Goal: Task Accomplishment & Management: Use online tool/utility

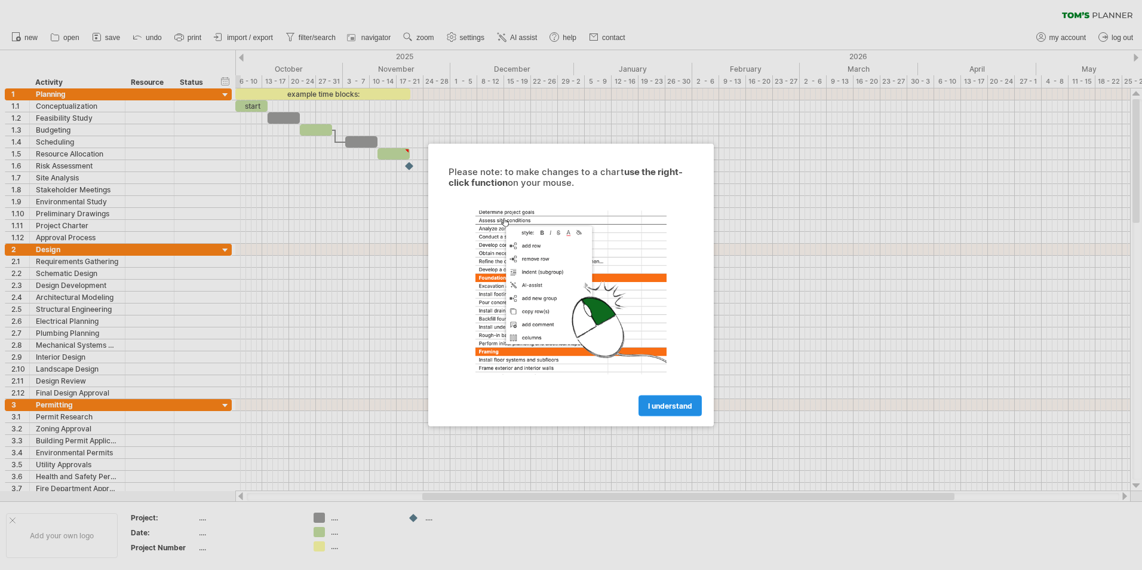
click at [662, 398] on link "I understand" at bounding box center [670, 405] width 63 height 21
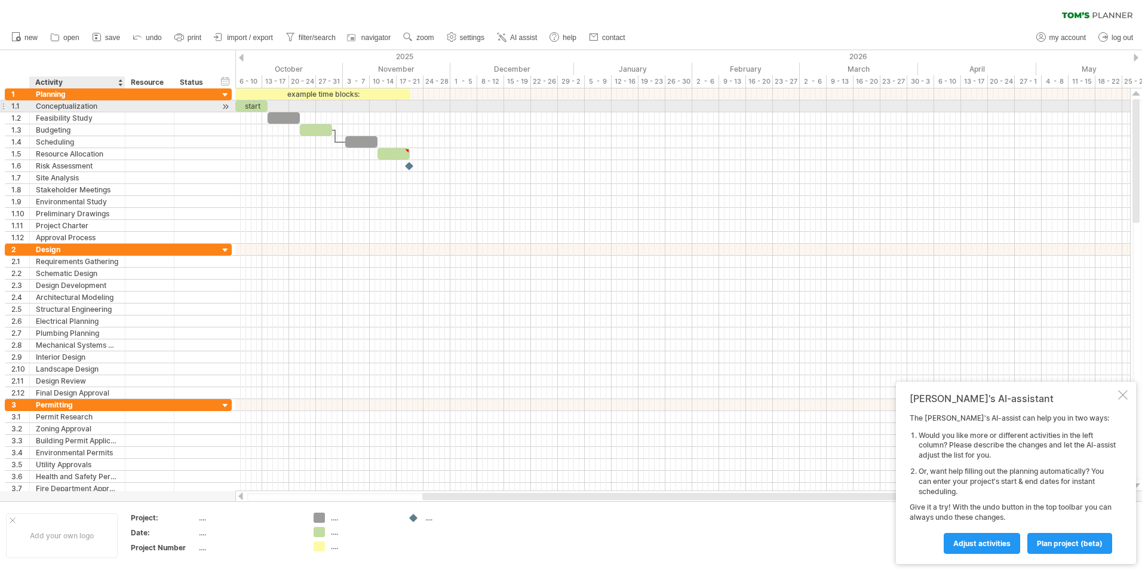
click at [66, 108] on div "Conceptualization" at bounding box center [77, 105] width 83 height 11
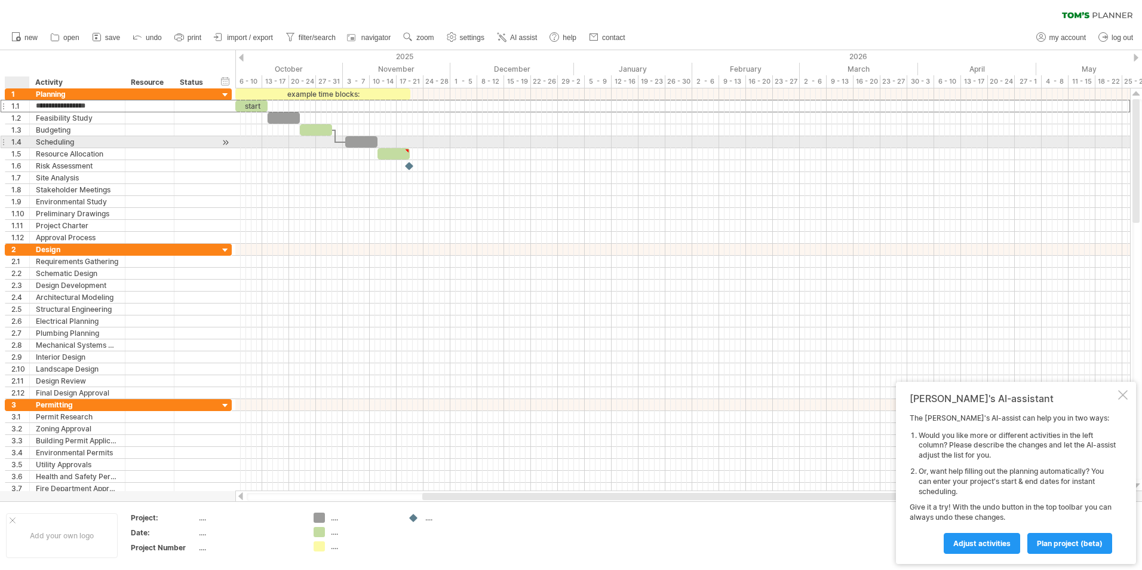
drag, startPoint x: 105, startPoint y: 105, endPoint x: 22, endPoint y: 143, distance: 92.0
click at [11, 148] on div "**********" at bounding box center [118, 165] width 227 height 155
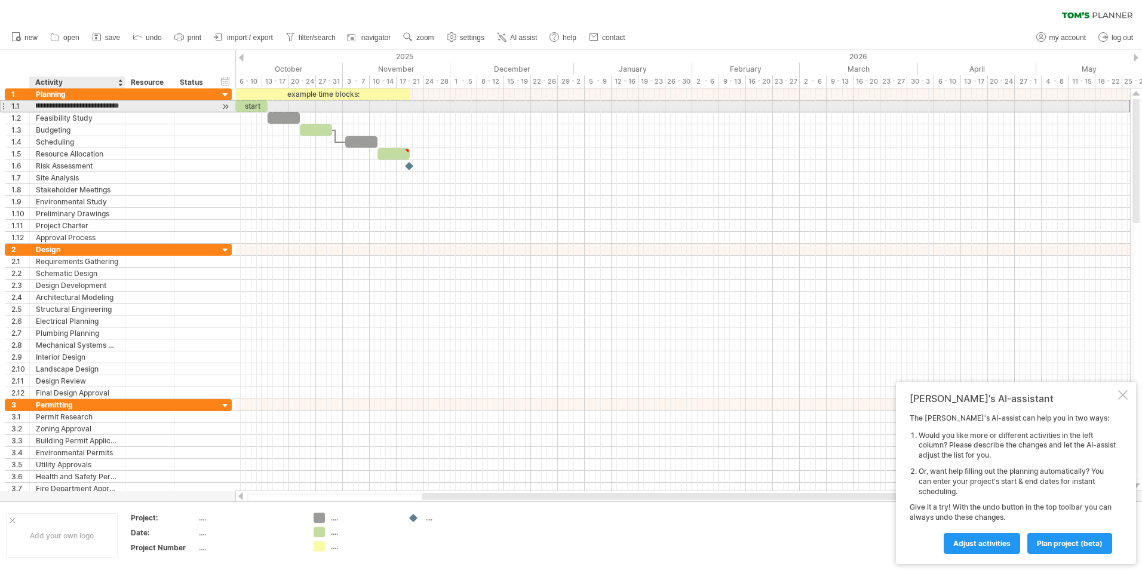
click at [90, 108] on input "**********" at bounding box center [77, 105] width 83 height 11
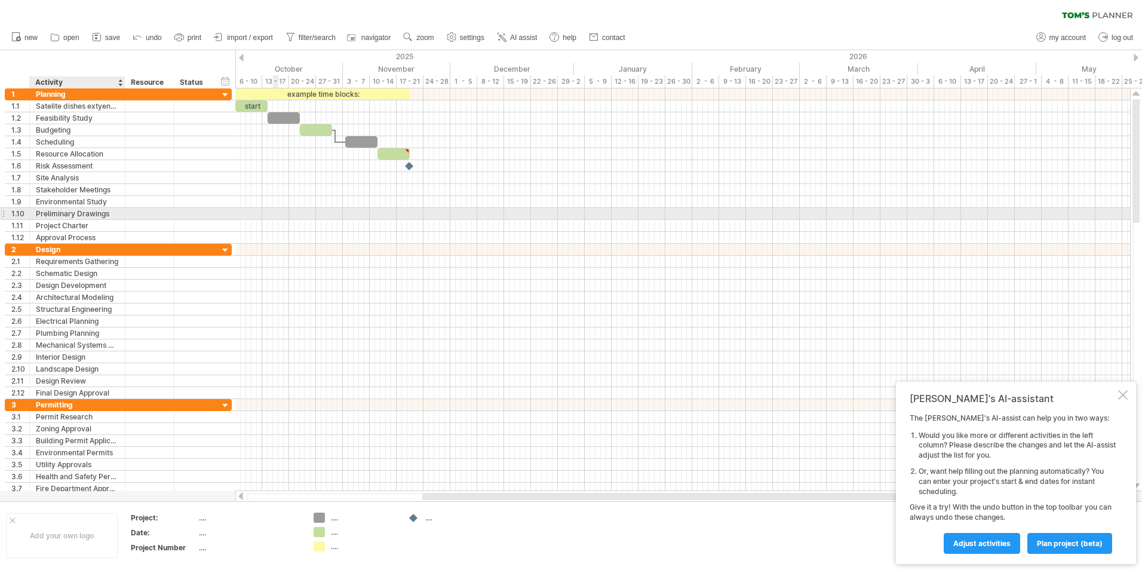
click at [277, 216] on div at bounding box center [682, 214] width 895 height 12
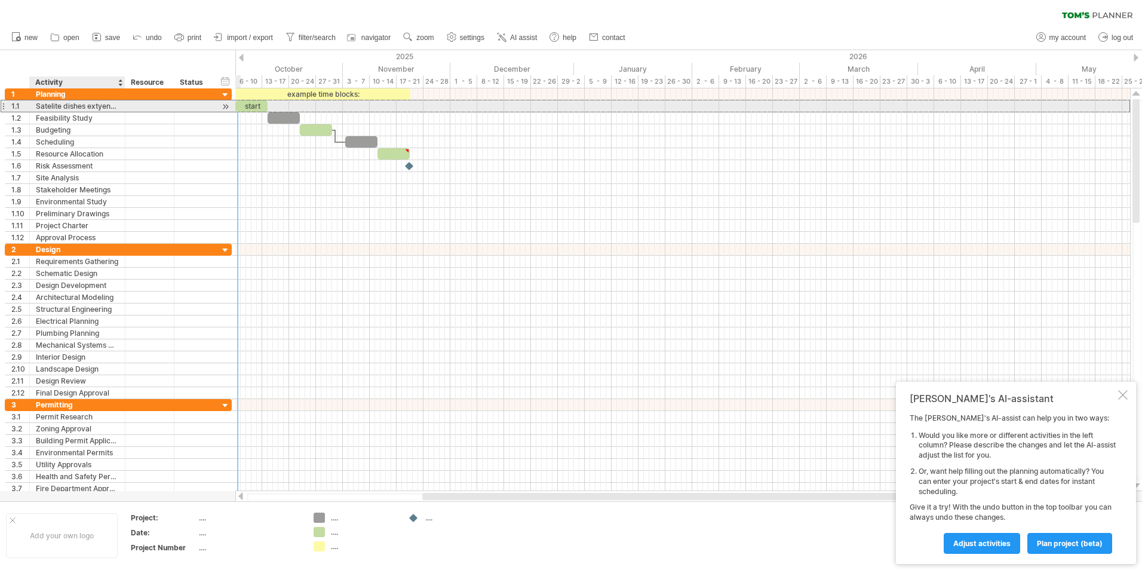
click at [108, 104] on div "Satelite dishes extyension pole" at bounding box center [77, 105] width 83 height 11
click at [105, 109] on input "**********" at bounding box center [77, 105] width 83 height 11
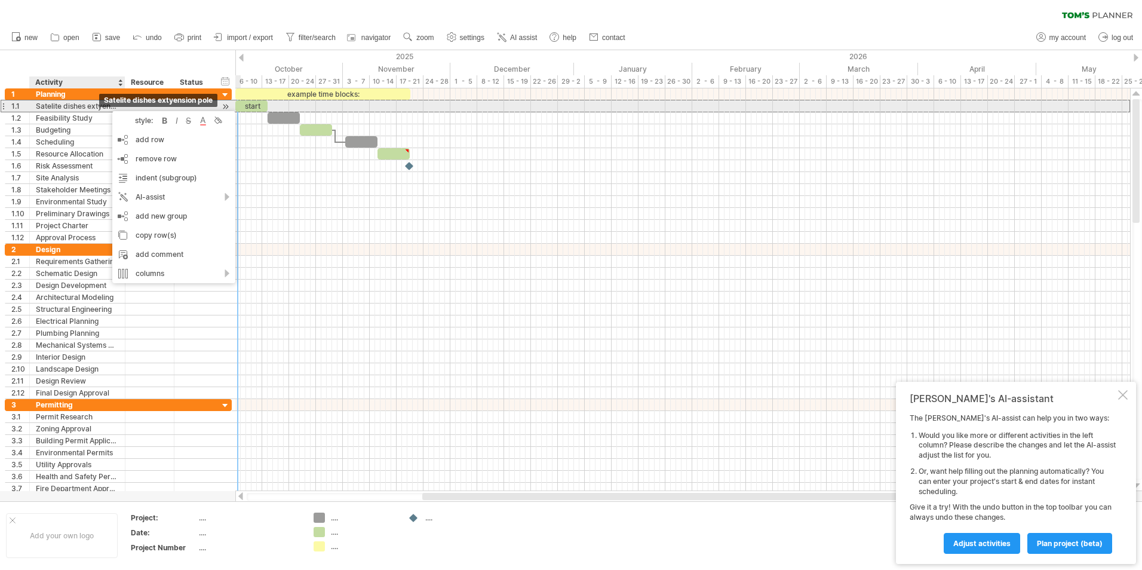
click at [97, 109] on div "Satelite dishes extyension pole" at bounding box center [77, 105] width 83 height 11
click at [106, 105] on div "Satelite dishes extyension pole" at bounding box center [77, 105] width 83 height 11
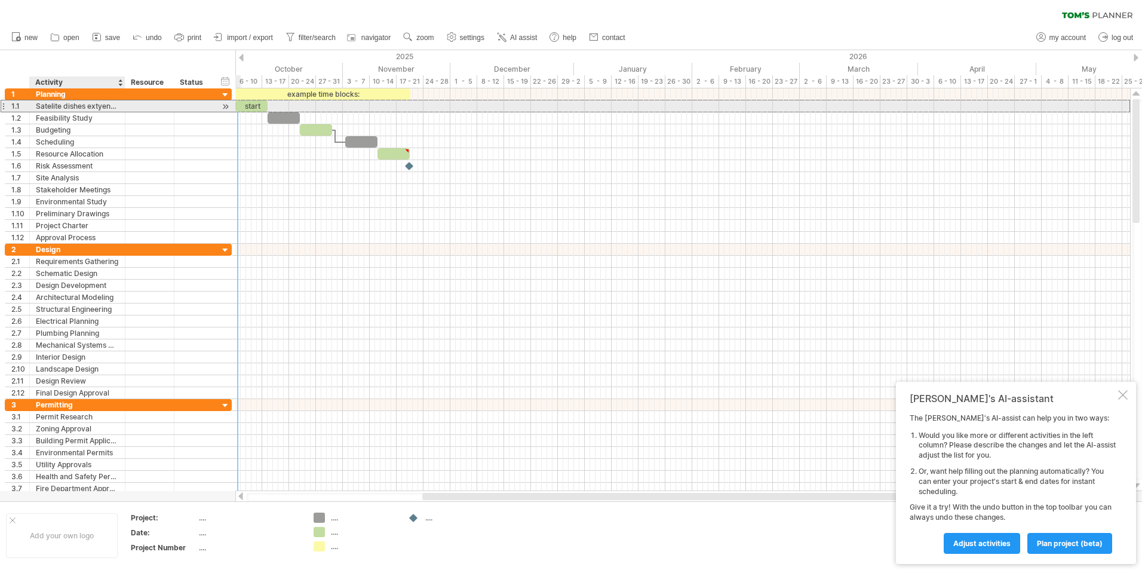
click at [127, 109] on div at bounding box center [149, 105] width 49 height 11
click at [100, 105] on div "Satelite dishes extyension pole" at bounding box center [77, 105] width 83 height 11
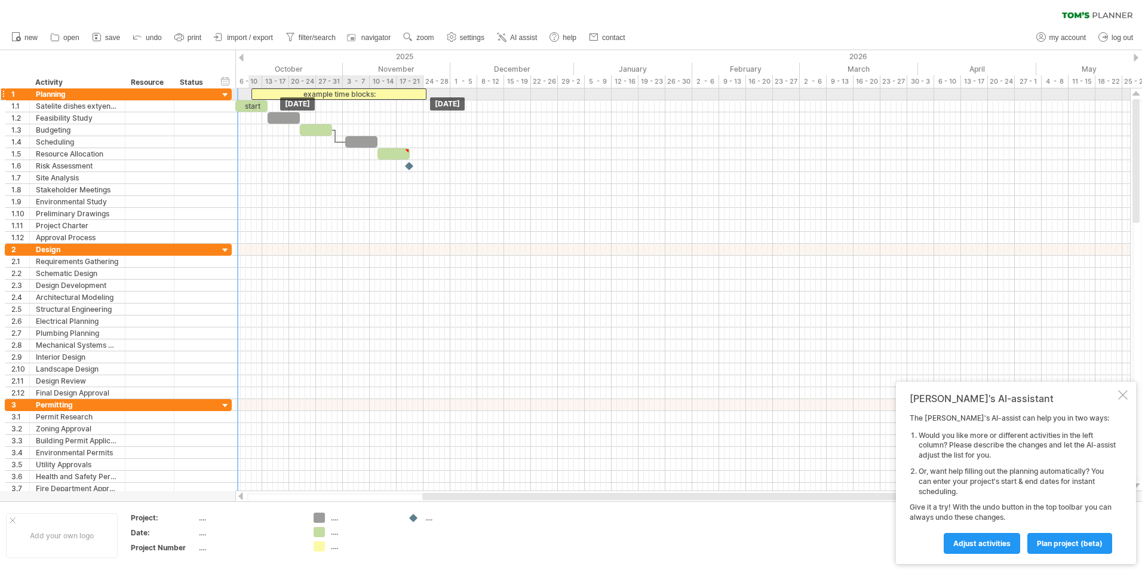
drag, startPoint x: 239, startPoint y: 98, endPoint x: 256, endPoint y: 100, distance: 16.9
click at [256, 100] on div "example time blocks: start [DATE] [DATE]" at bounding box center [682, 289] width 895 height 403
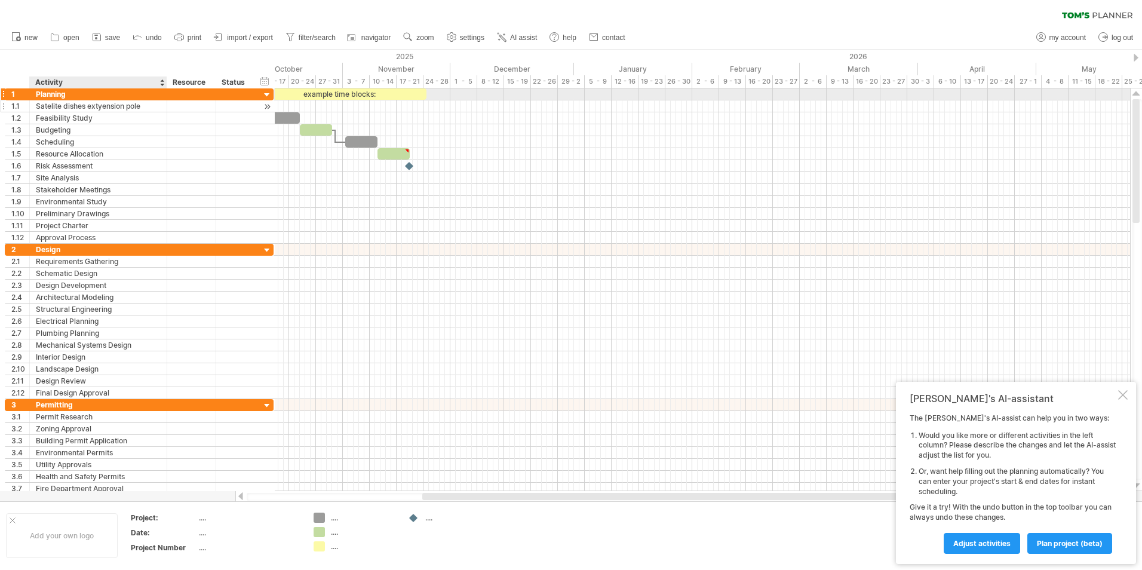
drag, startPoint x: 124, startPoint y: 98, endPoint x: 166, endPoint y: 100, distance: 41.9
click at [166, 100] on div "**********" at bounding box center [139, 165] width 269 height 155
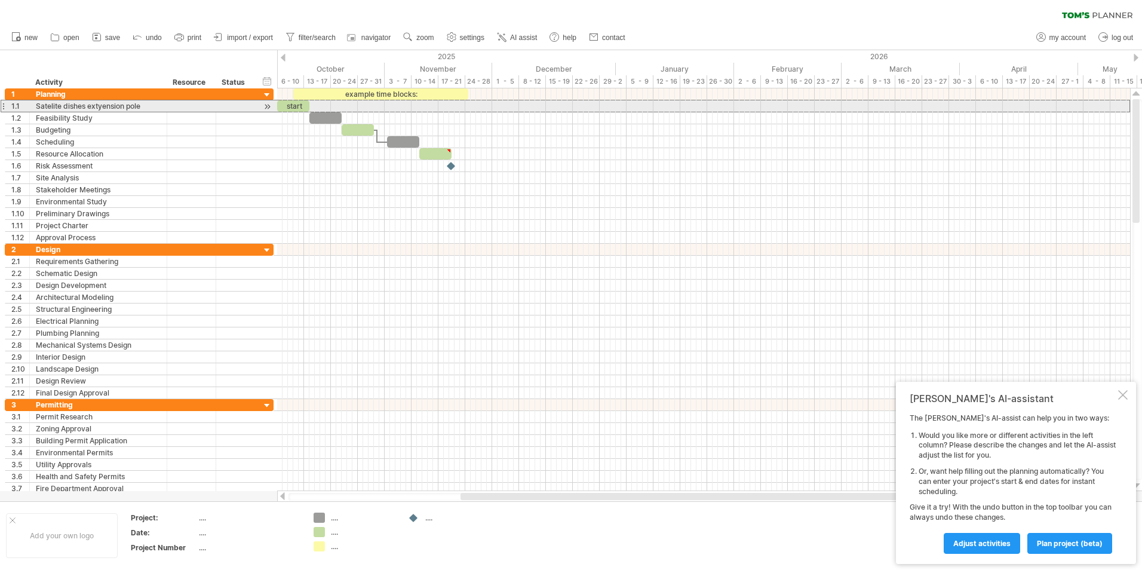
click at [118, 106] on div "Satelite dishes extyension pole" at bounding box center [98, 105] width 125 height 11
click at [104, 106] on input "**********" at bounding box center [98, 105] width 125 height 11
click at [158, 111] on input "**********" at bounding box center [98, 105] width 125 height 11
click at [51, 100] on input "**********" at bounding box center [98, 105] width 125 height 11
click at [55, 106] on div "Satelite dishes extension pole" at bounding box center [98, 105] width 125 height 11
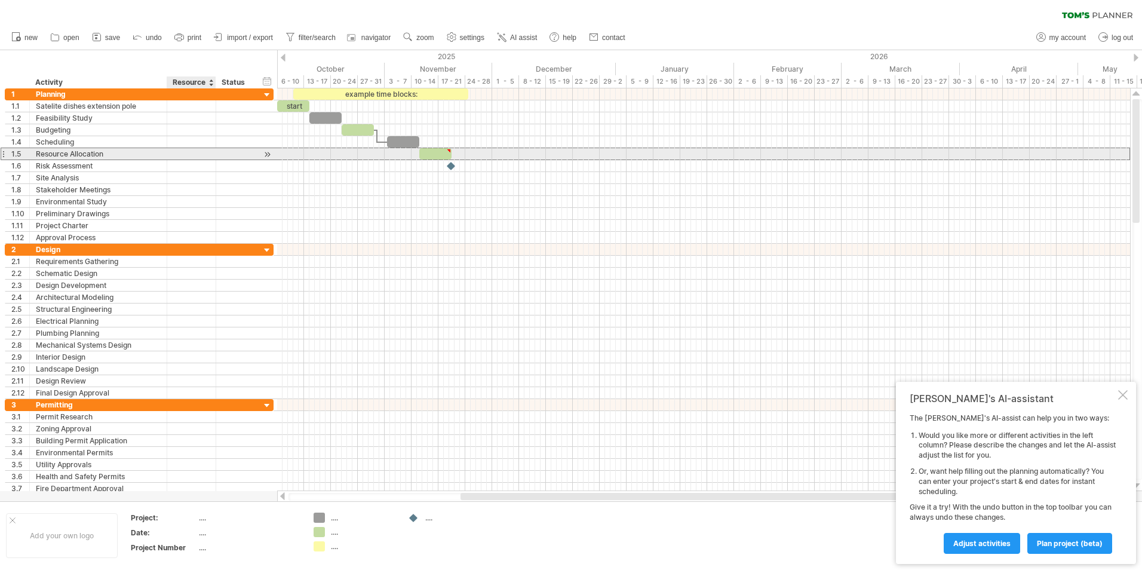
click at [190, 157] on div at bounding box center [191, 153] width 36 height 11
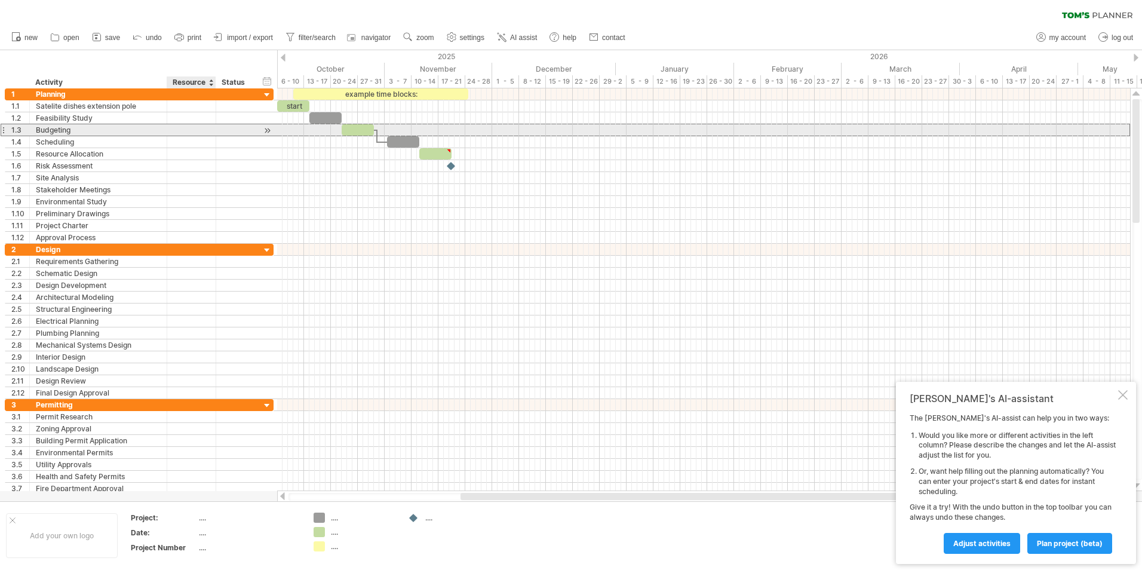
click at [192, 135] on div at bounding box center [191, 129] width 36 height 11
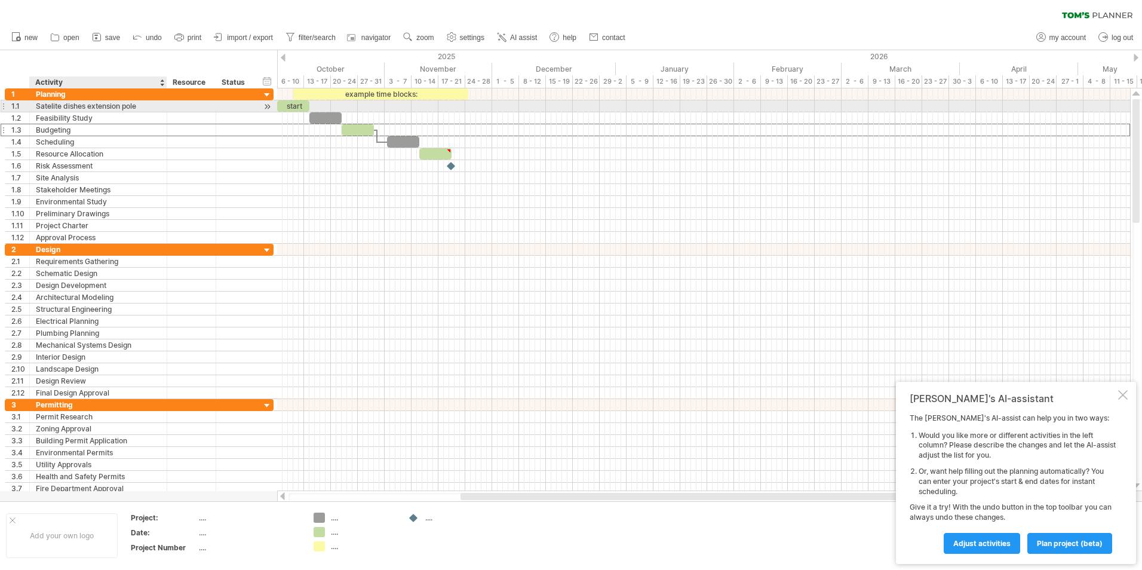
click at [140, 109] on div "Satelite dishes extension pole" at bounding box center [98, 105] width 125 height 11
type input "**********"
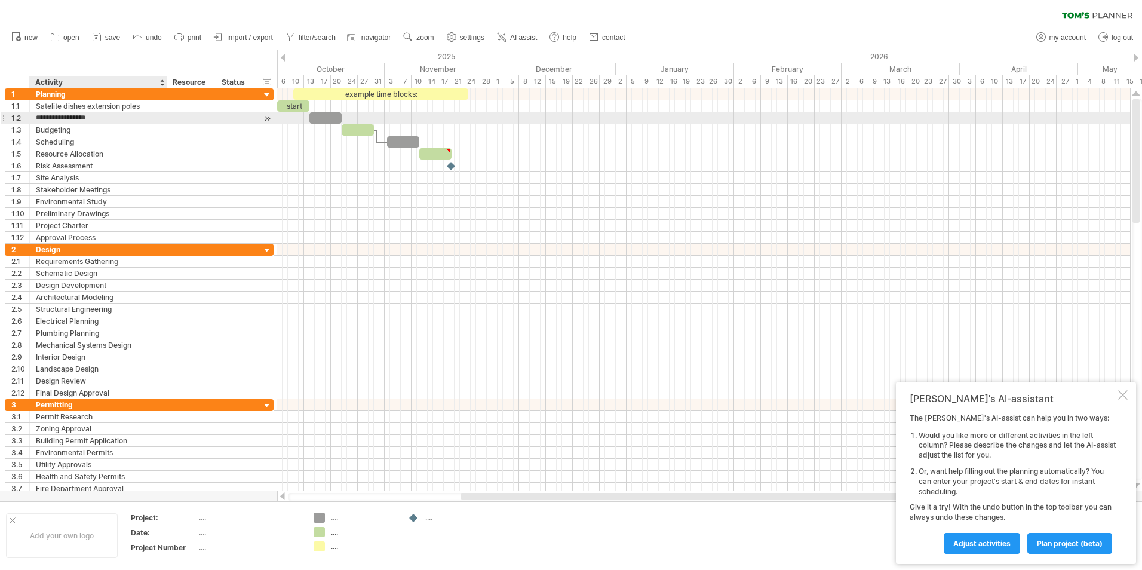
click at [98, 116] on input "**********" at bounding box center [98, 117] width 125 height 11
type input "*"
type input "**********"
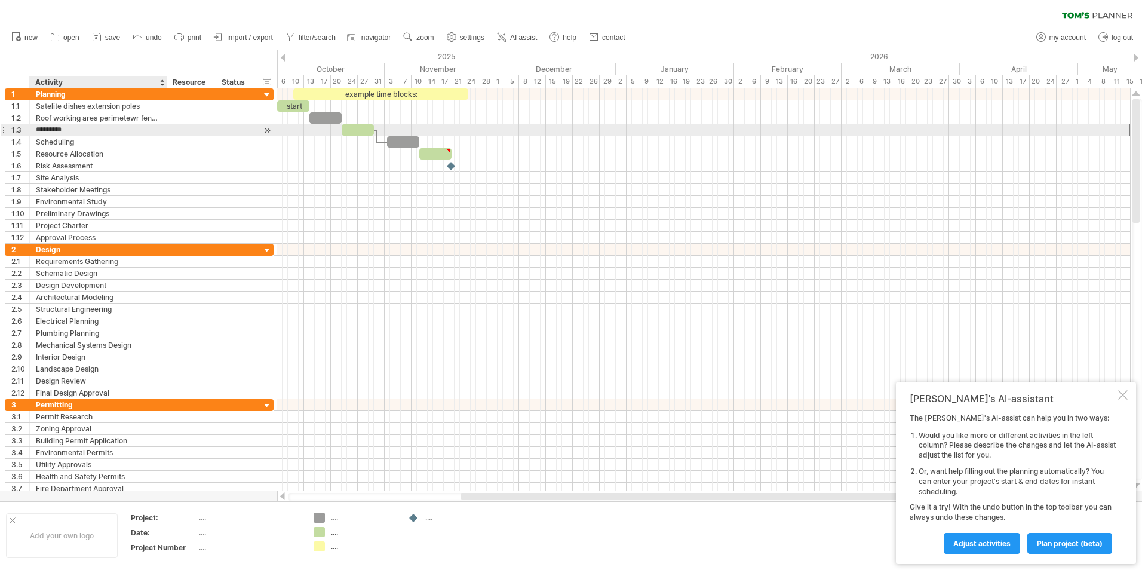
click at [84, 128] on input "*********" at bounding box center [98, 129] width 125 height 11
type input "*"
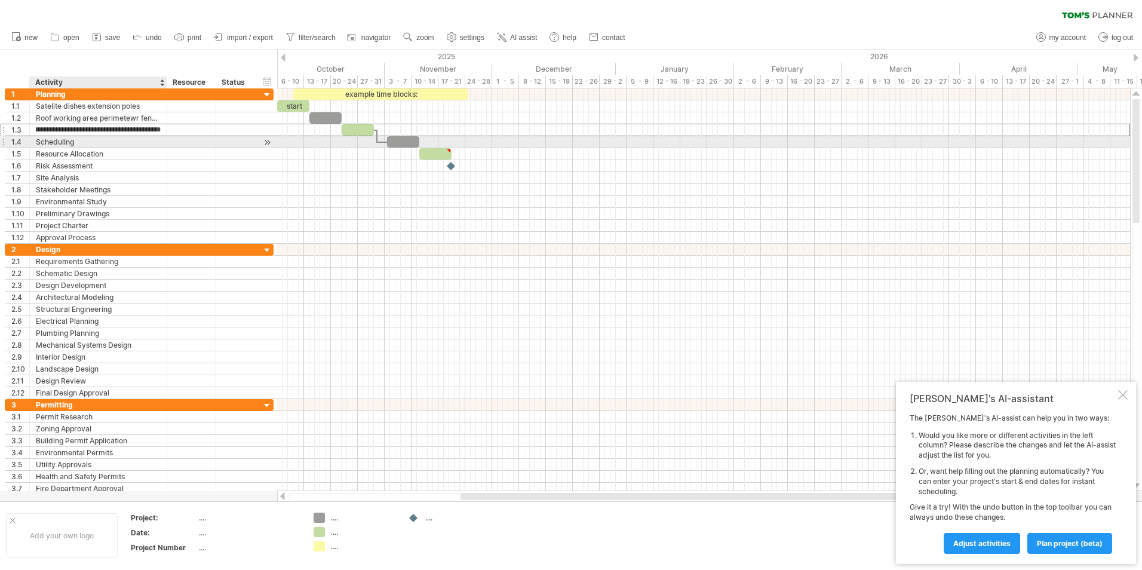
click at [65, 137] on div "Scheduling" at bounding box center [98, 141] width 125 height 11
click at [72, 146] on input "**********" at bounding box center [98, 141] width 125 height 11
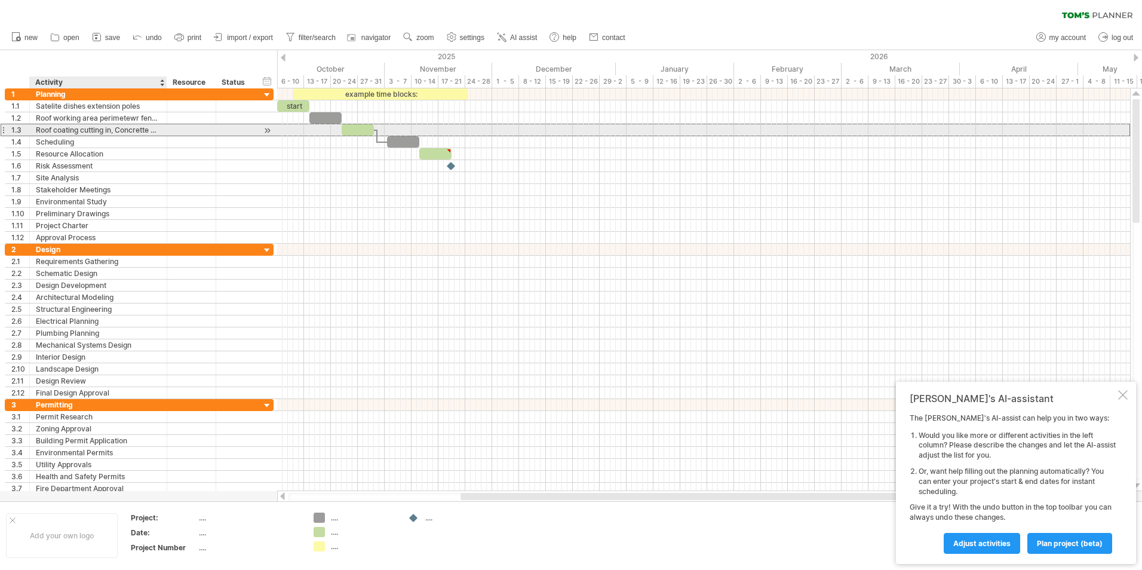
click at [140, 131] on div "Roof coating cutting in, Concrette blocks, weather protection" at bounding box center [98, 129] width 125 height 11
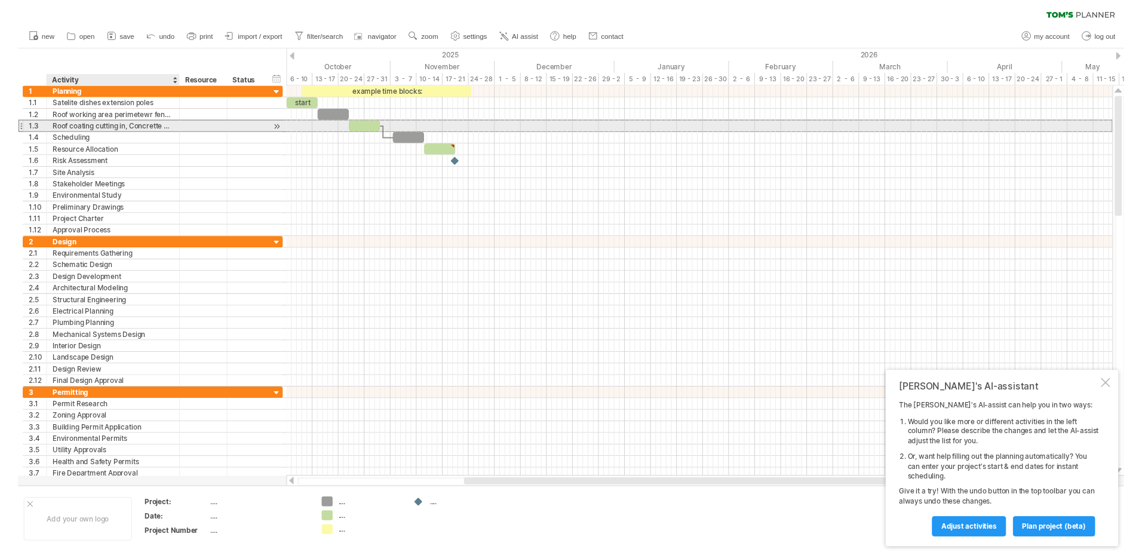
scroll to position [0, 0]
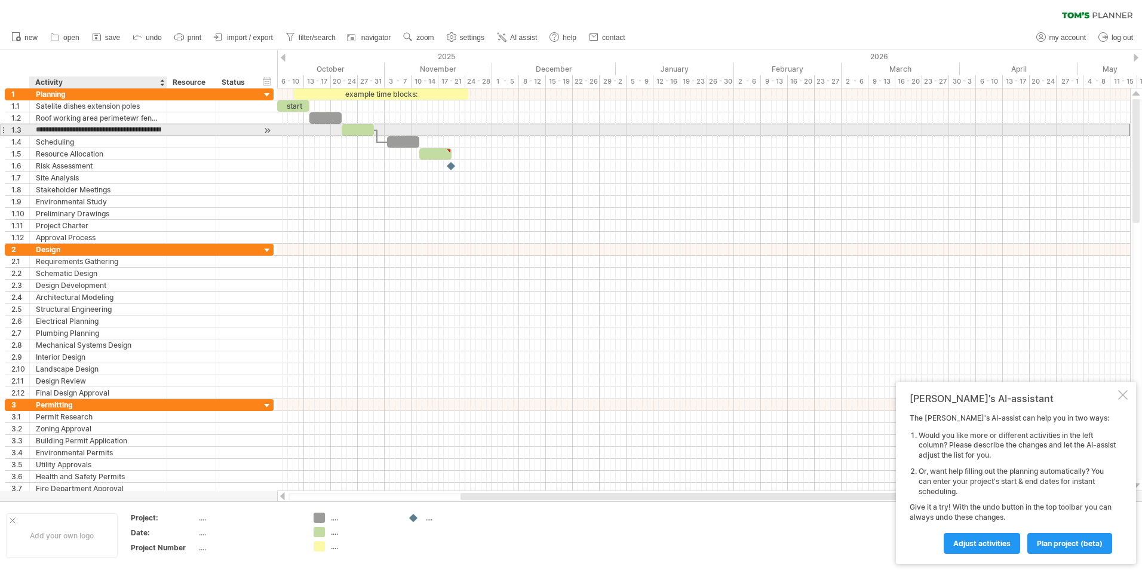
click at [125, 129] on input "**********" at bounding box center [98, 129] width 125 height 11
click at [124, 129] on input "**********" at bounding box center [98, 129] width 125 height 11
type input "**********"
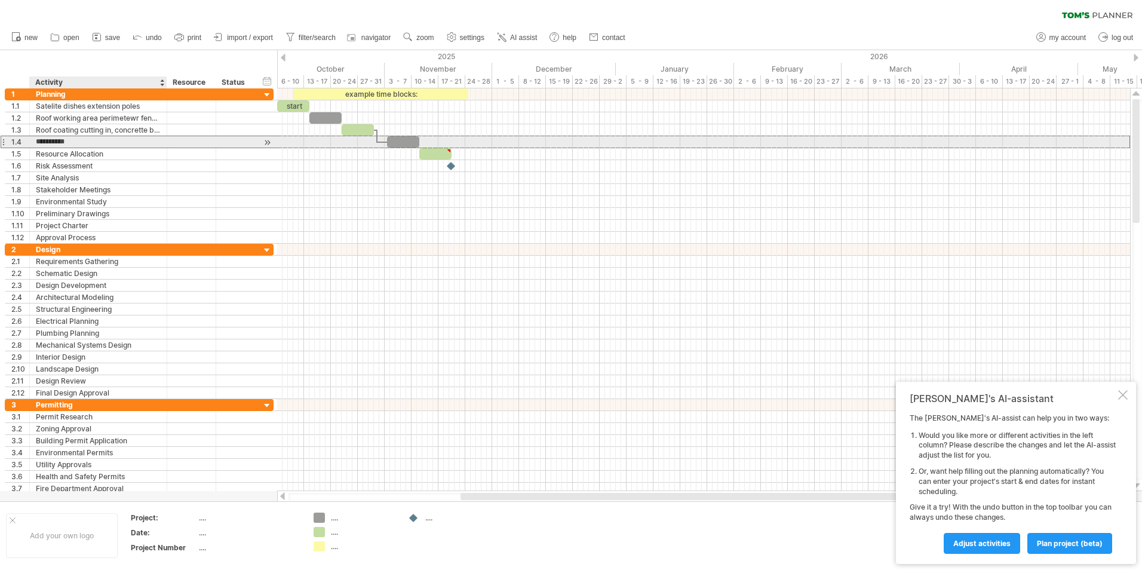
click at [60, 140] on input "**********" at bounding box center [98, 141] width 125 height 11
click at [81, 141] on input "**********" at bounding box center [98, 141] width 125 height 11
type input "*"
type input "**********"
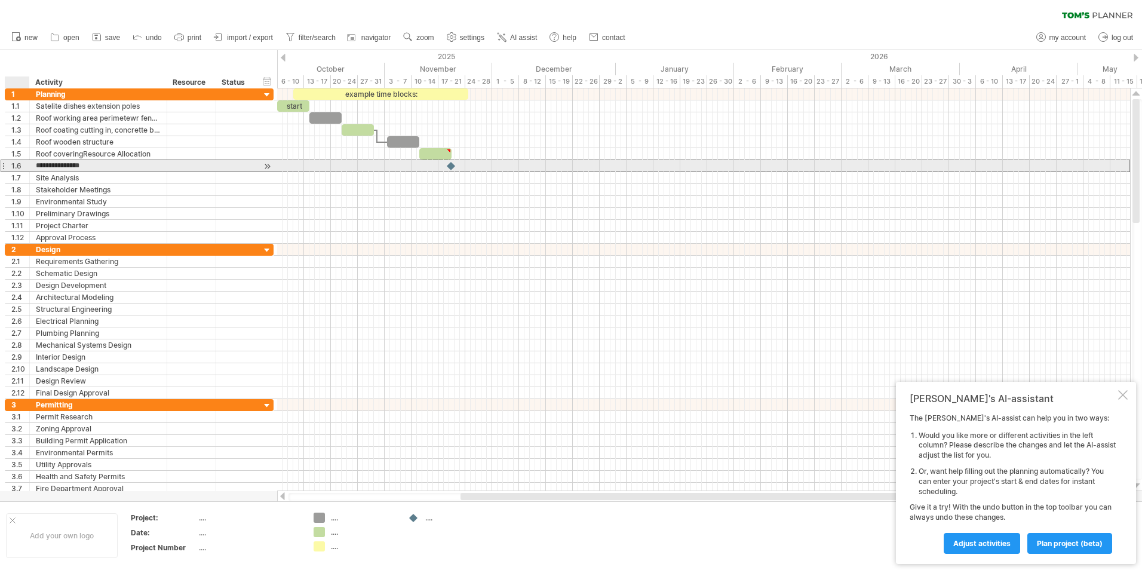
drag, startPoint x: 100, startPoint y: 166, endPoint x: 17, endPoint y: 162, distance: 83.7
click at [17, 162] on div "**********" at bounding box center [139, 165] width 269 height 13
type input "**********"
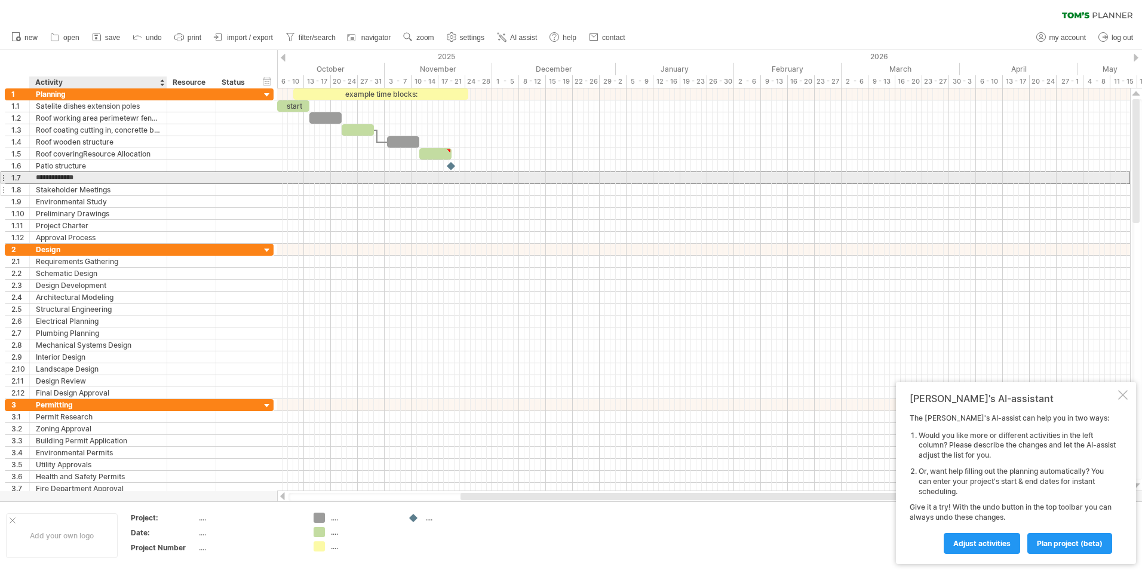
drag, startPoint x: 78, startPoint y: 178, endPoint x: 68, endPoint y: 184, distance: 11.3
click at [62, 184] on div "**********" at bounding box center [139, 165] width 269 height 155
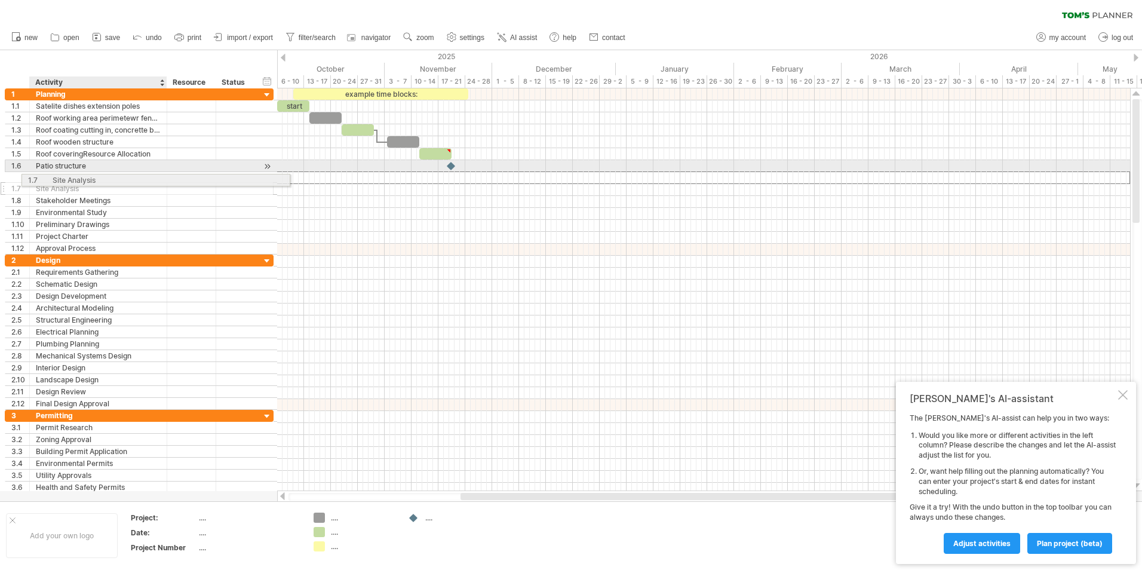
drag, startPoint x: 81, startPoint y: 177, endPoint x: 61, endPoint y: 178, distance: 20.3
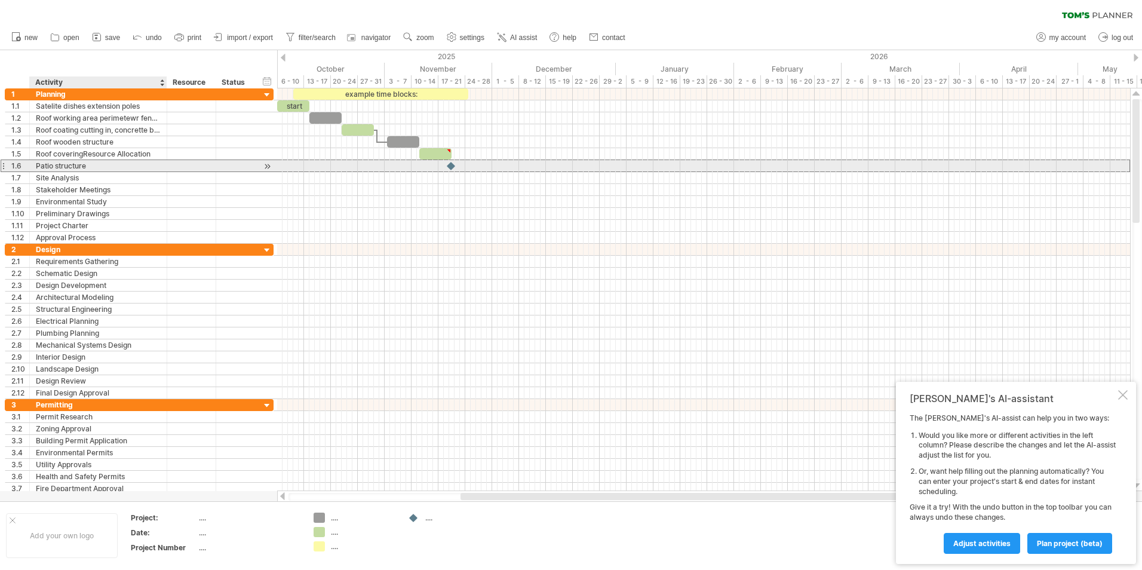
click at [48, 167] on div "Patio structure" at bounding box center [98, 165] width 125 height 11
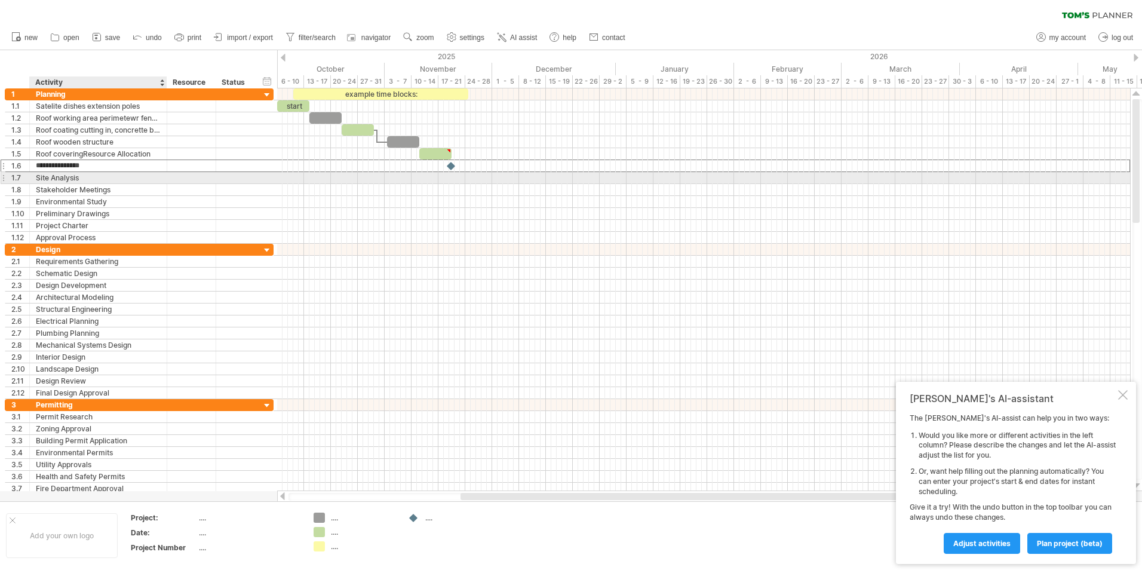
click at [75, 176] on div "Site Analysis" at bounding box center [98, 177] width 125 height 11
click at [81, 174] on input "**********" at bounding box center [98, 177] width 125 height 11
type input "*"
type input "**********"
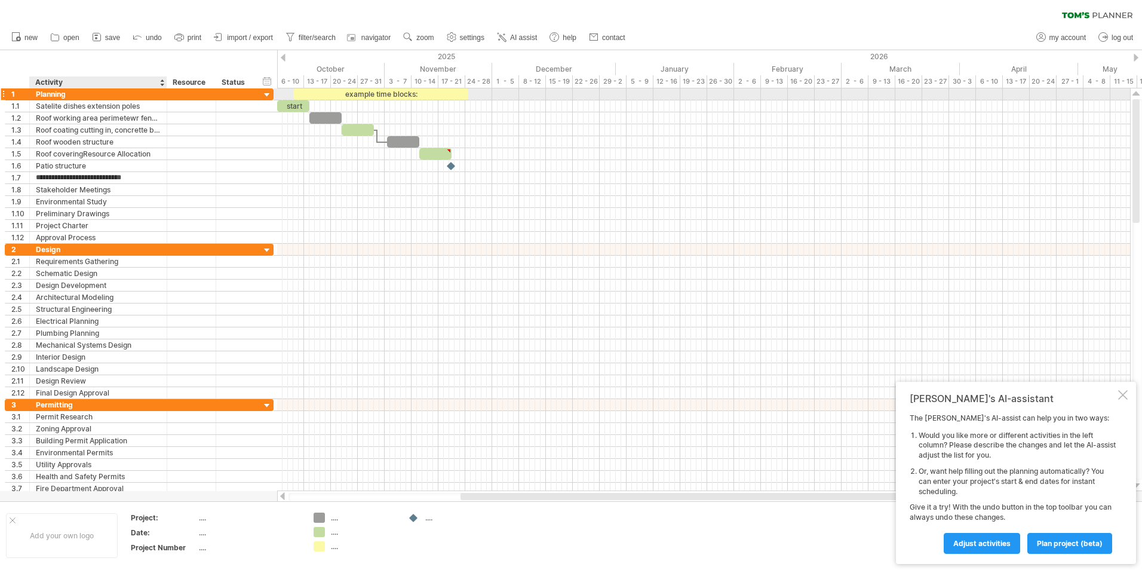
click at [55, 94] on div "Planning" at bounding box center [98, 93] width 125 height 11
click at [67, 90] on input "********" at bounding box center [98, 93] width 125 height 11
type input "*"
click at [44, 94] on div at bounding box center [98, 93] width 125 height 11
click at [116, 97] on div "Roof working area perimetewr fencing" at bounding box center [98, 93] width 125 height 11
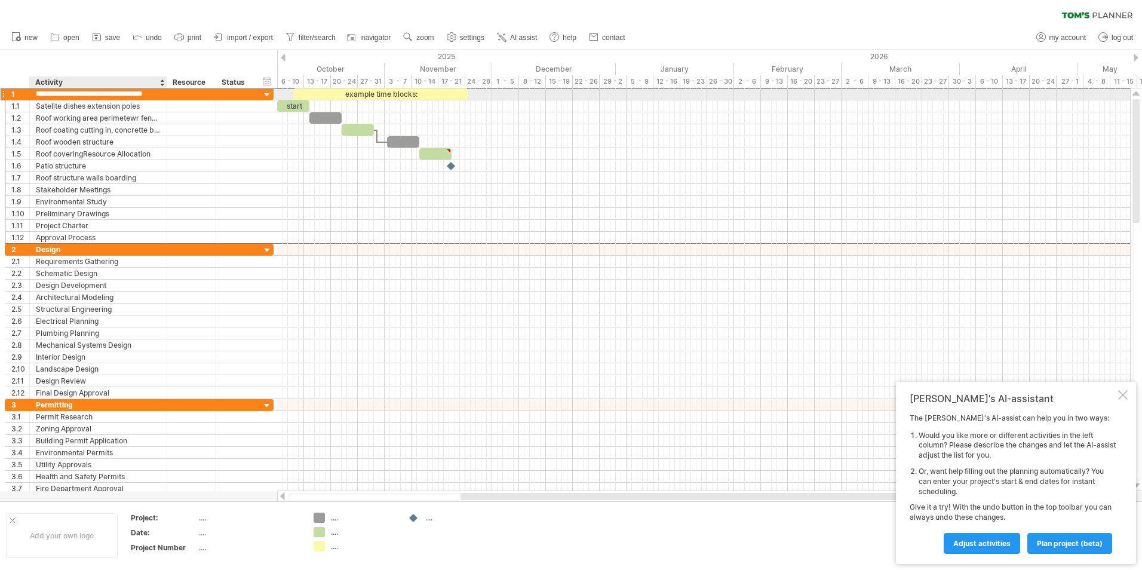
click at [44, 93] on input "**********" at bounding box center [98, 93] width 125 height 11
click at [48, 94] on input "**********" at bounding box center [98, 93] width 125 height 11
click at [79, 94] on input "**********" at bounding box center [98, 93] width 125 height 11
click at [88, 93] on input "**********" at bounding box center [98, 93] width 125 height 11
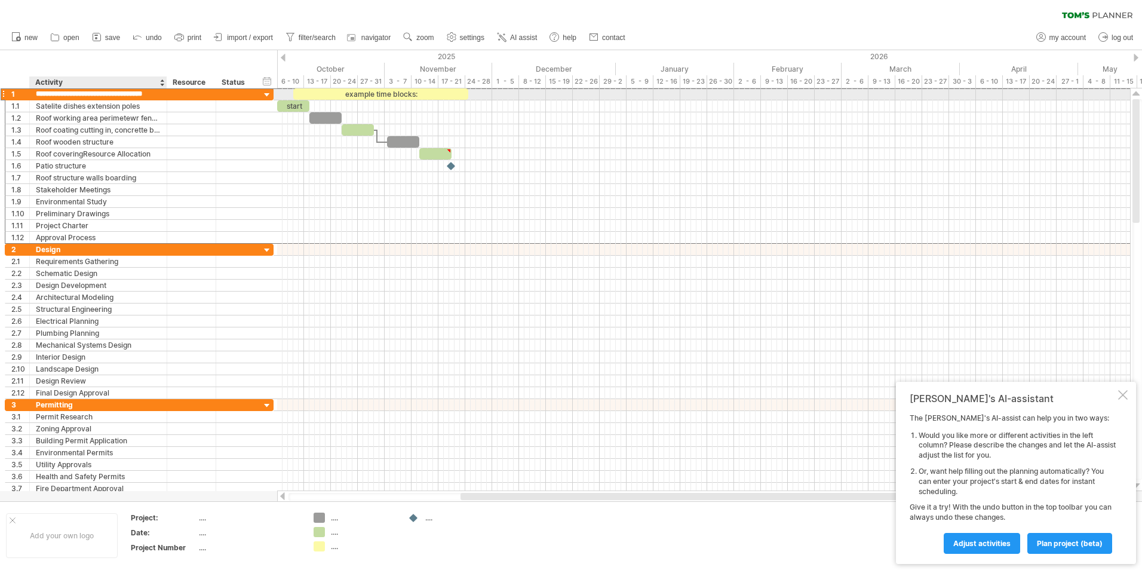
click at [160, 91] on input "**********" at bounding box center [98, 93] width 125 height 11
click at [140, 96] on input "**********" at bounding box center [98, 93] width 125 height 11
type input "*********"
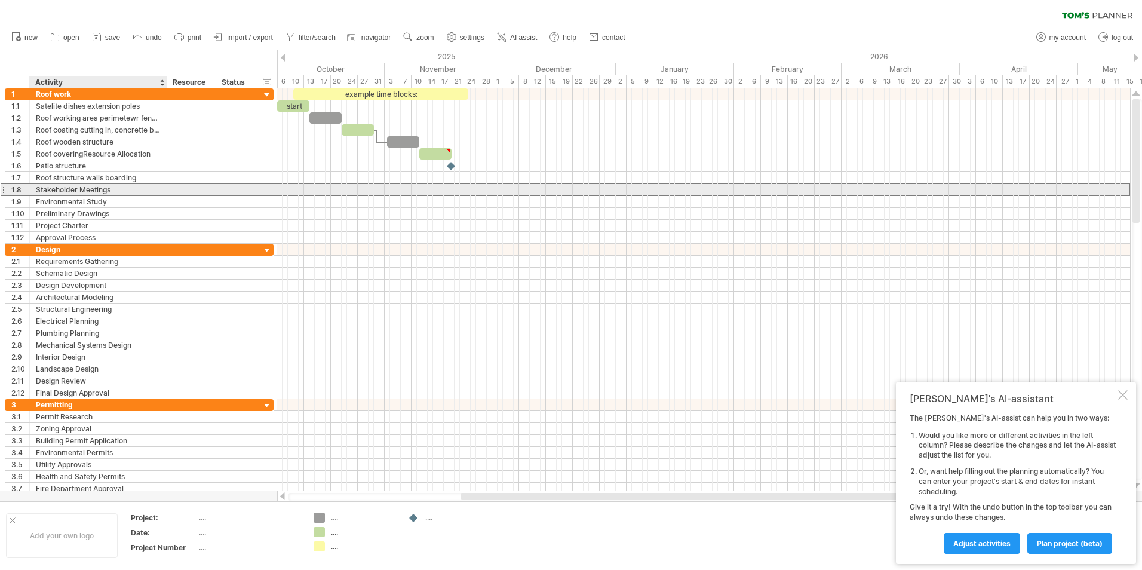
click at [108, 192] on div "Stakeholder Meetings" at bounding box center [98, 189] width 125 height 11
click at [112, 191] on input "**********" at bounding box center [98, 189] width 125 height 11
type input "*"
type input "*******"
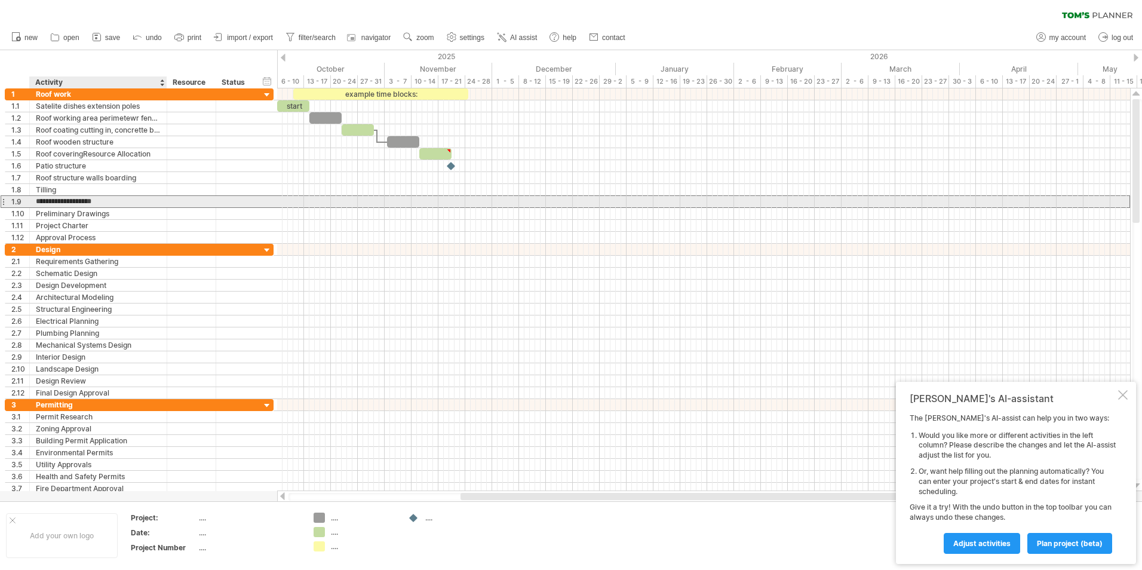
click at [65, 203] on input "**********" at bounding box center [98, 201] width 125 height 11
drag, startPoint x: 109, startPoint y: 203, endPoint x: 17, endPoint y: 203, distance: 92.0
click at [17, 203] on div "**********" at bounding box center [139, 201] width 269 height 13
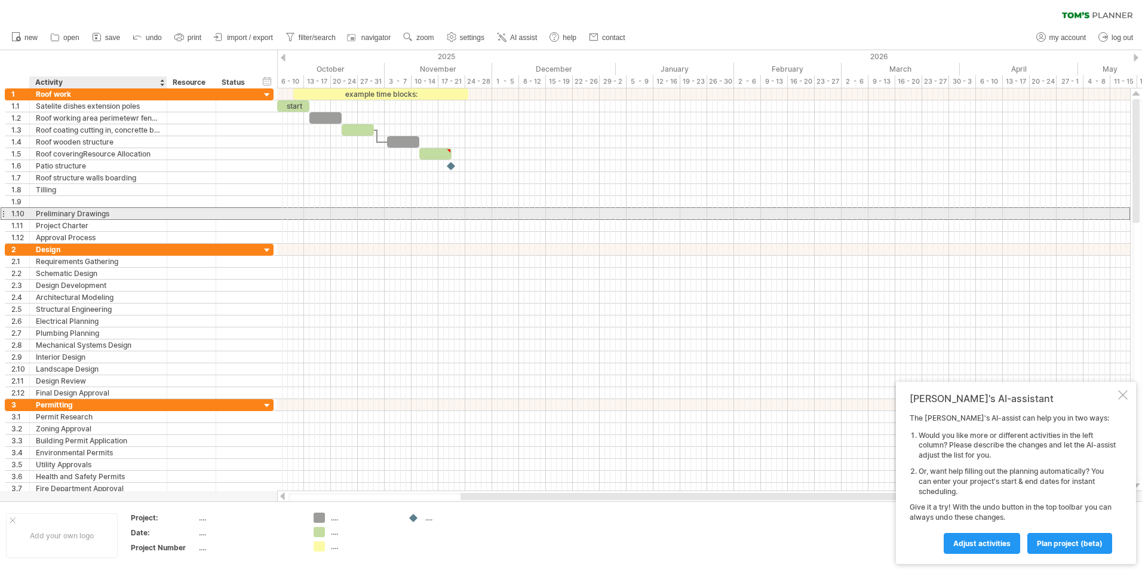
click at [111, 216] on div "Preliminary Drawings" at bounding box center [98, 213] width 125 height 11
drag, startPoint x: 115, startPoint y: 215, endPoint x: 37, endPoint y: 231, distance: 79.2
click at [37, 231] on div "**********" at bounding box center [139, 165] width 269 height 155
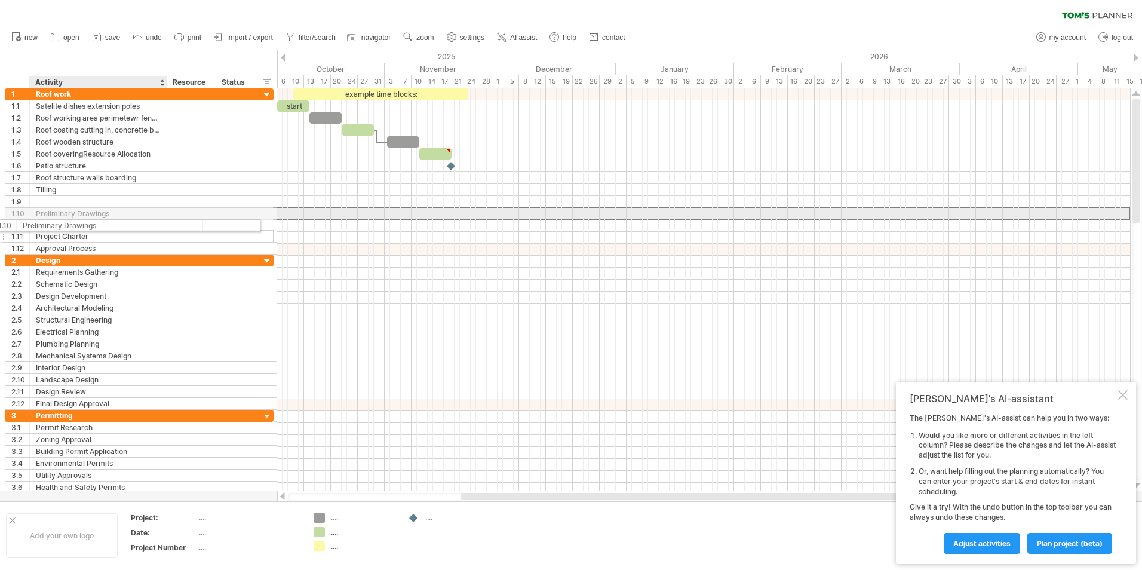
drag, startPoint x: 111, startPoint y: 216, endPoint x: 49, endPoint y: 225, distance: 62.7
click at [48, 223] on div "**********" at bounding box center [139, 171] width 269 height 166
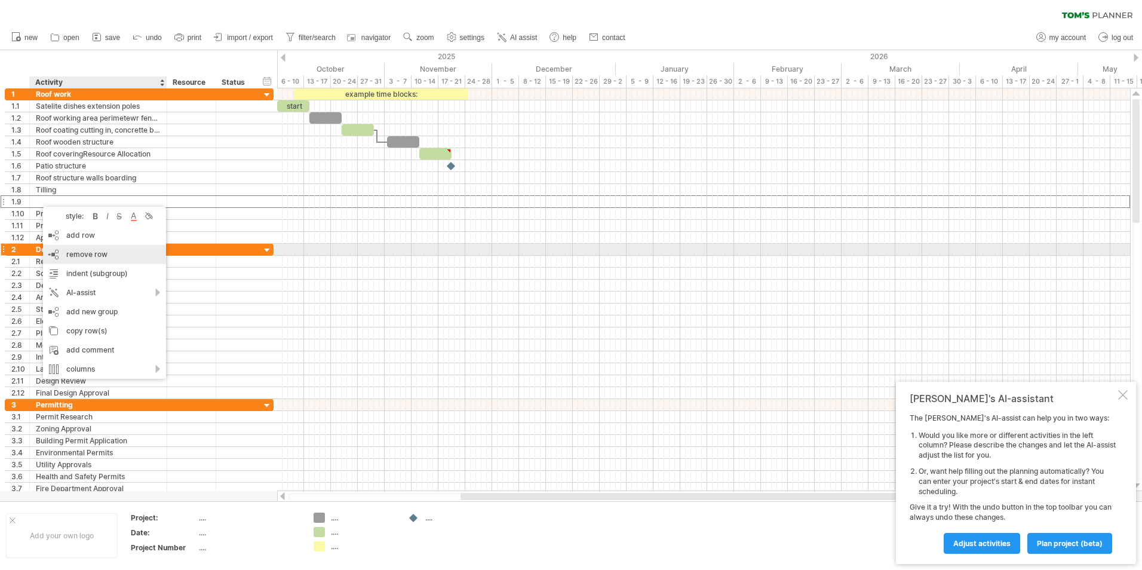
click at [76, 249] on div "remove row remove selected rows" at bounding box center [104, 254] width 123 height 19
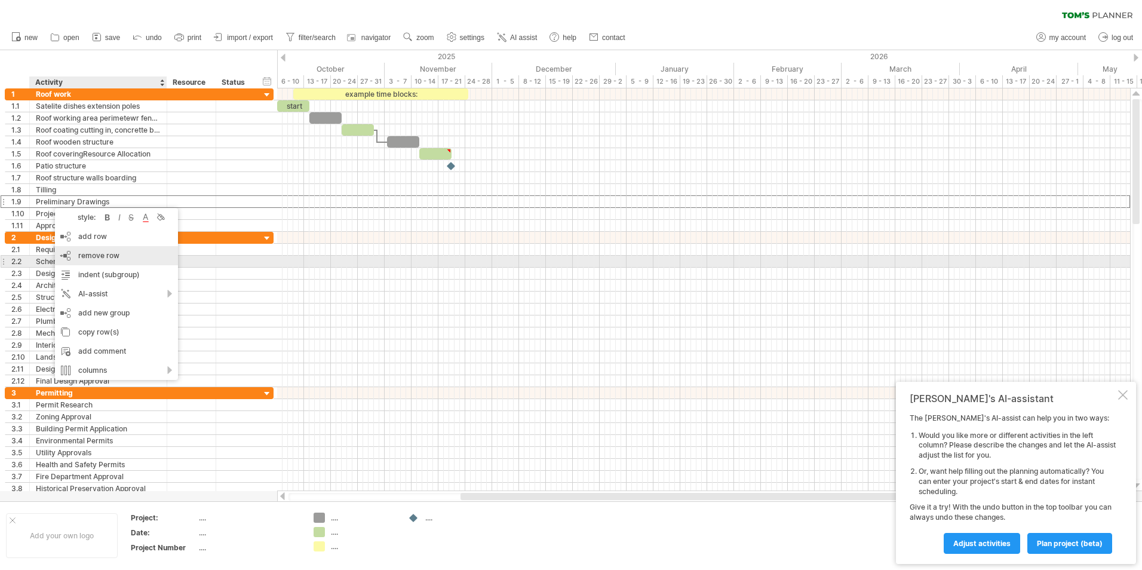
click at [86, 257] on span "remove row" at bounding box center [98, 255] width 41 height 9
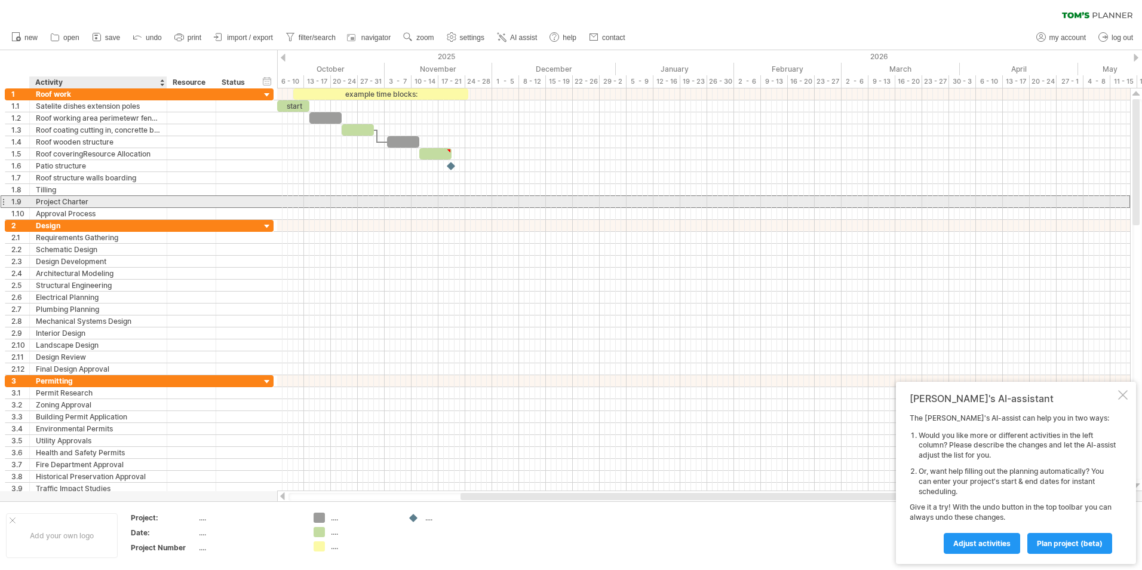
click at [53, 203] on div "Project Charter" at bounding box center [98, 201] width 125 height 11
click at [93, 201] on input "**********" at bounding box center [98, 201] width 125 height 11
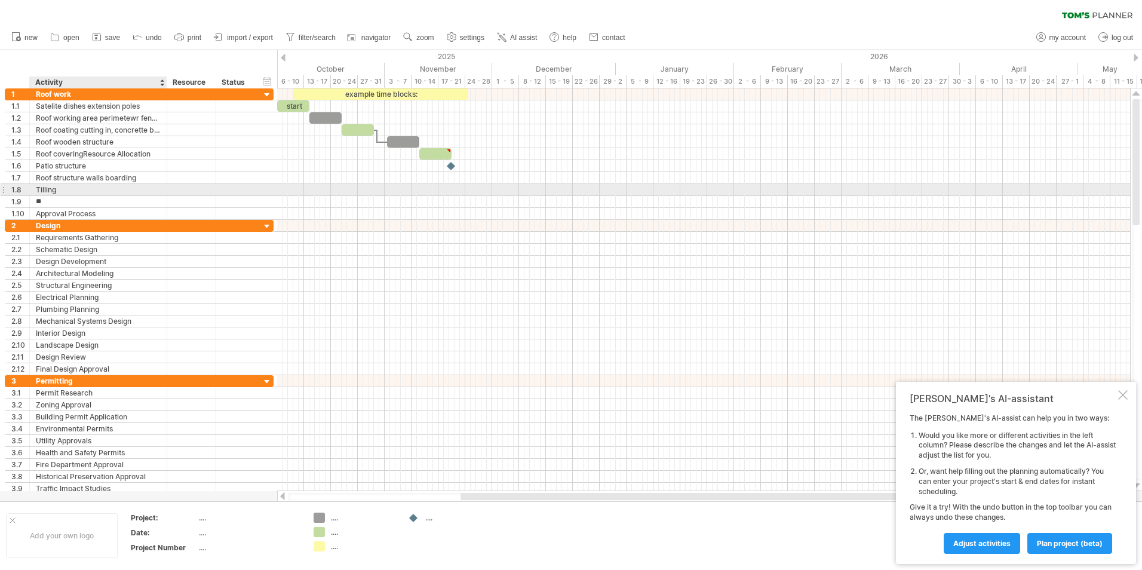
type input "*"
type input "**********"
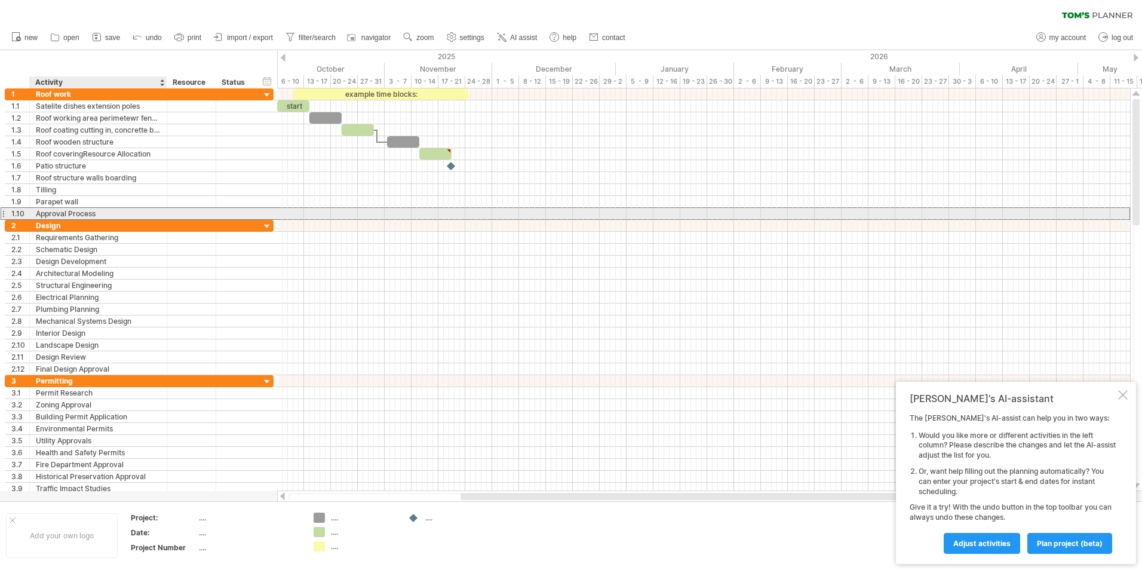
click at [87, 213] on div "Approval Process" at bounding box center [98, 213] width 125 height 11
click at [99, 213] on input "**********" at bounding box center [98, 213] width 125 height 11
type input "*"
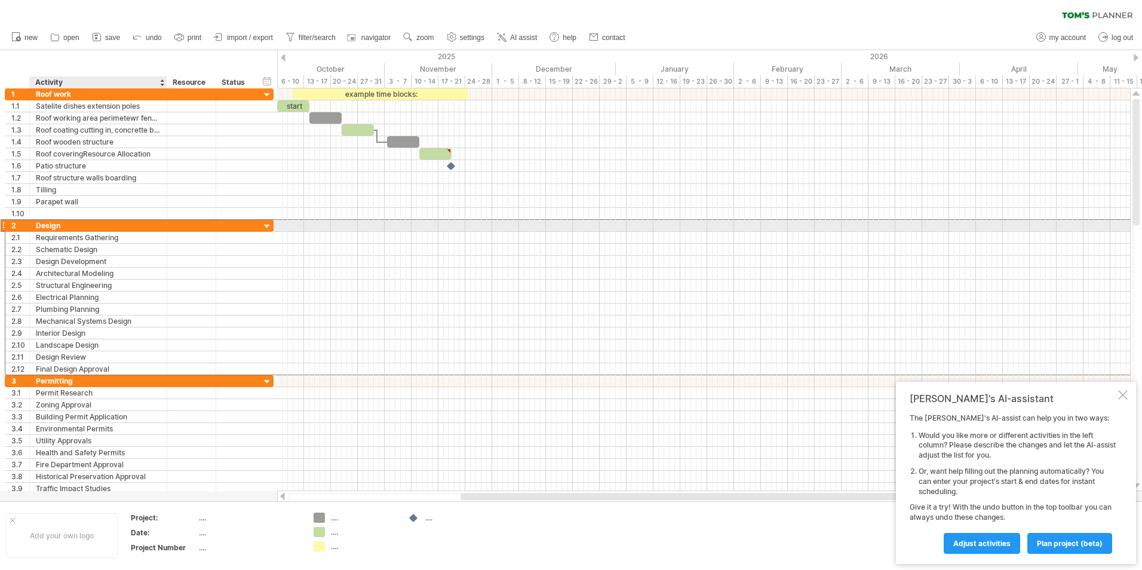
click at [50, 227] on div "Design" at bounding box center [98, 225] width 125 height 11
click at [67, 225] on input "******" at bounding box center [98, 225] width 125 height 11
type input "*"
type input "**********"
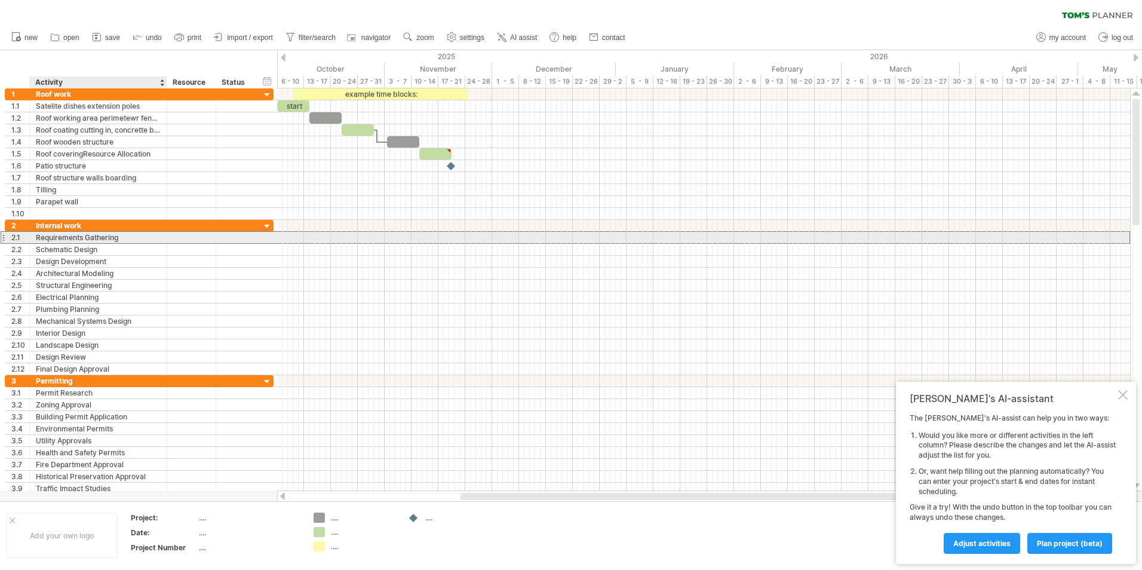
click at [106, 239] on div "Requirements Gathering" at bounding box center [98, 237] width 125 height 11
drag, startPoint x: 122, startPoint y: 237, endPoint x: 20, endPoint y: 246, distance: 102.0
click at [20, 246] on div "**********" at bounding box center [139, 297] width 269 height 155
click at [103, 232] on div "Kintchen, protection" at bounding box center [98, 237] width 125 height 11
click at [69, 239] on input "**********" at bounding box center [98, 237] width 125 height 11
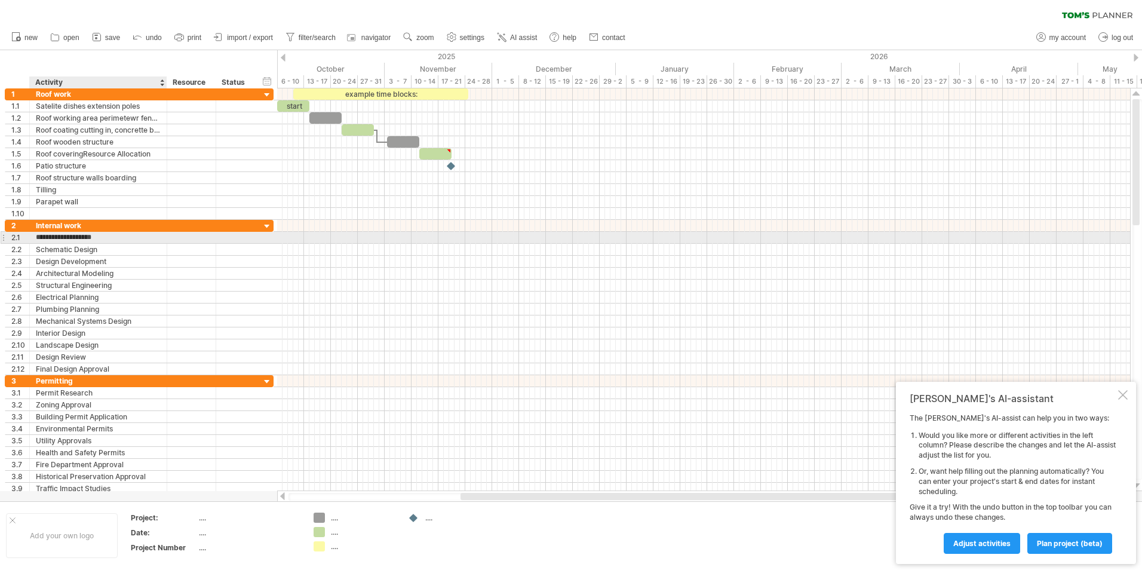
click at [47, 238] on input "**********" at bounding box center [98, 237] width 125 height 11
type input "**********"
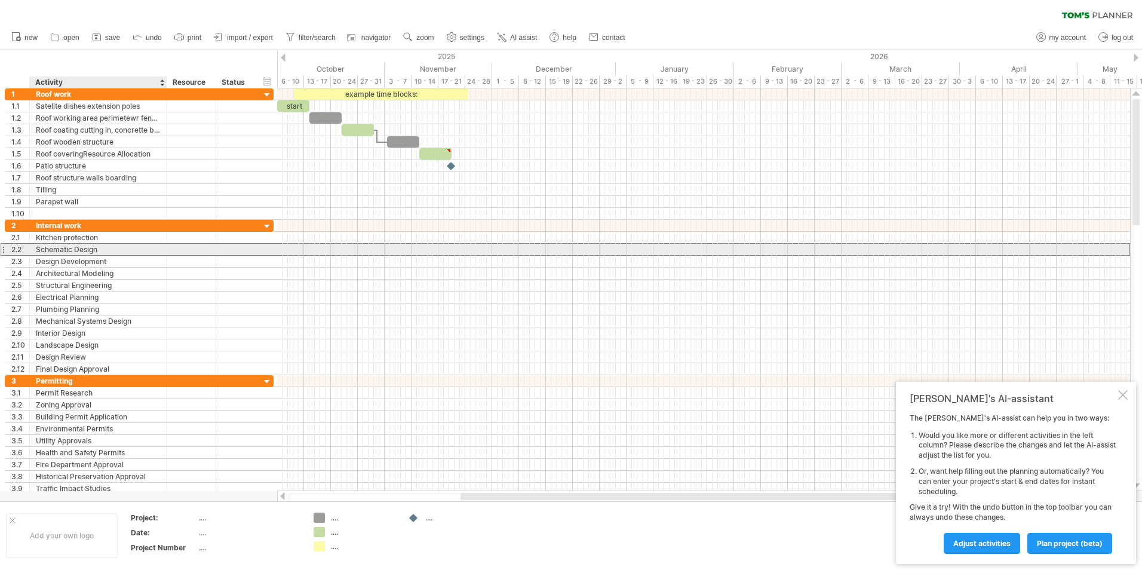
click at [93, 253] on div "Schematic Design" at bounding box center [98, 249] width 125 height 11
click at [104, 252] on input "**********" at bounding box center [98, 249] width 125 height 11
type input "*"
click at [68, 249] on input "**********" at bounding box center [98, 249] width 125 height 11
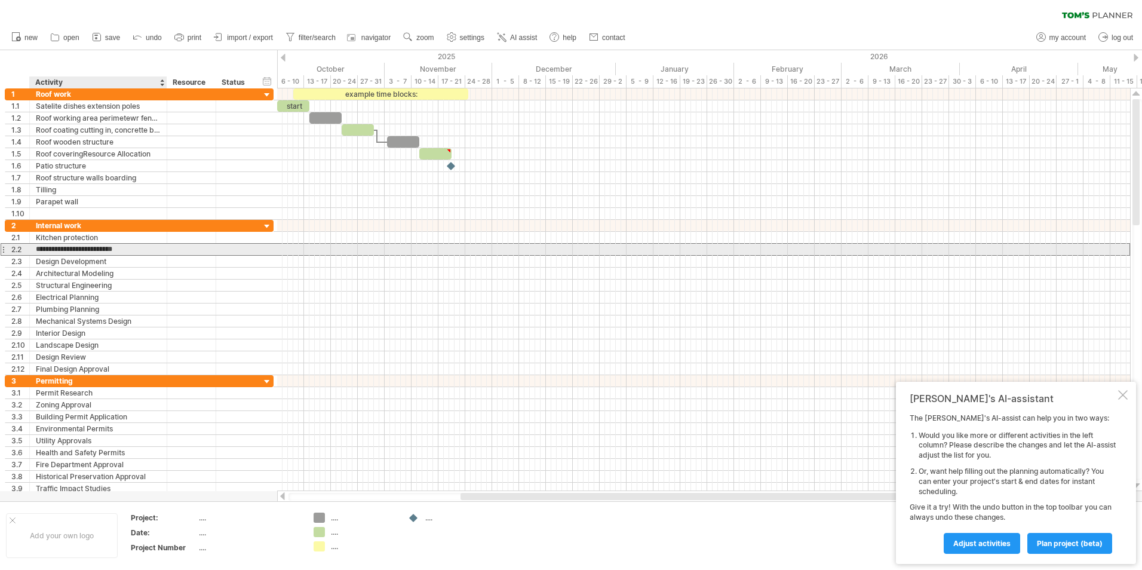
click at [135, 249] on input "**********" at bounding box center [98, 249] width 125 height 11
type input "**********"
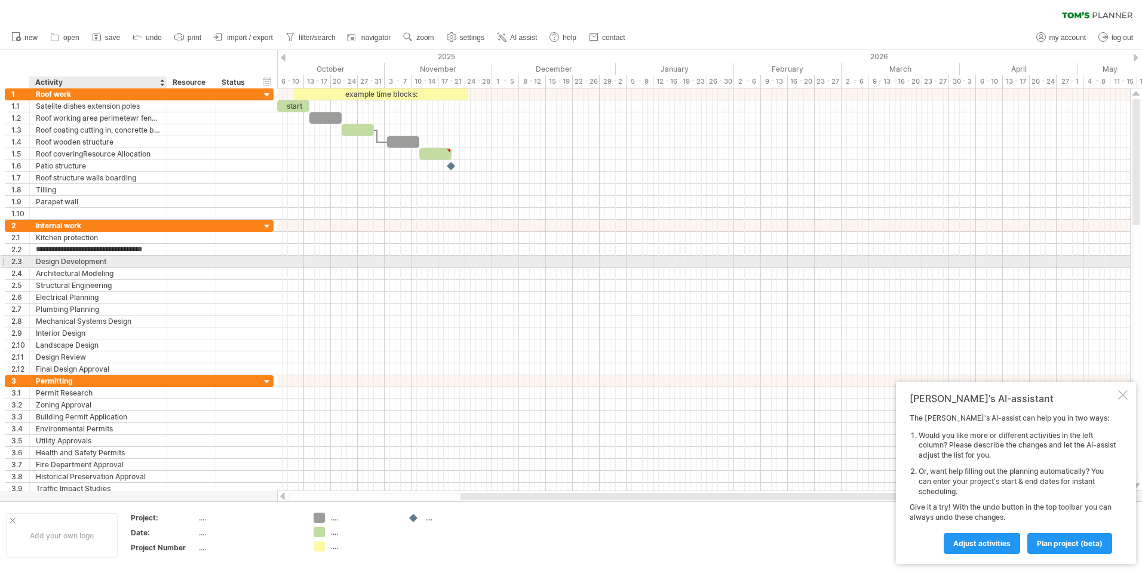
click at [92, 262] on div "Design Development" at bounding box center [98, 261] width 125 height 11
drag, startPoint x: 106, startPoint y: 263, endPoint x: 29, endPoint y: 278, distance: 79.2
click at [29, 278] on div "**********" at bounding box center [139, 297] width 269 height 155
click at [51, 259] on input "**********" at bounding box center [98, 261] width 125 height 11
click at [47, 263] on input "**********" at bounding box center [98, 261] width 125 height 11
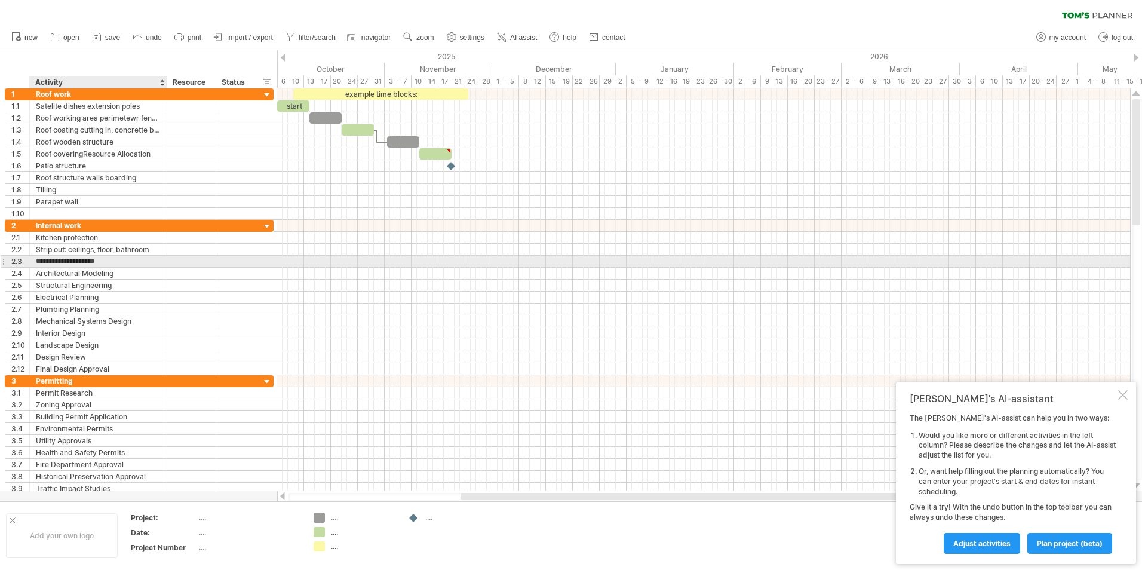
type input "**********"
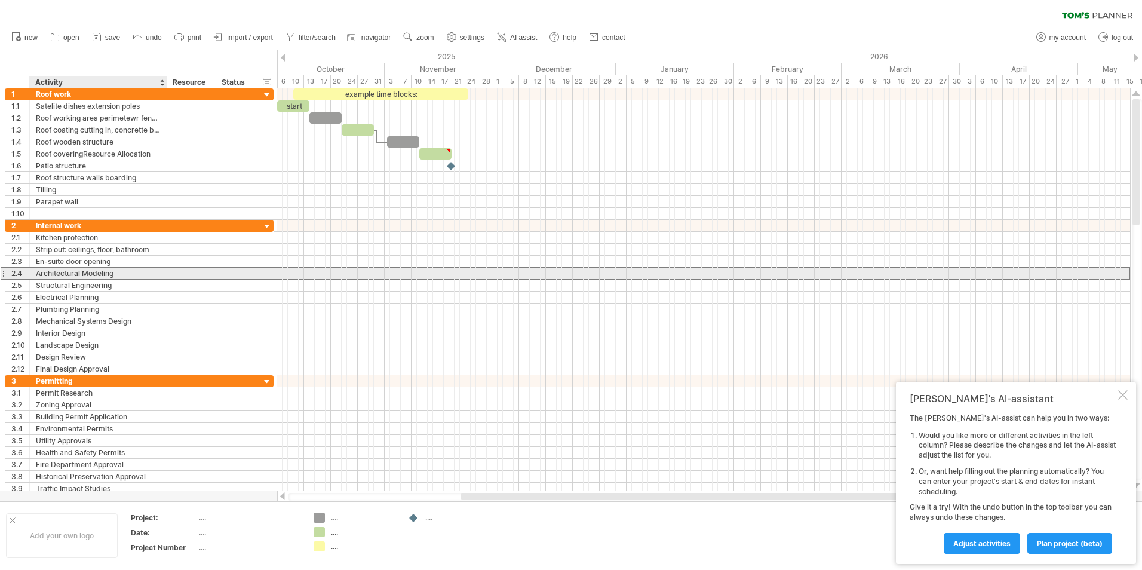
click at [121, 274] on div "Architectural Modeling" at bounding box center [98, 273] width 125 height 11
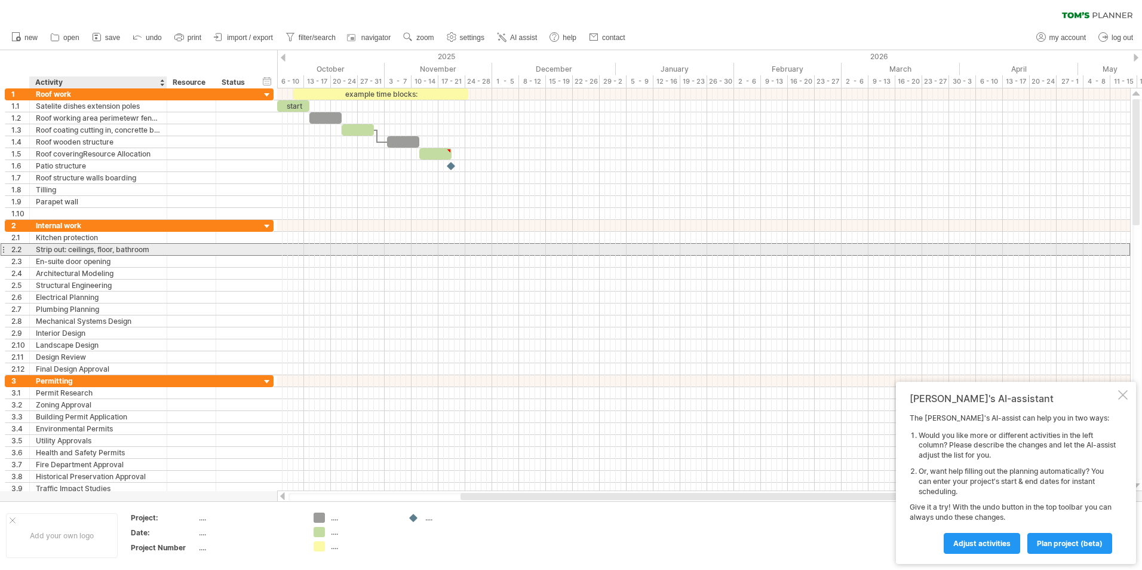
click at [103, 253] on div "Strip out: ceilings, floor, bathroom" at bounding box center [98, 249] width 125 height 11
click at [98, 250] on input "**********" at bounding box center [98, 249] width 125 height 11
click at [72, 252] on input "**********" at bounding box center [98, 249] width 125 height 11
click at [70, 251] on input "**********" at bounding box center [98, 249] width 125 height 11
type input "**********"
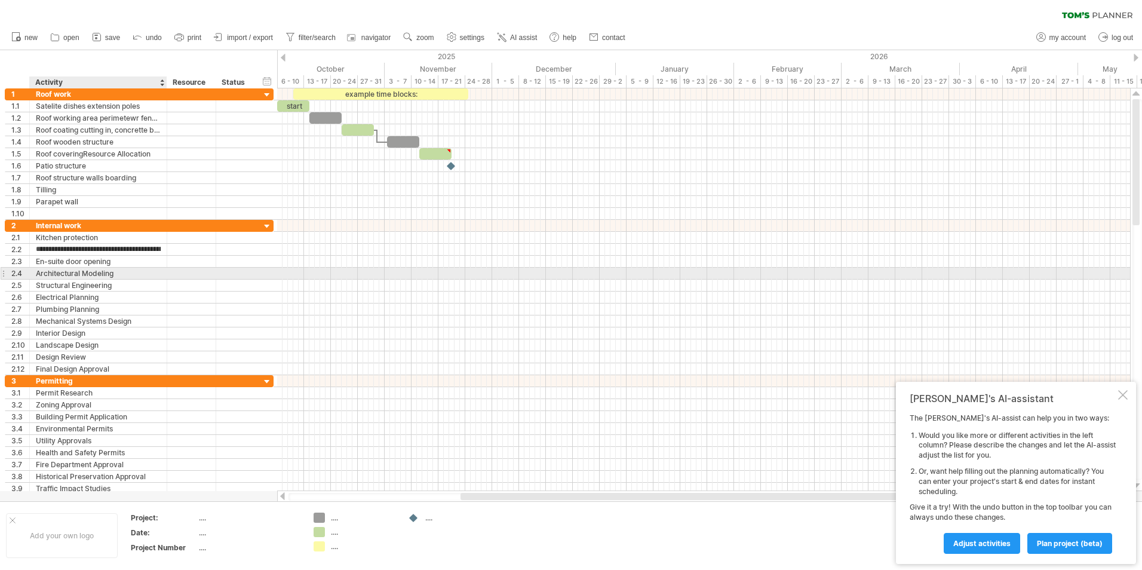
click at [56, 274] on div "Architectural Modeling" at bounding box center [98, 273] width 125 height 11
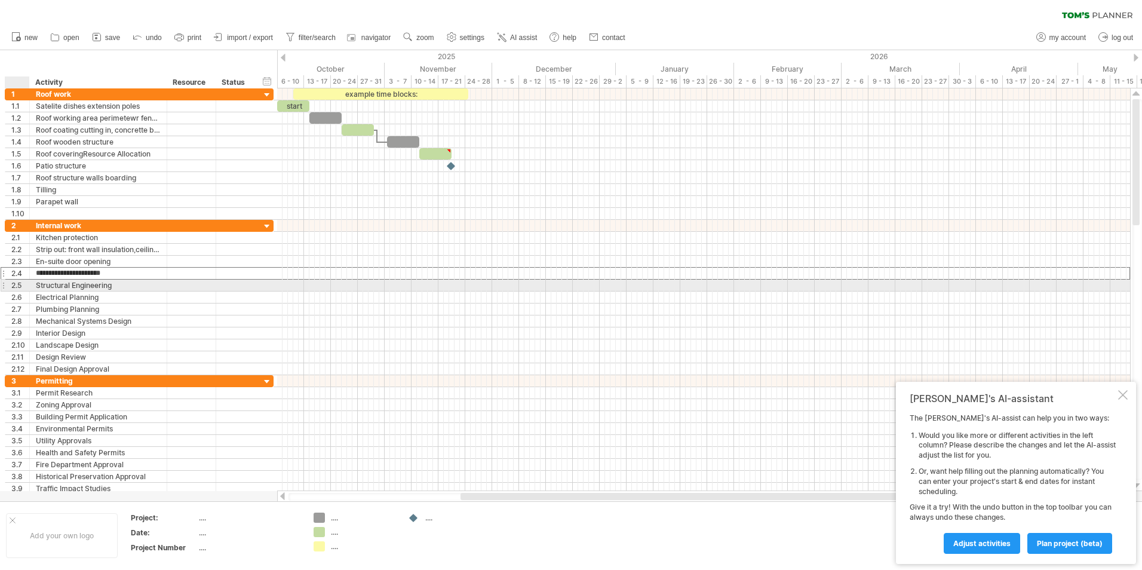
drag, startPoint x: 114, startPoint y: 274, endPoint x: 23, endPoint y: 288, distance: 91.9
click at [23, 288] on div "**********" at bounding box center [139, 297] width 269 height 155
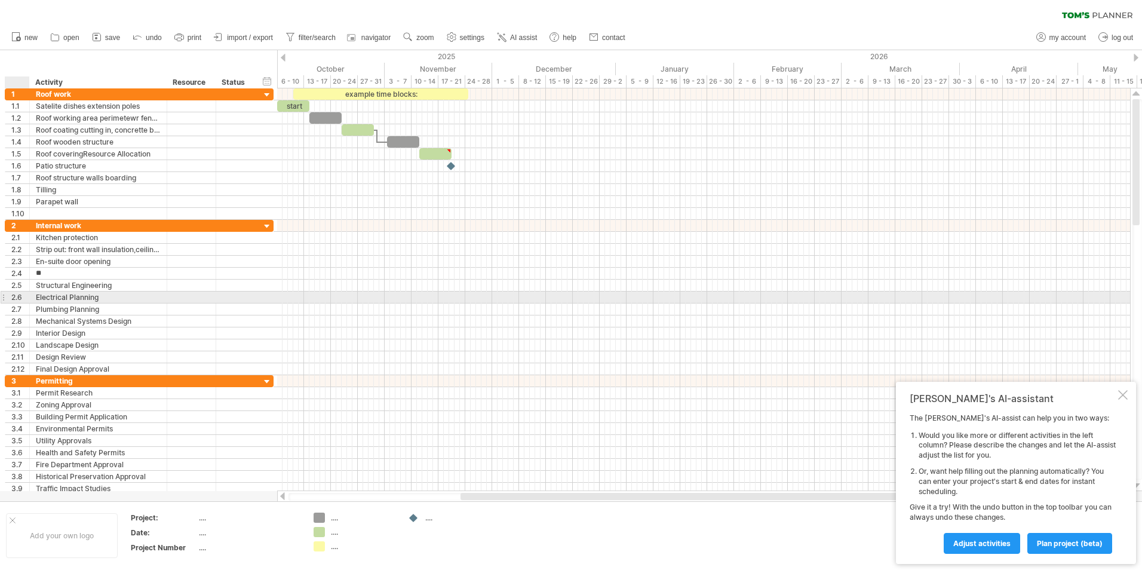
type input "*"
type input "**********"
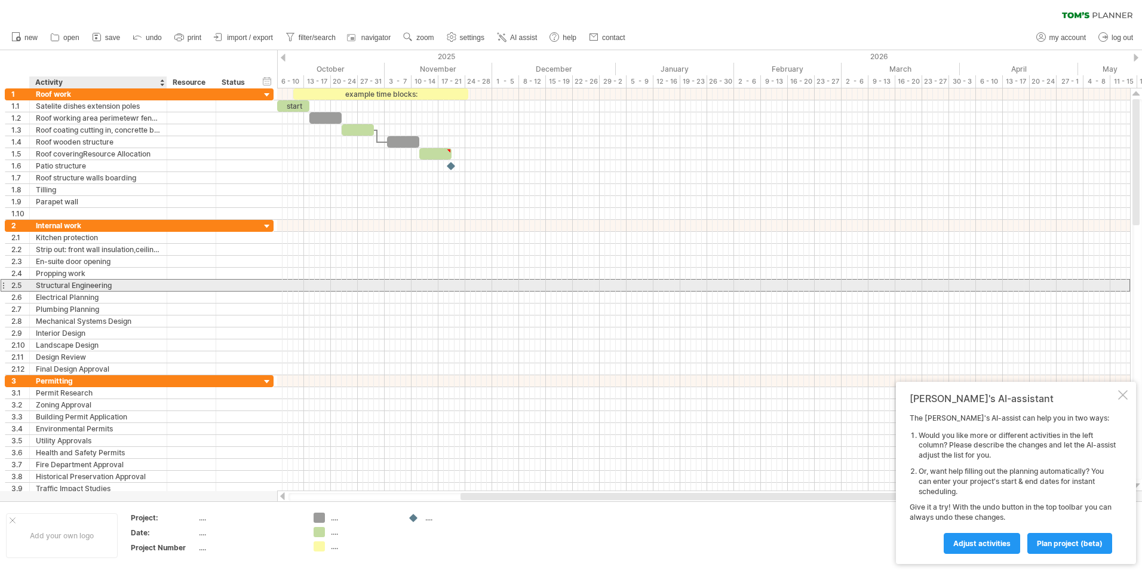
click at [47, 287] on div "Structural Engineering" at bounding box center [98, 285] width 125 height 11
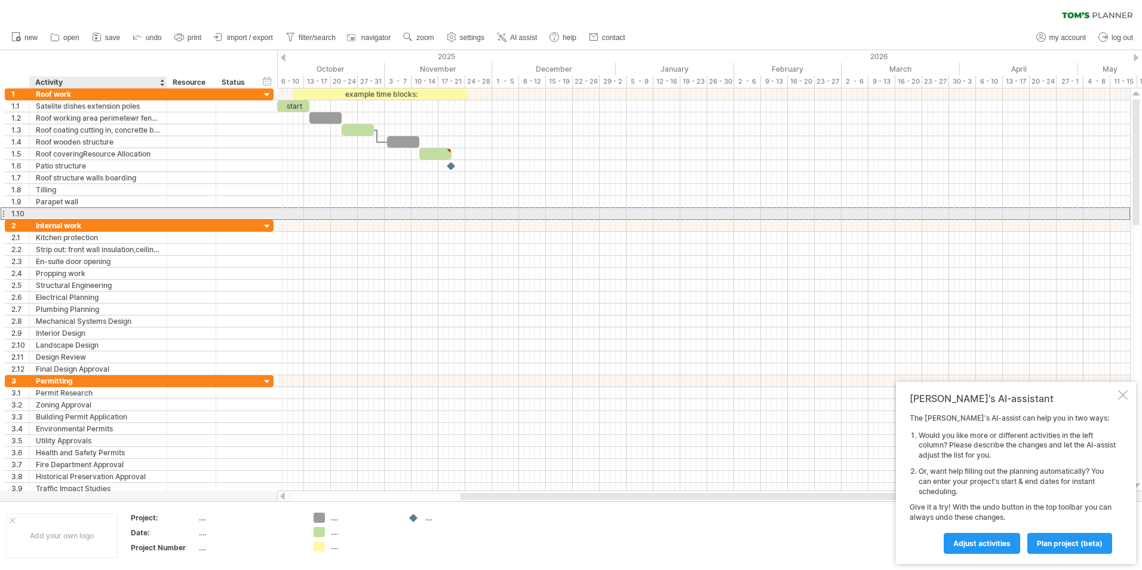
click at [48, 213] on div at bounding box center [98, 213] width 125 height 11
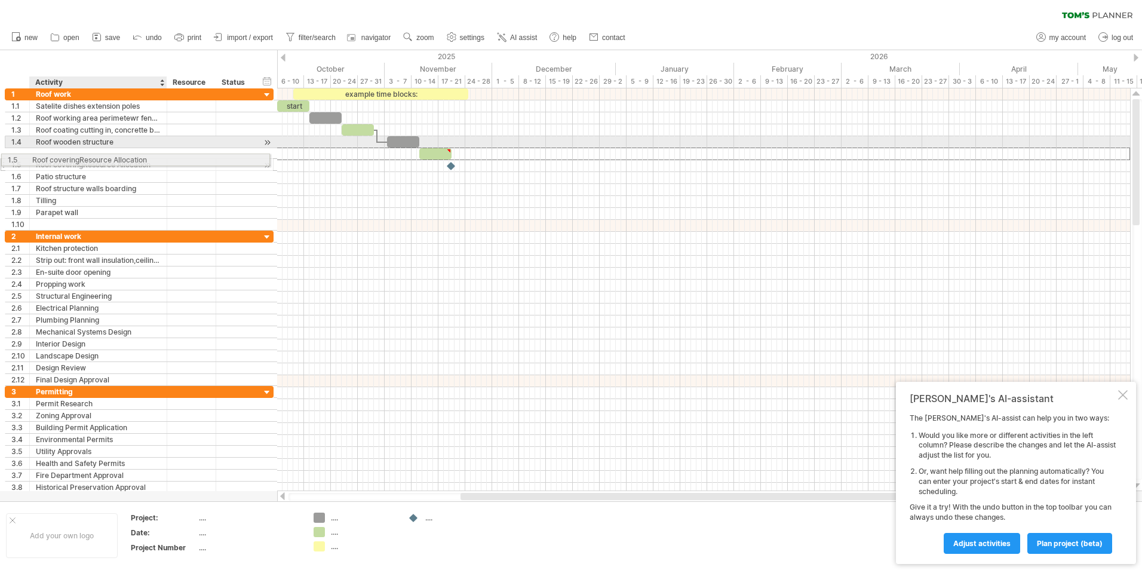
drag, startPoint x: 41, startPoint y: 154, endPoint x: 78, endPoint y: 158, distance: 37.2
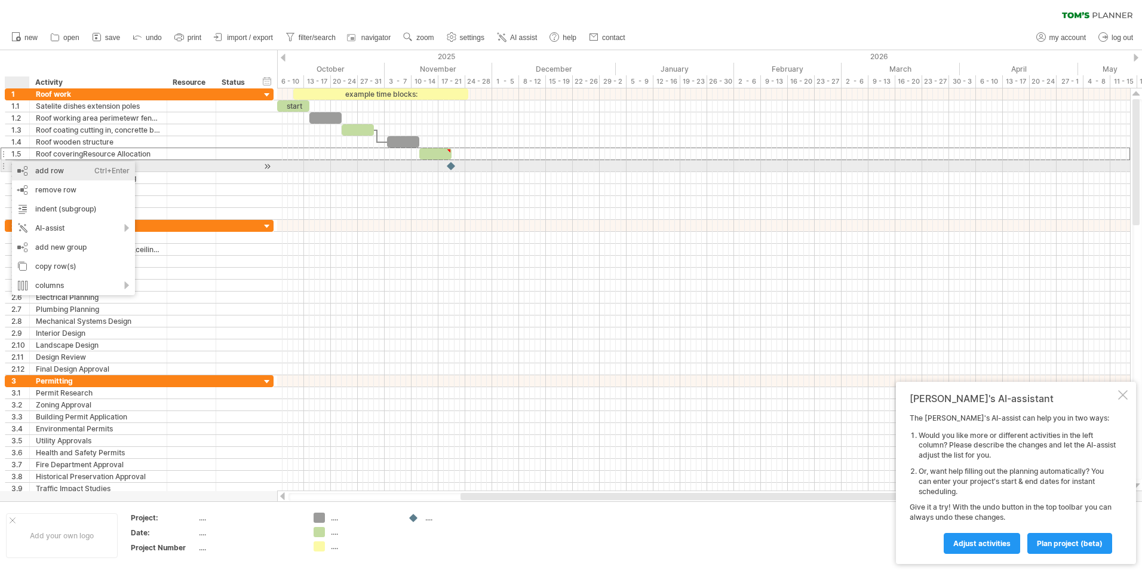
click at [41, 171] on div "add row Ctrl+Enter Cmd+Enter" at bounding box center [73, 170] width 123 height 19
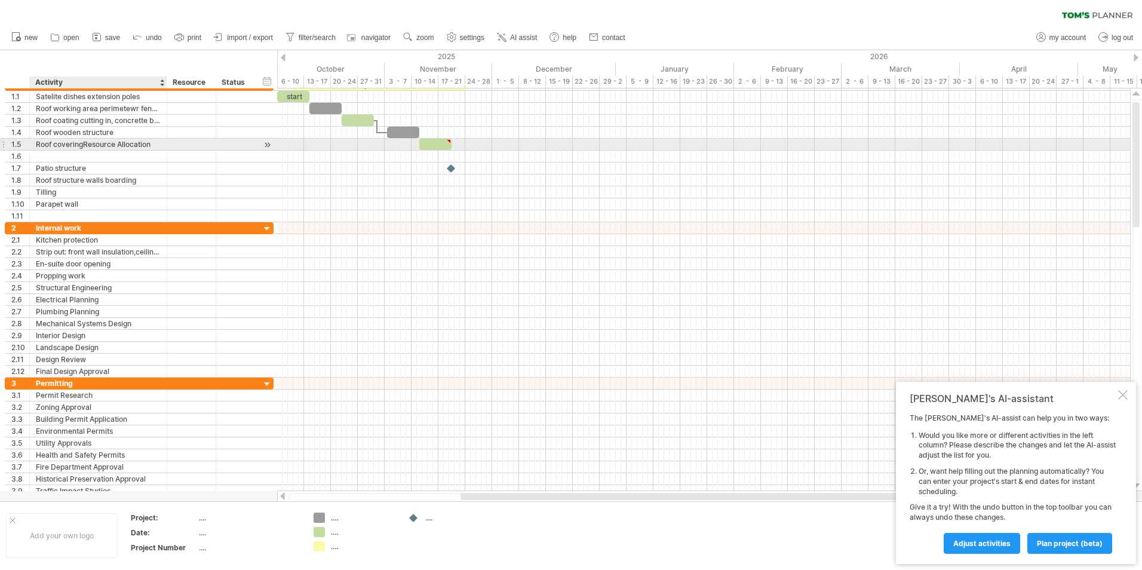
click at [87, 142] on div "Roof coveringResource Allocation" at bounding box center [98, 144] width 125 height 11
click at [155, 146] on input "**********" at bounding box center [98, 144] width 125 height 11
type input "**********"
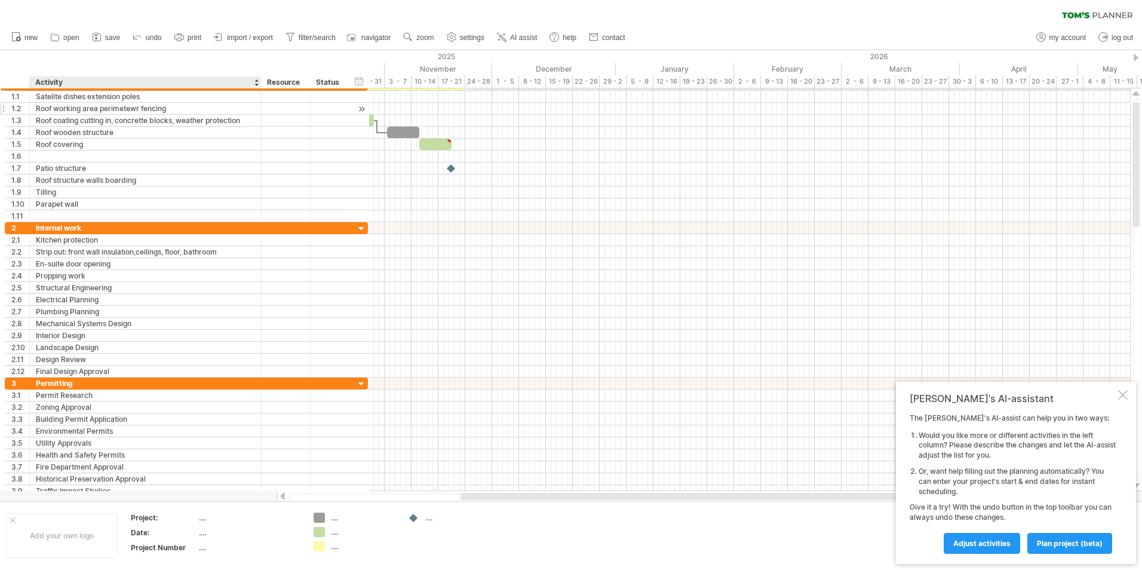
drag, startPoint x: 171, startPoint y: 93, endPoint x: 258, endPoint y: 105, distance: 88.0
click at [258, 105] on div "**********" at bounding box center [186, 150] width 363 height 143
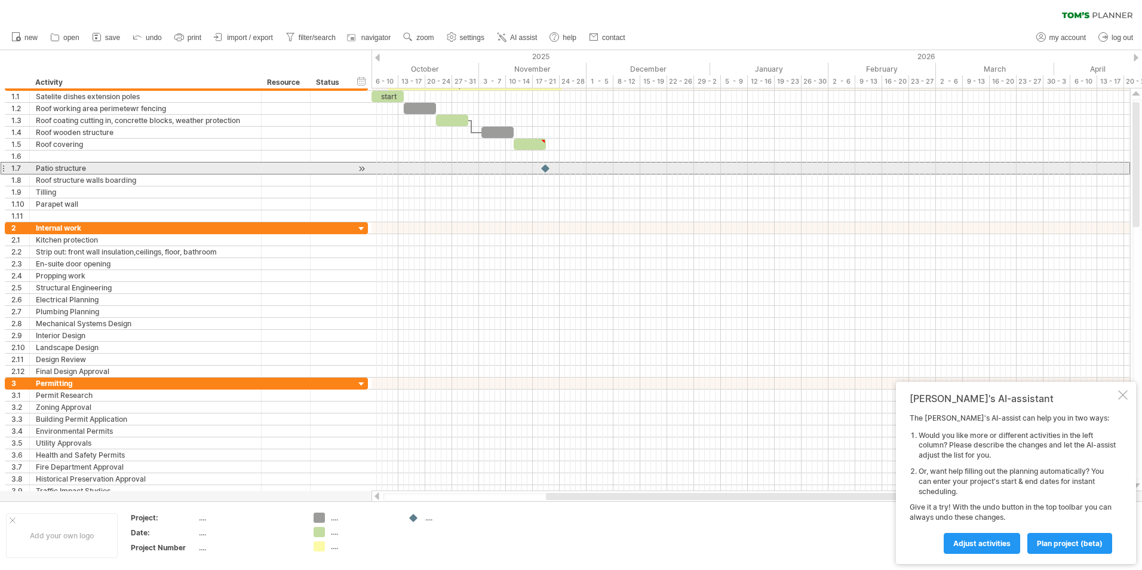
click at [208, 171] on div "Patio structure" at bounding box center [145, 167] width 219 height 11
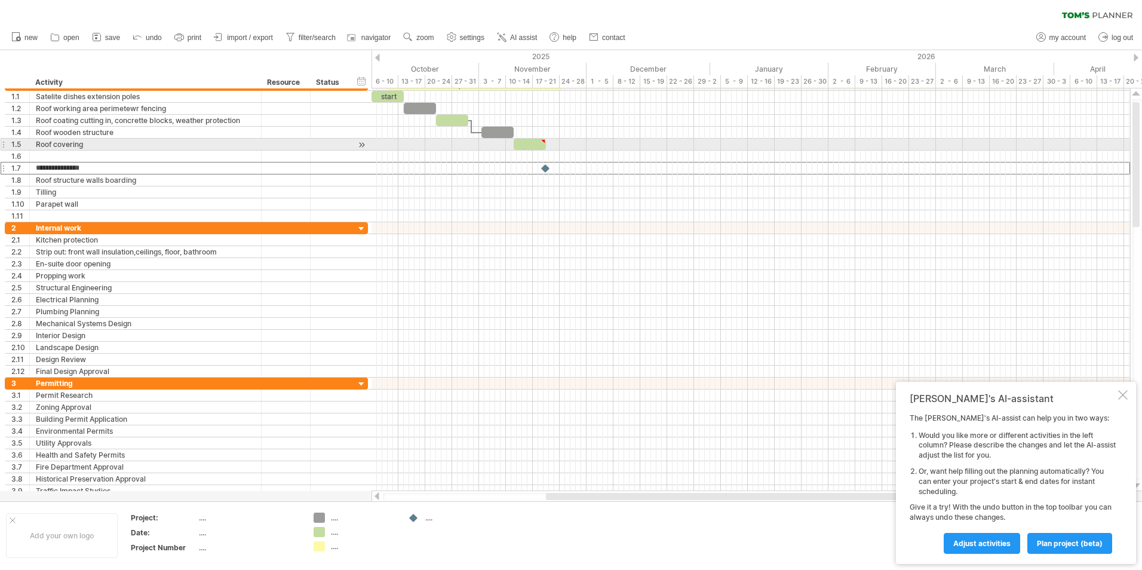
click at [55, 145] on div "Roof covering" at bounding box center [145, 144] width 219 height 11
click at [66, 158] on div at bounding box center [145, 156] width 219 height 11
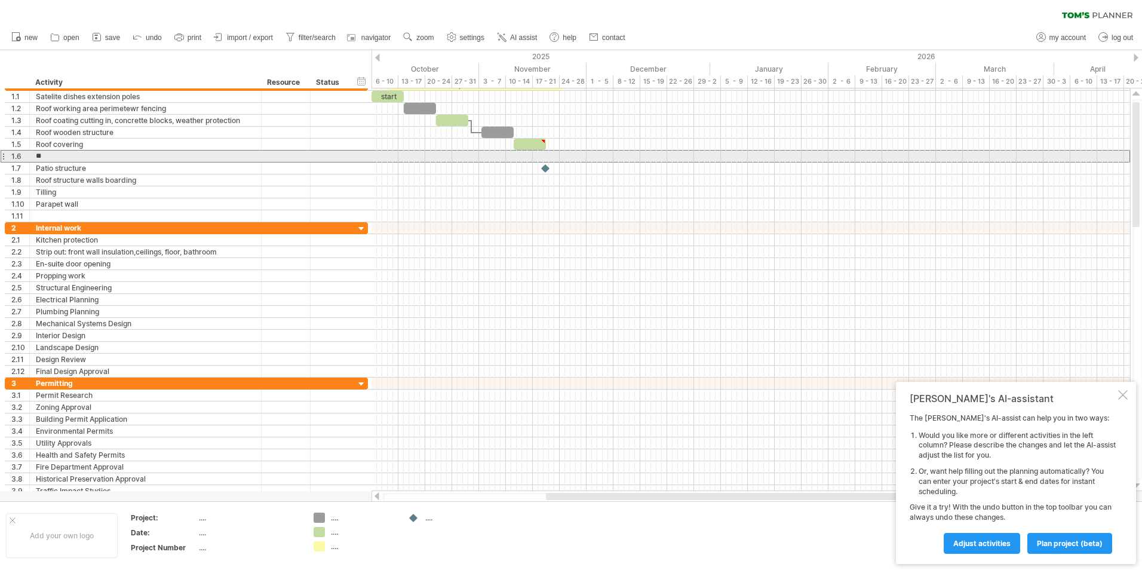
type input "*"
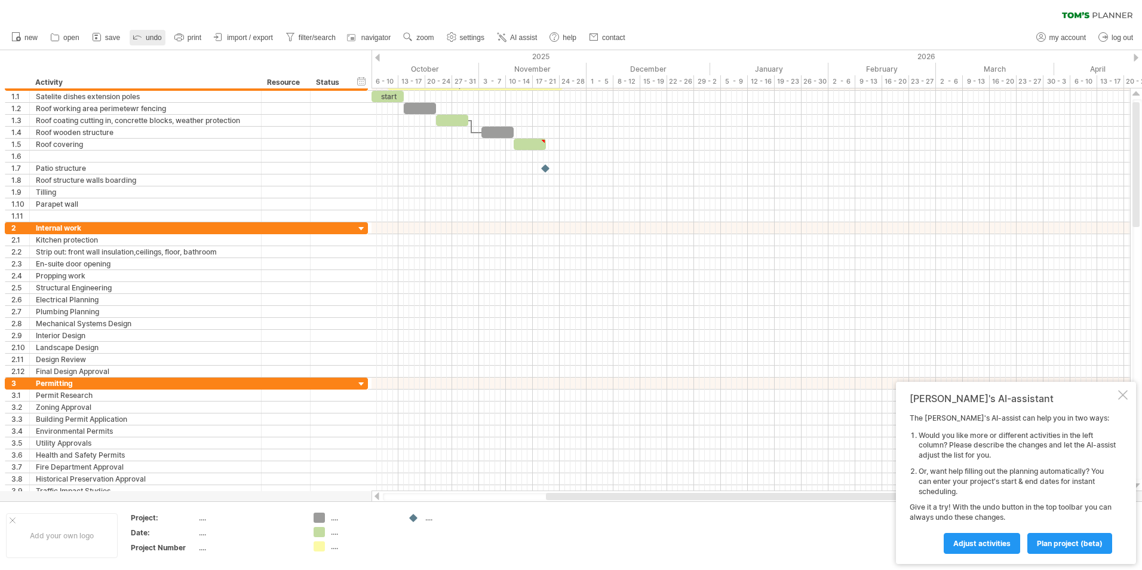
click at [145, 41] on link "undo" at bounding box center [148, 38] width 36 height 16
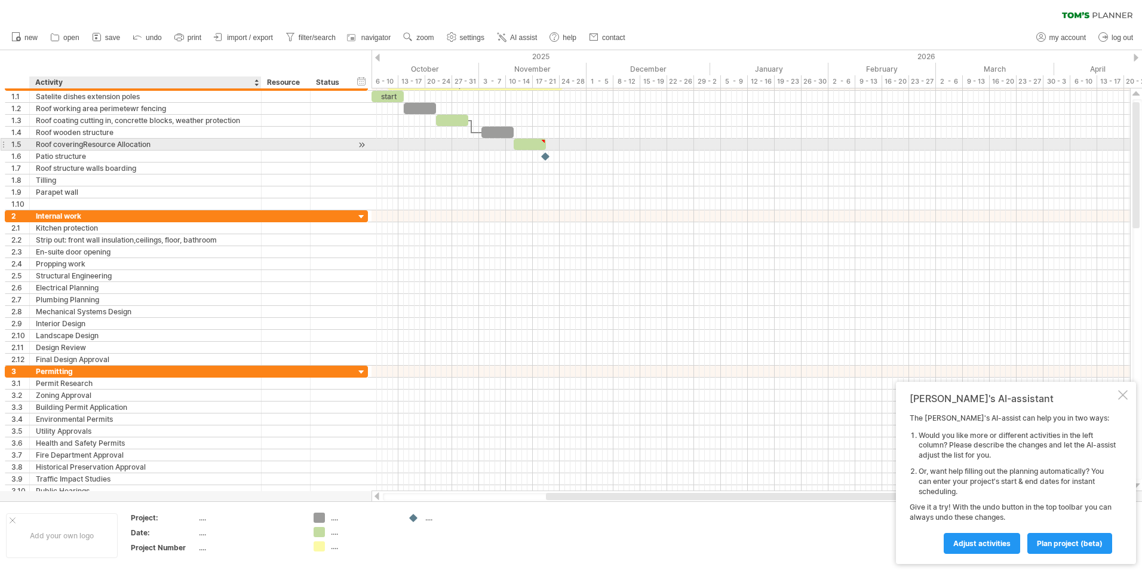
click at [152, 142] on div "Roof coveringResource Allocation" at bounding box center [145, 144] width 219 height 11
type input "**********"
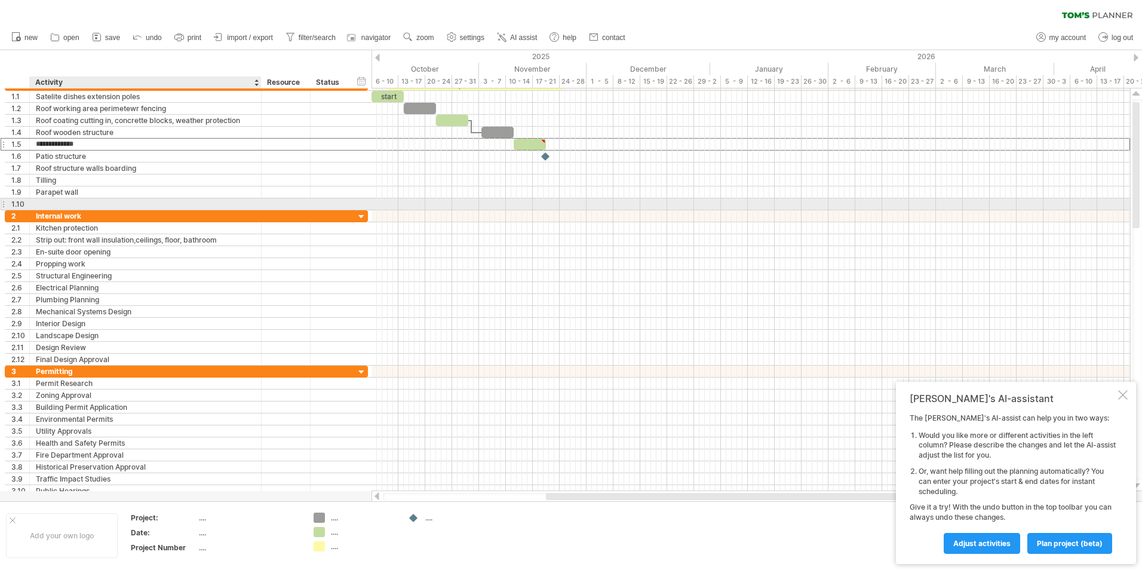
click at [48, 204] on div at bounding box center [145, 203] width 219 height 11
type input "**********"
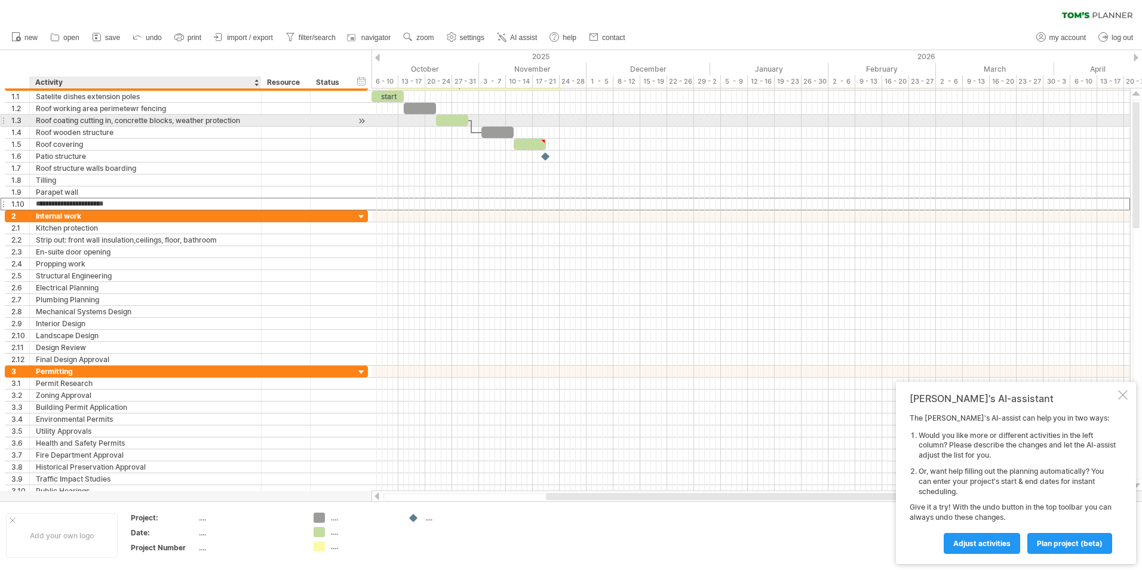
click at [51, 118] on div "Roof coating cutting in, concrette blocks, weather protection" at bounding box center [145, 120] width 219 height 11
click at [153, 122] on input "**********" at bounding box center [145, 120] width 219 height 11
click at [157, 119] on input "**********" at bounding box center [145, 120] width 219 height 11
type input "**********"
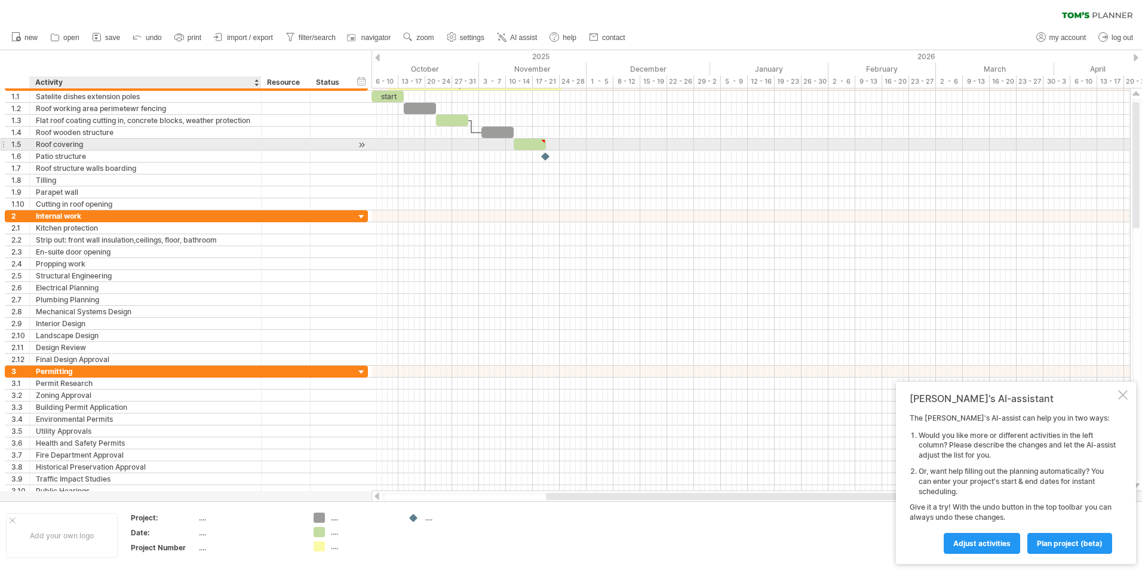
click at [257, 147] on div at bounding box center [260, 145] width 6 height 12
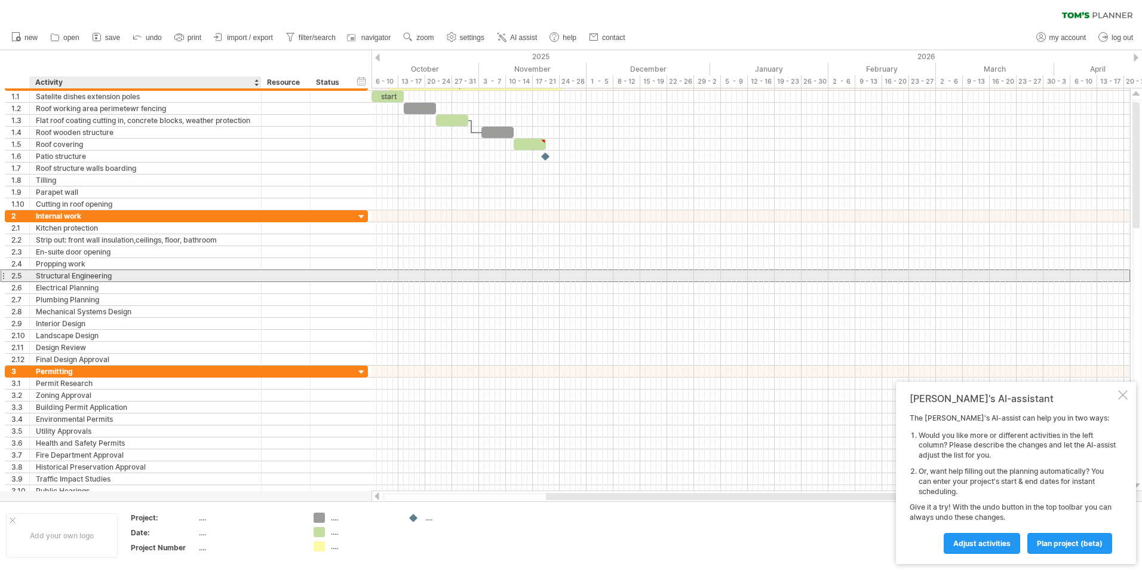
click at [124, 274] on div "Structural Engineering" at bounding box center [145, 275] width 219 height 11
type input "*"
type input "**********"
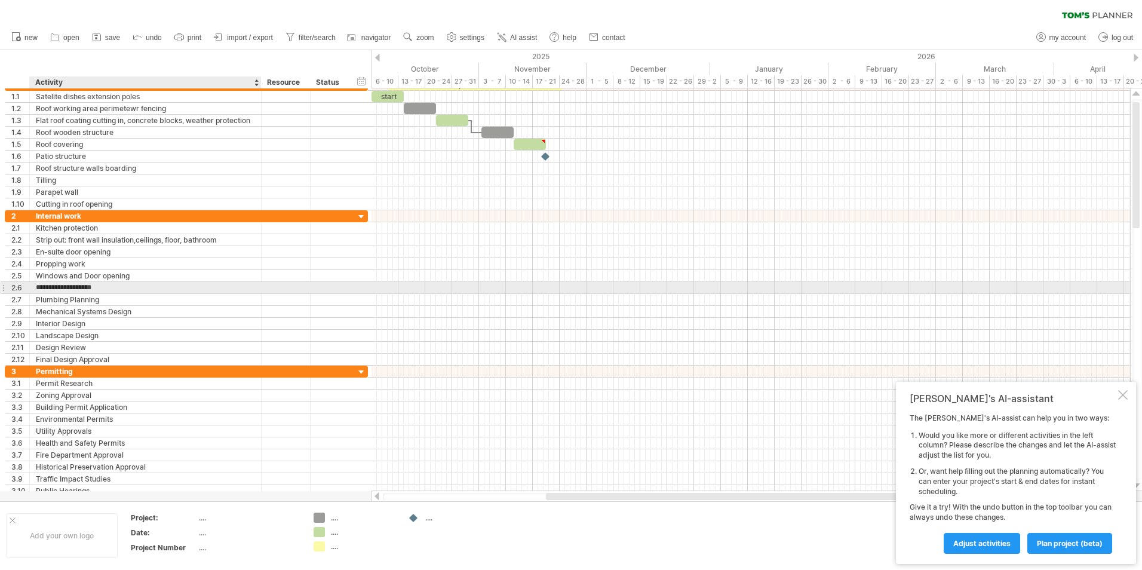
click at [100, 288] on input "**********" at bounding box center [145, 287] width 219 height 11
type input "*"
type input "**********"
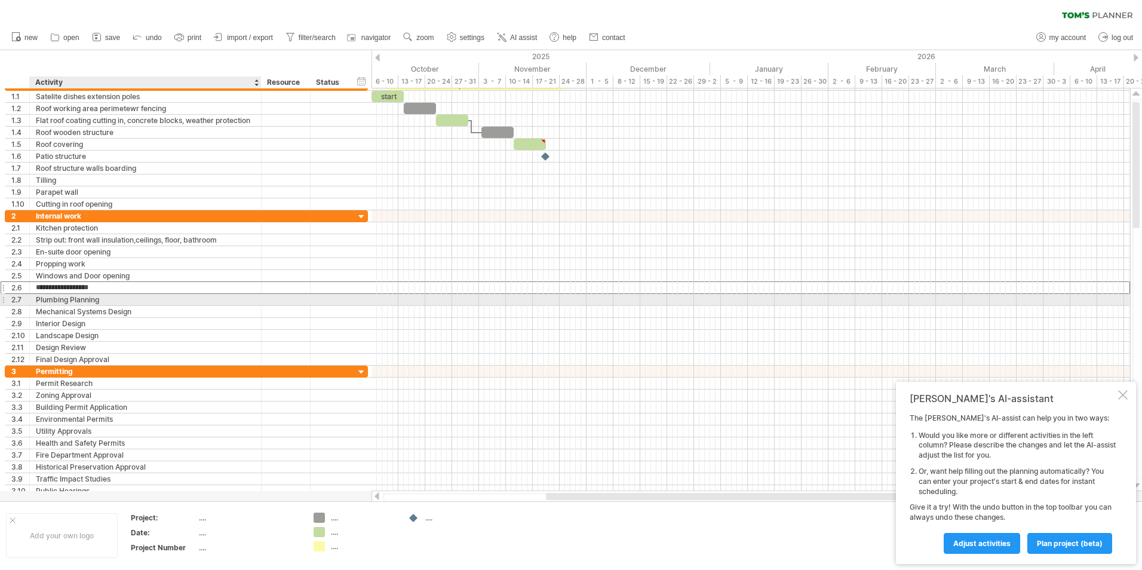
click at [99, 300] on div "Plumbing Planning" at bounding box center [145, 299] width 219 height 11
type input "*"
type input "**********"
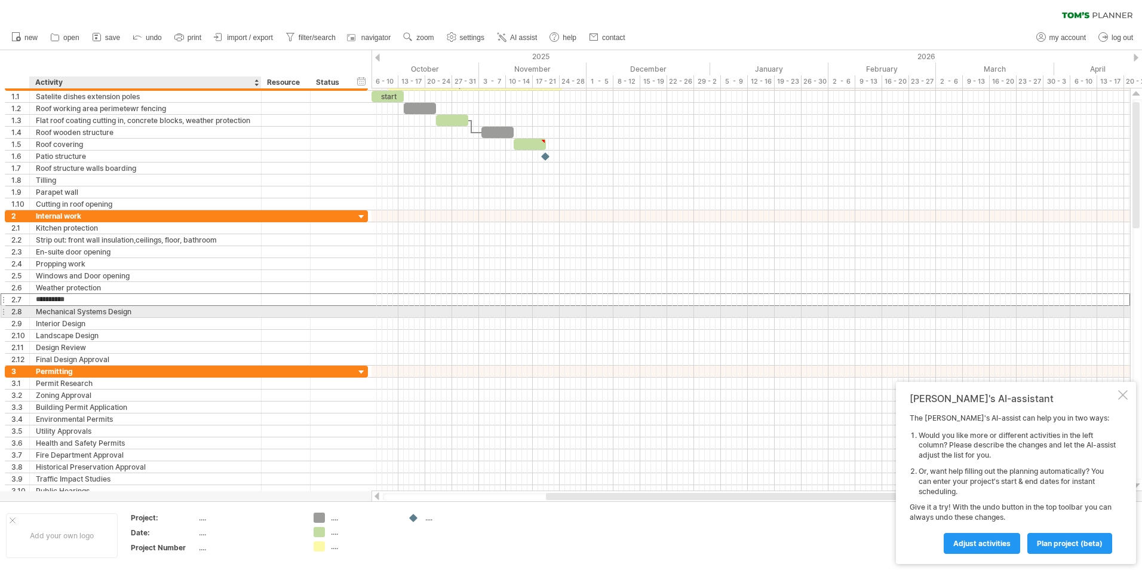
click at [148, 308] on div "Mechanical Systems Design" at bounding box center [145, 311] width 219 height 11
type input "*"
type input "**********"
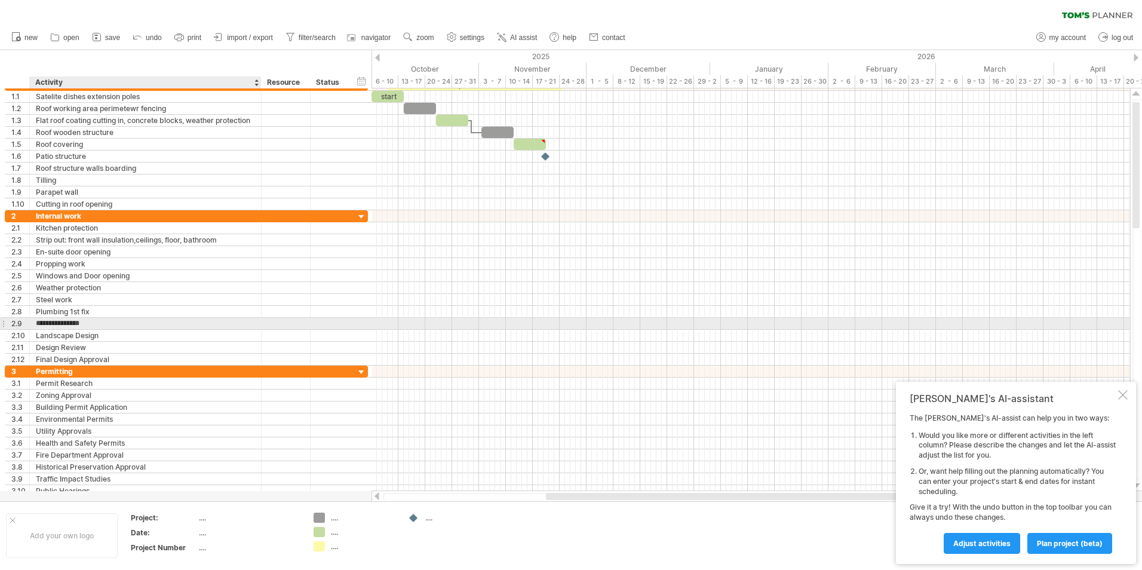
click at [98, 323] on input "**********" at bounding box center [145, 323] width 219 height 11
type input "*"
type input "**********"
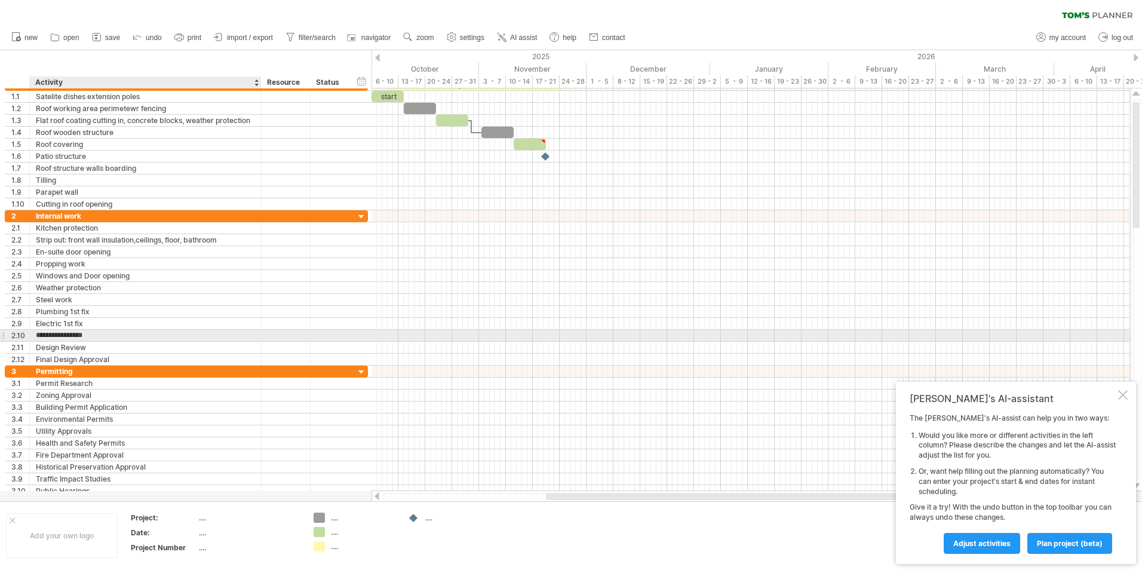
click at [106, 336] on input "**********" at bounding box center [145, 335] width 219 height 11
type input "*"
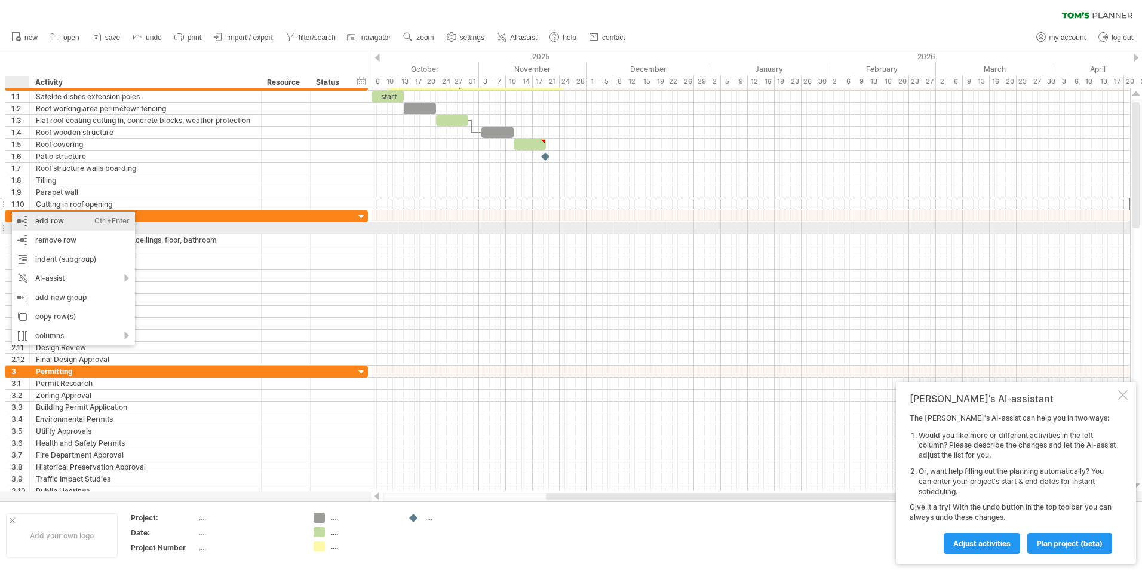
click at [41, 226] on div "add row Ctrl+Enter Cmd+Enter" at bounding box center [73, 220] width 123 height 19
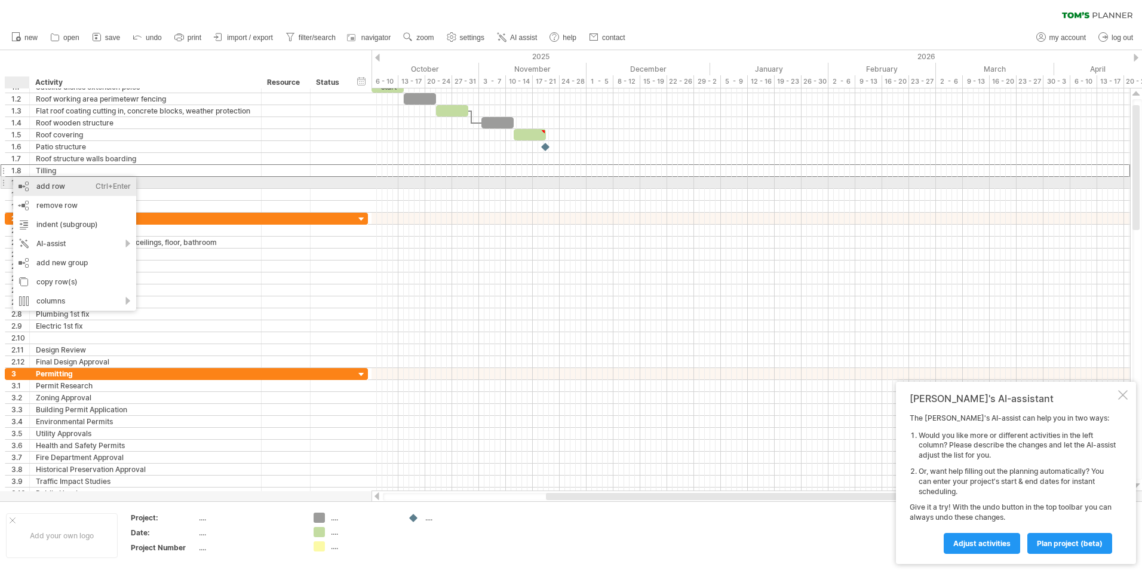
click at [43, 186] on div "add row Ctrl+Enter Cmd+Enter" at bounding box center [74, 186] width 123 height 19
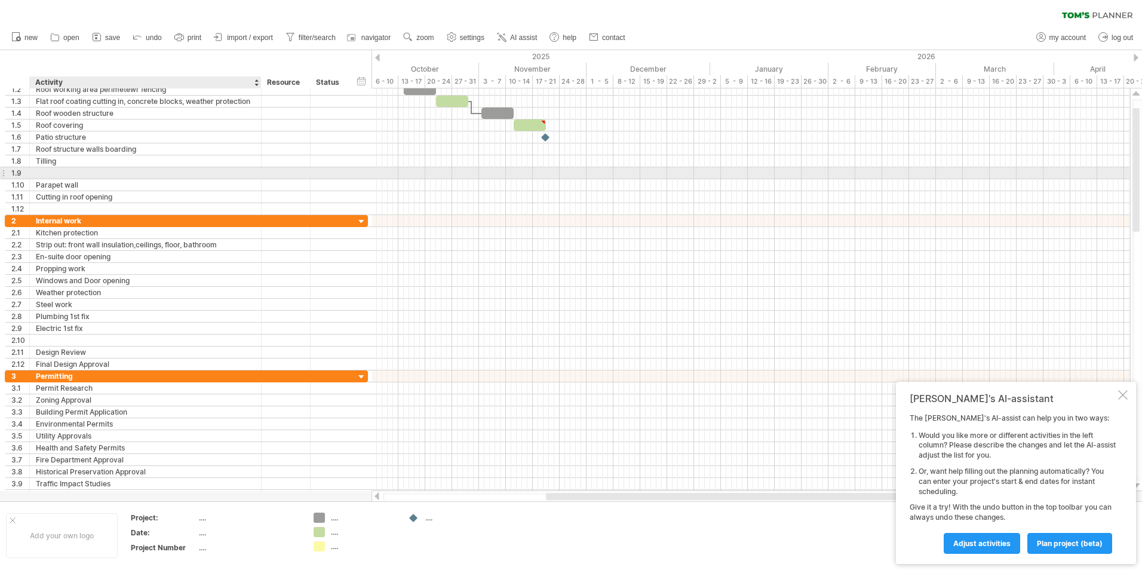
click at [49, 176] on div at bounding box center [145, 172] width 219 height 11
type input "**********"
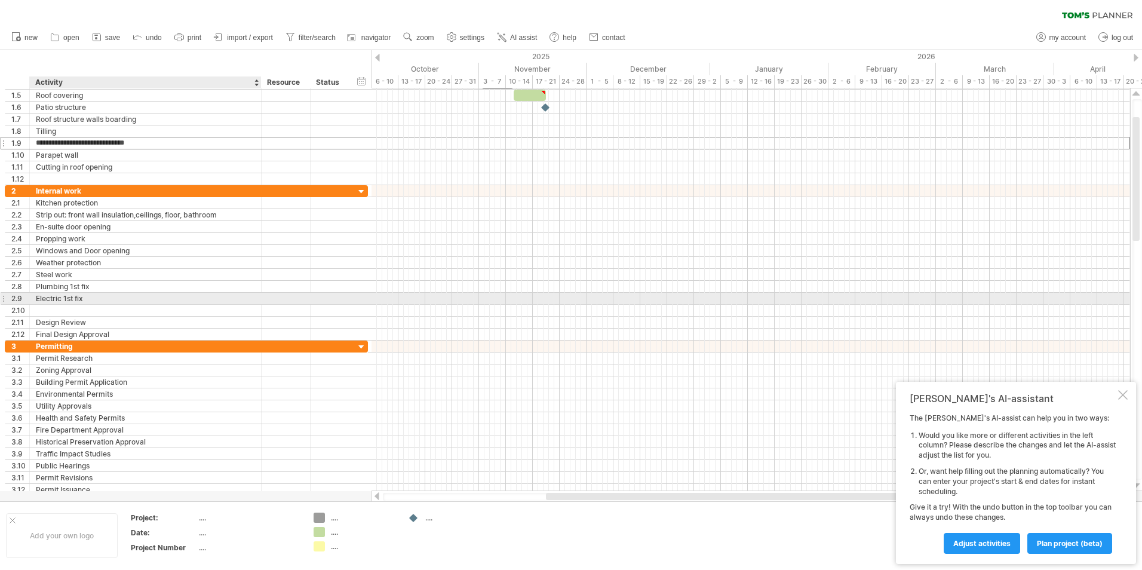
click at [62, 299] on div "Electric 1st fix" at bounding box center [145, 298] width 219 height 11
type input "**********"
click at [100, 283] on div "Plumbing 1st fix" at bounding box center [145, 286] width 219 height 11
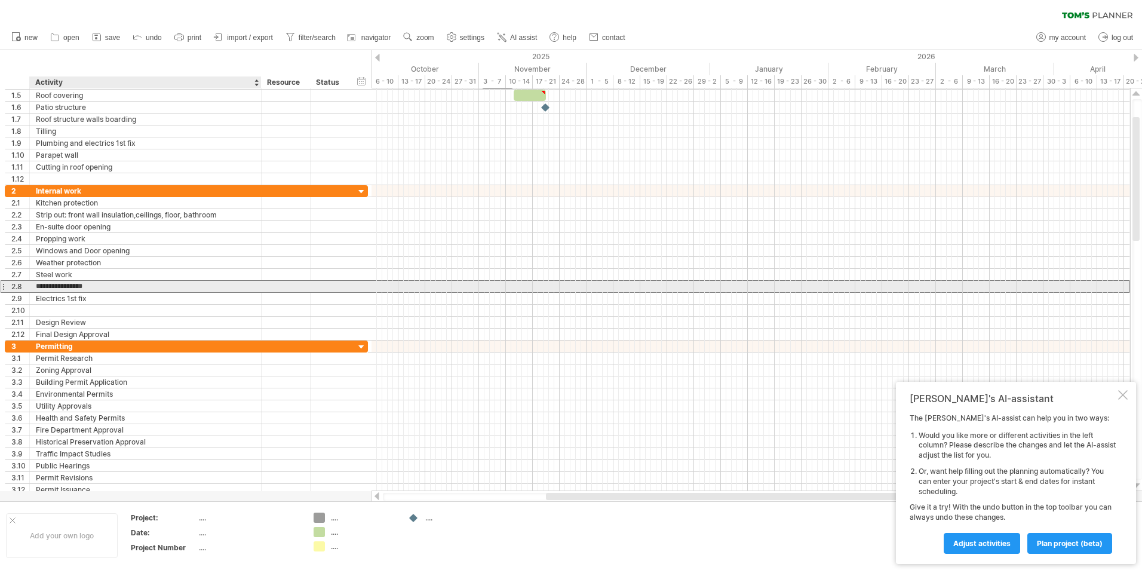
click at [69, 287] on input "**********" at bounding box center [145, 286] width 219 height 11
type input "**********"
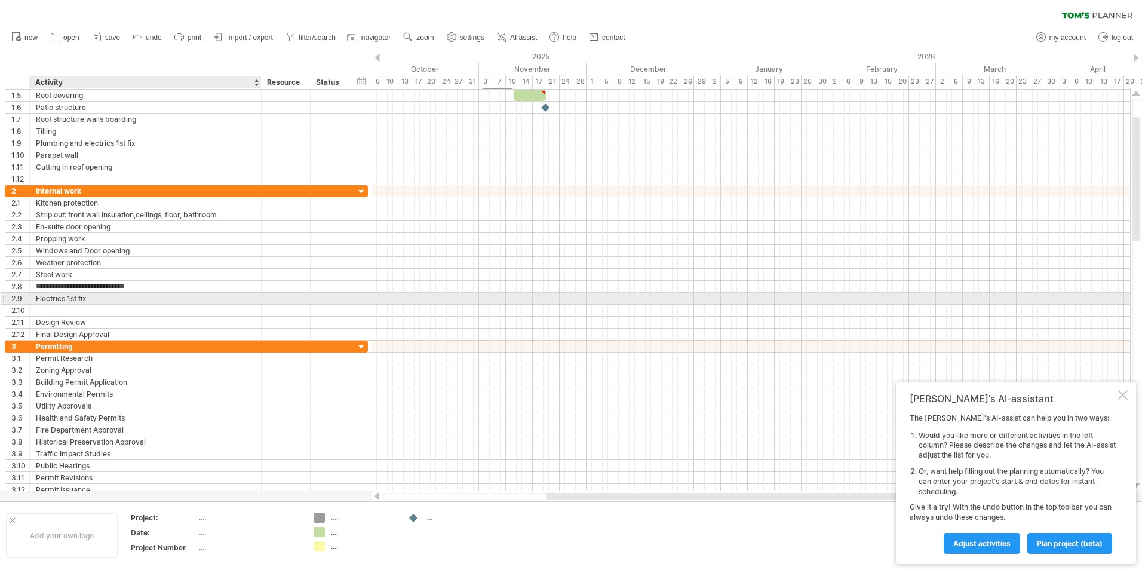
click at [86, 296] on div "Electrics 1st fix" at bounding box center [145, 298] width 219 height 11
type input "*"
type input "**********"
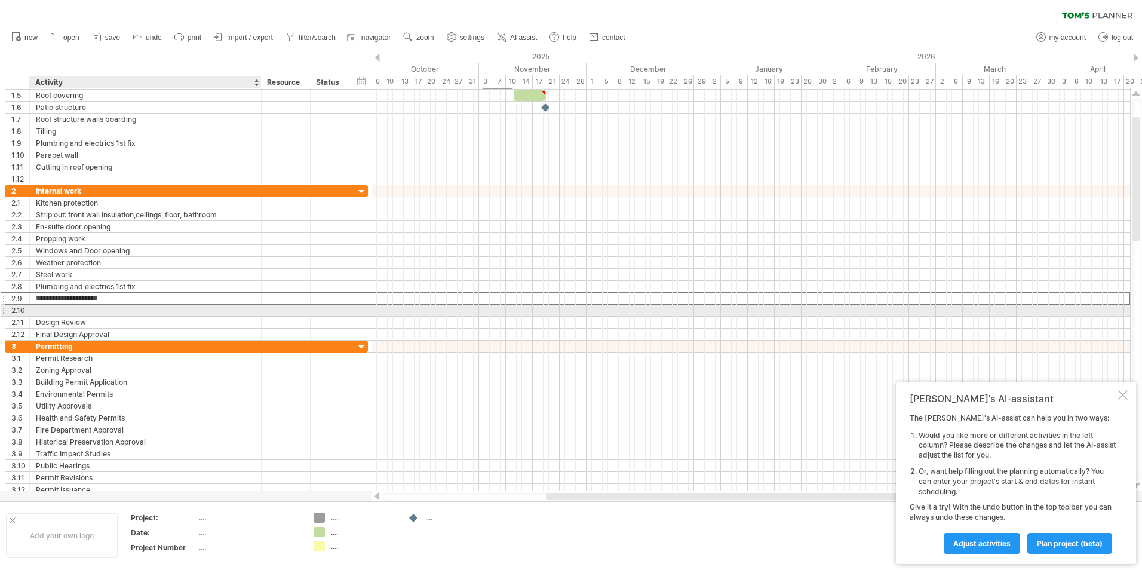
click at [72, 312] on div at bounding box center [145, 310] width 219 height 11
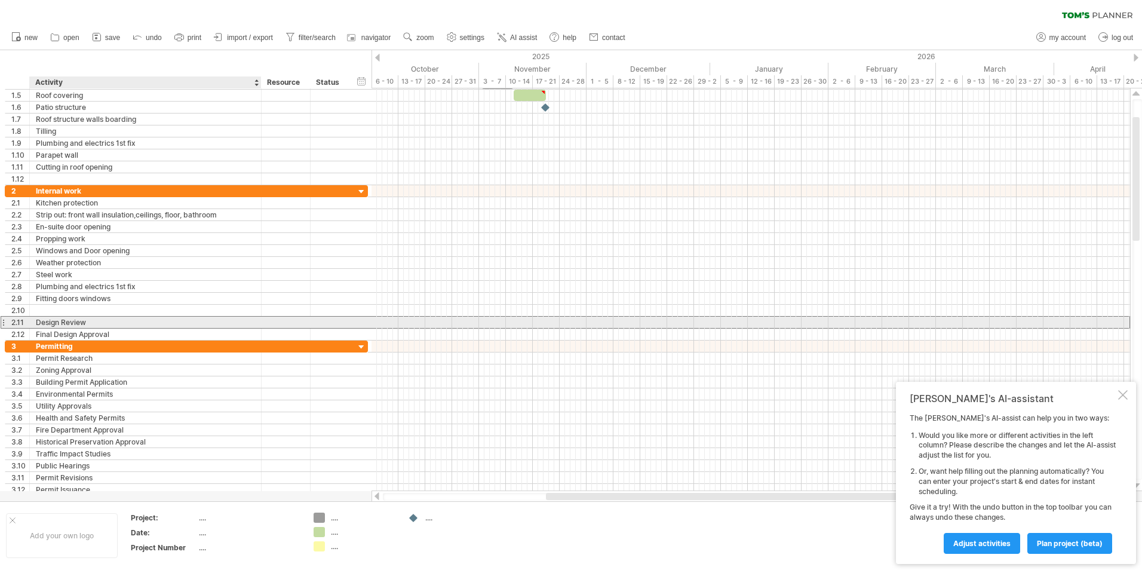
click at [85, 321] on div "Design Review" at bounding box center [145, 322] width 219 height 11
type input "*"
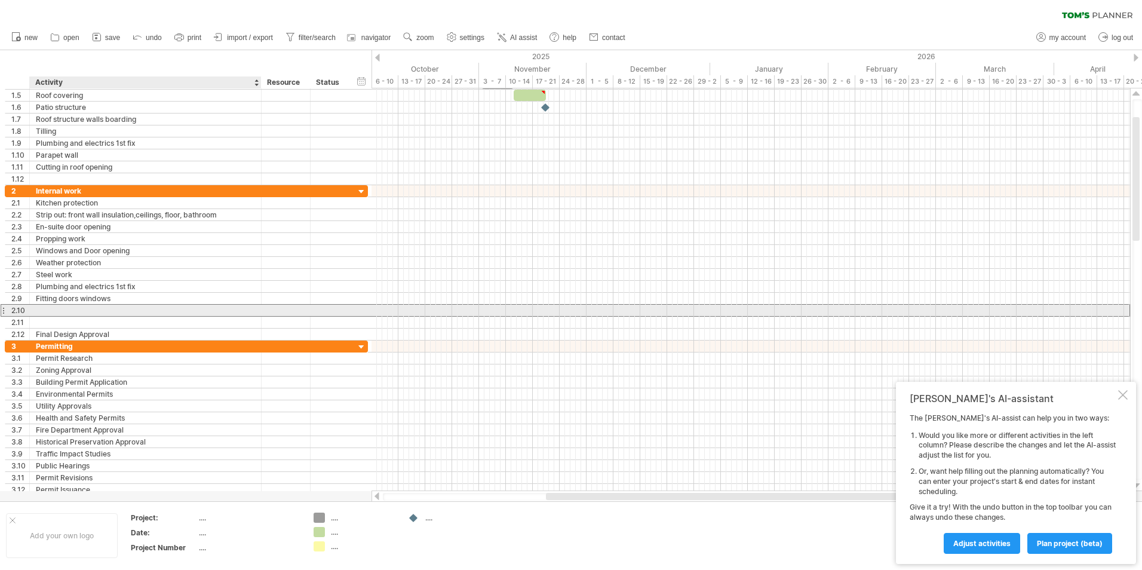
click at [68, 312] on div at bounding box center [145, 310] width 219 height 11
type input "**********"
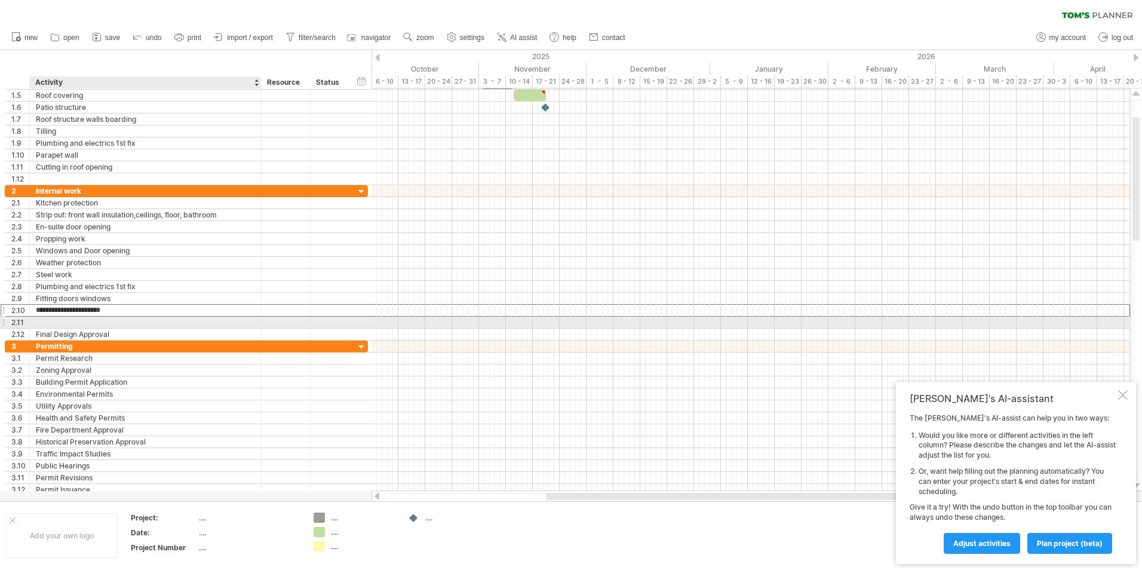
click at [109, 324] on div at bounding box center [145, 322] width 219 height 11
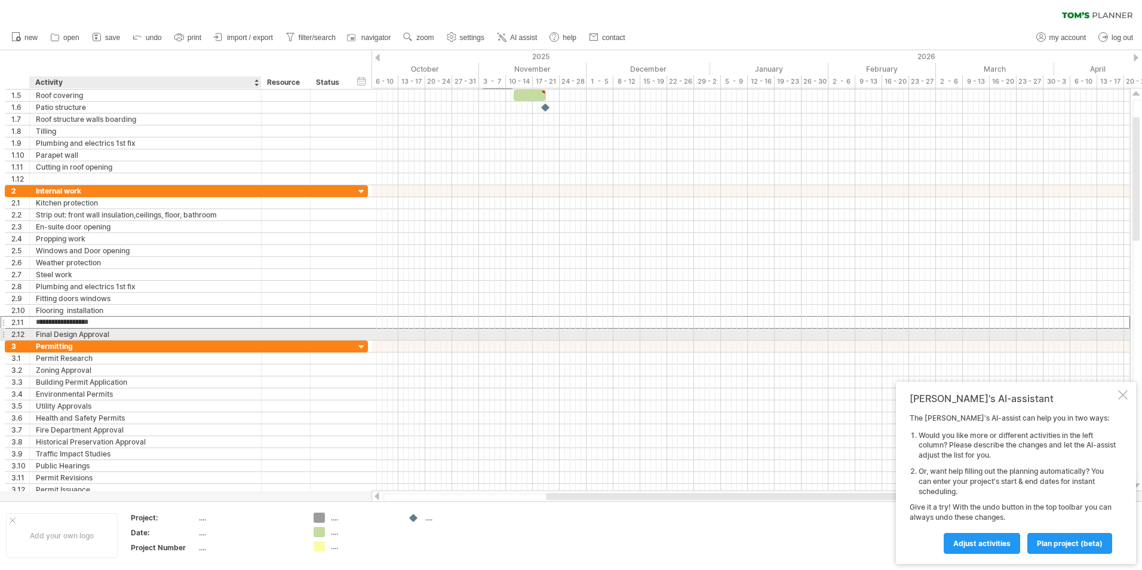
type input "**********"
click at [54, 337] on div "Final Design Approval" at bounding box center [145, 334] width 219 height 11
click at [116, 333] on input "**********" at bounding box center [145, 334] width 219 height 11
type input "*"
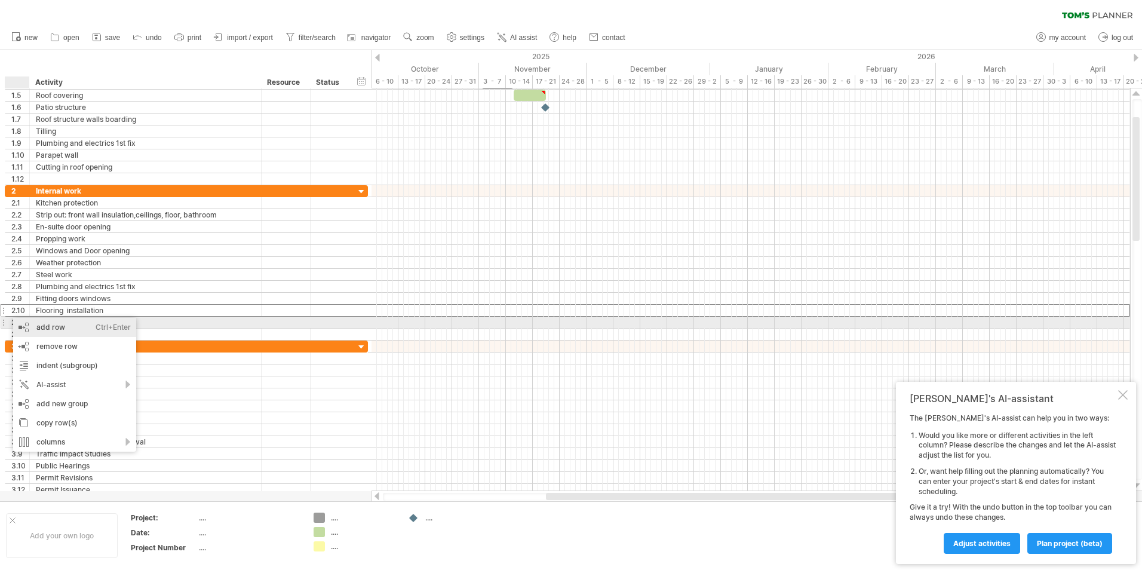
click at [35, 321] on div "add row Ctrl+Enter Cmd+Enter" at bounding box center [74, 327] width 123 height 19
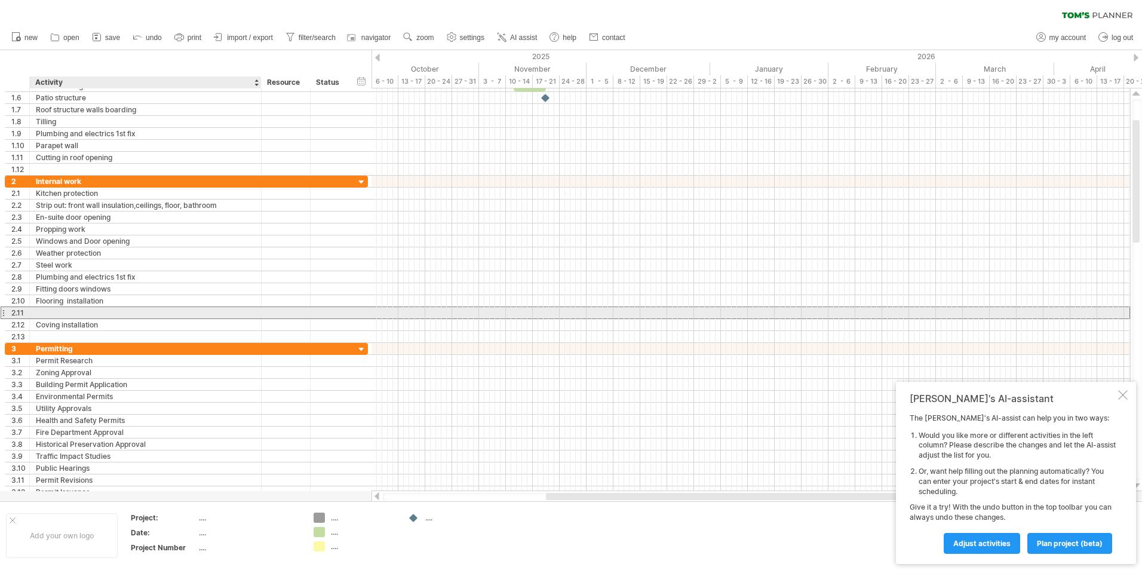
click at [50, 311] on div at bounding box center [145, 312] width 219 height 11
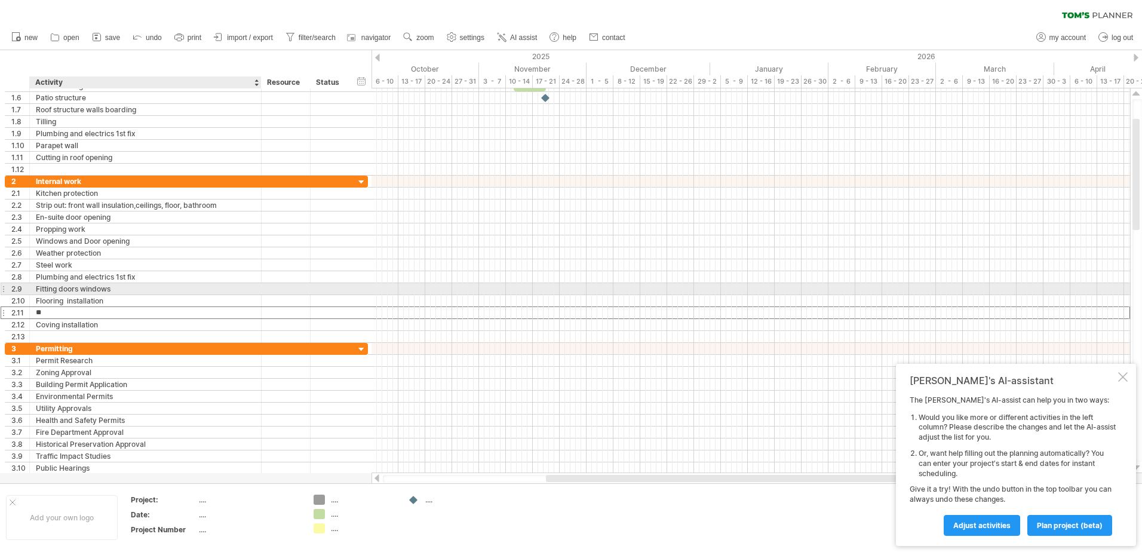
type input "*"
type input "**********"
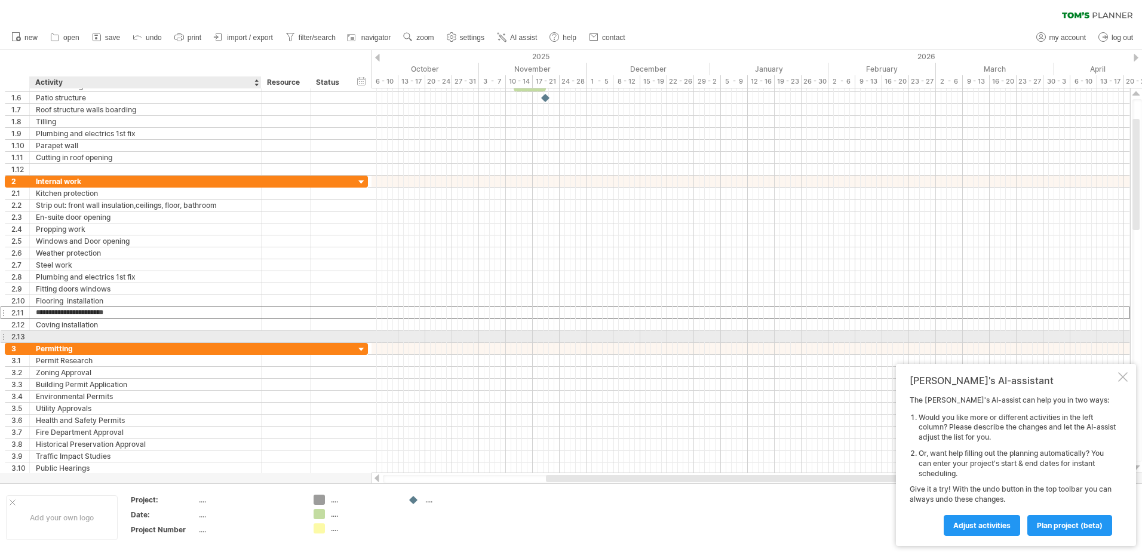
click at [43, 337] on div at bounding box center [145, 336] width 219 height 11
type input "**********"
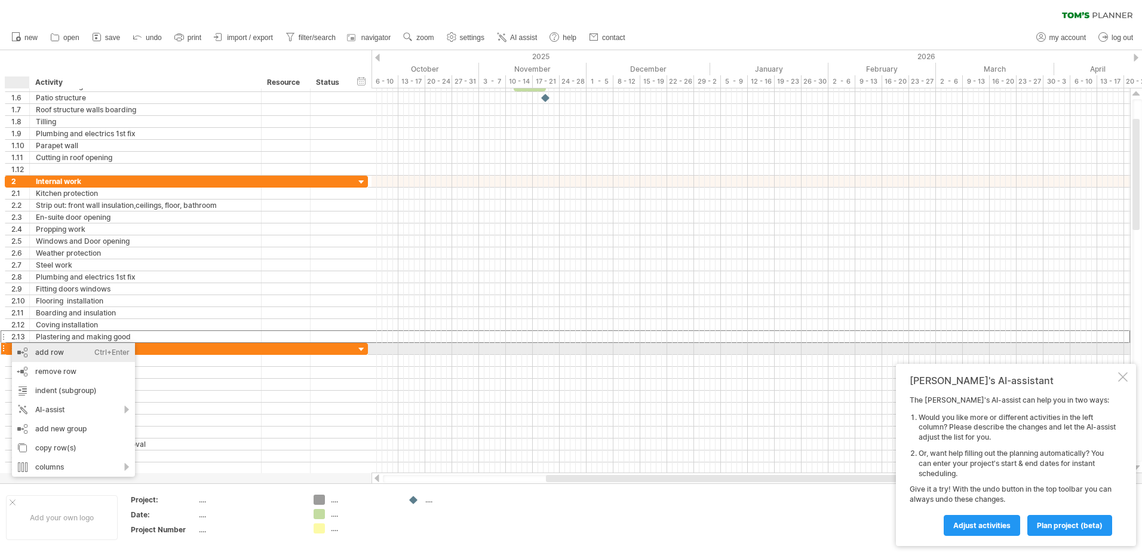
click at [37, 346] on div "add row Ctrl+Enter Cmd+Enter" at bounding box center [73, 352] width 123 height 19
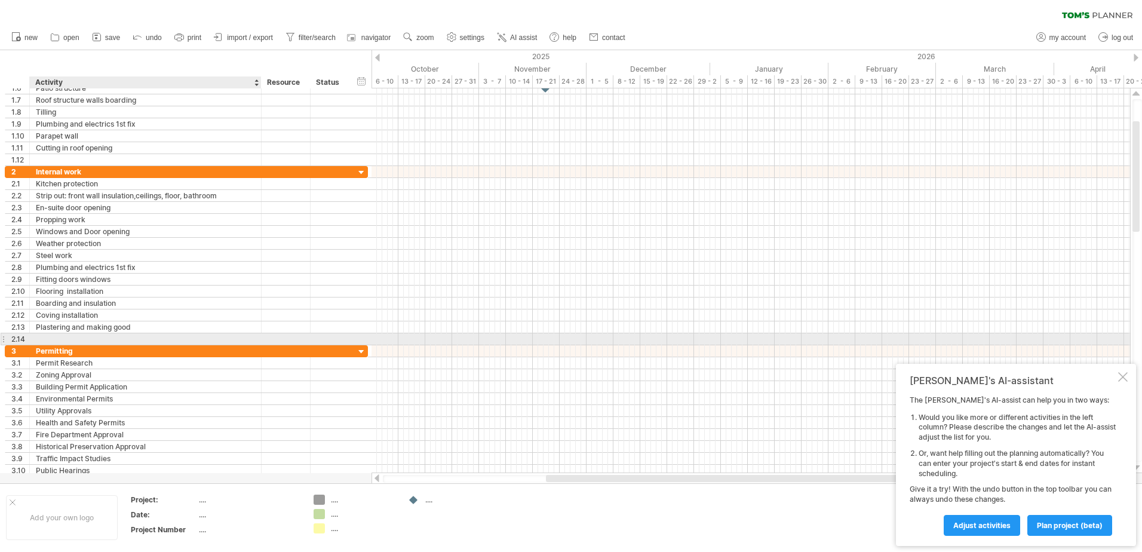
click at [53, 341] on div at bounding box center [145, 338] width 219 height 11
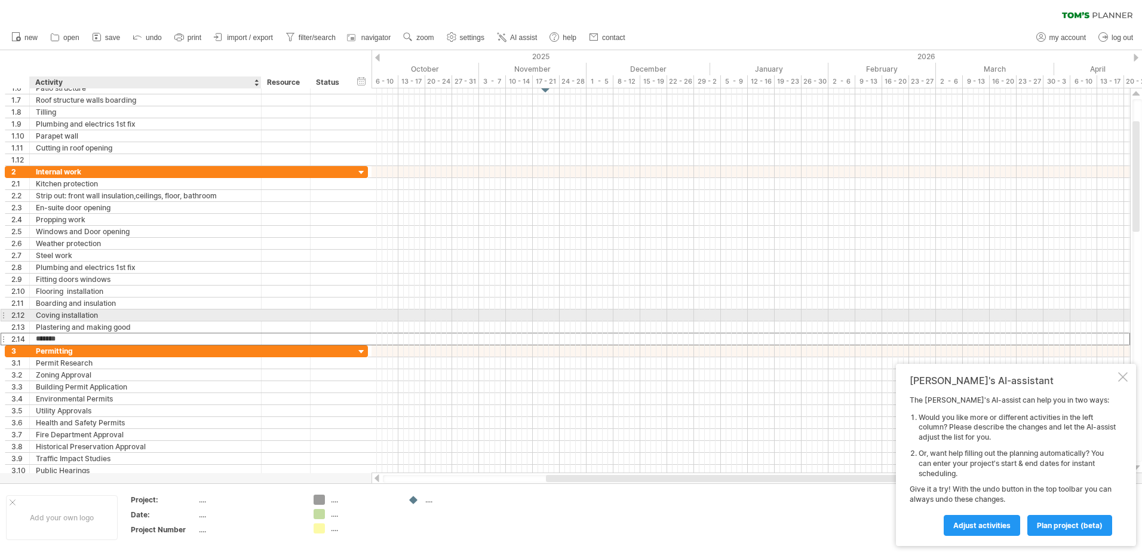
type input "********"
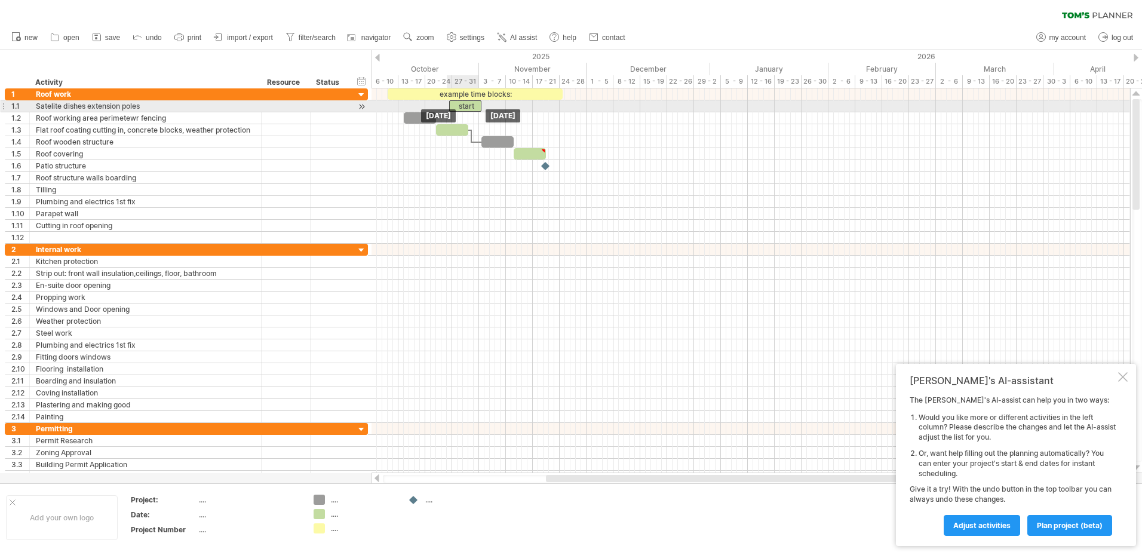
drag, startPoint x: 387, startPoint y: 108, endPoint x: 465, endPoint y: 109, distance: 77.7
click at [465, 109] on div "start" at bounding box center [465, 105] width 32 height 11
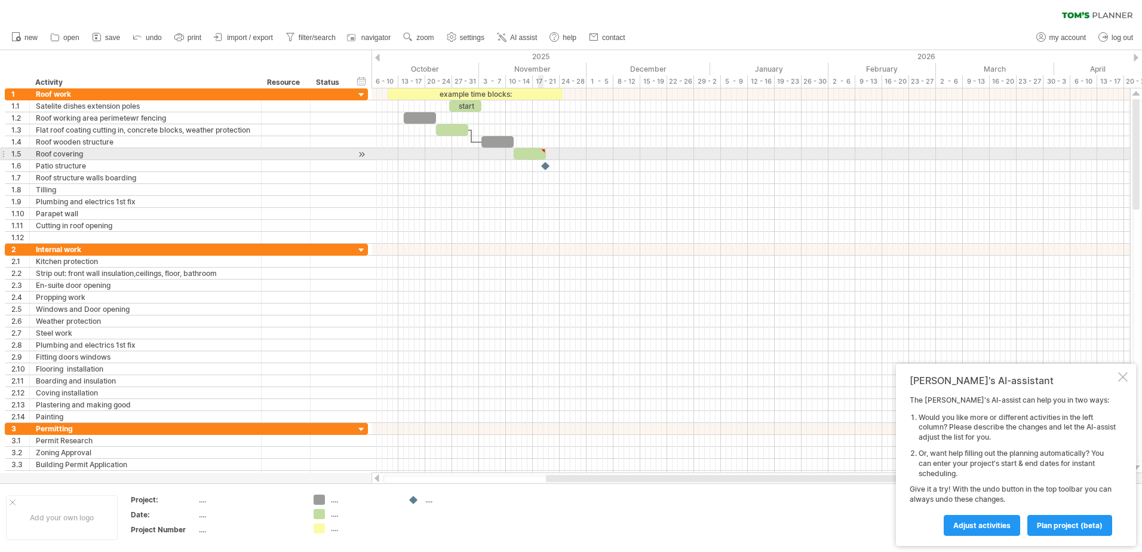
type textarea "**********"
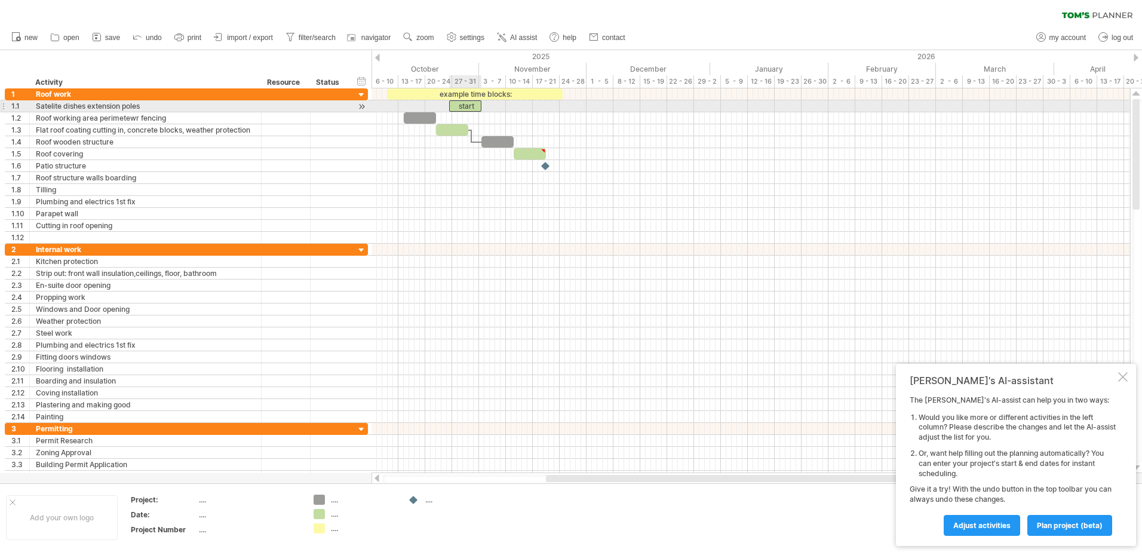
click at [473, 106] on div "start" at bounding box center [465, 105] width 32 height 11
drag, startPoint x: 479, startPoint y: 108, endPoint x: 454, endPoint y: 112, distance: 25.5
click at [454, 112] on div "example time blocks: [DATE] - 1.5 days [DATE]" at bounding box center [751, 280] width 759 height 385
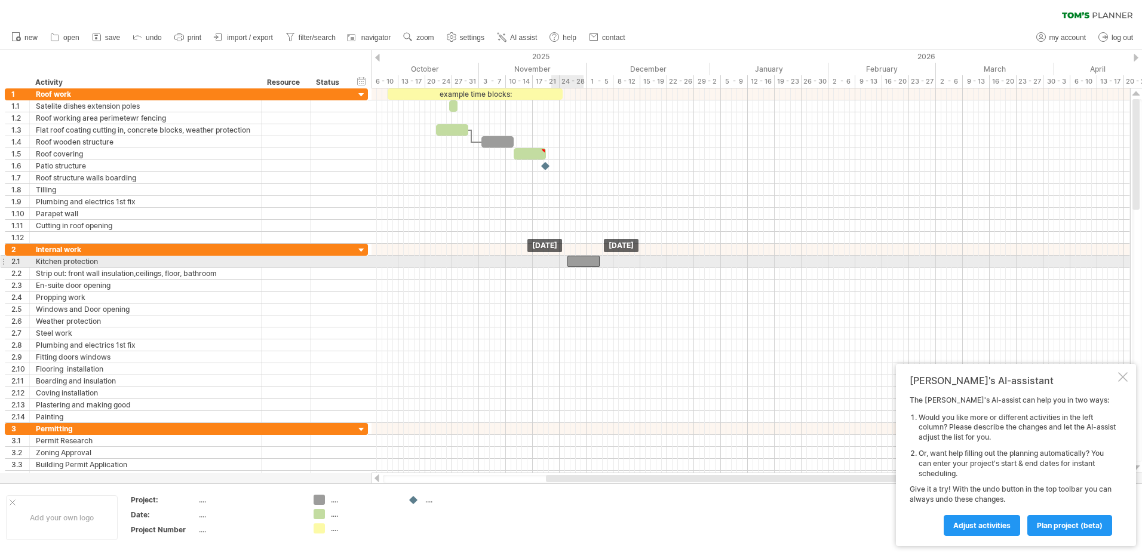
drag, startPoint x: 422, startPoint y: 118, endPoint x: 692, endPoint y: 270, distance: 309.7
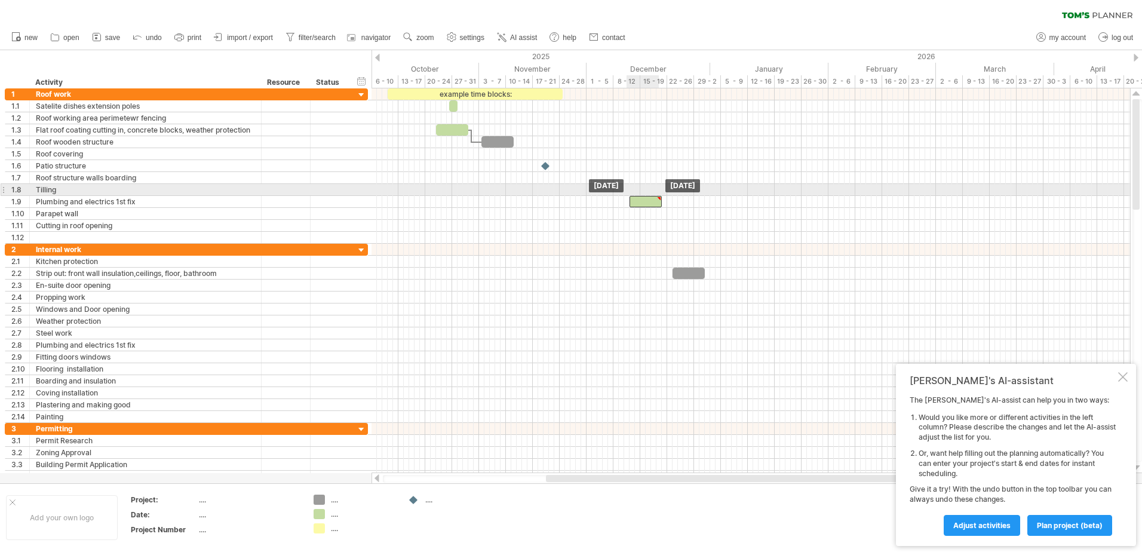
drag, startPoint x: 538, startPoint y: 153, endPoint x: 652, endPoint y: 195, distance: 122.1
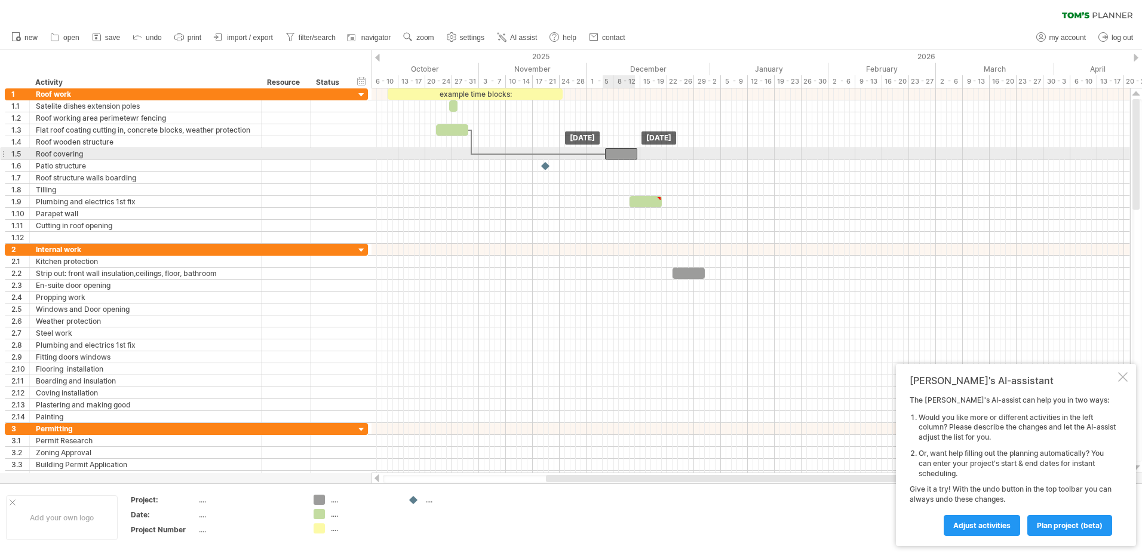
drag, startPoint x: 501, startPoint y: 142, endPoint x: 622, endPoint y: 158, distance: 122.8
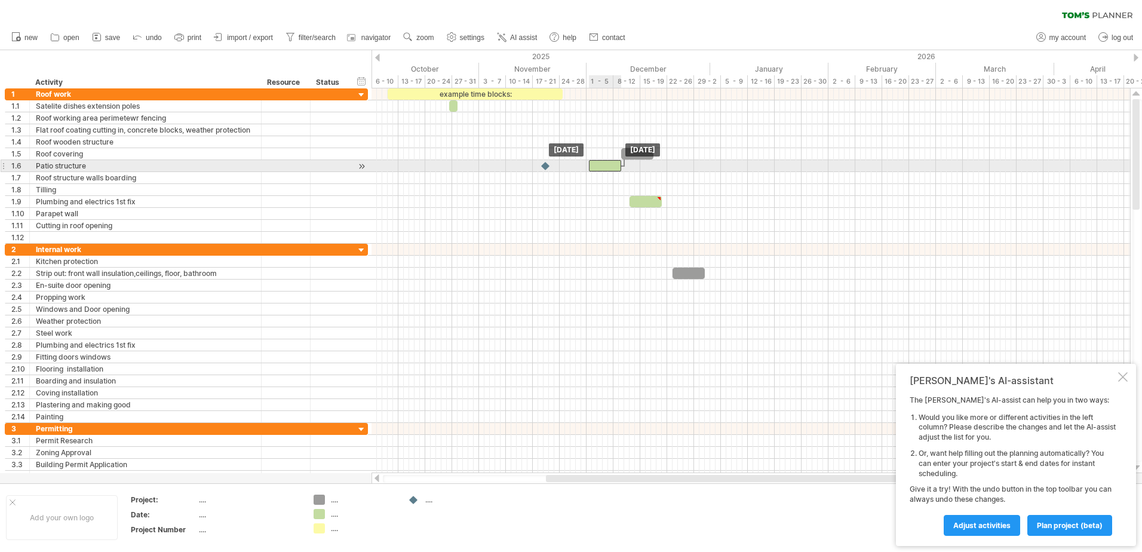
drag, startPoint x: 464, startPoint y: 129, endPoint x: 618, endPoint y: 165, distance: 158.2
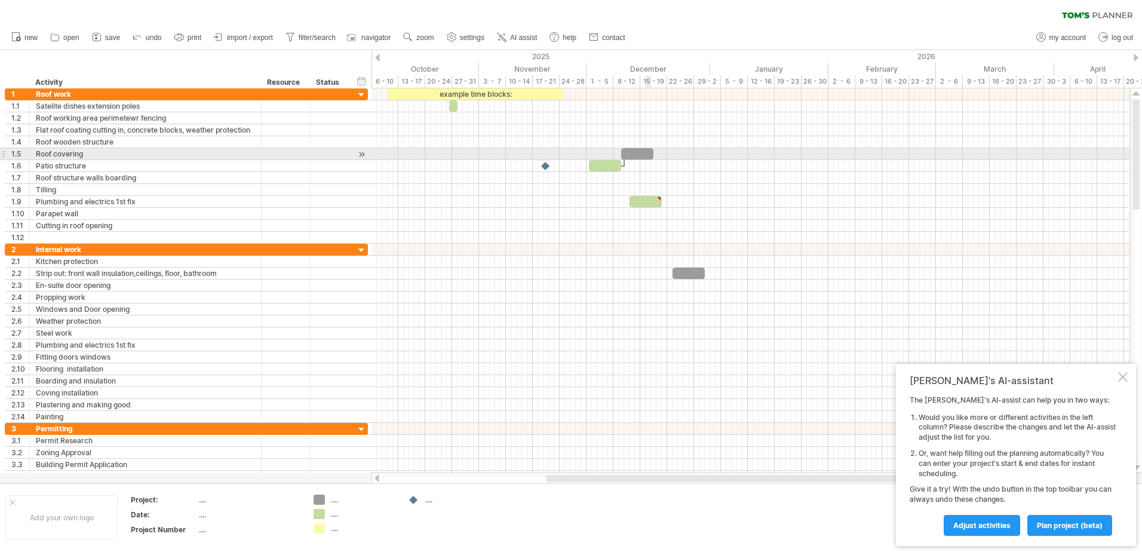
click at [646, 158] on div at bounding box center [637, 153] width 32 height 11
click at [651, 155] on span at bounding box center [653, 153] width 5 height 11
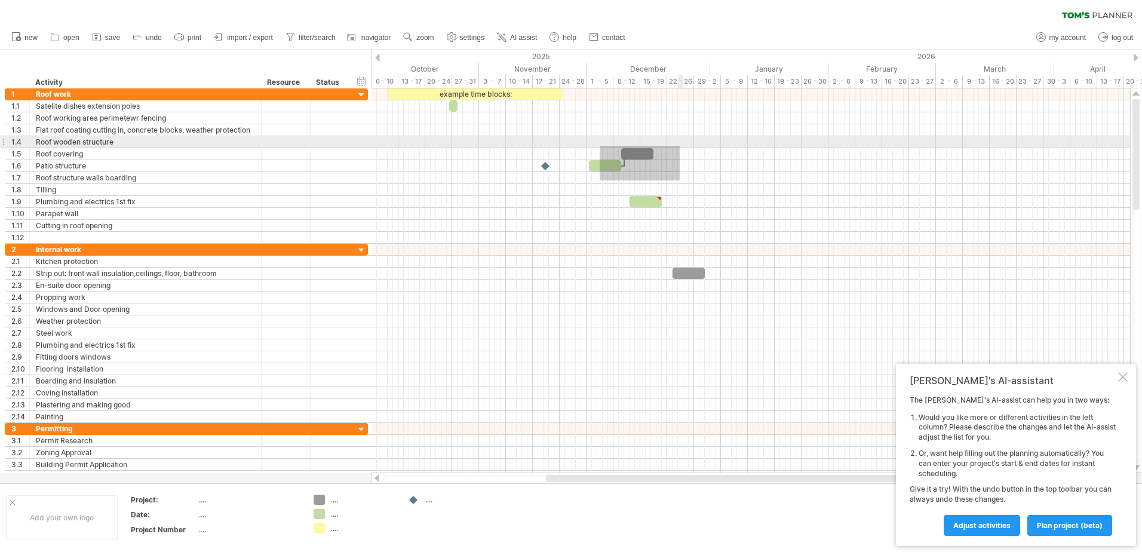
drag, startPoint x: 600, startPoint y: 180, endPoint x: 680, endPoint y: 146, distance: 87.2
click at [680, 146] on div at bounding box center [751, 165] width 759 height 155
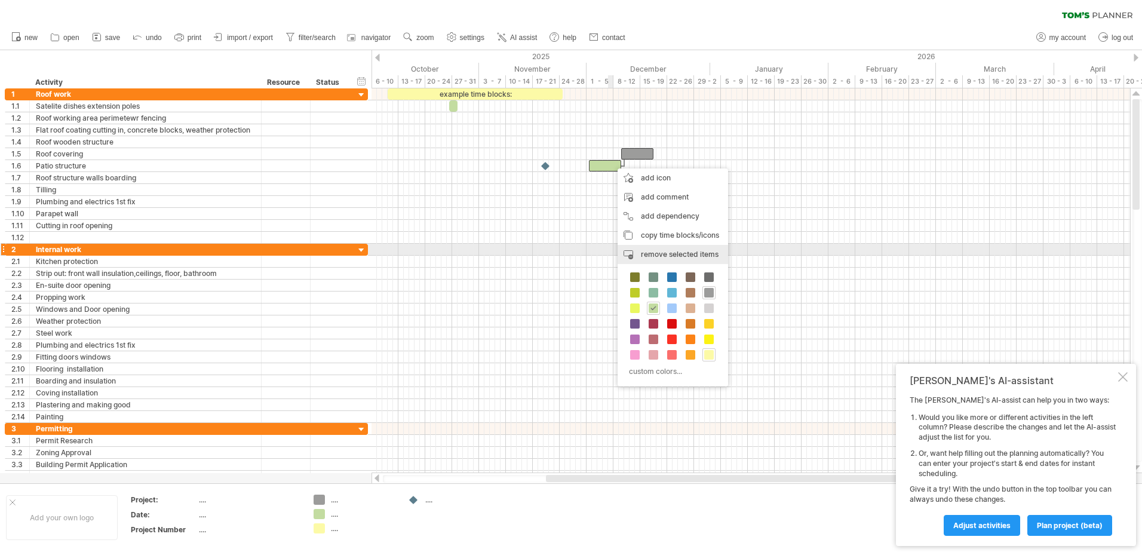
click at [660, 251] on span "remove selected items" at bounding box center [680, 254] width 78 height 9
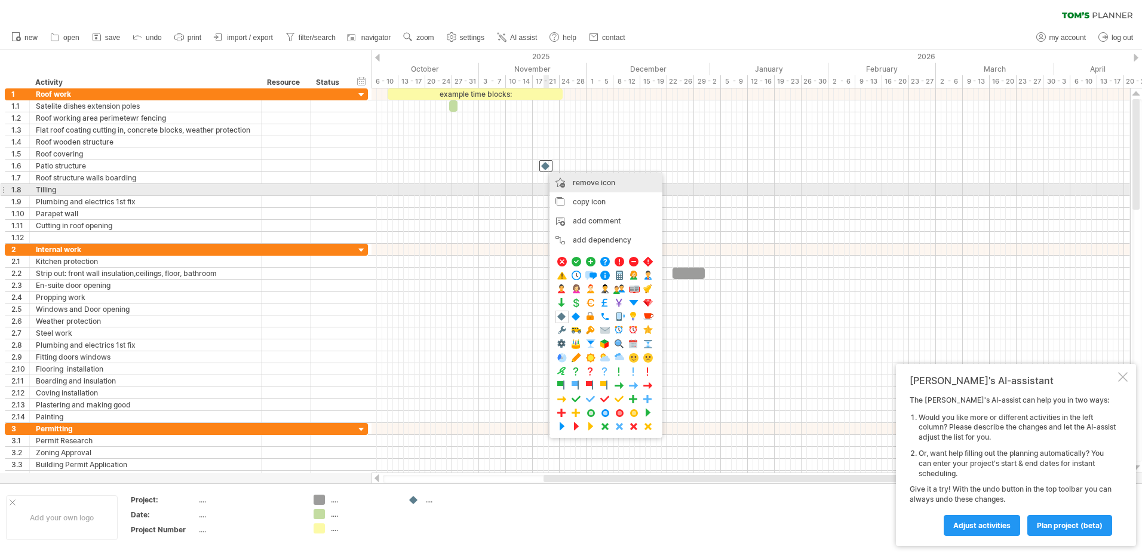
click at [590, 186] on span "remove icon" at bounding box center [594, 182] width 42 height 9
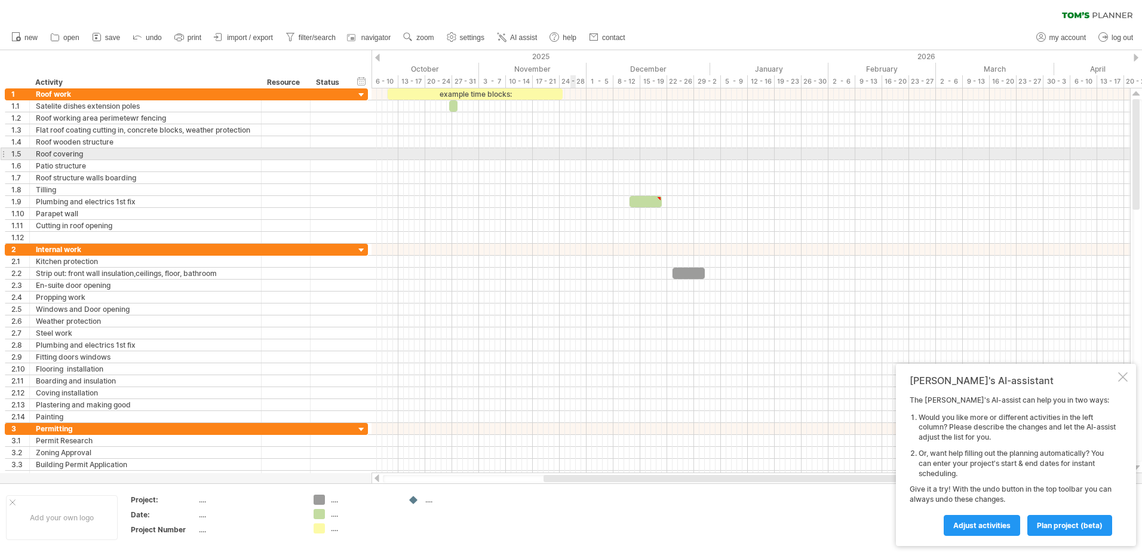
click at [572, 155] on div at bounding box center [751, 154] width 759 height 12
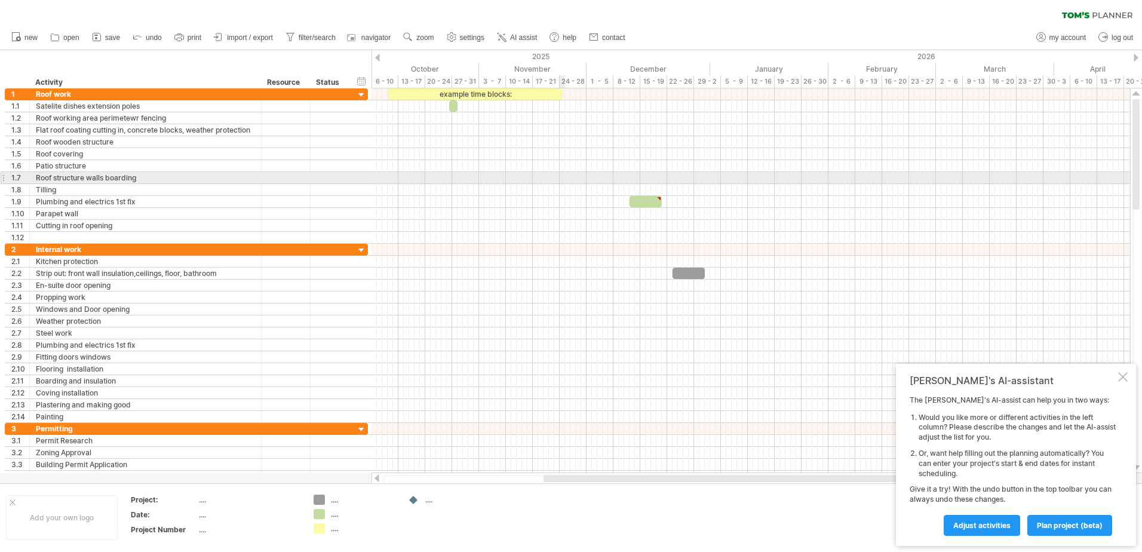
click at [562, 178] on div at bounding box center [751, 178] width 759 height 12
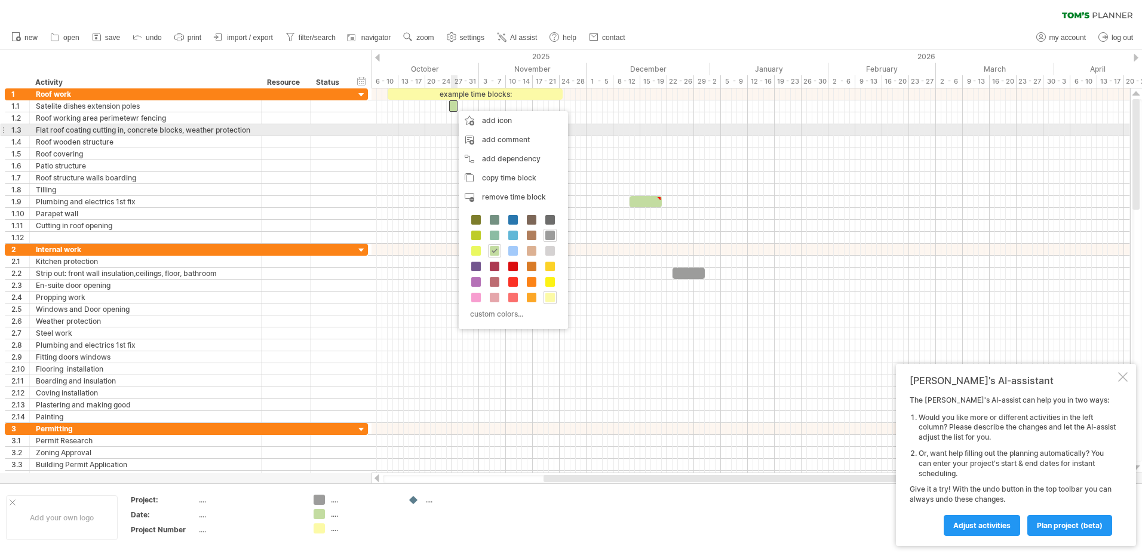
click at [455, 127] on div at bounding box center [751, 130] width 759 height 12
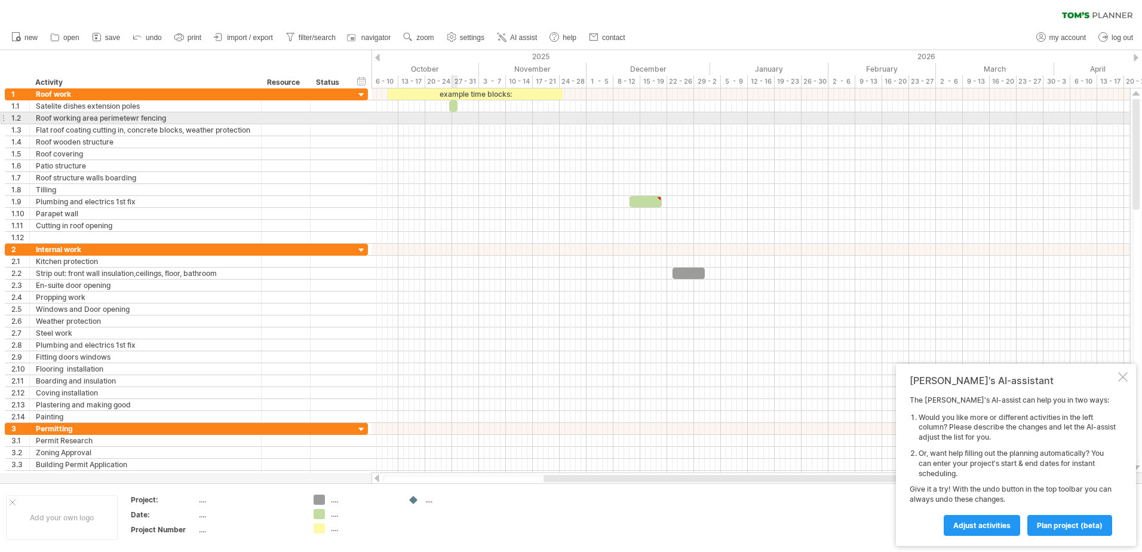
click at [455, 119] on div at bounding box center [751, 118] width 759 height 12
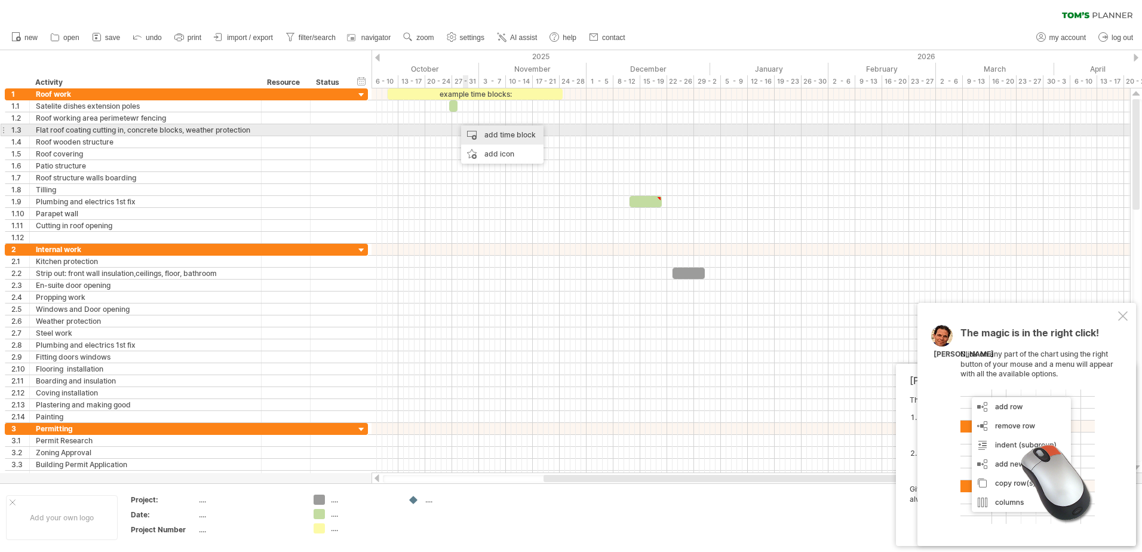
click at [477, 130] on div "add time block" at bounding box center [502, 134] width 82 height 19
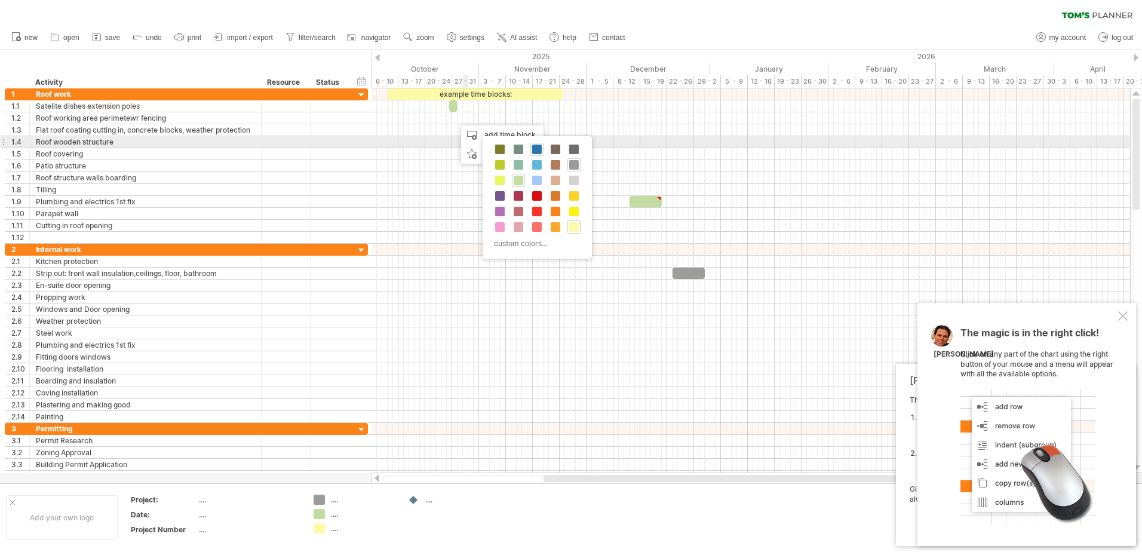
click at [541, 147] on span at bounding box center [537, 150] width 10 height 10
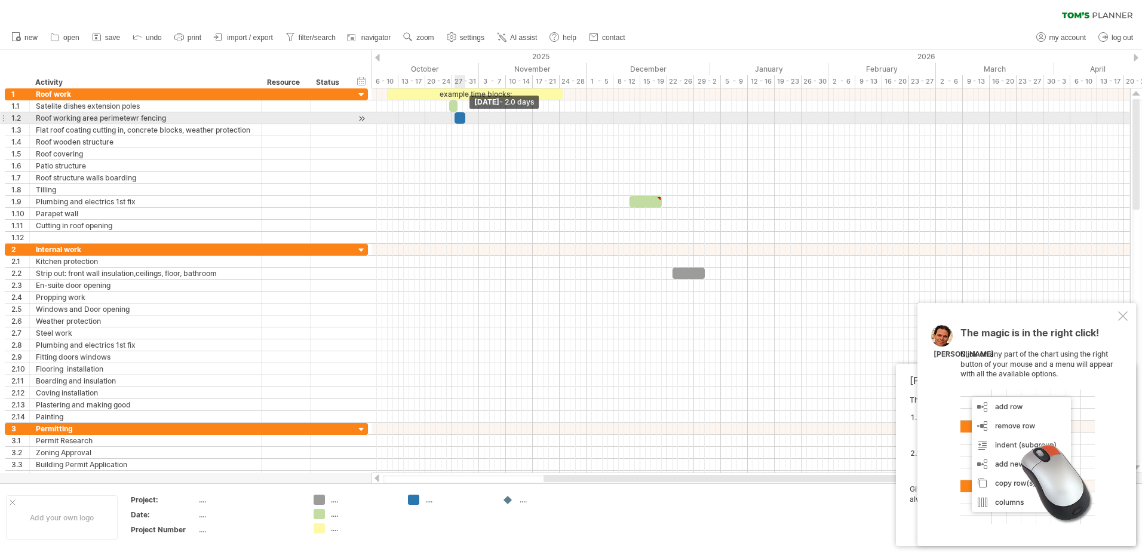
click at [464, 118] on span at bounding box center [465, 117] width 5 height 11
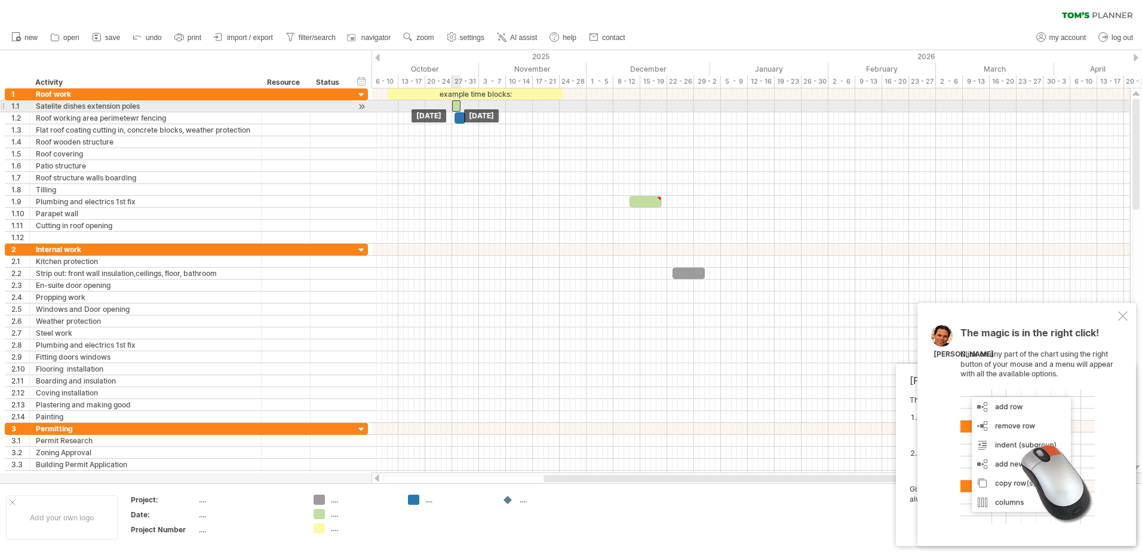
click at [455, 108] on div at bounding box center [456, 105] width 8 height 11
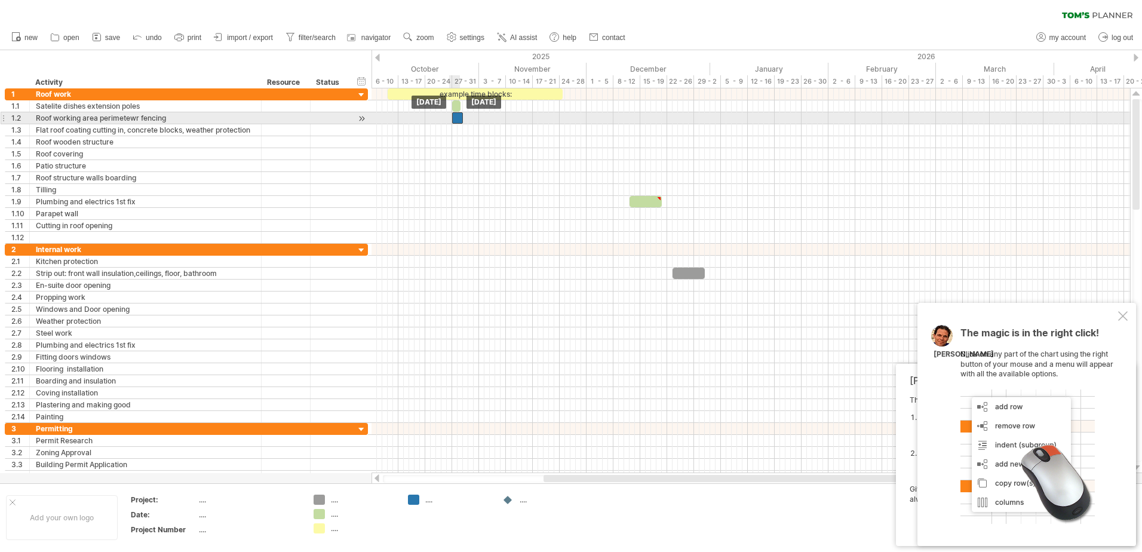
click at [454, 121] on div at bounding box center [457, 117] width 11 height 11
click at [459, 117] on div at bounding box center [457, 117] width 11 height 11
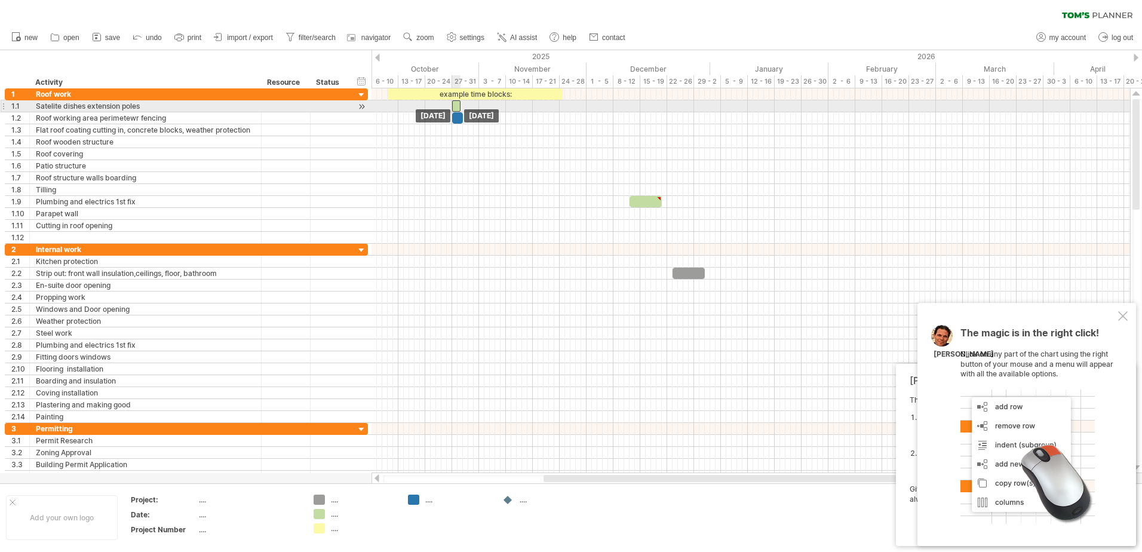
click at [455, 108] on div at bounding box center [456, 105] width 8 height 11
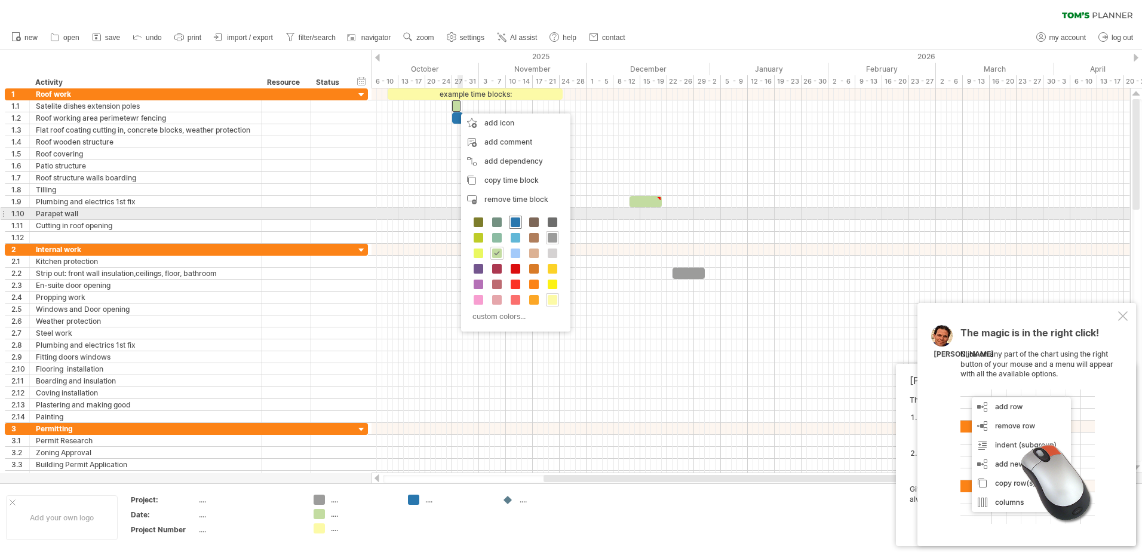
click at [515, 222] on span at bounding box center [516, 222] width 10 height 10
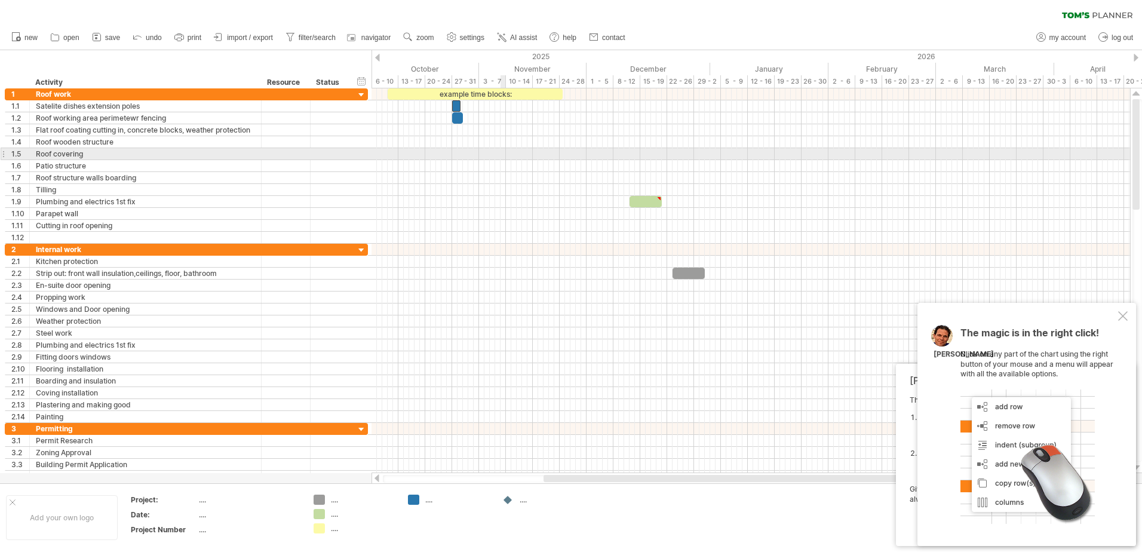
click at [505, 155] on div at bounding box center [751, 154] width 759 height 12
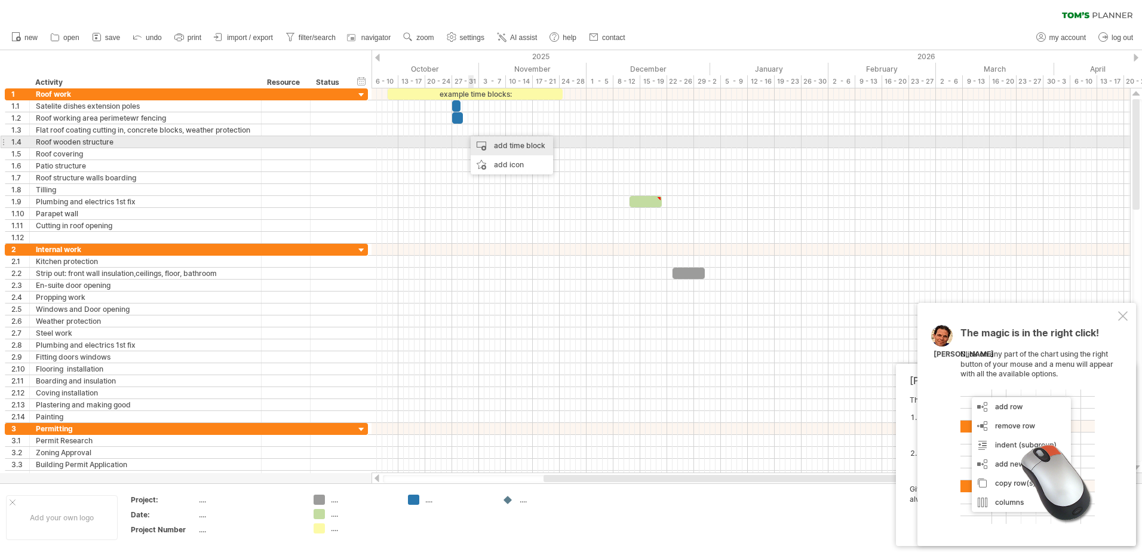
click at [485, 145] on div "add time block" at bounding box center [512, 145] width 82 height 19
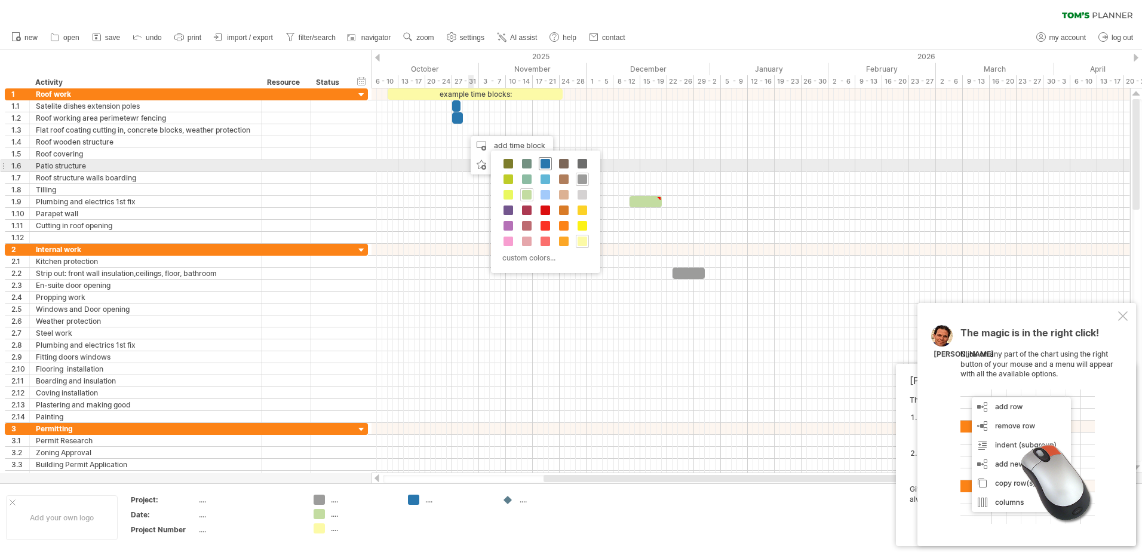
click at [544, 162] on span at bounding box center [546, 164] width 10 height 10
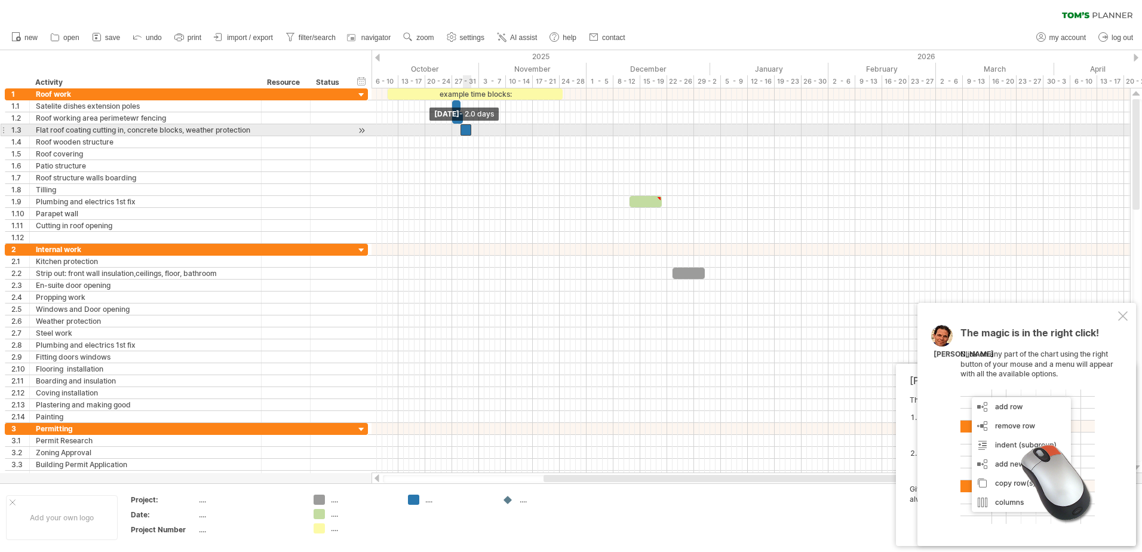
click at [461, 131] on span at bounding box center [460, 129] width 5 height 11
click at [472, 129] on span at bounding box center [473, 129] width 5 height 11
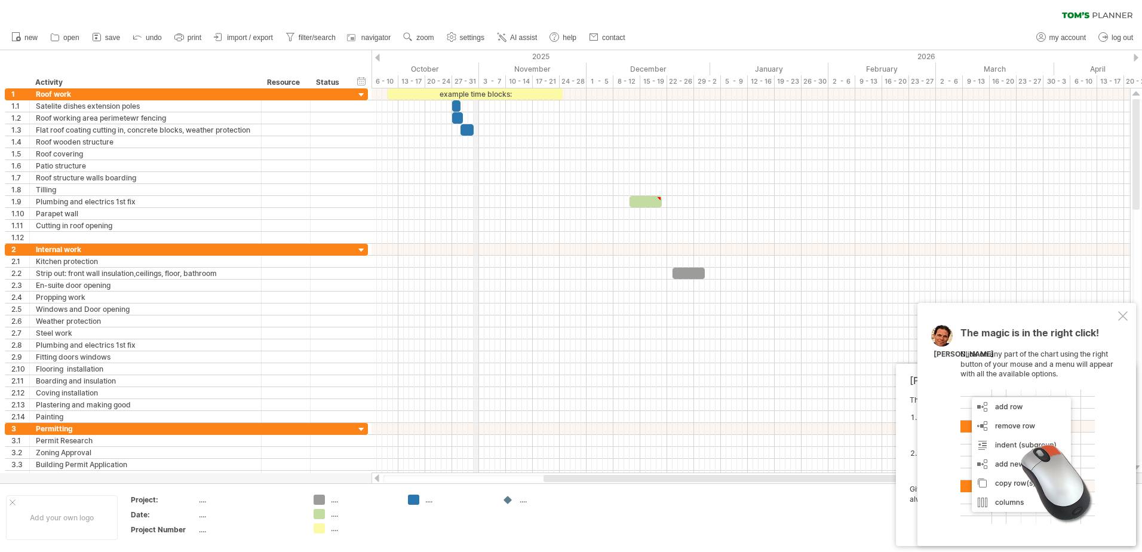
click at [478, 74] on div "October" at bounding box center [417, 69] width 124 height 13
click at [478, 69] on div "October" at bounding box center [417, 69] width 124 height 13
drag, startPoint x: 478, startPoint y: 69, endPoint x: 479, endPoint y: 75, distance: 6.1
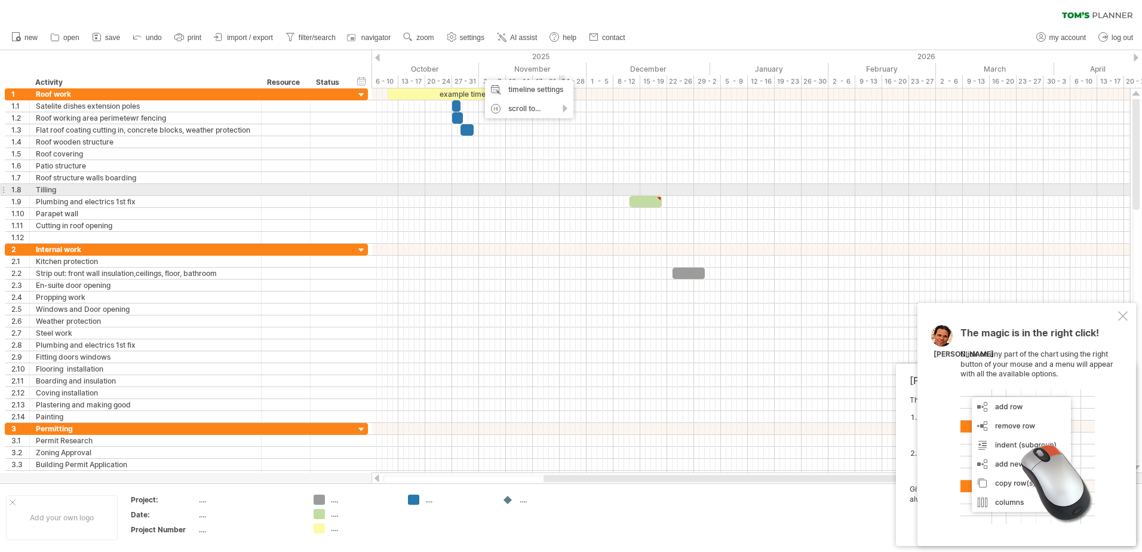
click at [532, 183] on div at bounding box center [751, 178] width 759 height 12
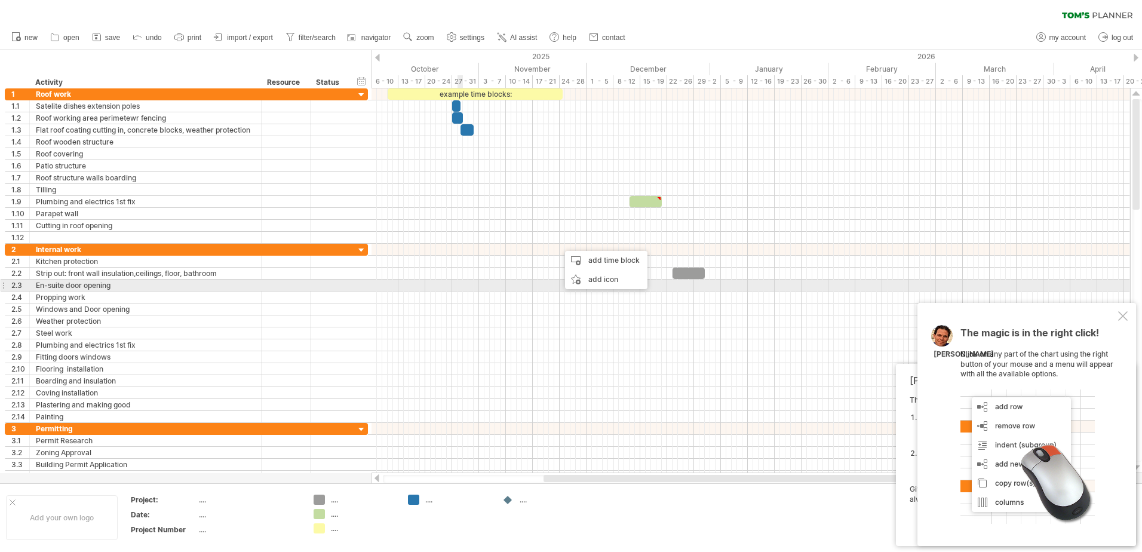
click at [454, 286] on div at bounding box center [751, 286] width 759 height 12
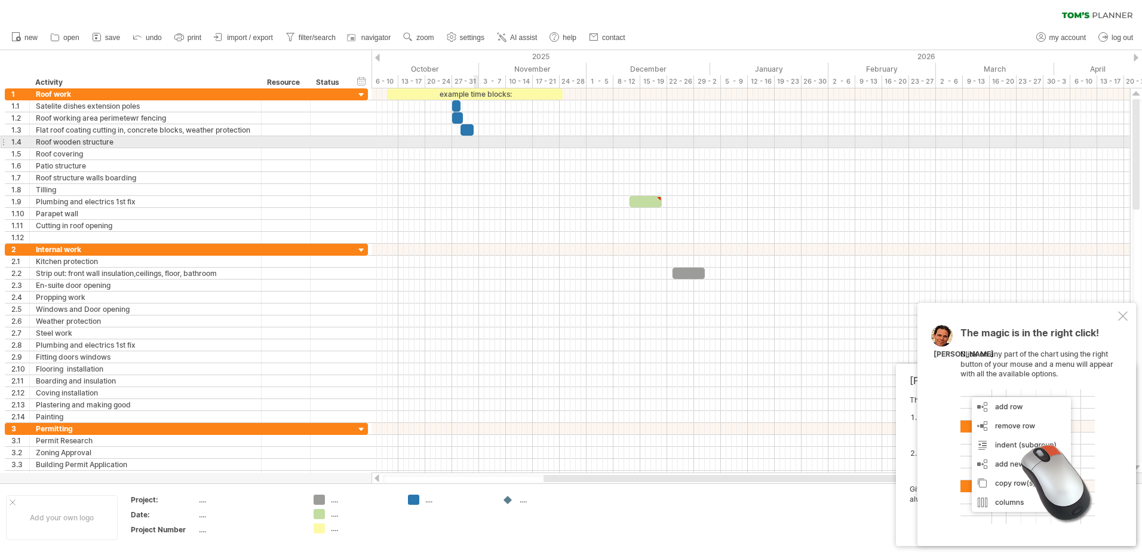
click at [476, 141] on div at bounding box center [751, 142] width 759 height 12
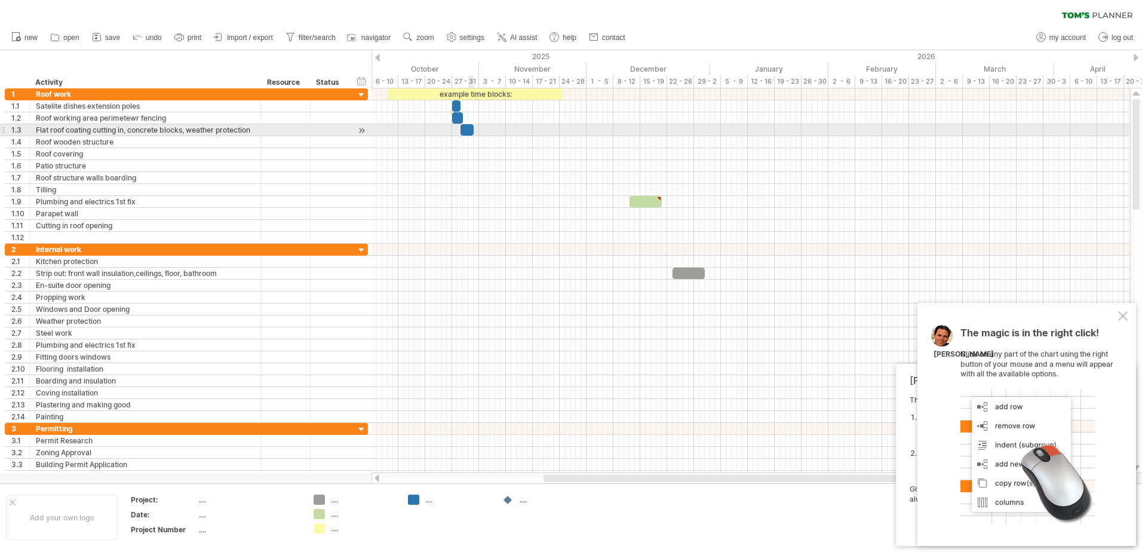
click at [468, 131] on div at bounding box center [468, 129] width 14 height 11
click at [477, 129] on span at bounding box center [479, 129] width 5 height 11
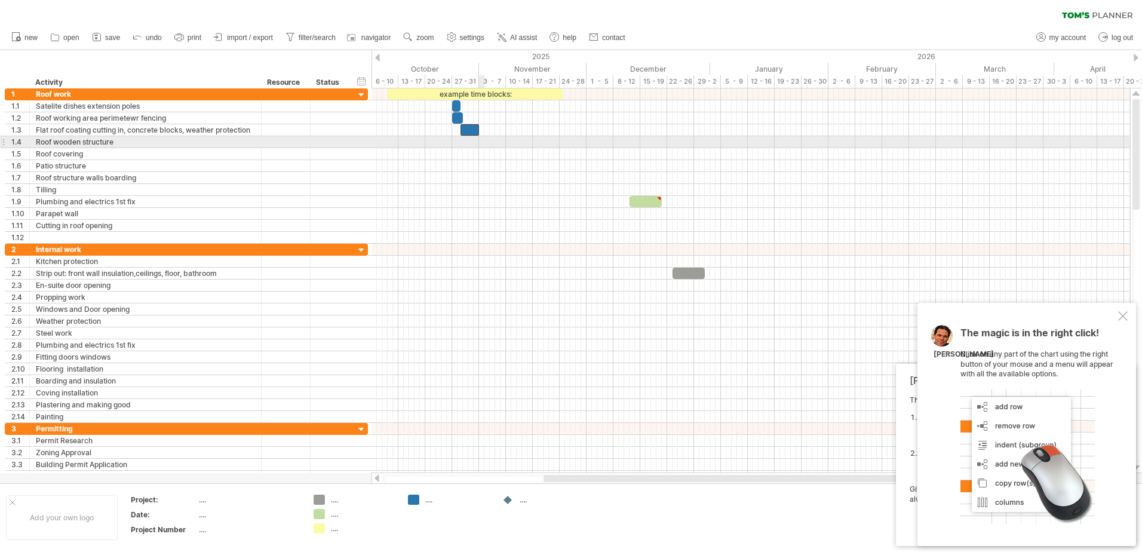
click at [480, 140] on div at bounding box center [751, 142] width 759 height 12
click at [483, 143] on div at bounding box center [751, 142] width 759 height 12
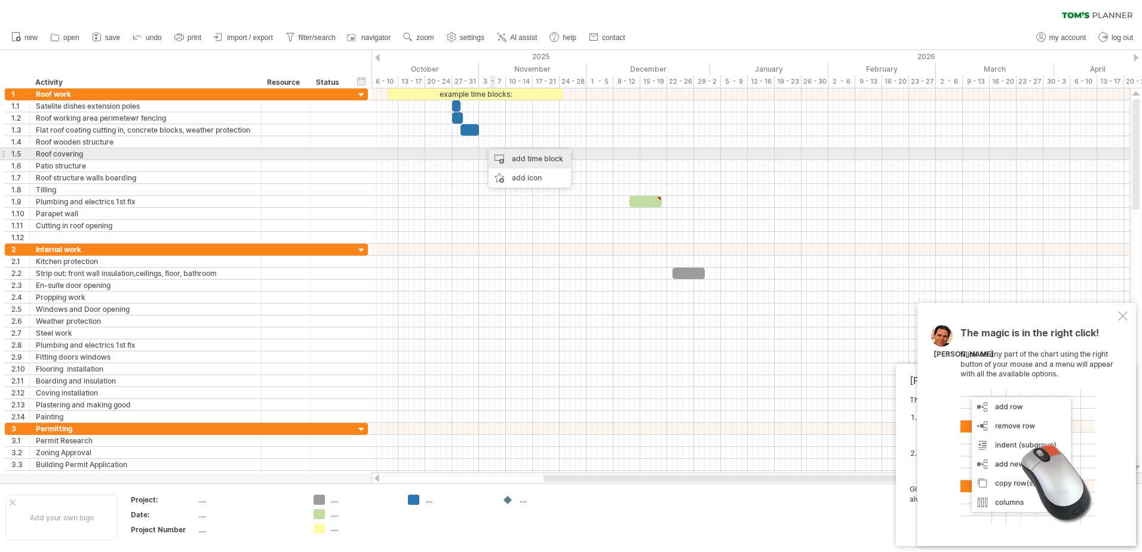
click at [507, 160] on div "add time block" at bounding box center [530, 158] width 82 height 19
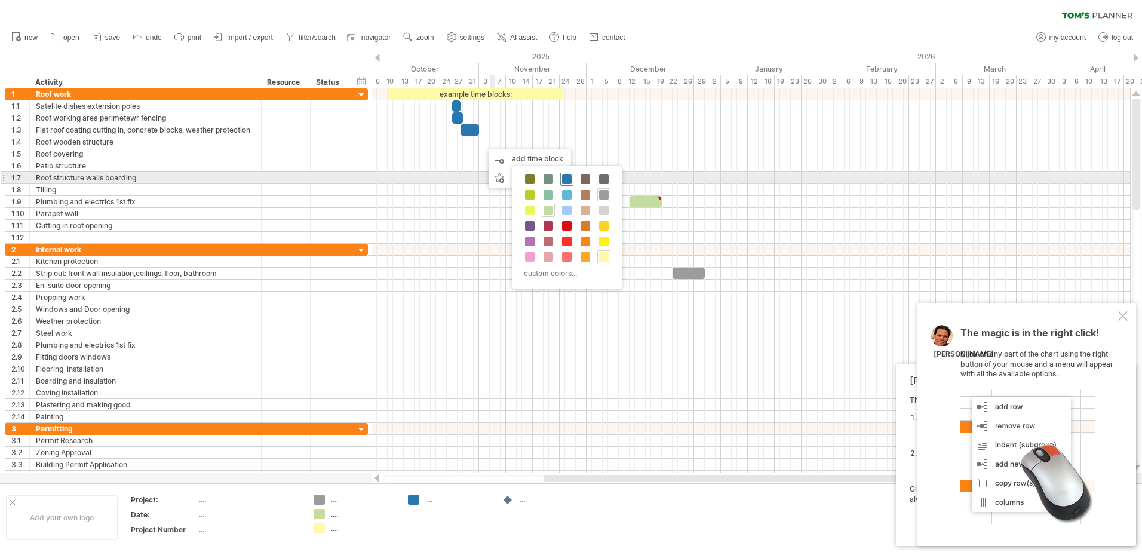
click at [566, 180] on span at bounding box center [567, 179] width 10 height 10
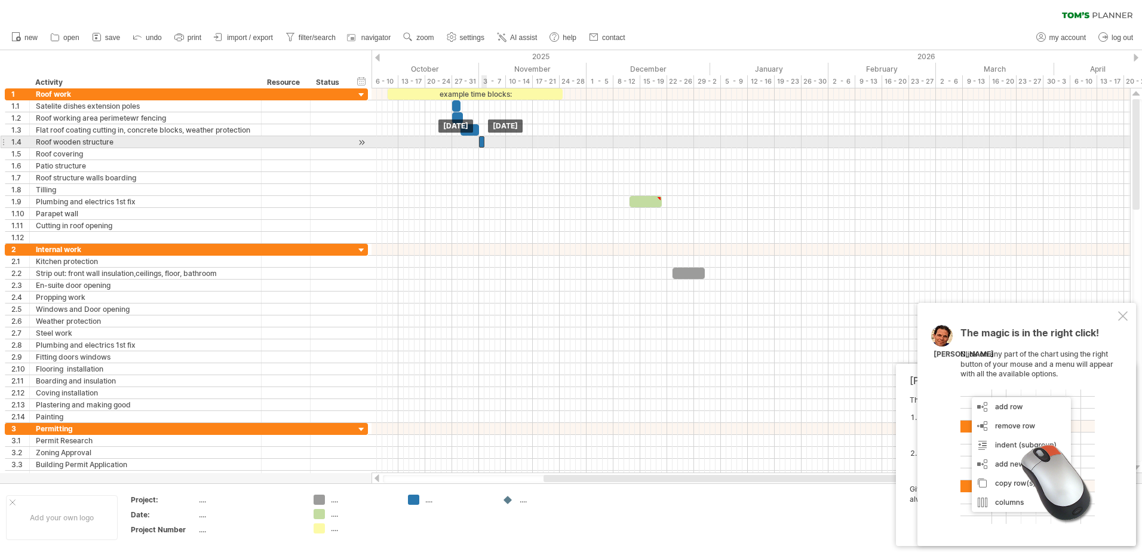
click at [480, 146] on div at bounding box center [481, 141] width 5 height 11
drag, startPoint x: 484, startPoint y: 143, endPoint x: 505, endPoint y: 140, distance: 21.8
click at [505, 140] on span at bounding box center [506, 141] width 5 height 11
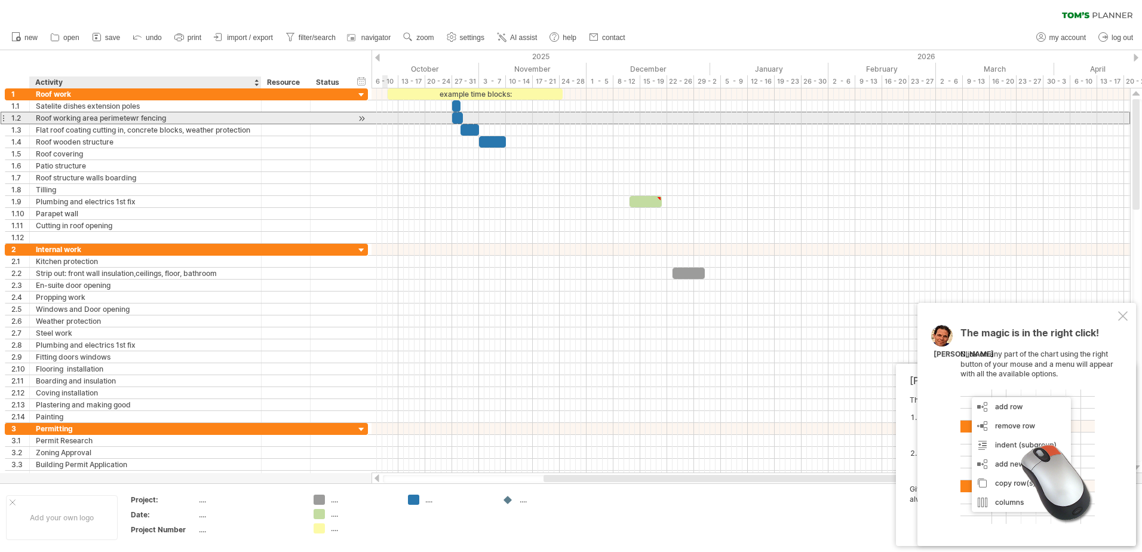
click at [168, 122] on div "Roof working area perimetewr fencing" at bounding box center [145, 117] width 219 height 11
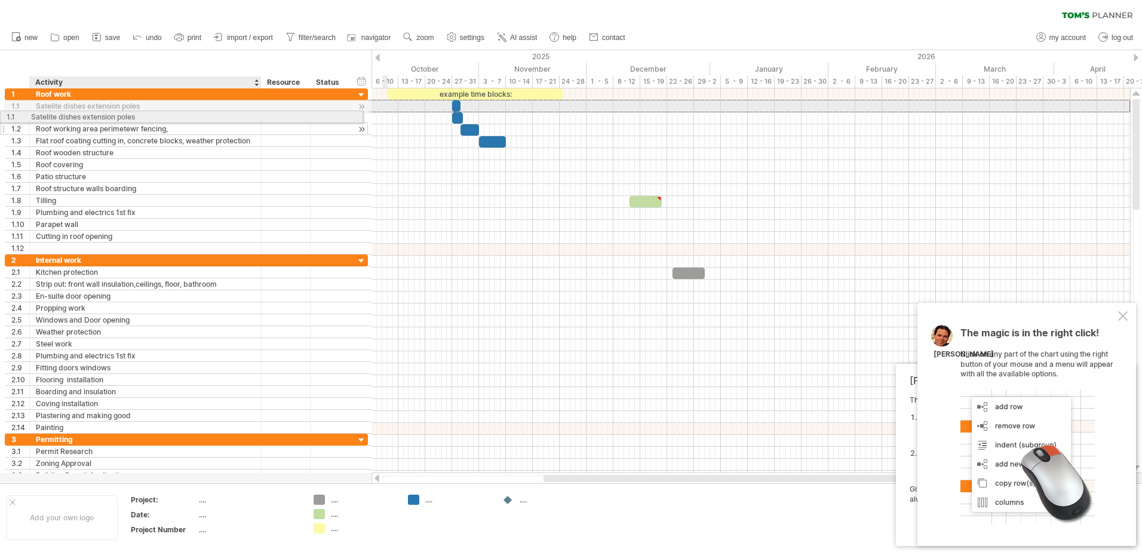
drag, startPoint x: 37, startPoint y: 108, endPoint x: 49, endPoint y: 115, distance: 13.9
click at [49, 115] on div "**********" at bounding box center [186, 171] width 363 height 166
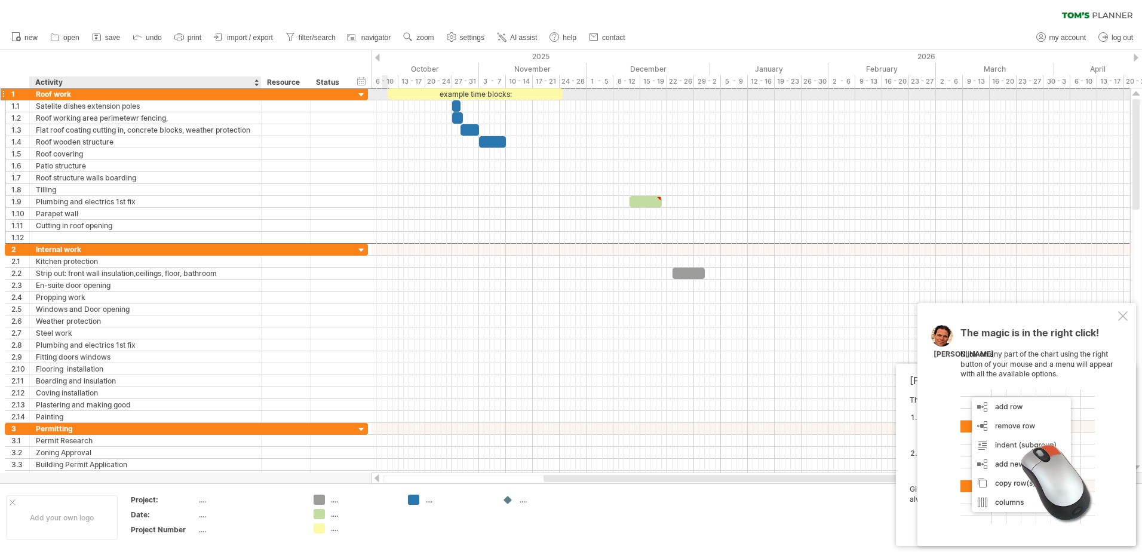
click at [98, 94] on div "Roof work" at bounding box center [145, 93] width 219 height 11
click at [37, 106] on div "Satelite dishes extension poles" at bounding box center [145, 105] width 219 height 11
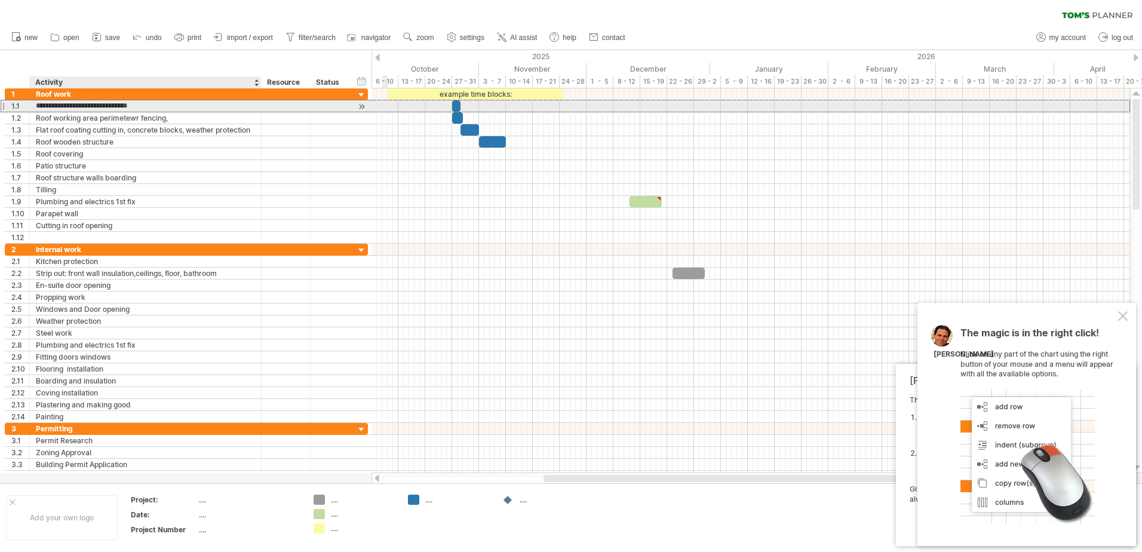
drag, startPoint x: 37, startPoint y: 106, endPoint x: 142, endPoint y: 102, distance: 105.2
click at [142, 102] on input "**********" at bounding box center [145, 105] width 219 height 11
click at [97, 104] on div "Satelite dishes extension poles" at bounding box center [145, 105] width 219 height 11
drag, startPoint x: 143, startPoint y: 106, endPoint x: 36, endPoint y: 109, distance: 107.6
click at [36, 109] on input "**********" at bounding box center [145, 105] width 219 height 11
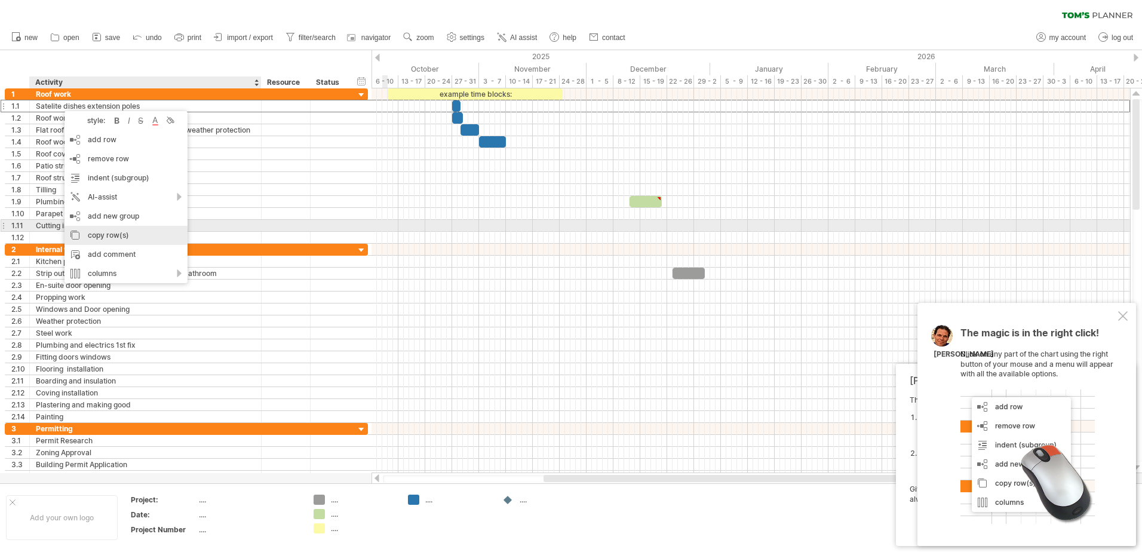
click at [115, 228] on div "copy row(s)" at bounding box center [126, 235] width 123 height 19
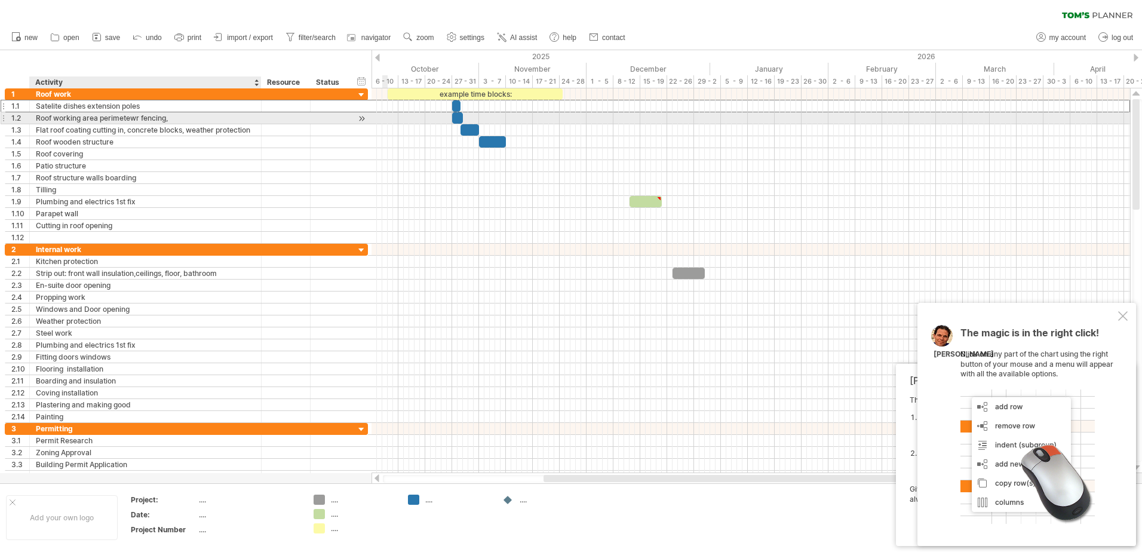
click at [173, 119] on div "Roof working area perimetewr fencing," at bounding box center [145, 117] width 219 height 11
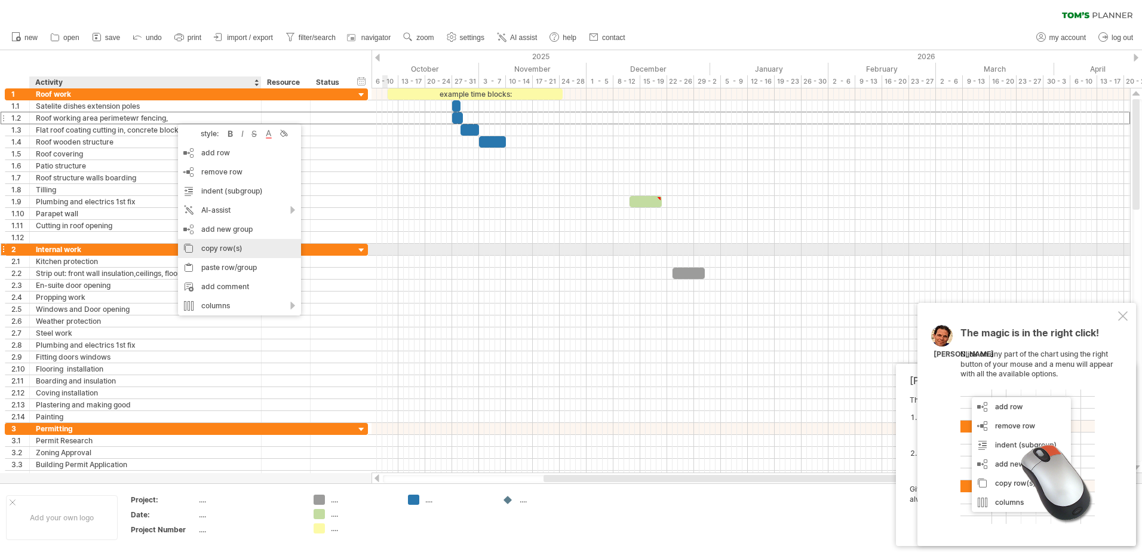
click at [216, 247] on div "copy row(s)" at bounding box center [239, 248] width 123 height 19
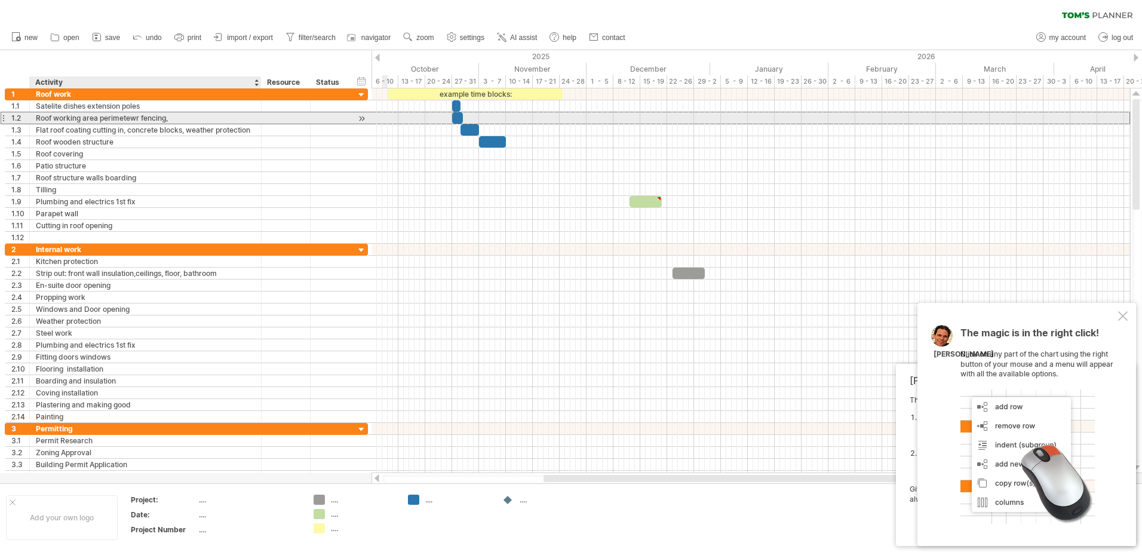
click at [177, 118] on div "Roof working area perimetewr fencing," at bounding box center [145, 117] width 219 height 11
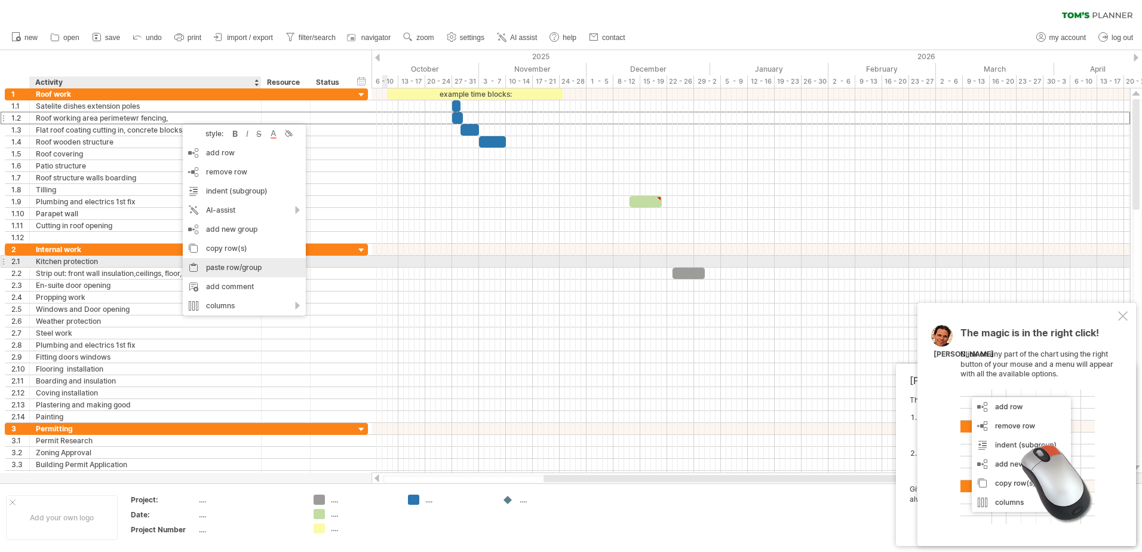
click at [239, 266] on div "paste row/group" at bounding box center [244, 267] width 123 height 19
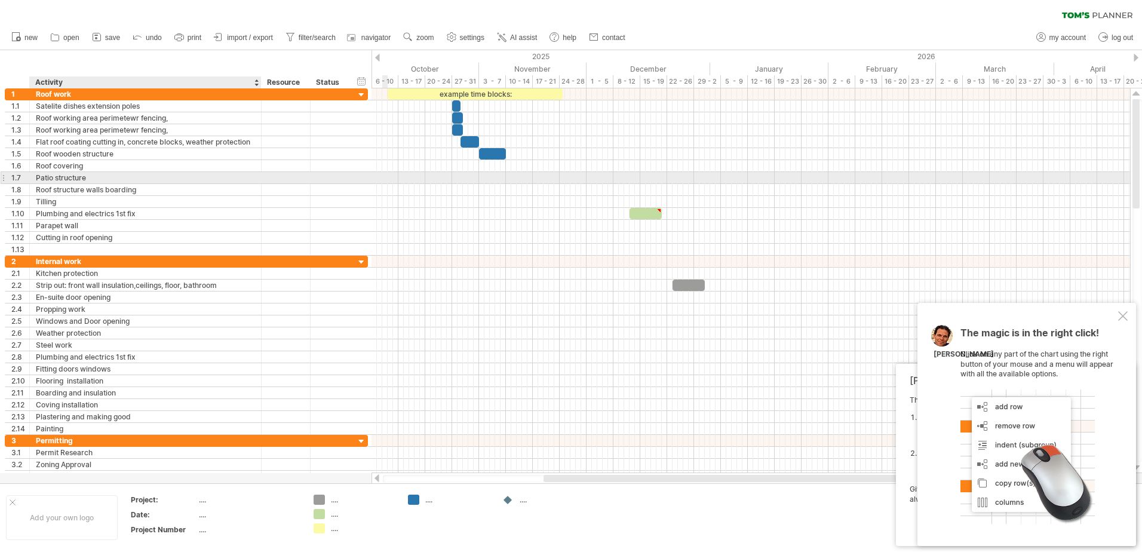
click at [210, 179] on div "Patio structure" at bounding box center [145, 177] width 219 height 11
click at [135, 36] on icon at bounding box center [137, 36] width 12 height 12
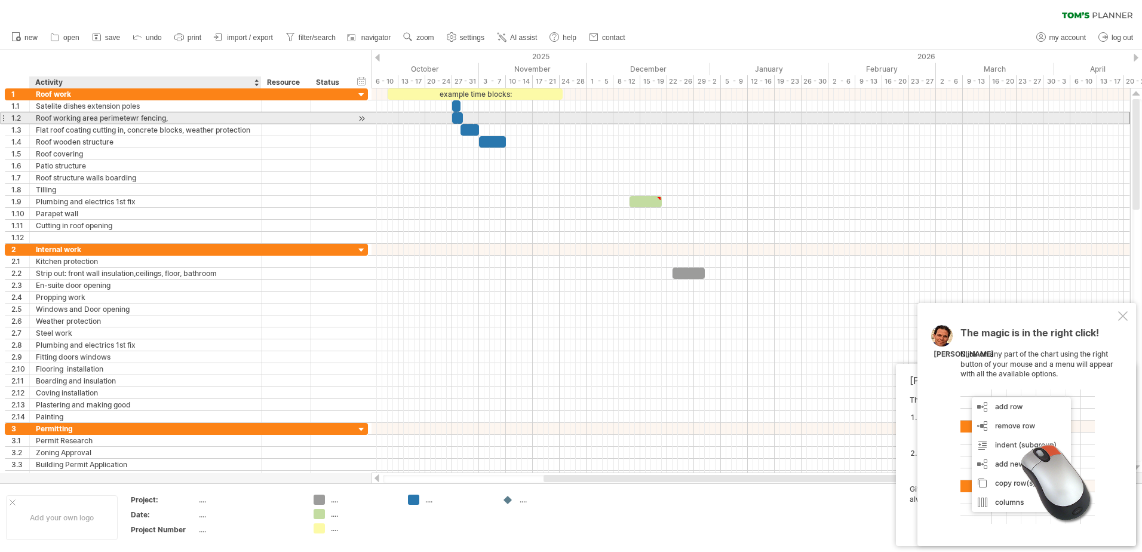
click at [176, 118] on div "Roof working area perimetewr fencing," at bounding box center [145, 117] width 219 height 11
type input "**********"
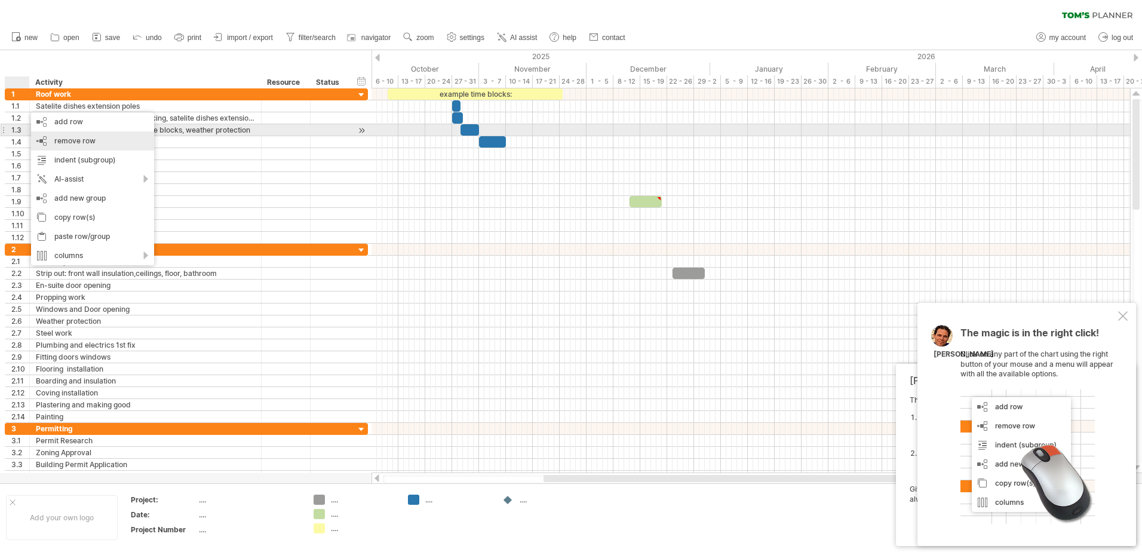
click at [63, 136] on span "remove row" at bounding box center [74, 140] width 41 height 9
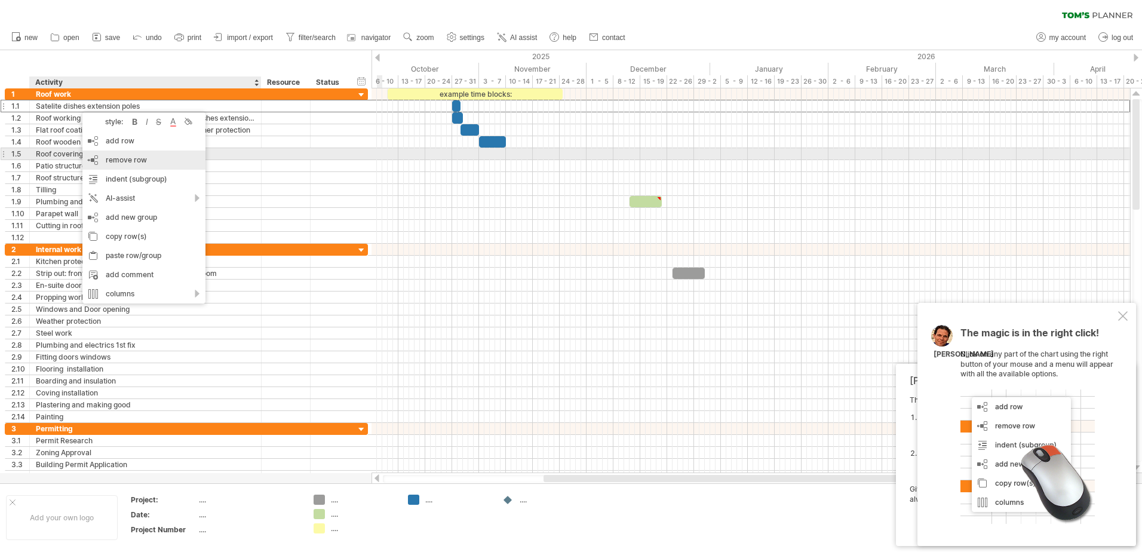
click at [127, 159] on span "remove row" at bounding box center [126, 159] width 41 height 9
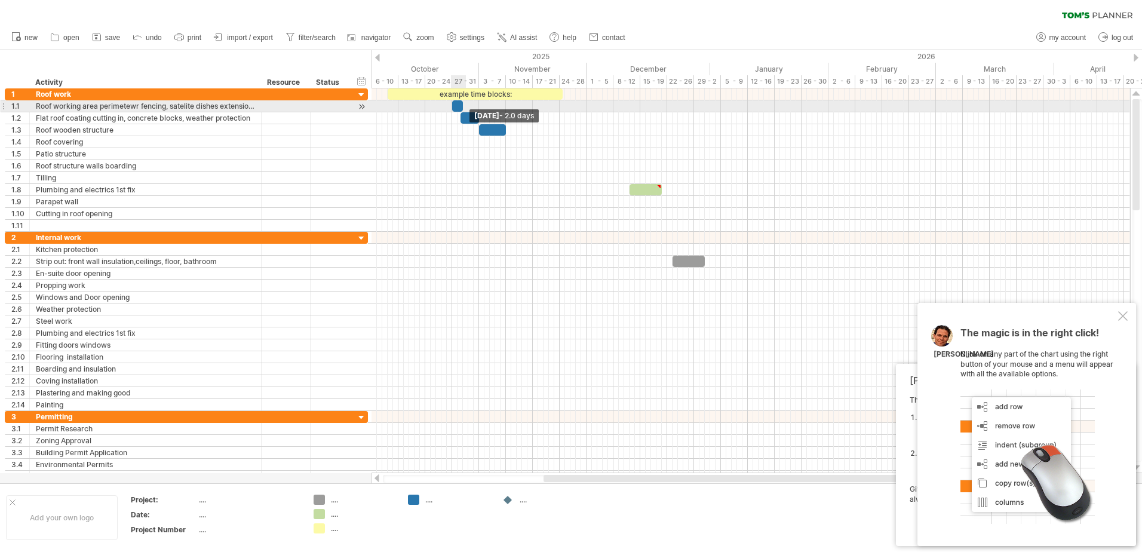
click at [464, 106] on span at bounding box center [463, 105] width 5 height 11
click at [459, 106] on div at bounding box center [457, 105] width 11 height 11
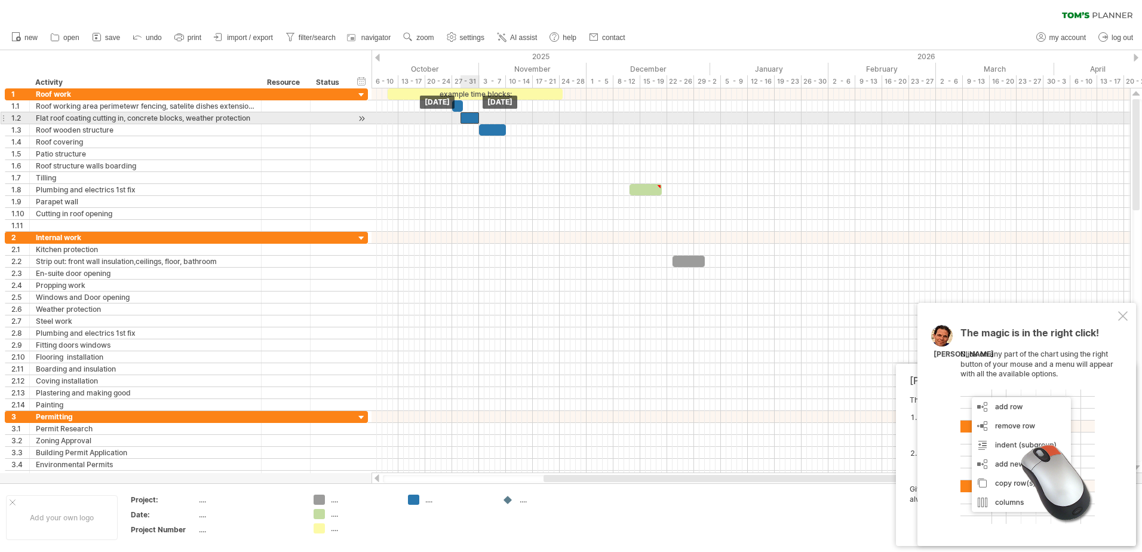
click at [470, 118] on div at bounding box center [470, 117] width 19 height 11
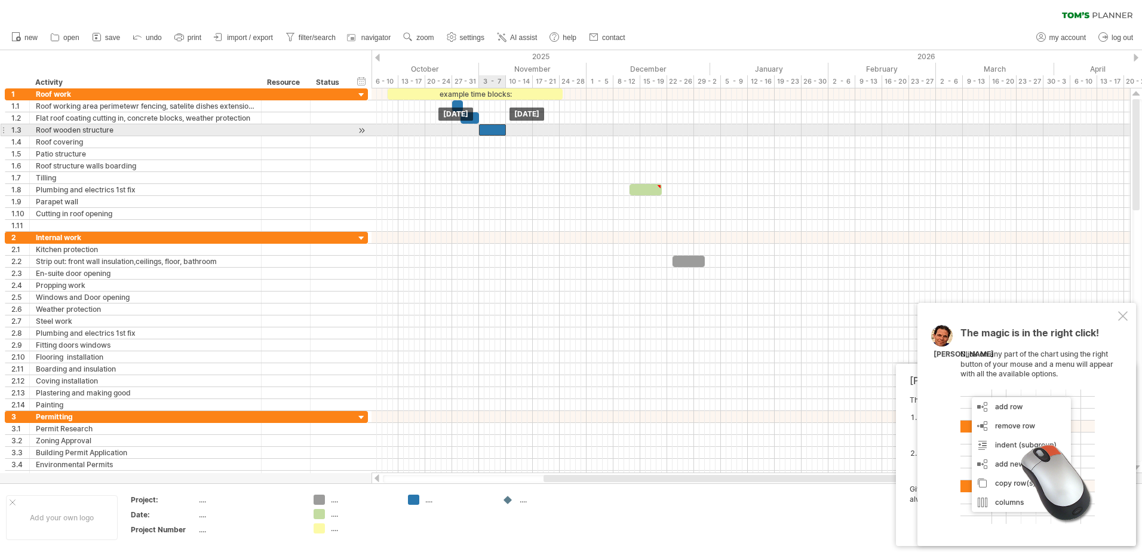
click at [490, 128] on div at bounding box center [492, 129] width 27 height 11
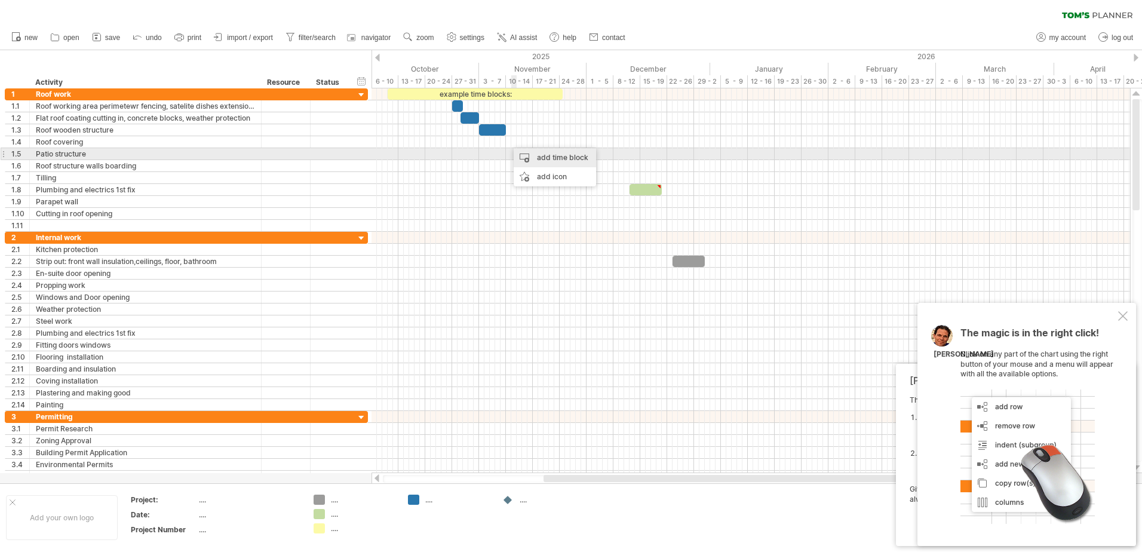
click at [547, 154] on div "add time block" at bounding box center [555, 157] width 82 height 19
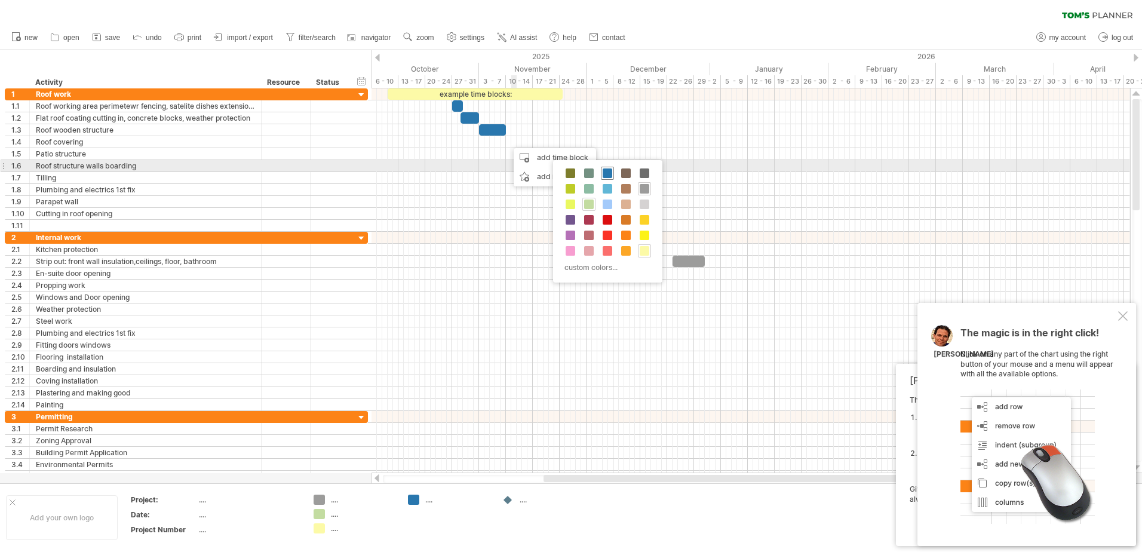
click at [607, 171] on span at bounding box center [608, 173] width 10 height 10
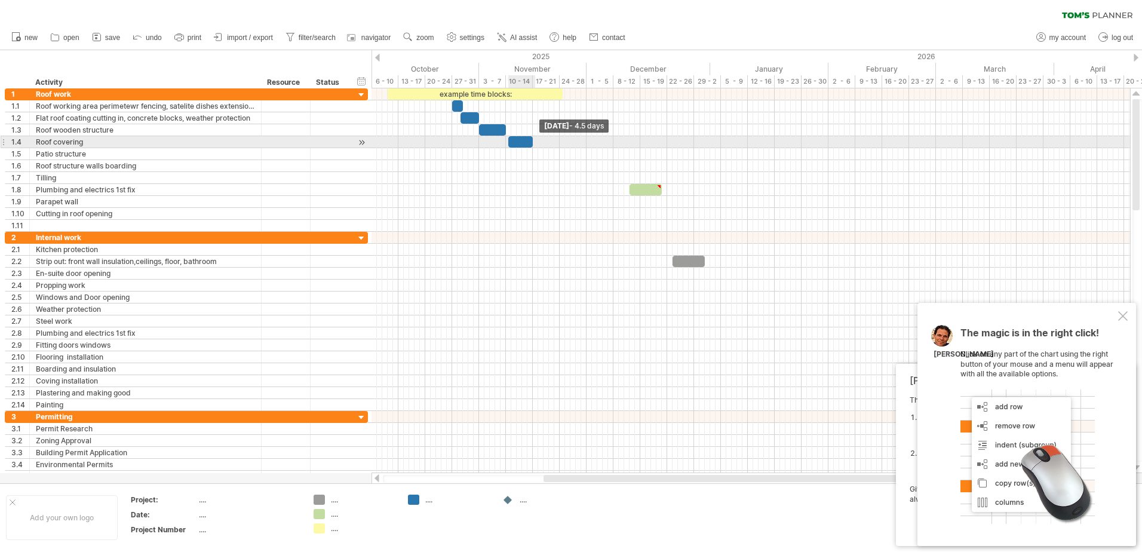
drag, startPoint x: 511, startPoint y: 139, endPoint x: 530, endPoint y: 140, distance: 19.2
click at [530, 140] on span at bounding box center [532, 141] width 5 height 11
click at [508, 143] on span at bounding box center [508, 141] width 5 height 11
click at [508, 142] on div at bounding box center [518, 141] width 24 height 11
click at [532, 141] on span at bounding box center [532, 141] width 5 height 11
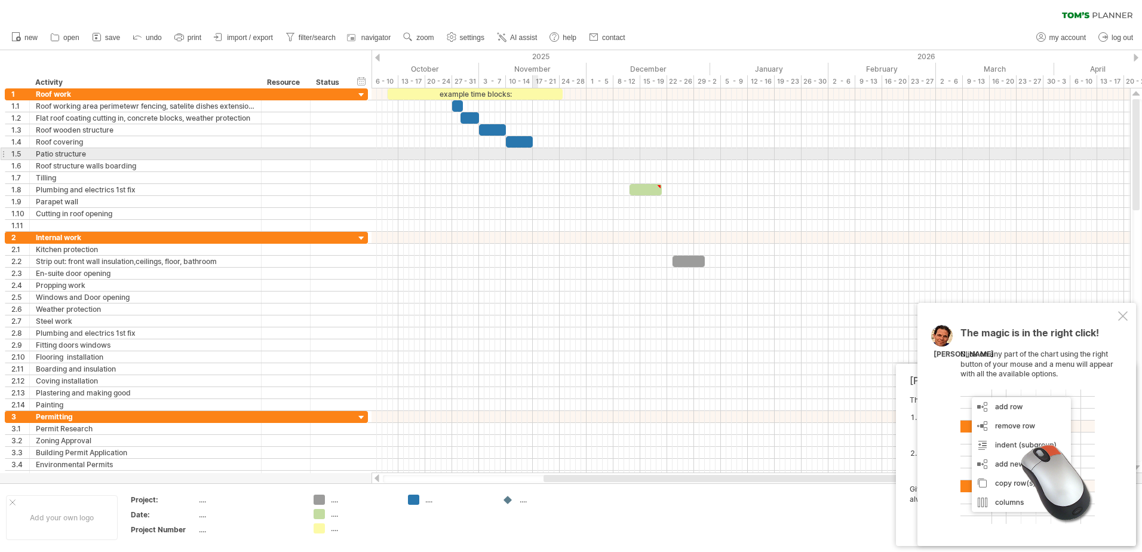
click at [535, 153] on div at bounding box center [751, 154] width 759 height 12
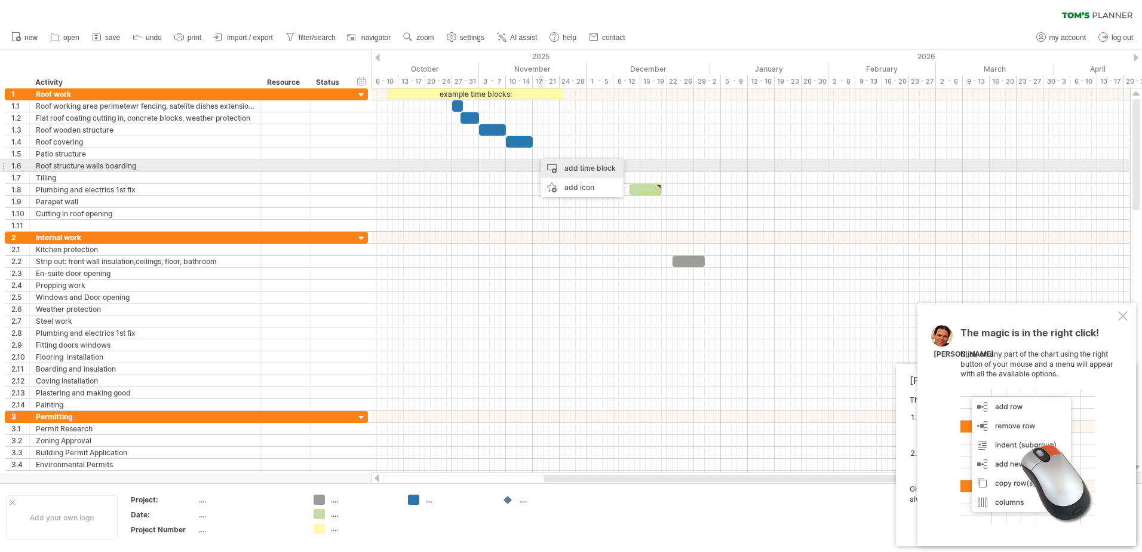
click at [562, 166] on div "add time block" at bounding box center [582, 168] width 82 height 19
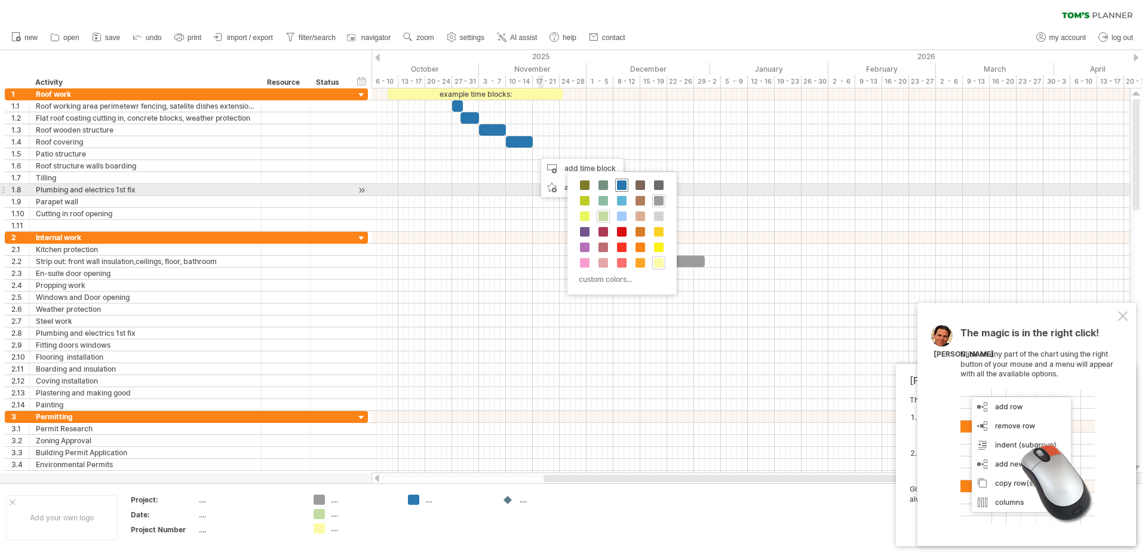
click at [620, 188] on span at bounding box center [622, 185] width 10 height 10
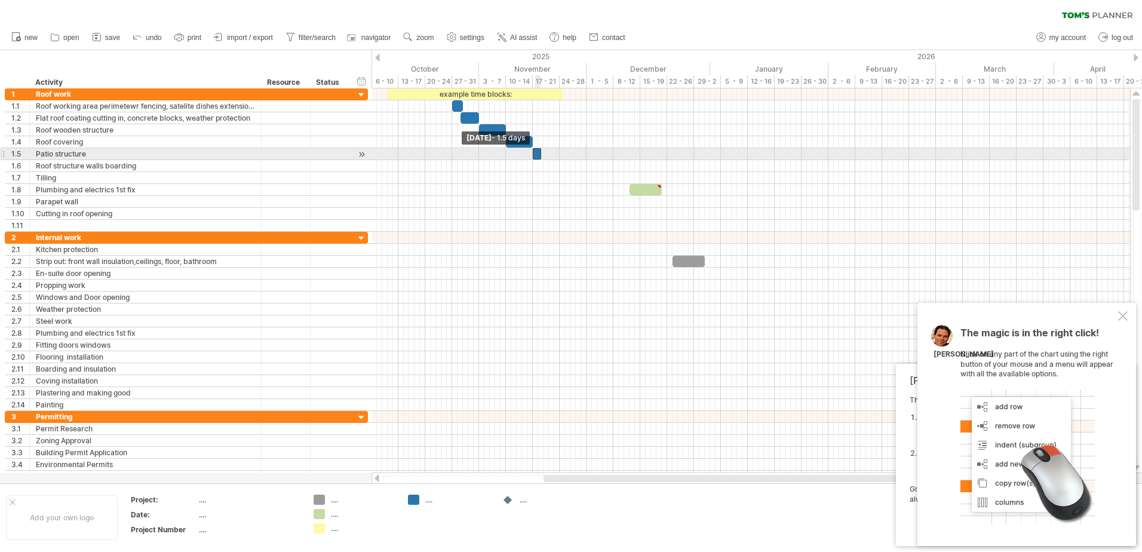
click at [535, 154] on div at bounding box center [537, 153] width 8 height 11
drag, startPoint x: 540, startPoint y: 154, endPoint x: 559, endPoint y: 154, distance: 19.1
click at [559, 154] on span at bounding box center [559, 153] width 5 height 11
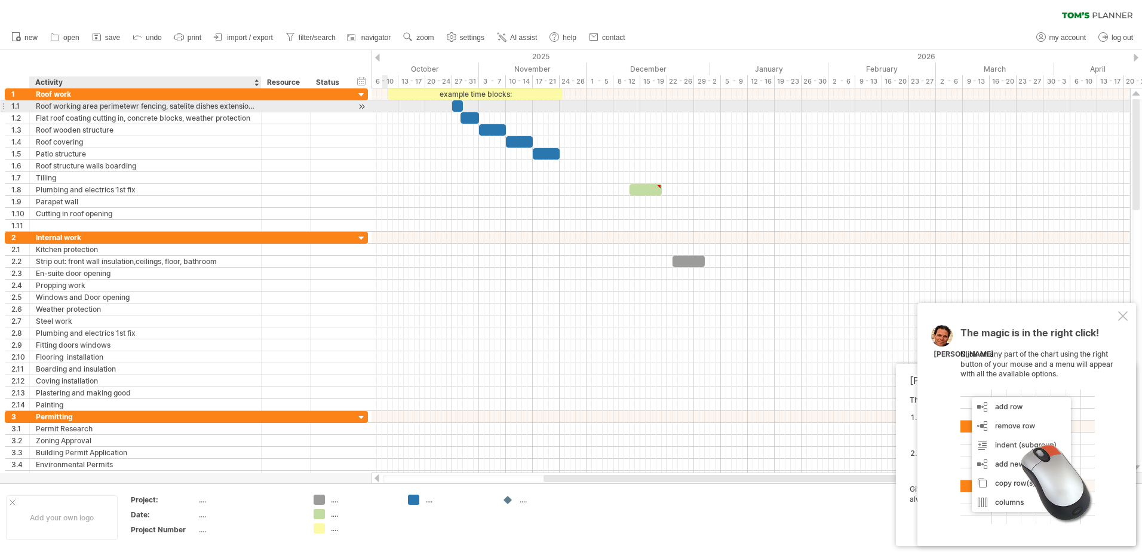
click at [137, 109] on div "Roof working area perimetewr fencing, satelite dishes extension poles" at bounding box center [145, 105] width 219 height 11
type input "**********"
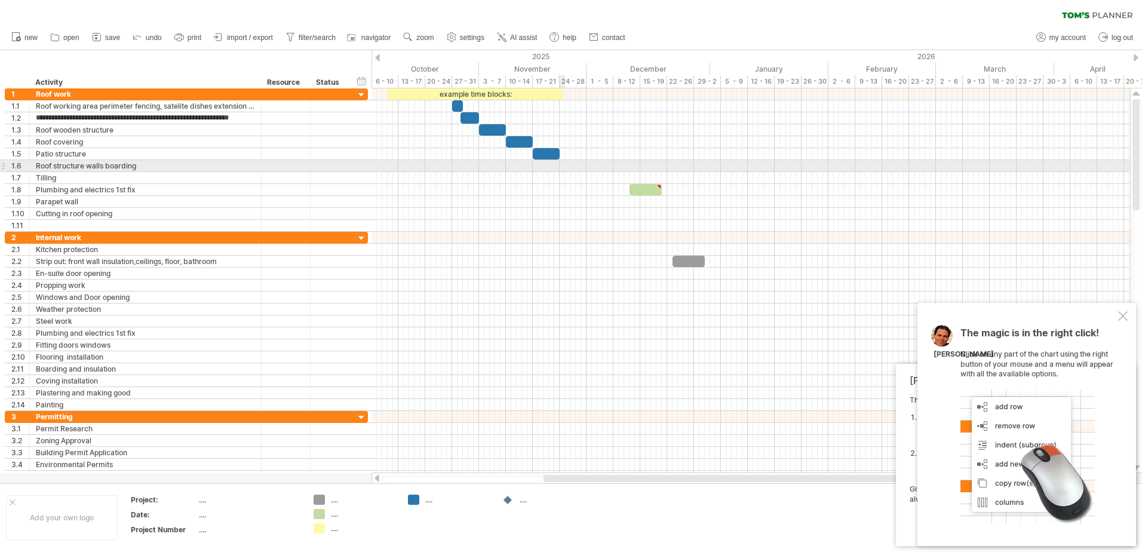
click at [562, 168] on div at bounding box center [751, 166] width 759 height 12
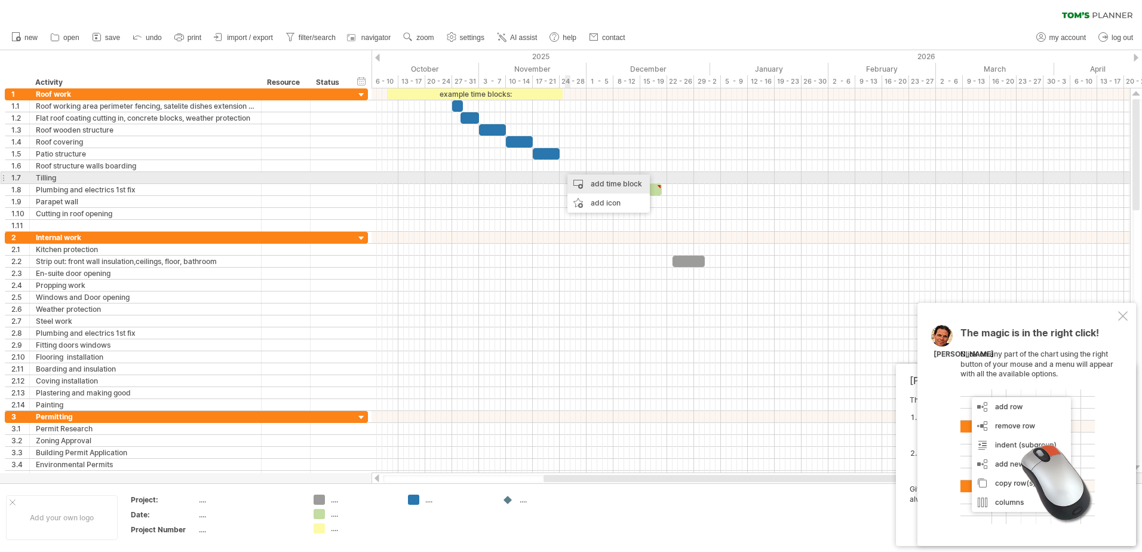
click at [597, 182] on div "add time block" at bounding box center [609, 183] width 82 height 19
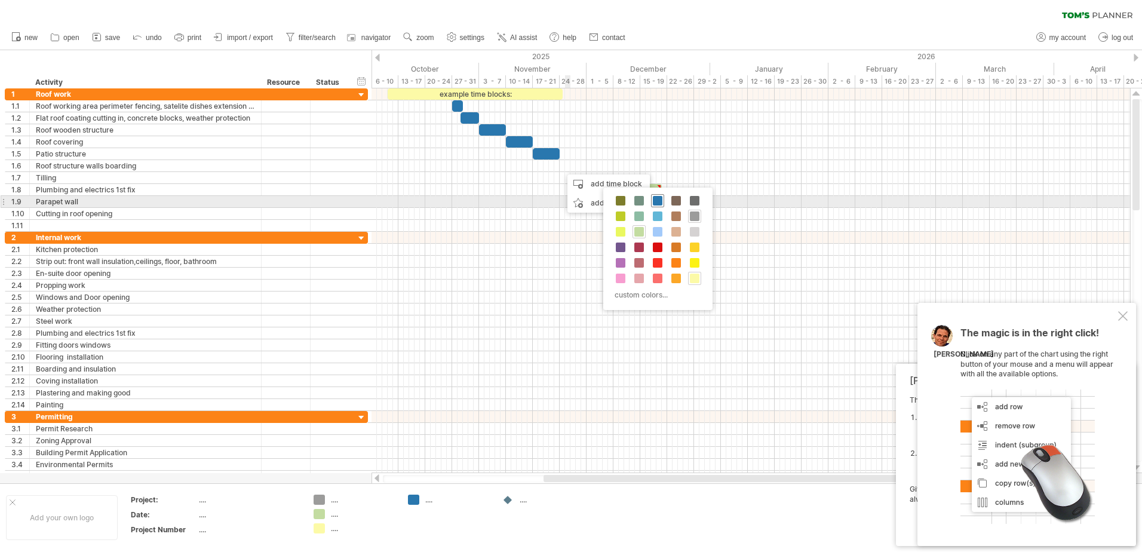
click at [655, 201] on span at bounding box center [658, 201] width 10 height 10
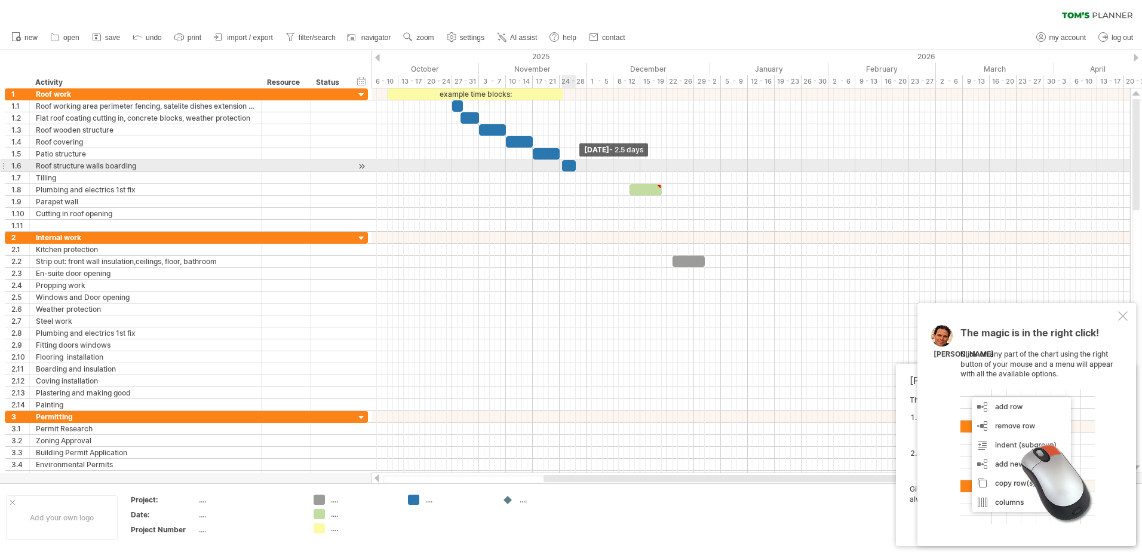
drag, startPoint x: 565, startPoint y: 168, endPoint x: 573, endPoint y: 172, distance: 9.1
click at [573, 172] on div "example time blocks: [DATE] - 2.5 days [DATE] - 1.5 days" at bounding box center [751, 280] width 759 height 385
click at [566, 165] on div at bounding box center [569, 165] width 14 height 11
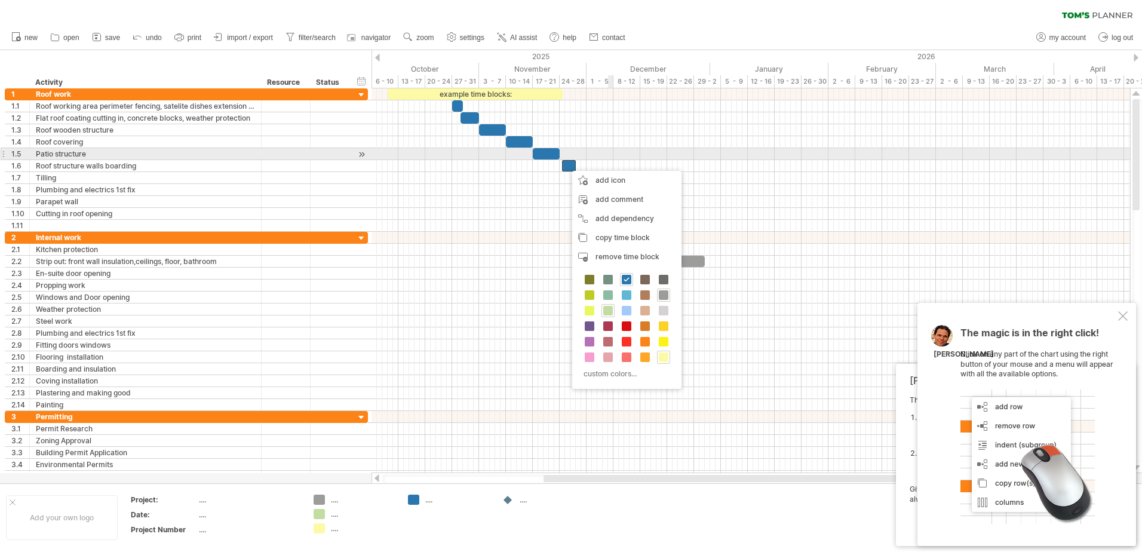
click at [609, 159] on div at bounding box center [751, 154] width 759 height 12
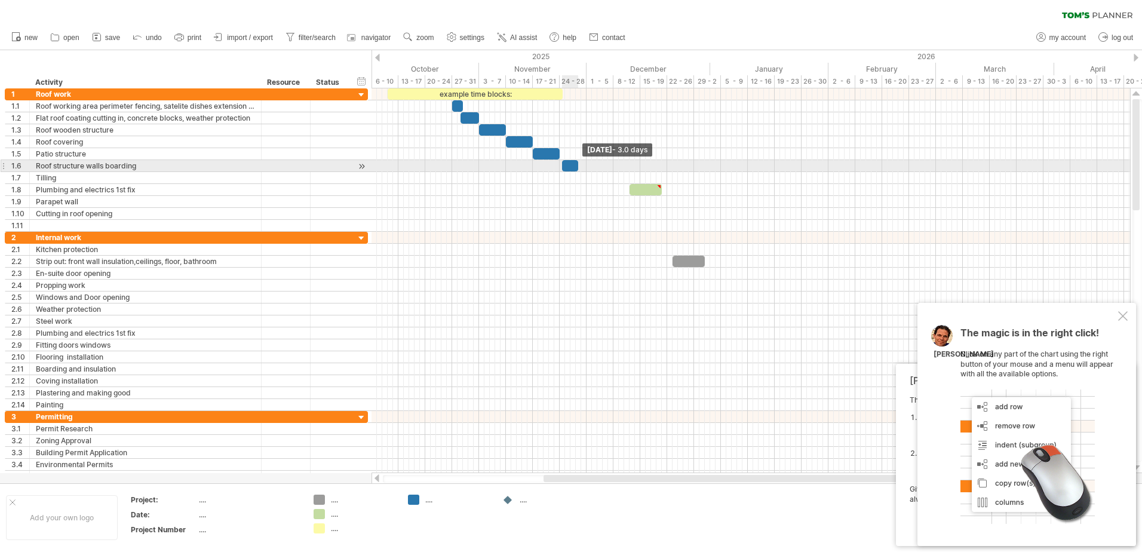
click at [578, 167] on span at bounding box center [578, 165] width 5 height 11
click at [559, 166] on span at bounding box center [559, 165] width 5 height 11
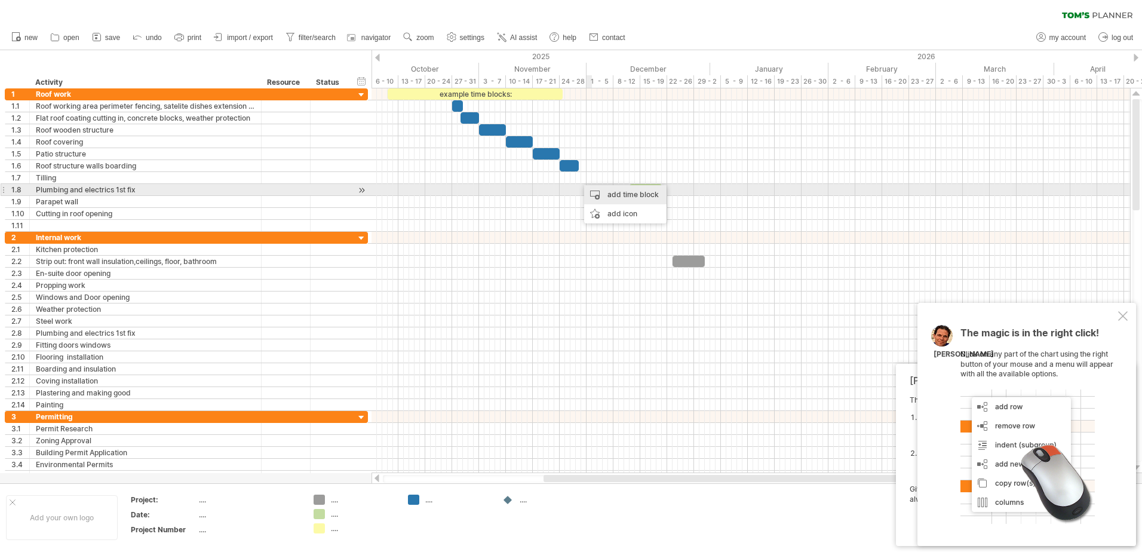
click at [608, 192] on div "add time block" at bounding box center [625, 194] width 82 height 19
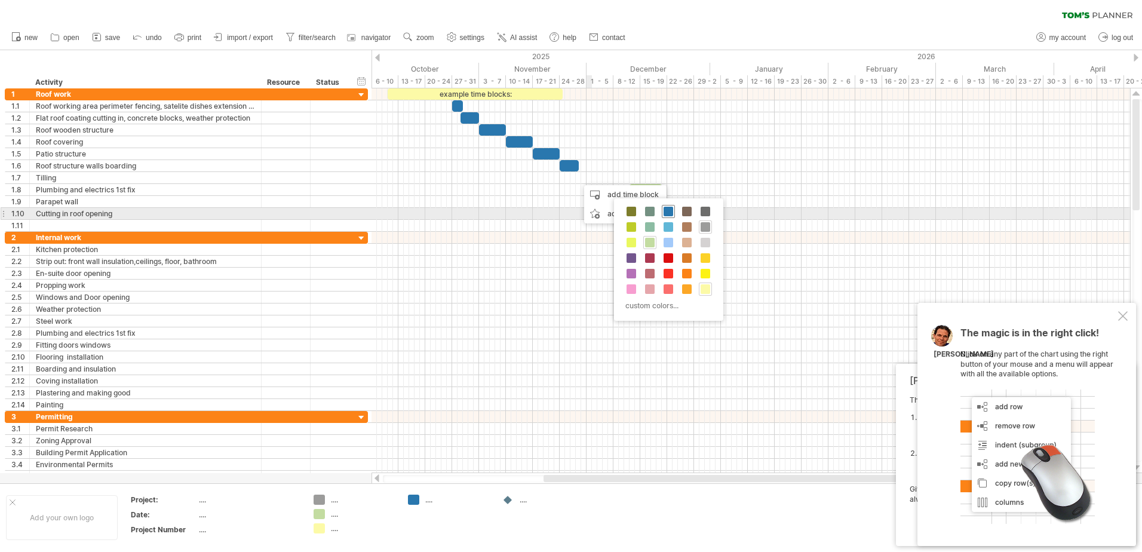
click at [665, 213] on span at bounding box center [669, 212] width 10 height 10
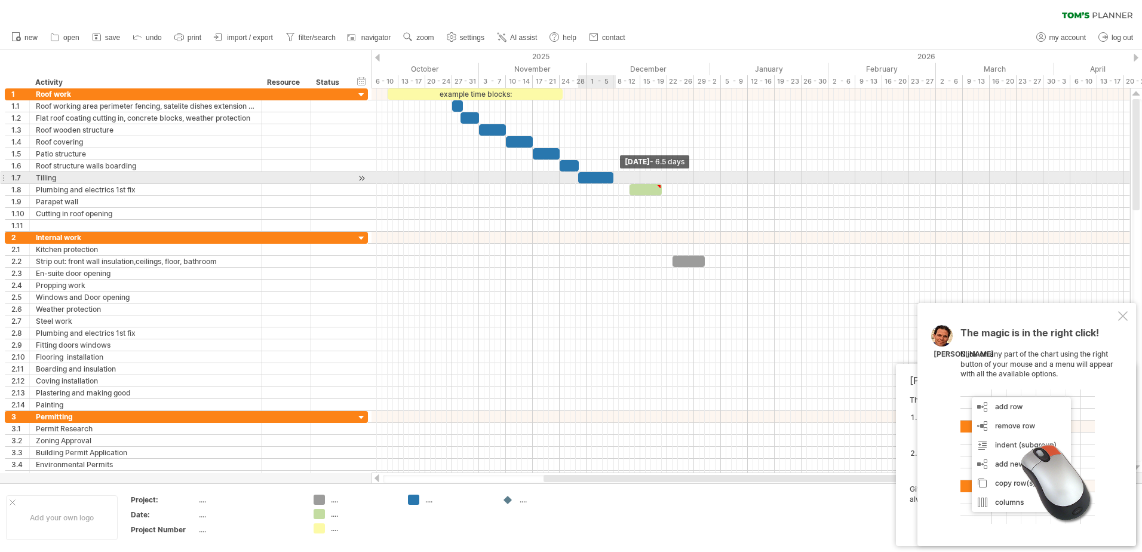
drag, startPoint x: 582, startPoint y: 178, endPoint x: 612, endPoint y: 183, distance: 30.2
click at [612, 183] on span at bounding box center [613, 177] width 5 height 11
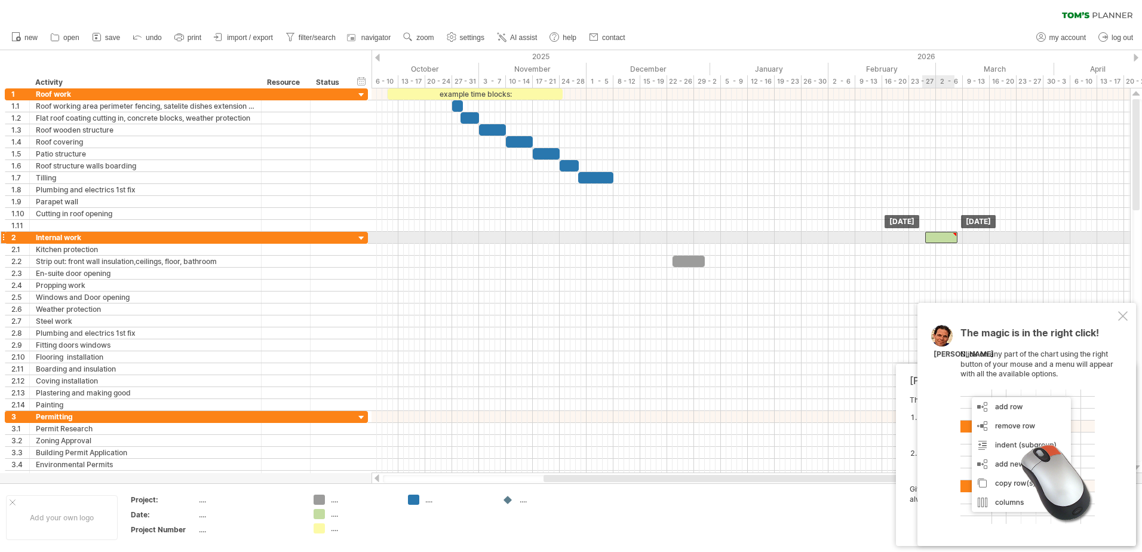
drag, startPoint x: 651, startPoint y: 189, endPoint x: 951, endPoint y: 241, distance: 304.5
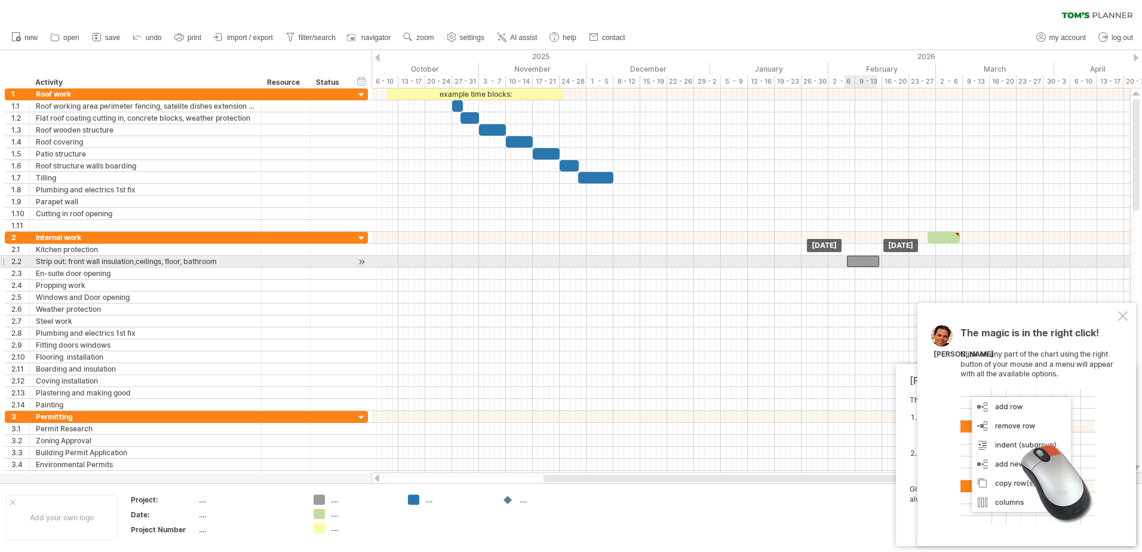
drag, startPoint x: 695, startPoint y: 263, endPoint x: 871, endPoint y: 268, distance: 175.7
click at [871, 268] on div "example time blocks: [DATE] [DATE]" at bounding box center [751, 280] width 759 height 385
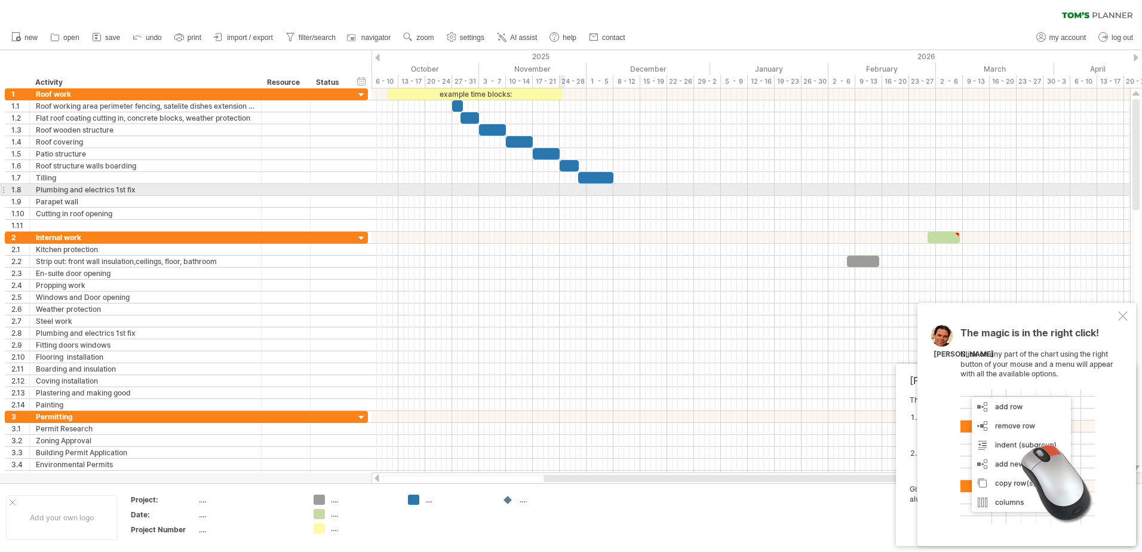
click at [562, 189] on div at bounding box center [751, 190] width 759 height 12
click at [619, 191] on div at bounding box center [751, 190] width 759 height 12
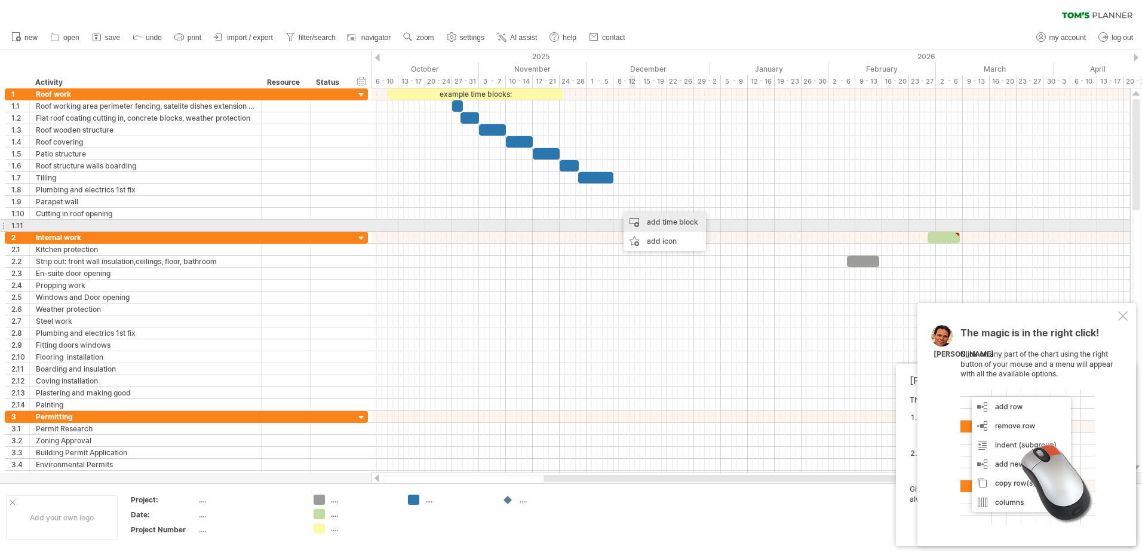
click at [652, 223] on div "add time block" at bounding box center [665, 222] width 82 height 19
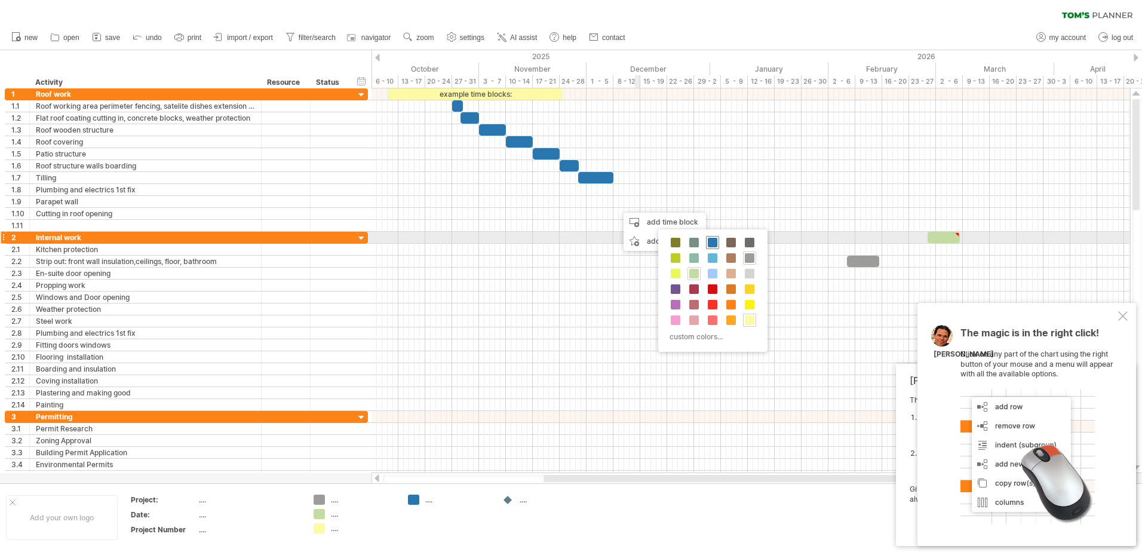
click at [708, 243] on span at bounding box center [713, 243] width 10 height 10
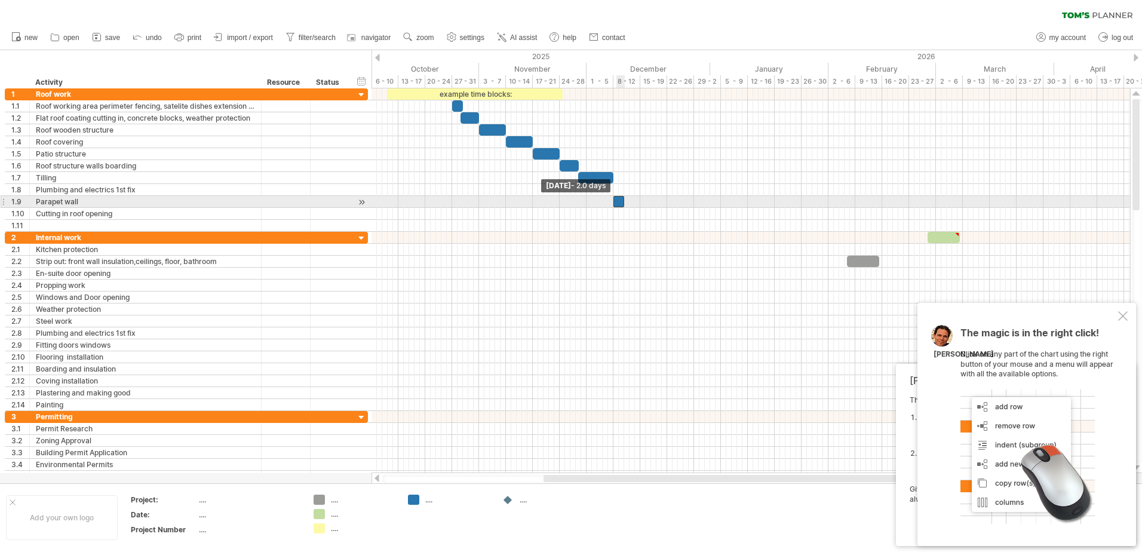
click at [615, 205] on span at bounding box center [613, 201] width 5 height 11
drag, startPoint x: 622, startPoint y: 202, endPoint x: 634, endPoint y: 202, distance: 11.9
click at [634, 202] on span at bounding box center [635, 201] width 5 height 11
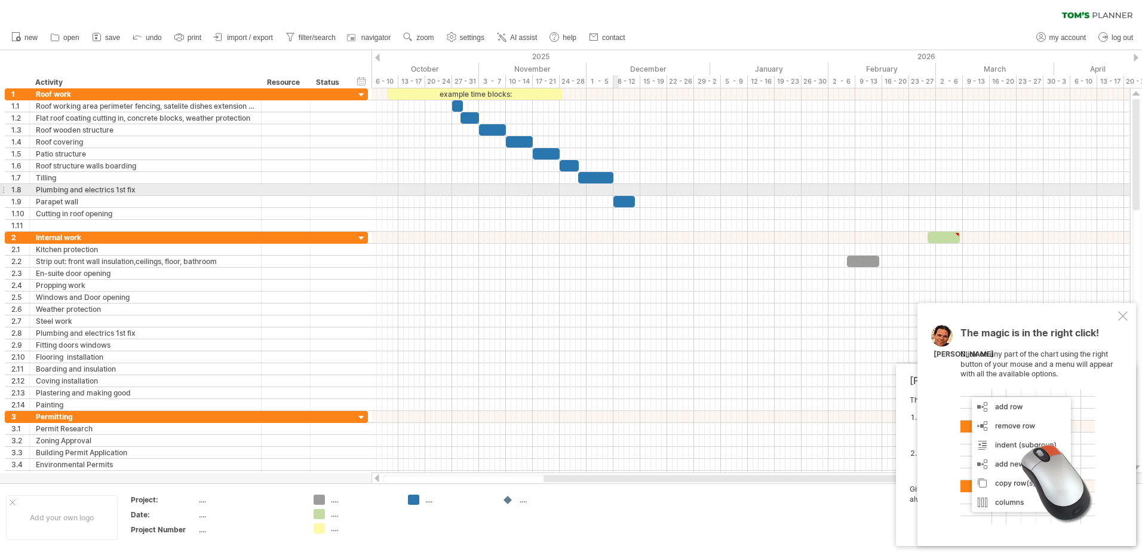
click at [614, 189] on div at bounding box center [751, 190] width 759 height 12
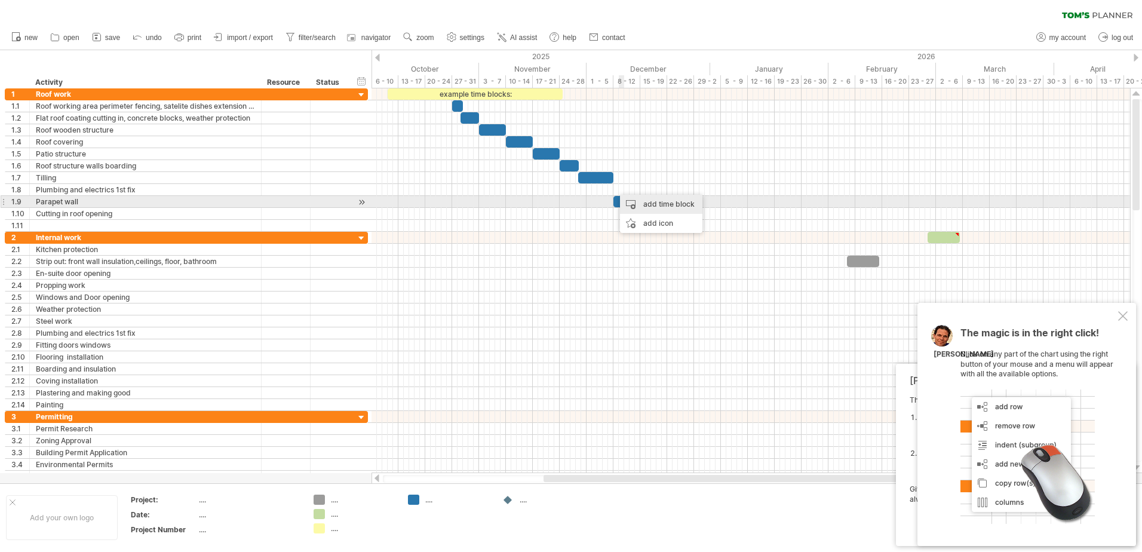
click at [642, 202] on div "add time block" at bounding box center [661, 204] width 82 height 19
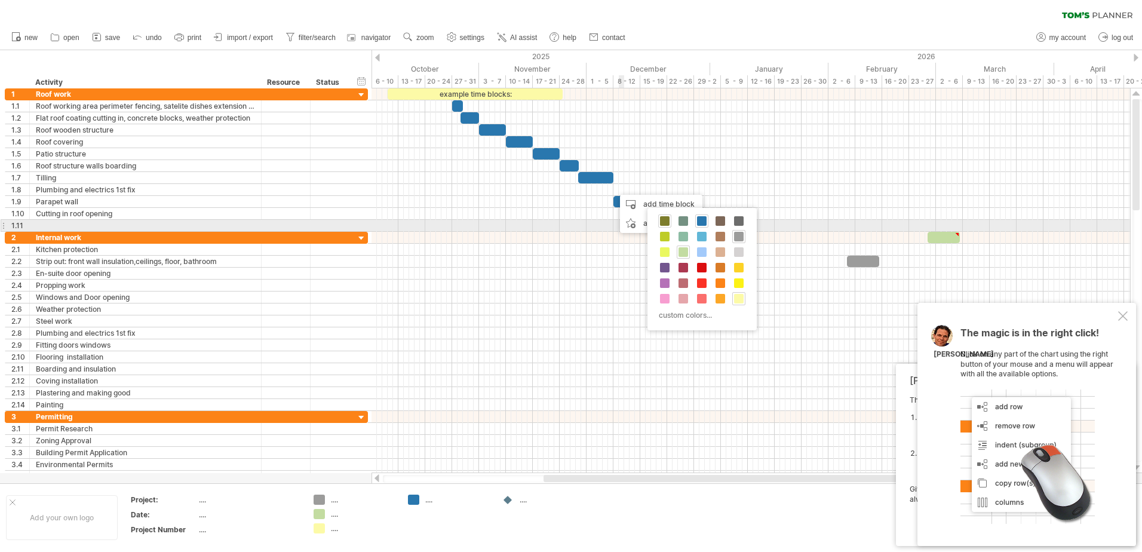
click at [664, 223] on span at bounding box center [665, 221] width 10 height 10
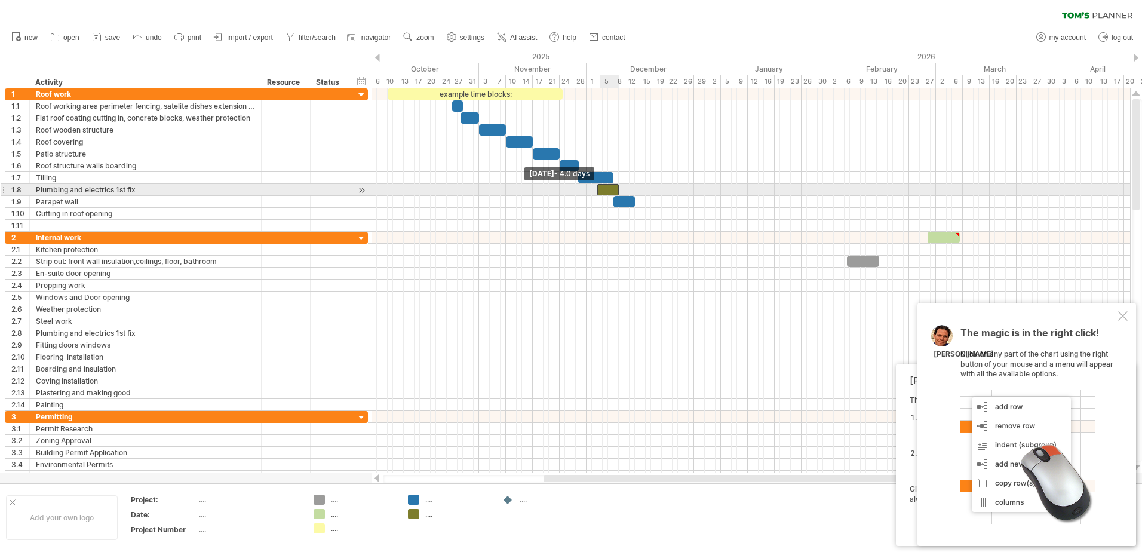
drag, startPoint x: 612, startPoint y: 190, endPoint x: 599, endPoint y: 190, distance: 13.1
click at [599, 190] on span at bounding box center [597, 189] width 5 height 11
click at [613, 190] on span at bounding box center [613, 189] width 5 height 11
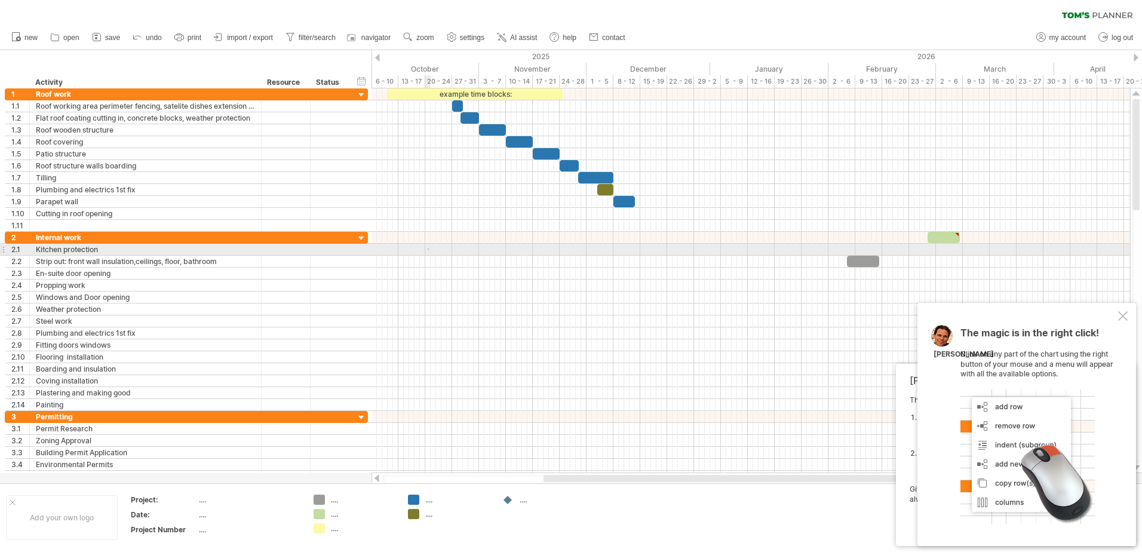
click at [429, 250] on div at bounding box center [751, 250] width 759 height 12
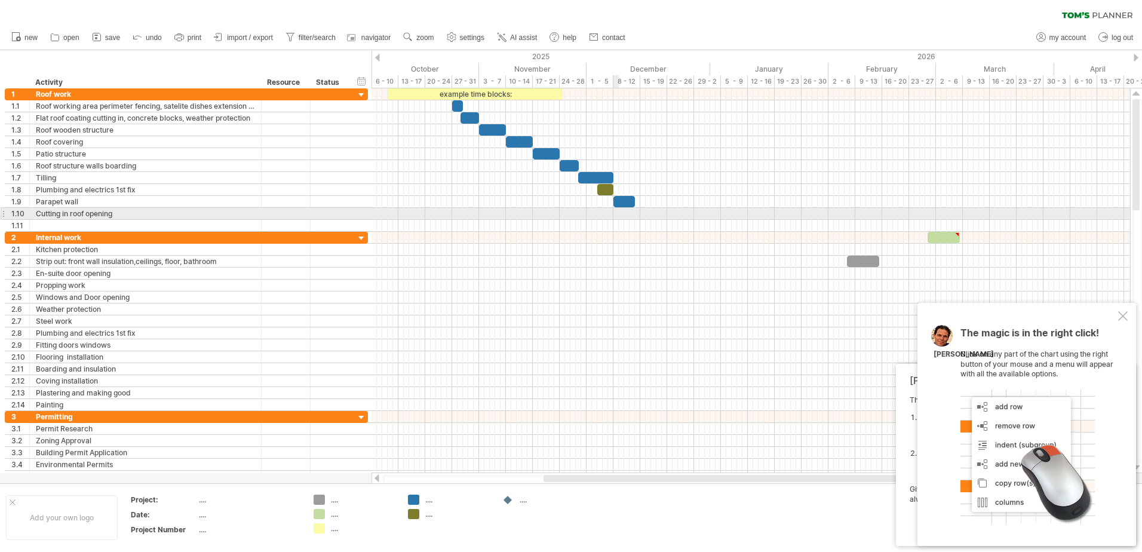
click at [619, 216] on div at bounding box center [751, 214] width 759 height 12
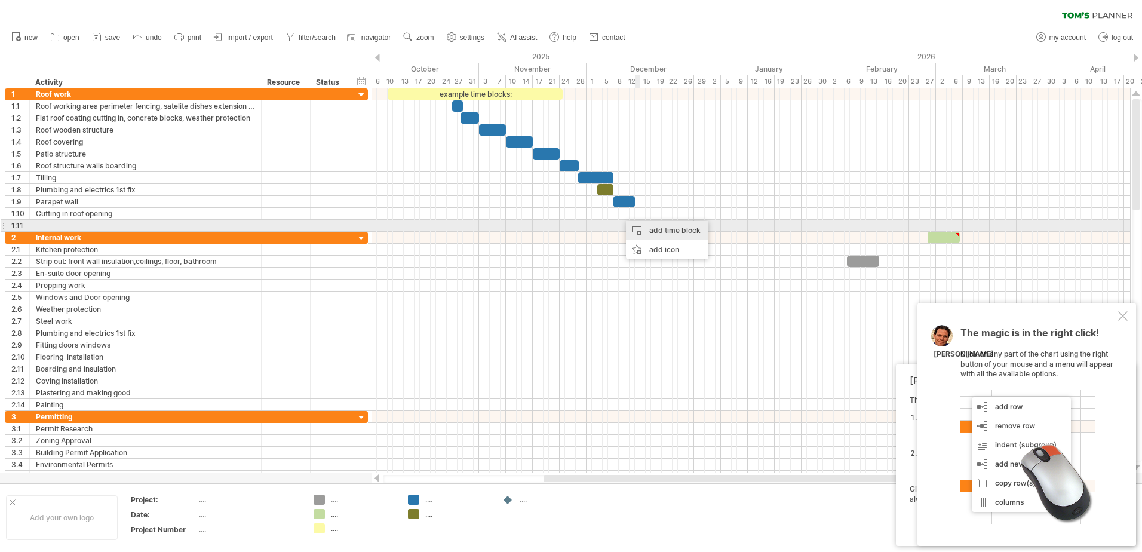
click at [648, 226] on div "add time block" at bounding box center [667, 230] width 82 height 19
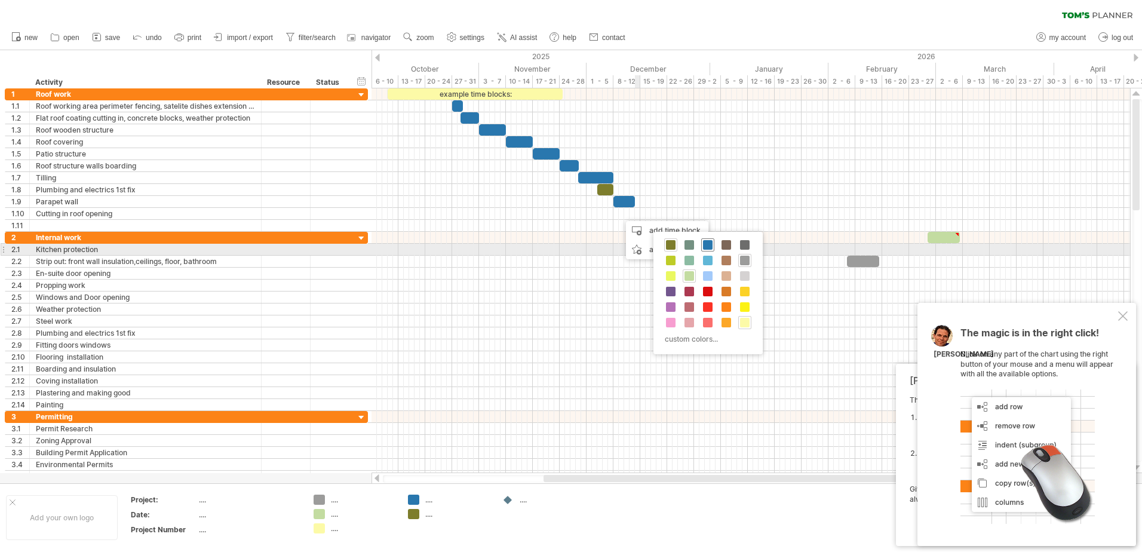
click at [705, 244] on span at bounding box center [708, 245] width 10 height 10
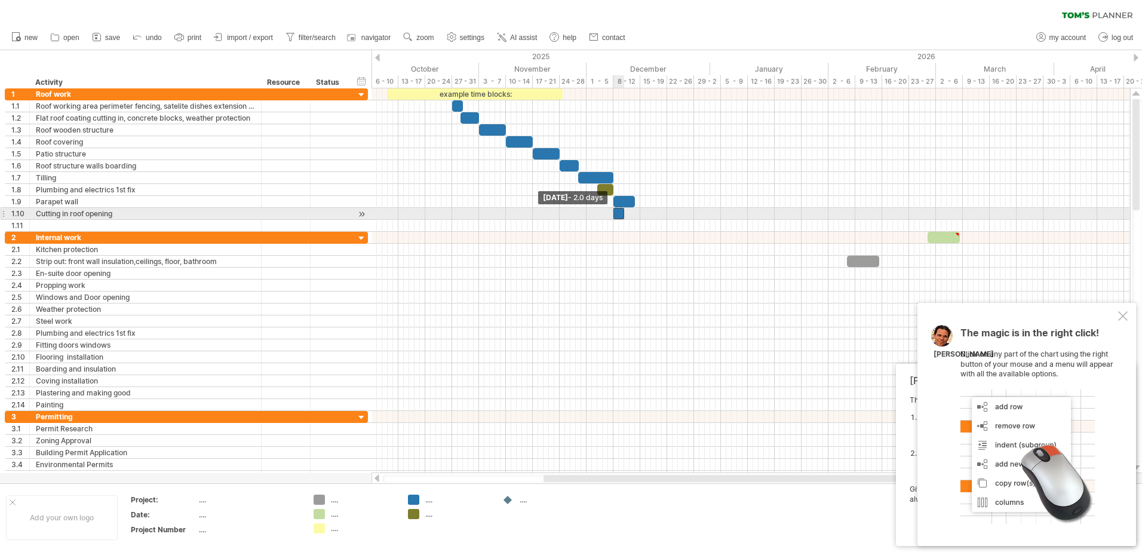
drag, startPoint x: 620, startPoint y: 214, endPoint x: 614, endPoint y: 220, distance: 8.4
click at [613, 216] on span at bounding box center [613, 213] width 5 height 11
click at [615, 214] on span at bounding box center [613, 213] width 5 height 11
drag, startPoint x: 622, startPoint y: 216, endPoint x: 632, endPoint y: 216, distance: 9.6
click at [632, 216] on div at bounding box center [625, 213] width 22 height 11
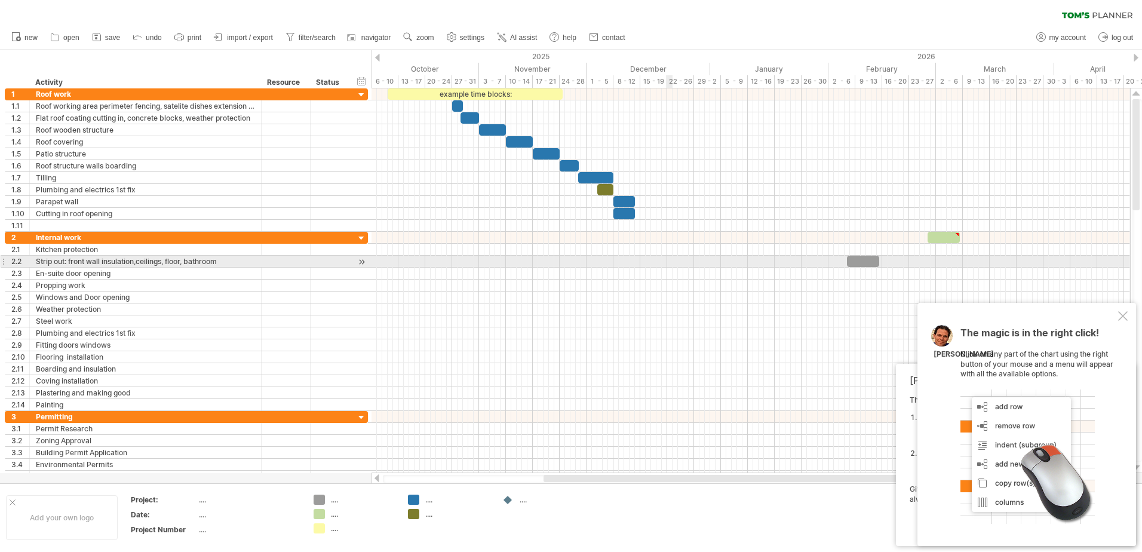
click at [668, 262] on div at bounding box center [751, 262] width 759 height 12
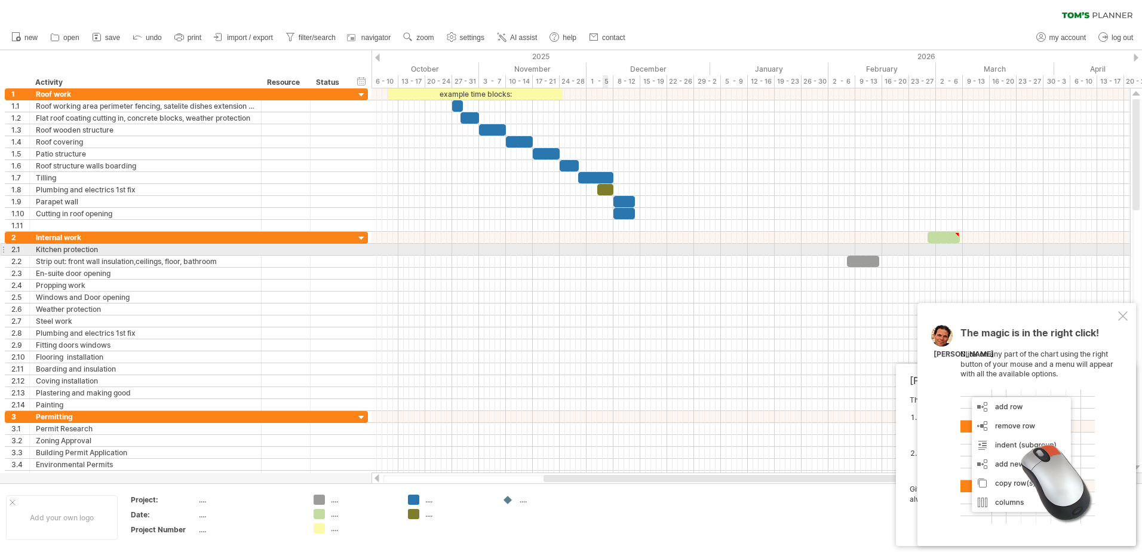
click at [607, 249] on div at bounding box center [751, 250] width 759 height 12
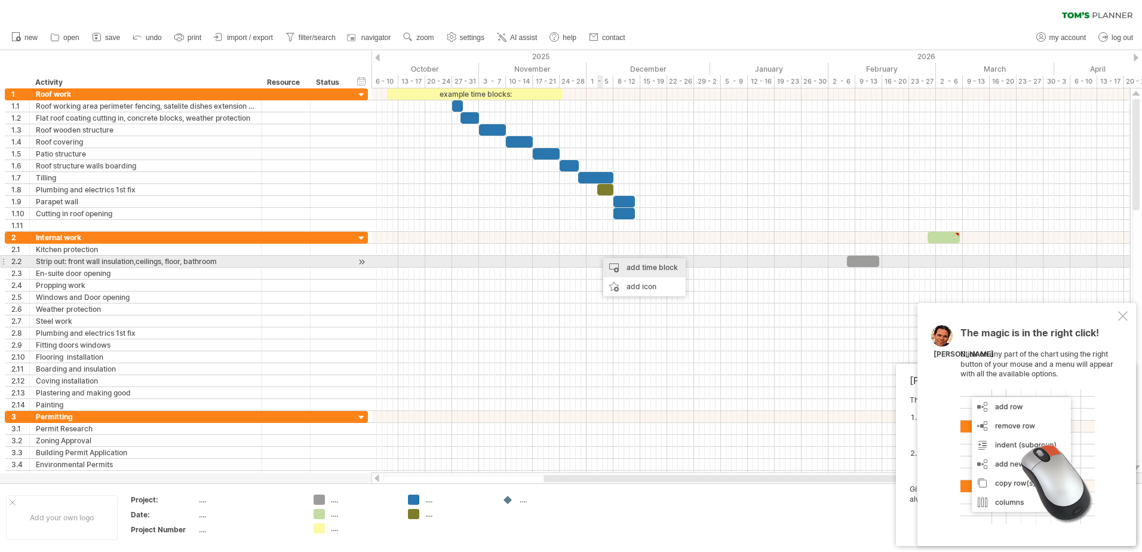
click at [622, 264] on div "add time block" at bounding box center [644, 267] width 82 height 19
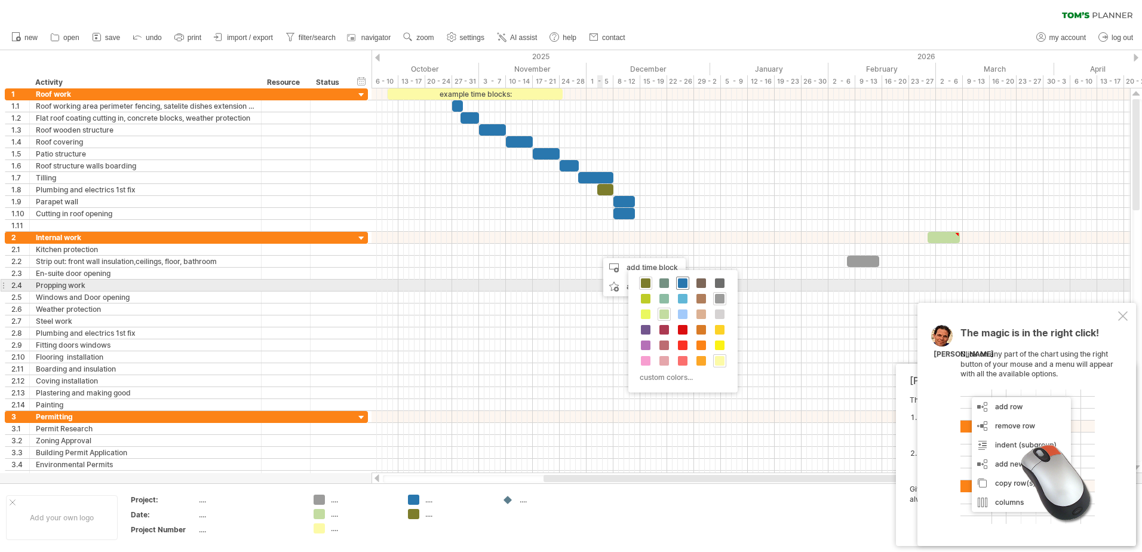
click at [681, 282] on span at bounding box center [683, 283] width 10 height 10
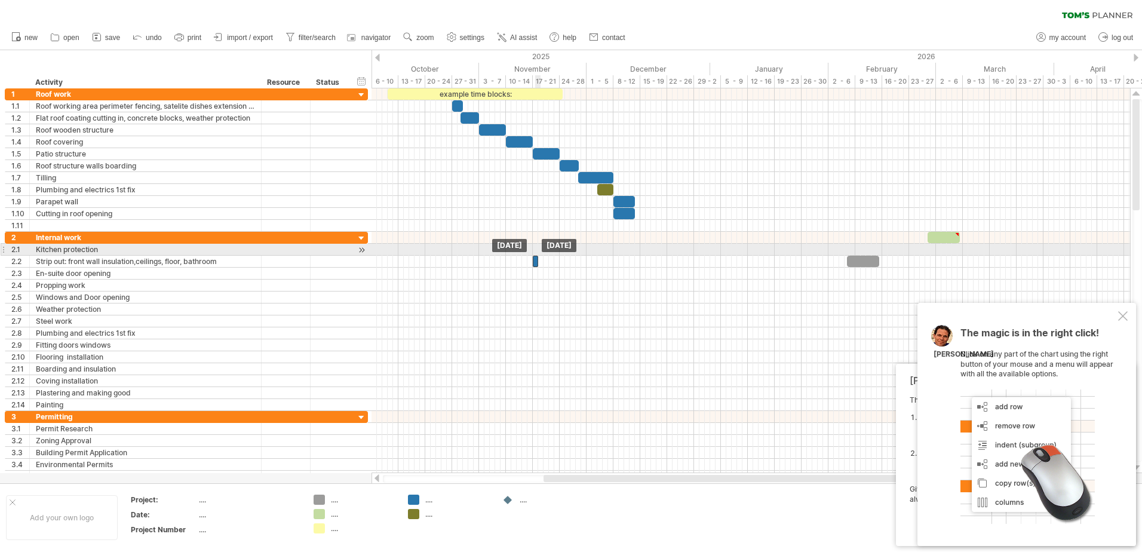
drag, startPoint x: 600, startPoint y: 245, endPoint x: 536, endPoint y: 252, distance: 63.7
drag, startPoint x: 535, startPoint y: 260, endPoint x: 534, endPoint y: 251, distance: 9.6
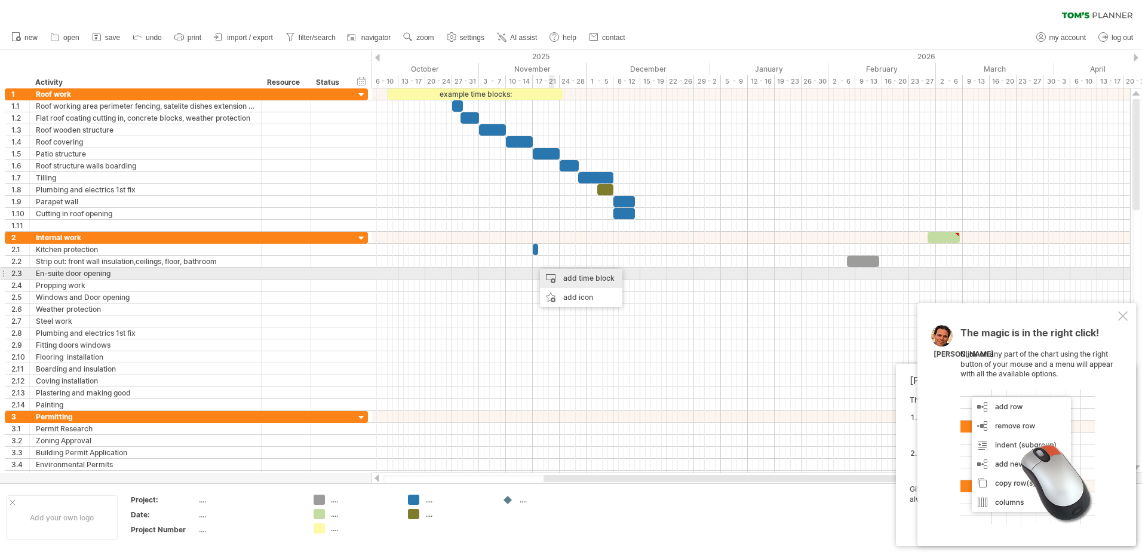
click at [571, 276] on div "add time block" at bounding box center [581, 278] width 82 height 19
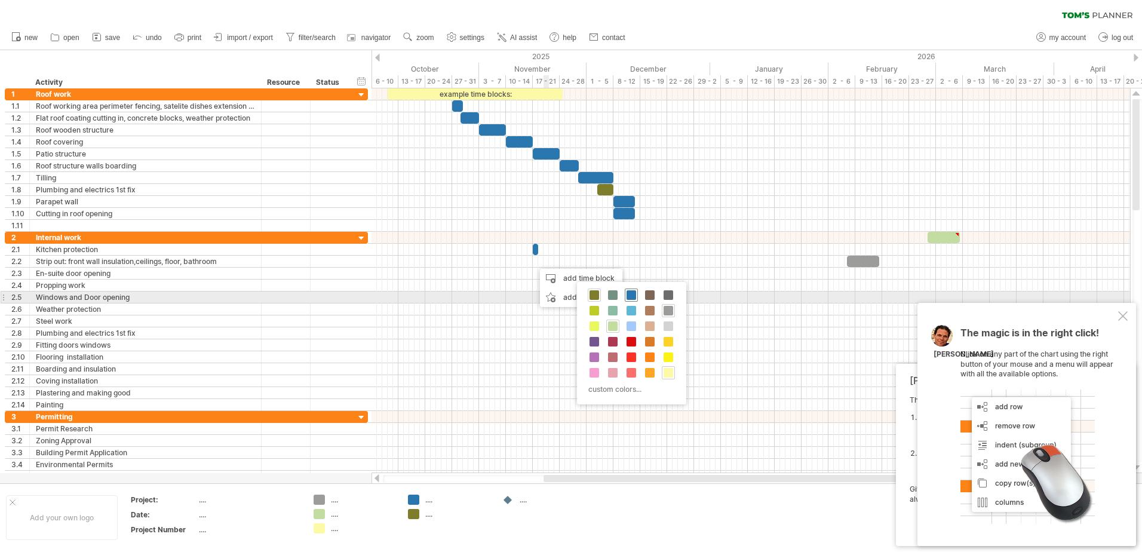
click at [633, 296] on span at bounding box center [632, 295] width 10 height 10
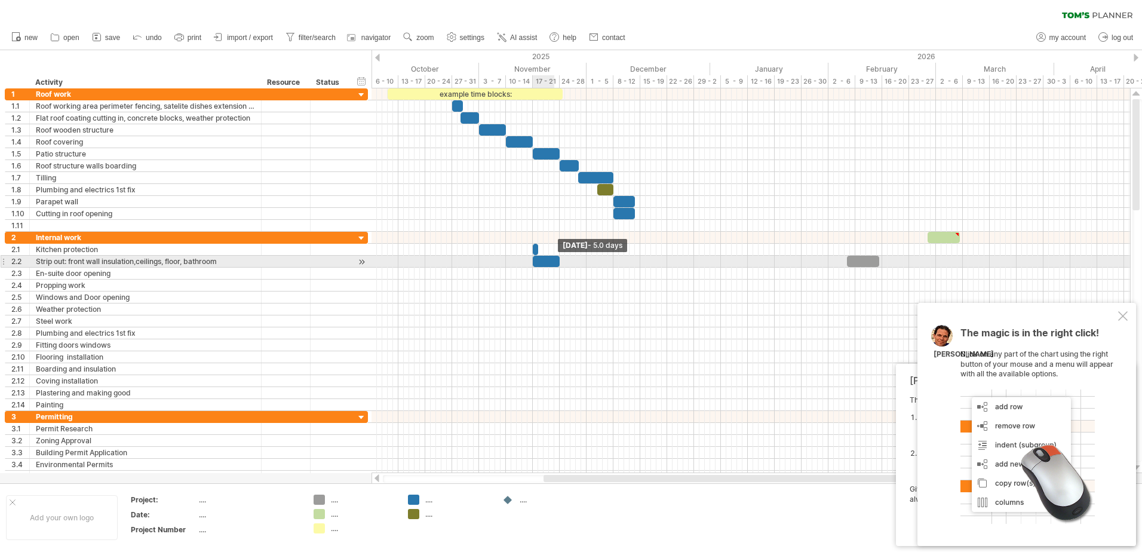
drag, startPoint x: 540, startPoint y: 262, endPoint x: 560, endPoint y: 262, distance: 20.3
click at [560, 262] on span at bounding box center [559, 261] width 5 height 11
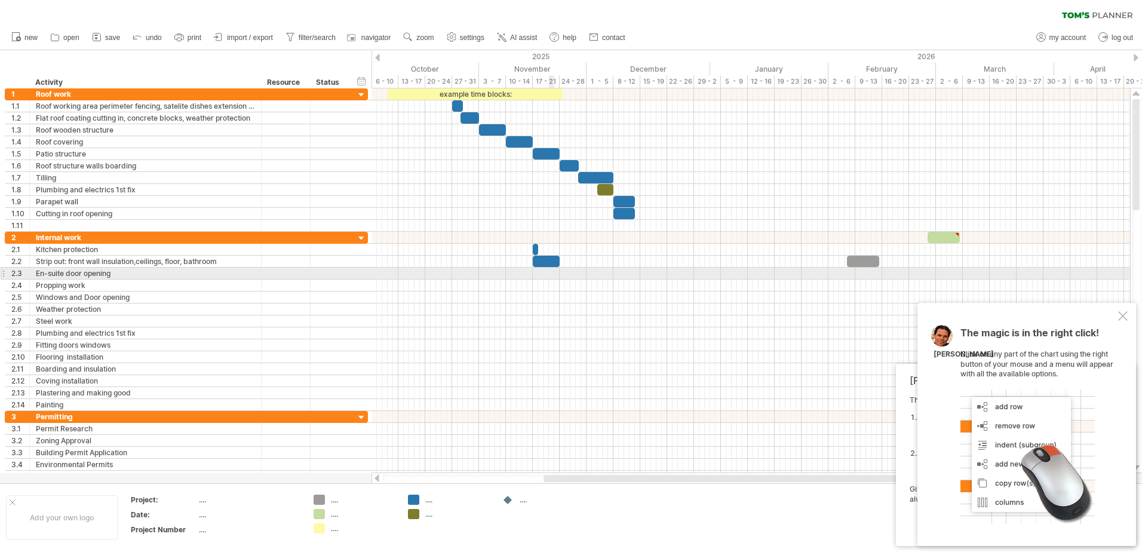
click at [551, 272] on div at bounding box center [751, 274] width 759 height 12
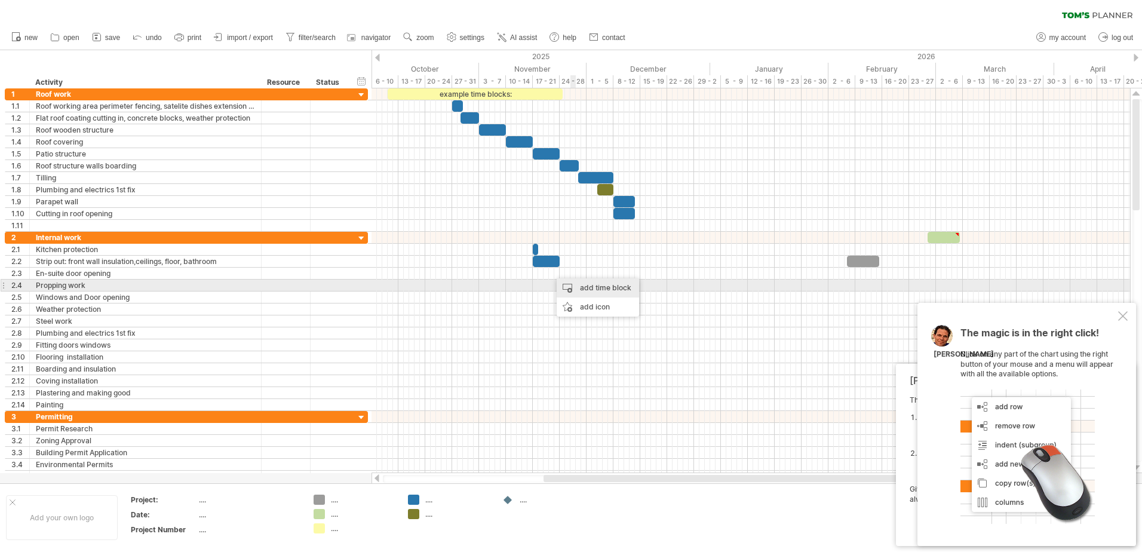
click at [588, 283] on div "add time block" at bounding box center [598, 287] width 82 height 19
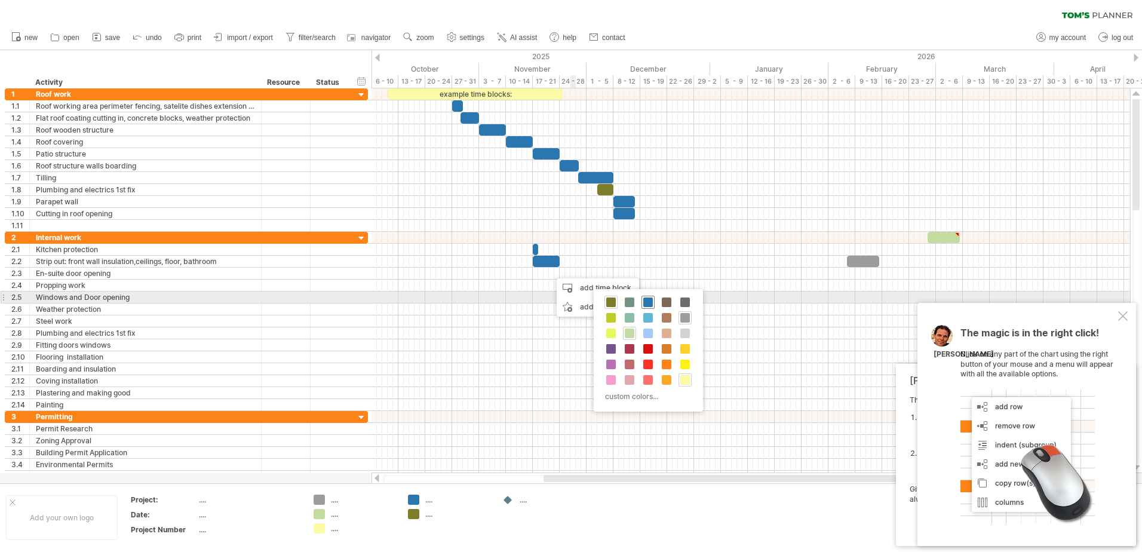
click at [649, 303] on span at bounding box center [648, 302] width 10 height 10
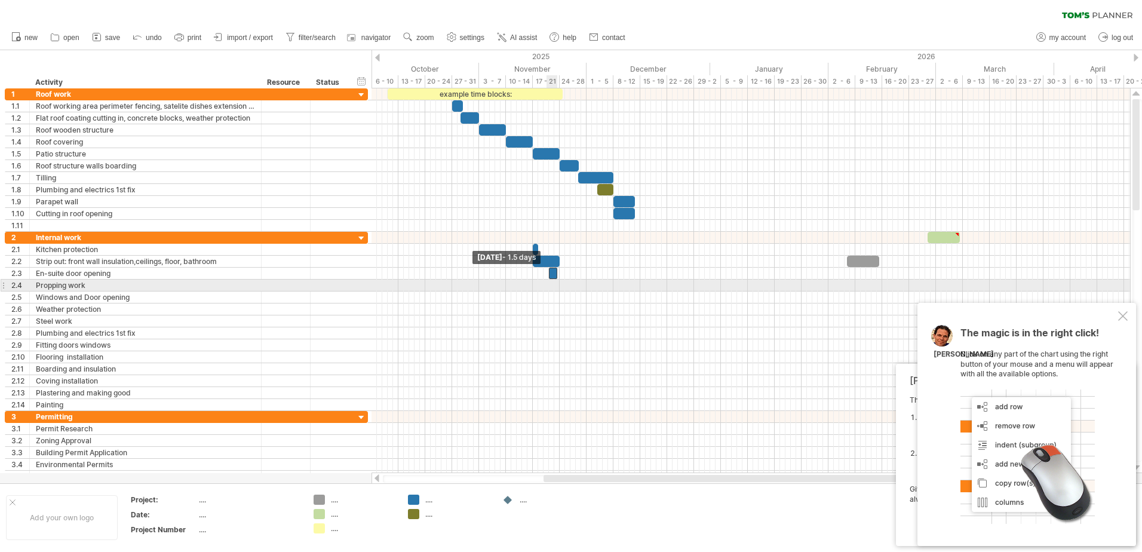
drag, startPoint x: 553, startPoint y: 274, endPoint x: 550, endPoint y: 281, distance: 8.0
click at [550, 281] on div "example time blocks: [DATE] - 5.0 days [DATE] - 1.5 days" at bounding box center [751, 280] width 759 height 385
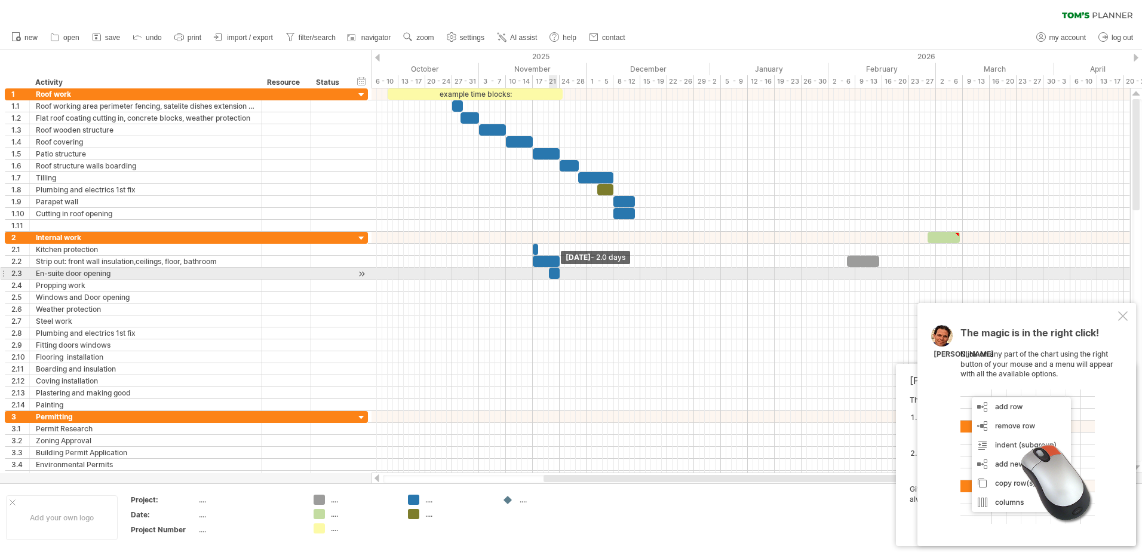
click at [556, 276] on div at bounding box center [554, 273] width 11 height 11
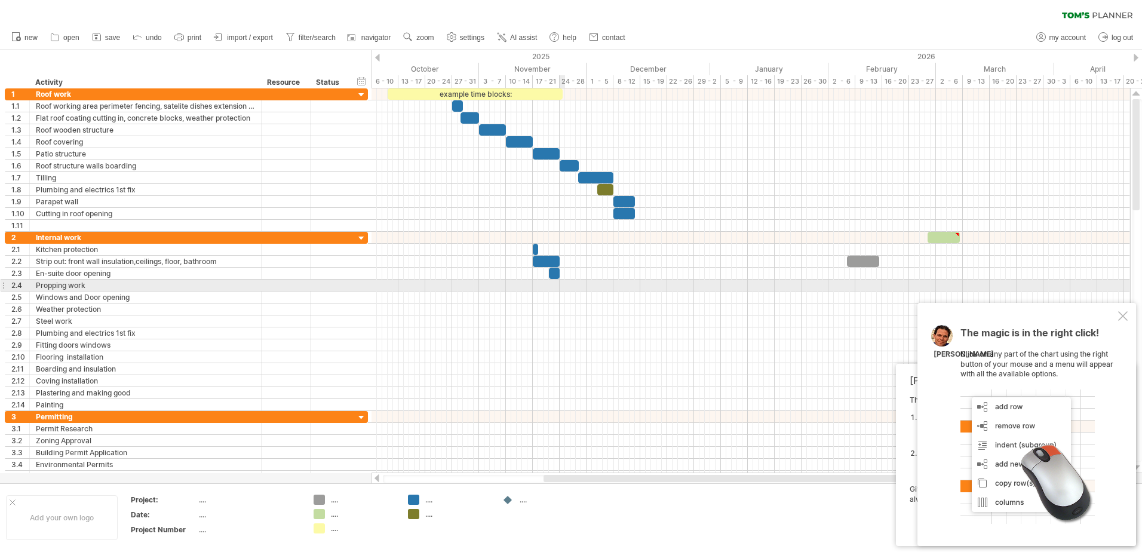
click at [563, 286] on div at bounding box center [751, 286] width 759 height 12
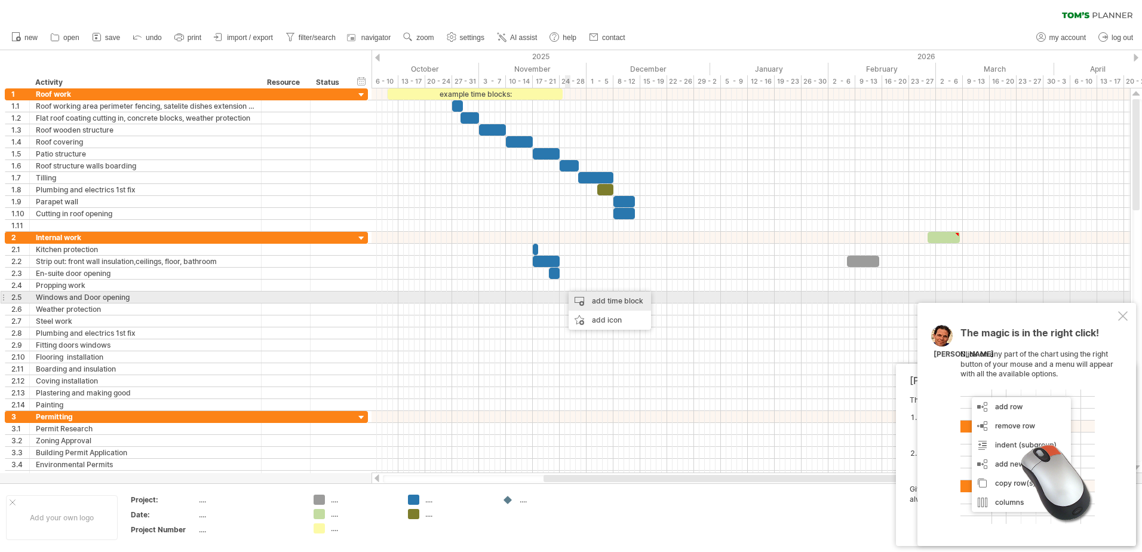
click at [581, 301] on div "add time block" at bounding box center [610, 301] width 82 height 19
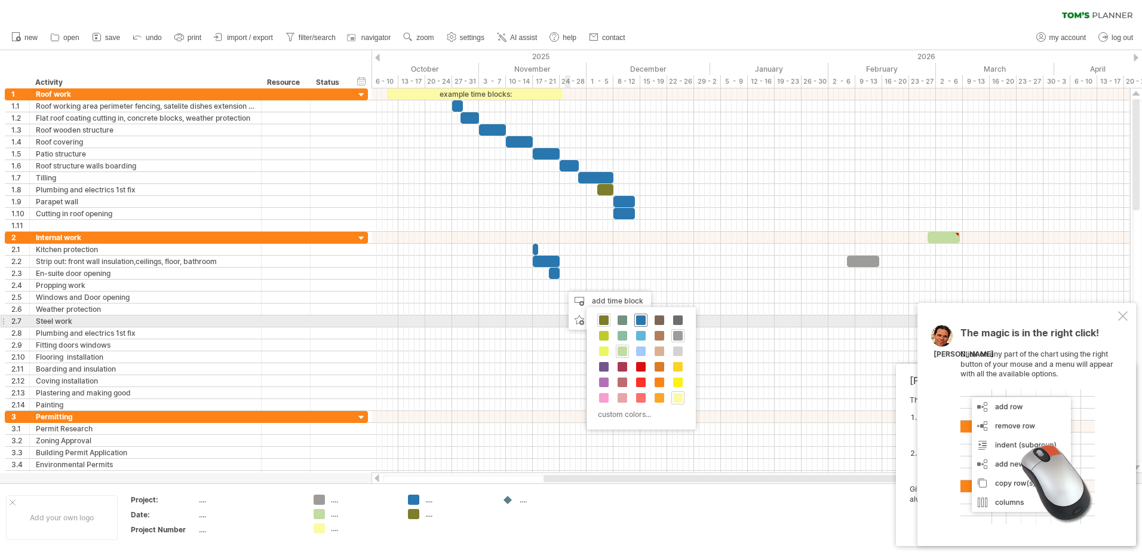
click at [638, 320] on span at bounding box center [641, 320] width 10 height 10
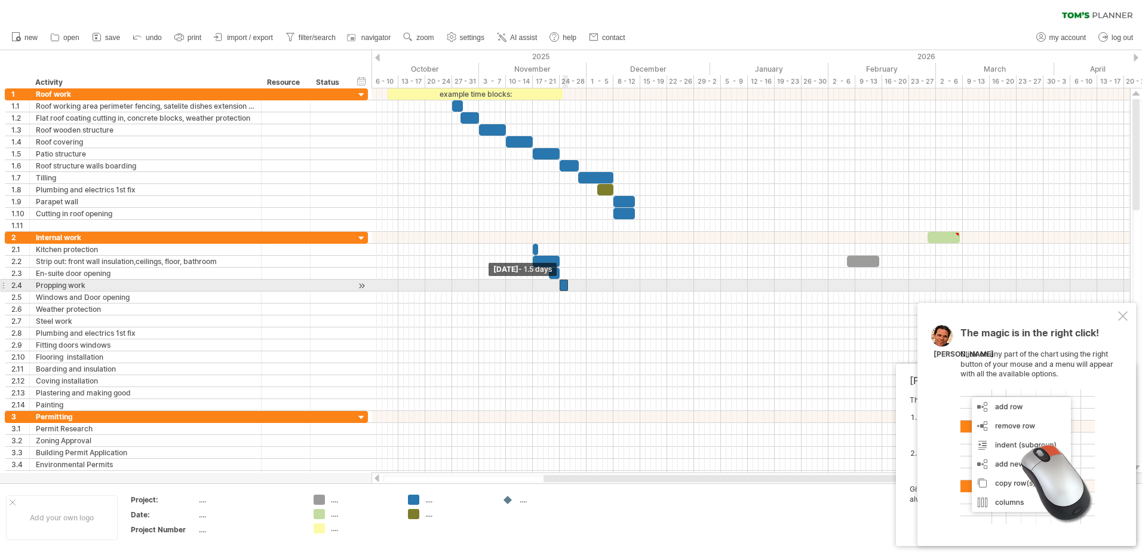
click at [562, 289] on span at bounding box center [559, 285] width 5 height 11
drag, startPoint x: 565, startPoint y: 287, endPoint x: 578, endPoint y: 288, distance: 13.2
click at [578, 288] on div at bounding box center [571, 285] width 22 height 11
drag, startPoint x: 579, startPoint y: 286, endPoint x: 573, endPoint y: 290, distance: 7.7
click at [573, 290] on span at bounding box center [575, 285] width 5 height 11
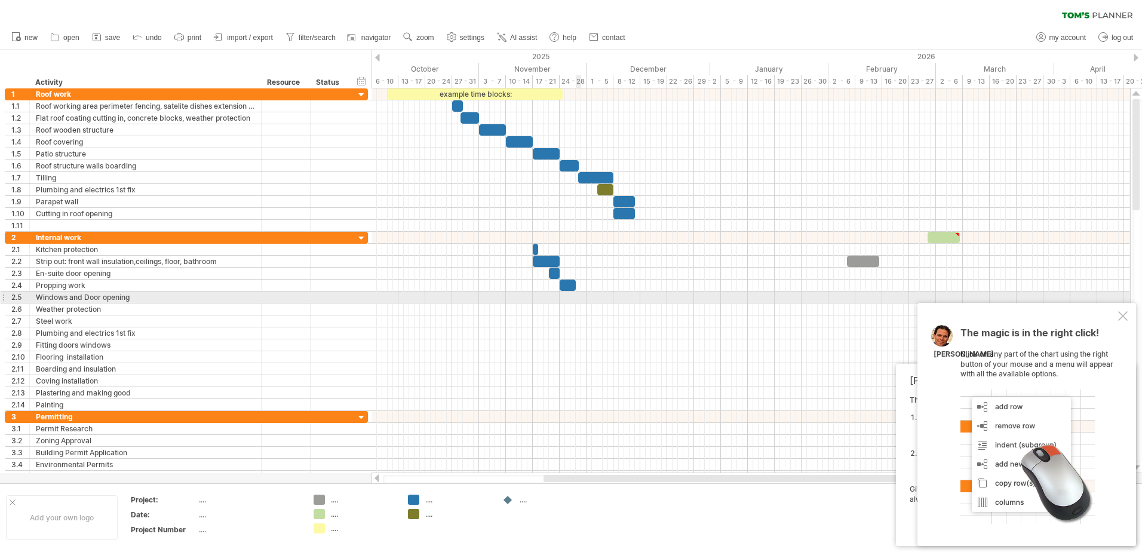
click at [577, 297] on div at bounding box center [751, 298] width 759 height 12
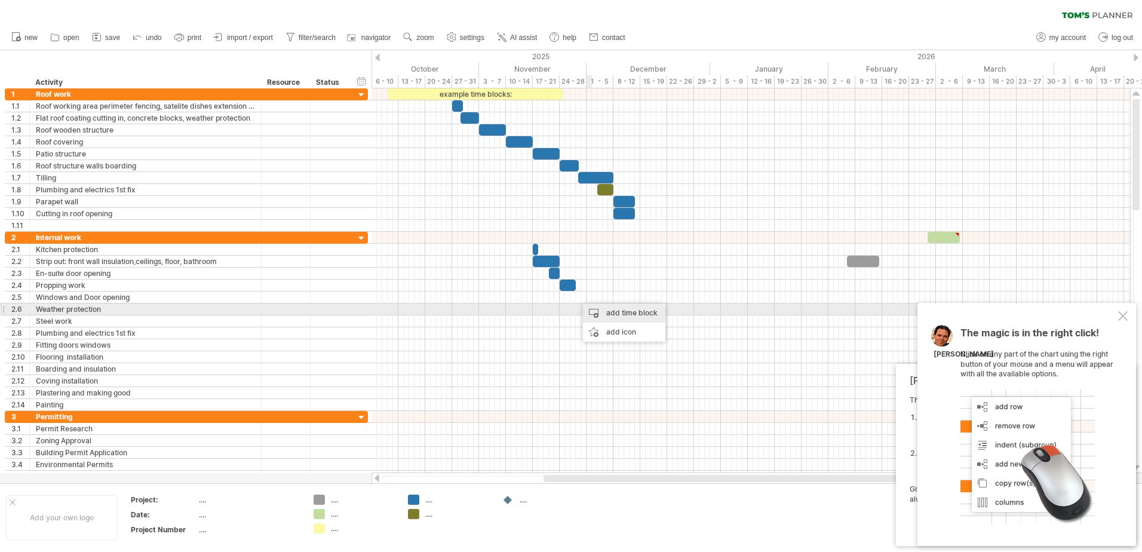
click at [602, 307] on div "add time block" at bounding box center [624, 312] width 82 height 19
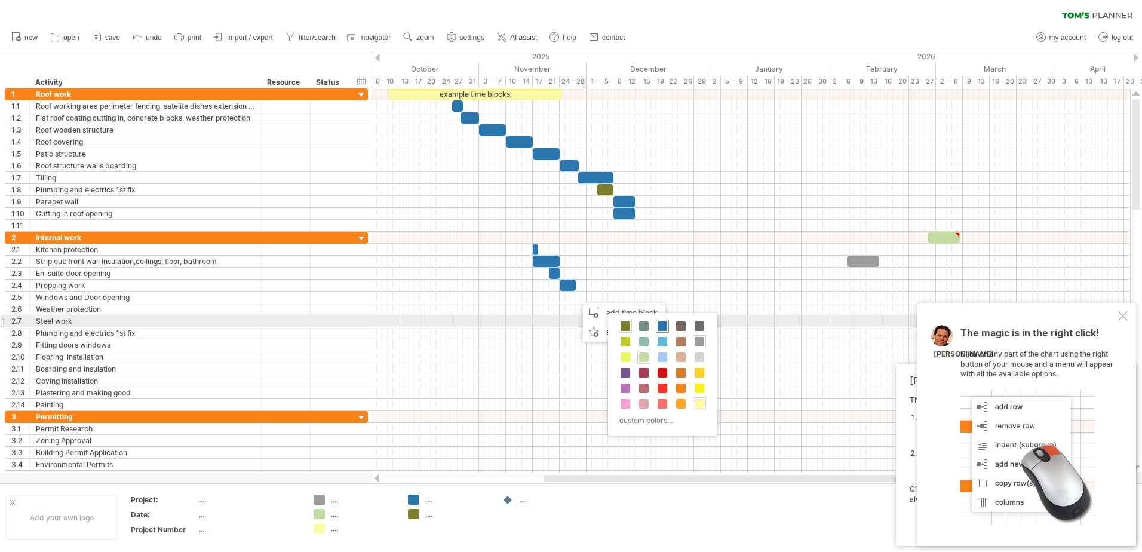
click at [664, 326] on span at bounding box center [663, 326] width 10 height 10
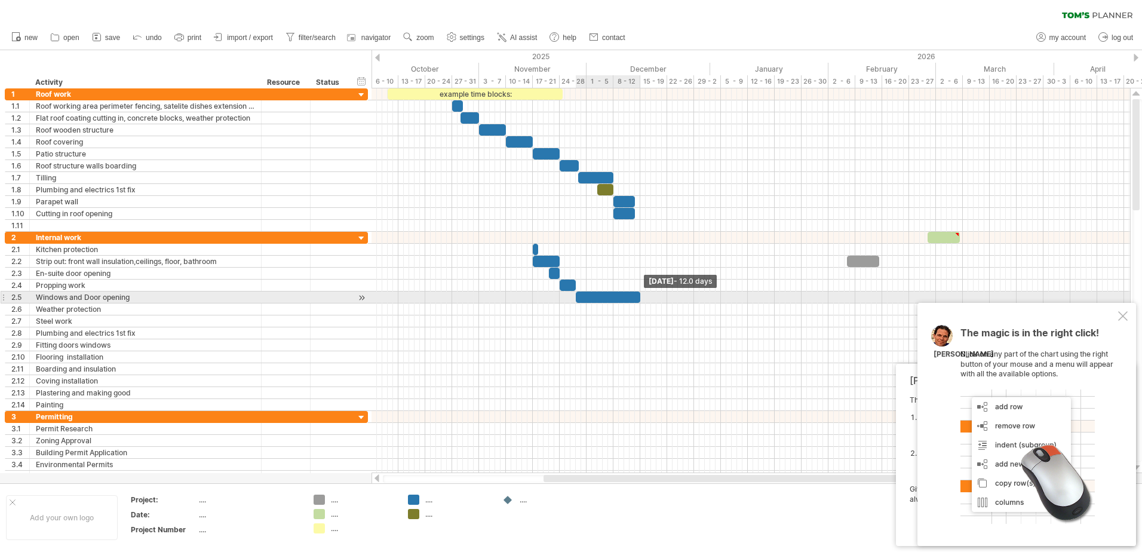
drag, startPoint x: 581, startPoint y: 296, endPoint x: 640, endPoint y: 300, distance: 59.8
click at [640, 300] on span at bounding box center [640, 297] width 5 height 11
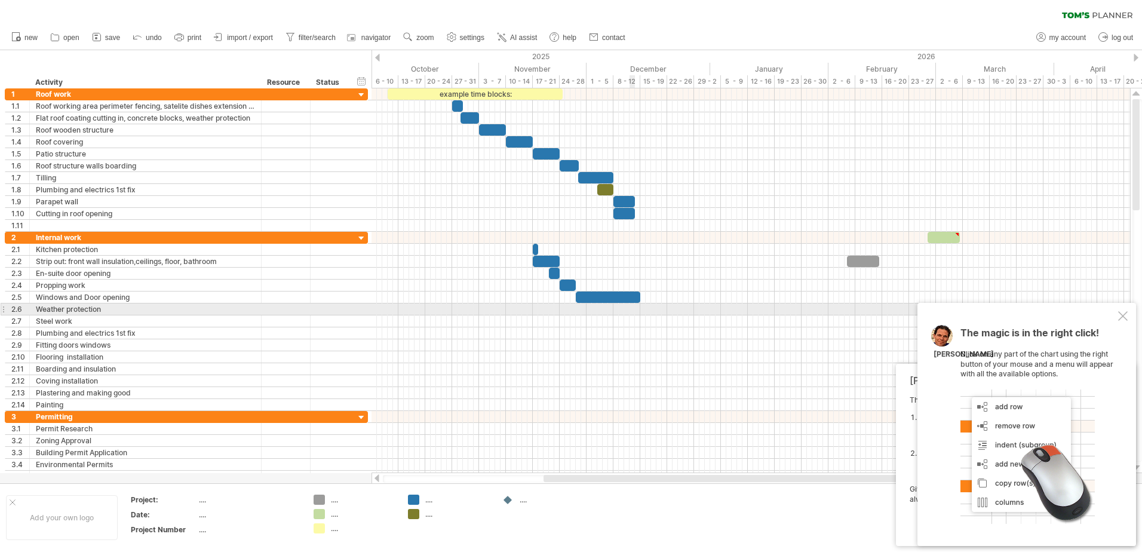
click at [634, 308] on div at bounding box center [751, 309] width 759 height 12
click at [607, 311] on div at bounding box center [751, 309] width 759 height 12
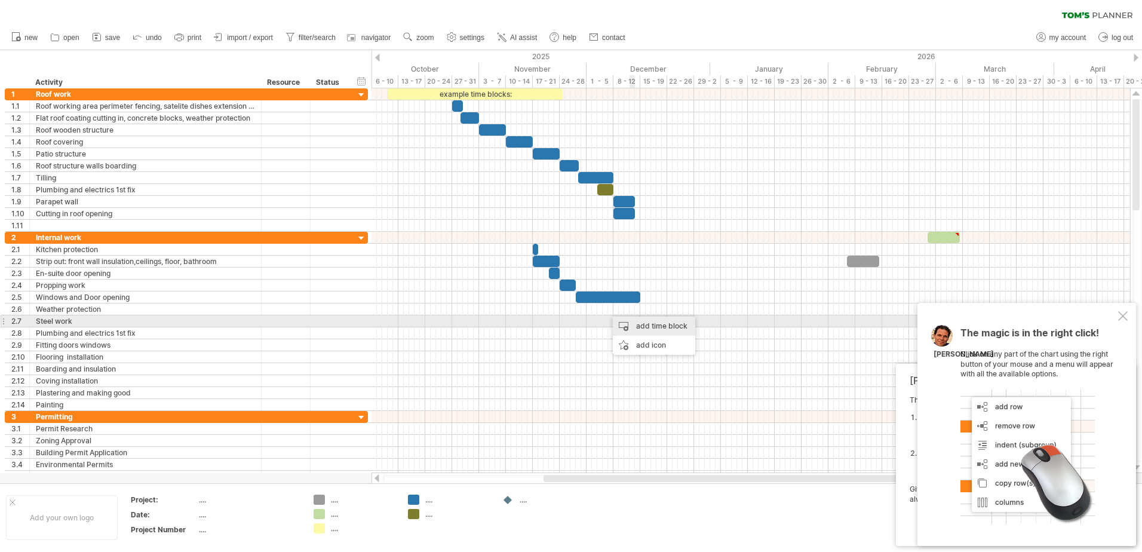
click at [642, 326] on div "add time block" at bounding box center [654, 326] width 82 height 19
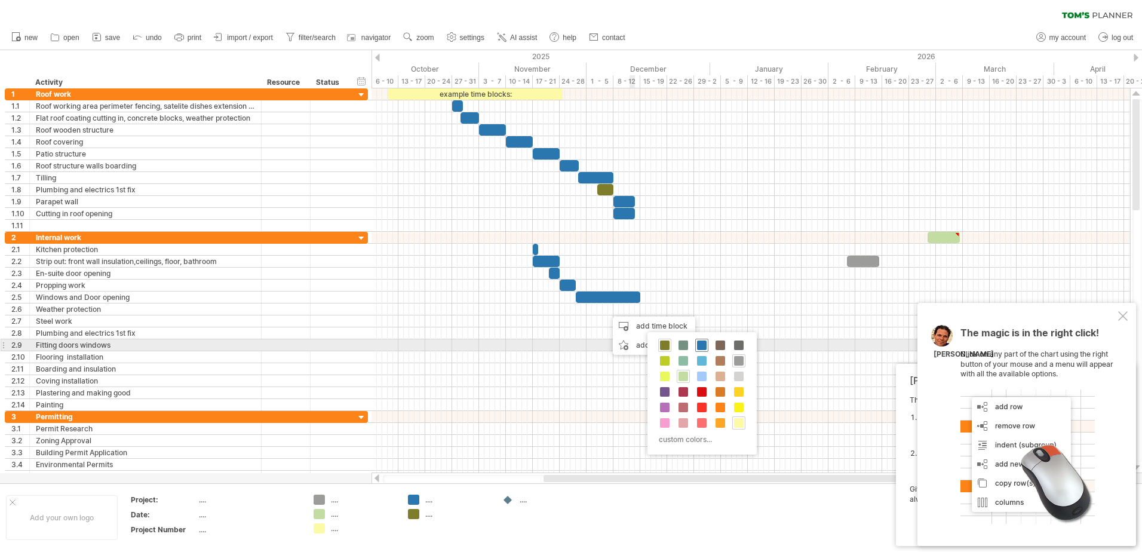
click at [700, 345] on span at bounding box center [702, 346] width 10 height 10
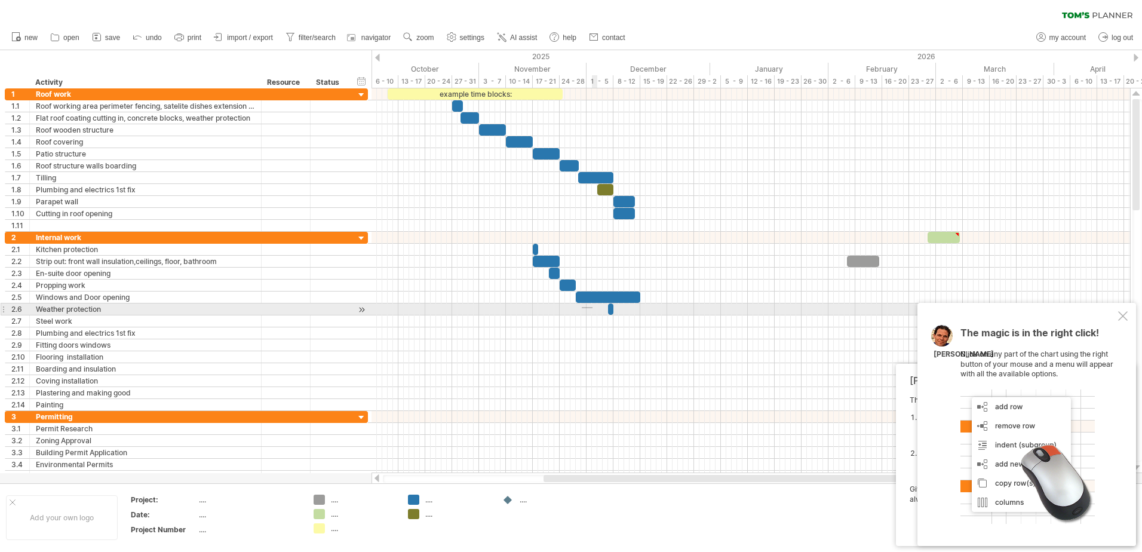
drag, startPoint x: 582, startPoint y: 307, endPoint x: 593, endPoint y: 308, distance: 10.8
click at [593, 308] on div at bounding box center [751, 309] width 759 height 12
click at [614, 309] on span at bounding box center [613, 308] width 5 height 11
click at [612, 309] on span at bounding box center [613, 308] width 5 height 11
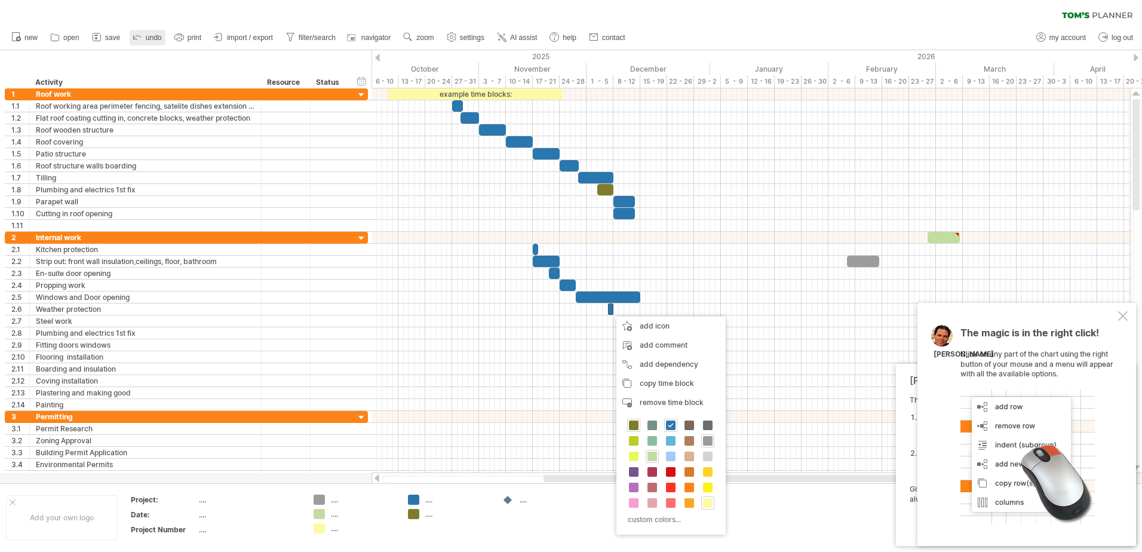
click at [136, 41] on icon at bounding box center [137, 36] width 12 height 12
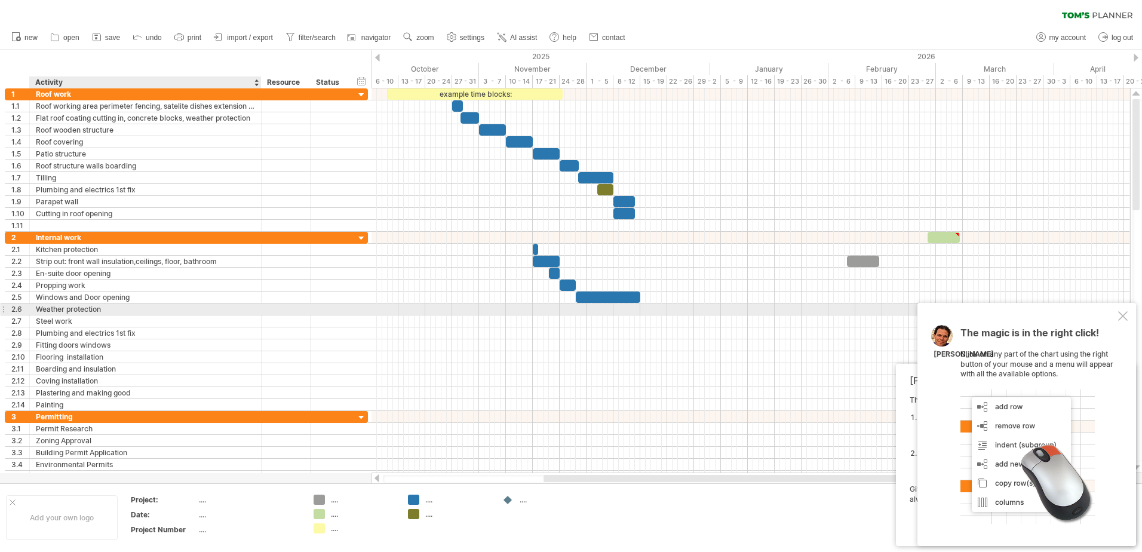
click at [74, 307] on div "Weather protection" at bounding box center [145, 308] width 219 height 11
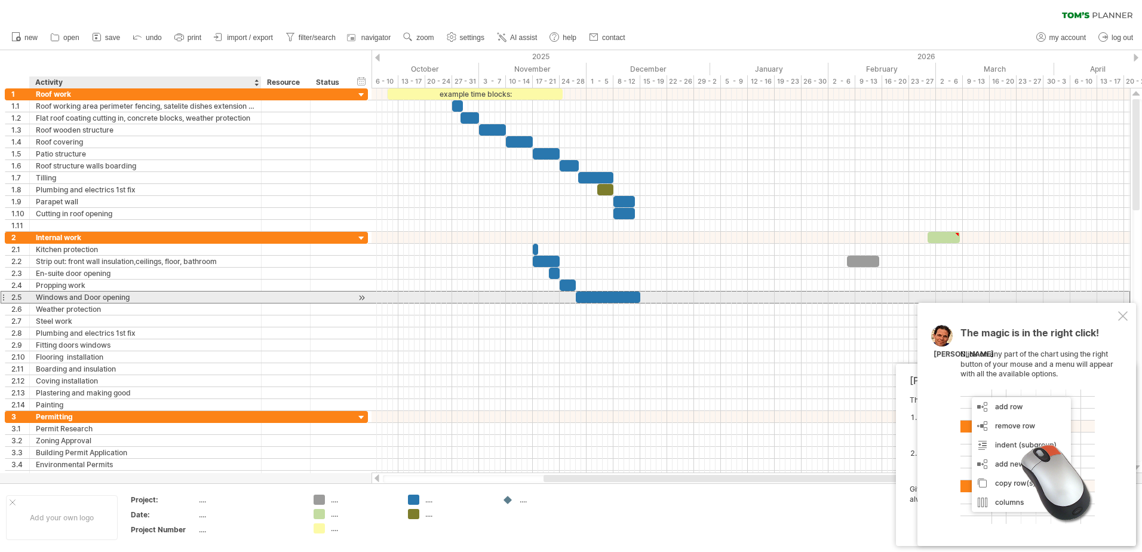
click at [137, 299] on div "Windows and Door opening" at bounding box center [145, 297] width 219 height 11
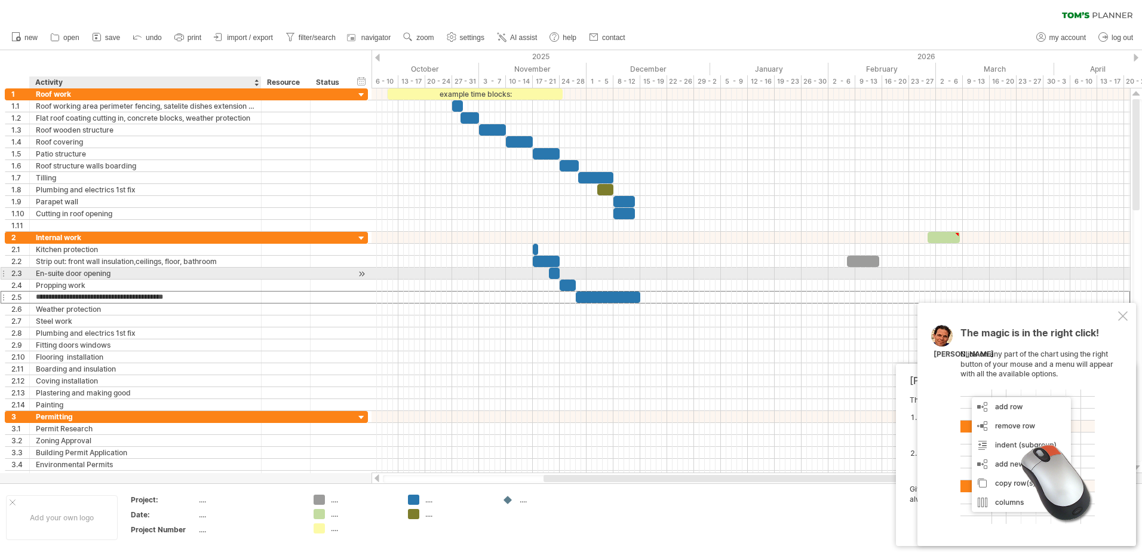
type input "**********"
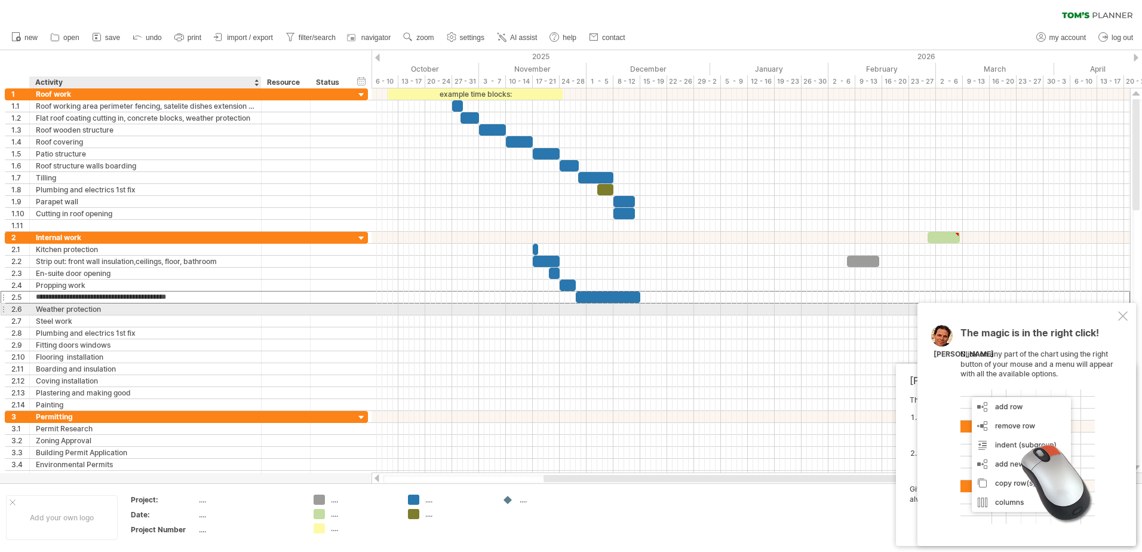
click at [104, 309] on div "Weather protection" at bounding box center [145, 308] width 219 height 11
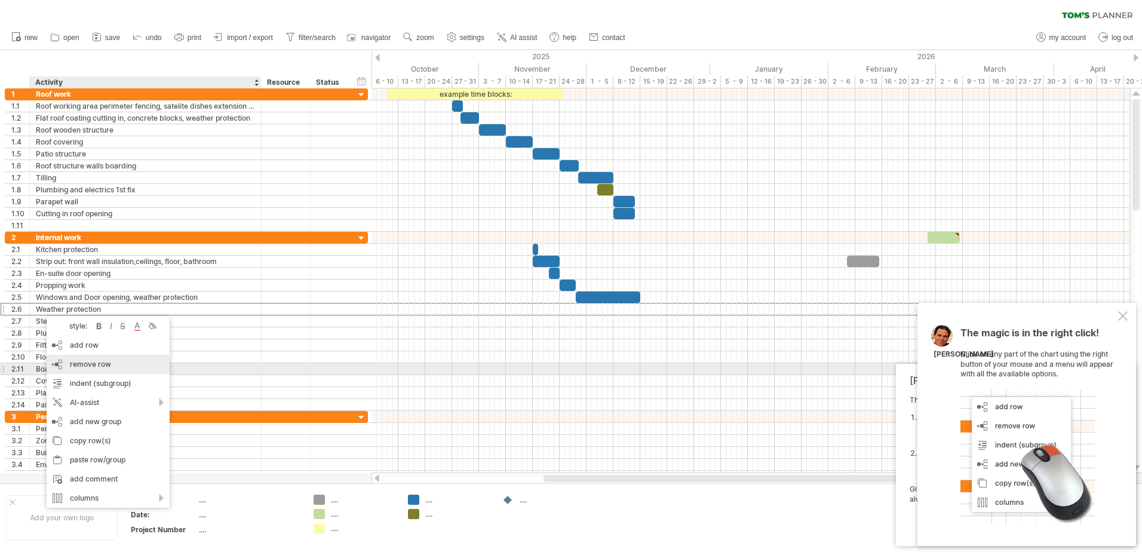
click at [80, 364] on span "remove row" at bounding box center [90, 364] width 41 height 9
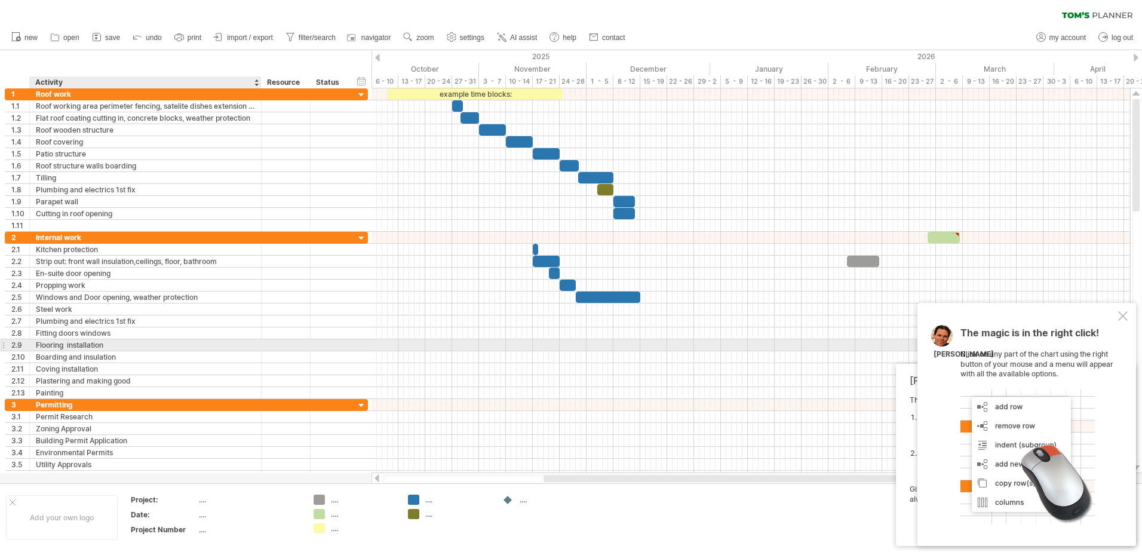
click at [233, 344] on div "Flooring installation" at bounding box center [145, 344] width 219 height 11
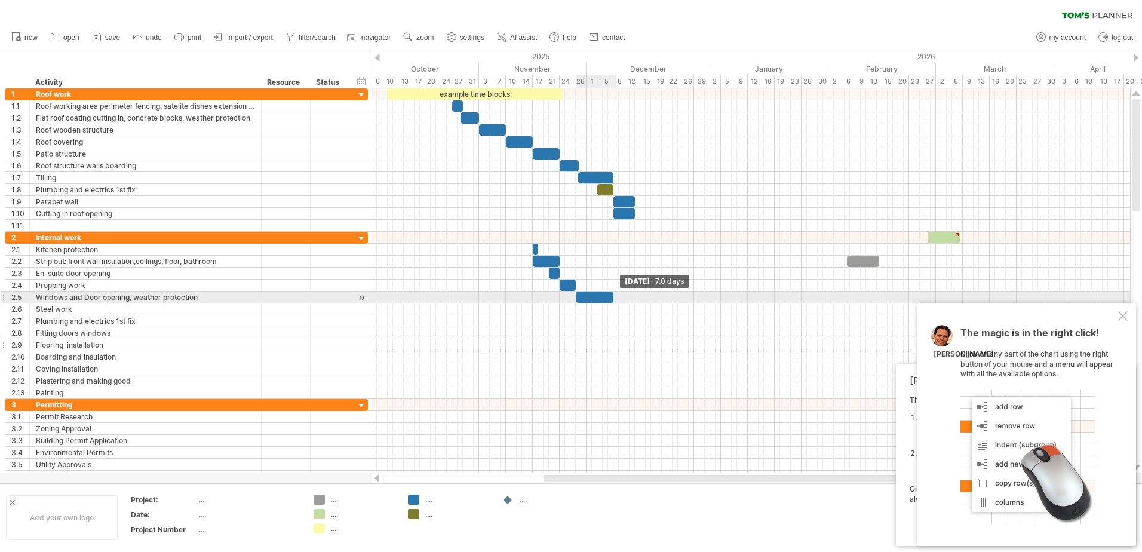
drag, startPoint x: 638, startPoint y: 296, endPoint x: 614, endPoint y: 307, distance: 26.2
click at [611, 303] on div "example time blocks: [DATE] - 7.0 days [DATE] - 1.5 days" at bounding box center [751, 280] width 759 height 385
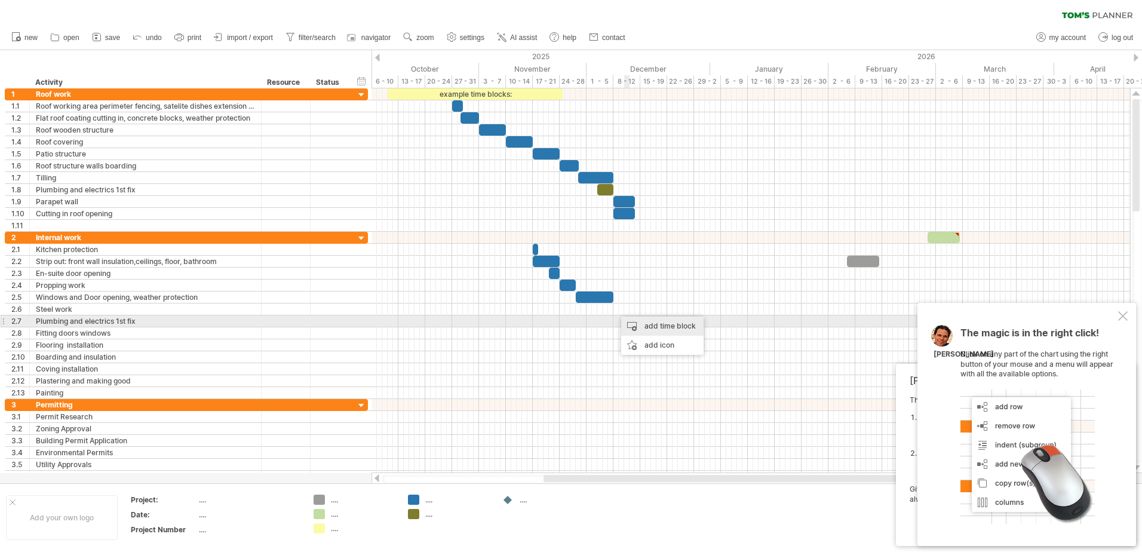
click at [651, 323] on div "add time block" at bounding box center [662, 326] width 82 height 19
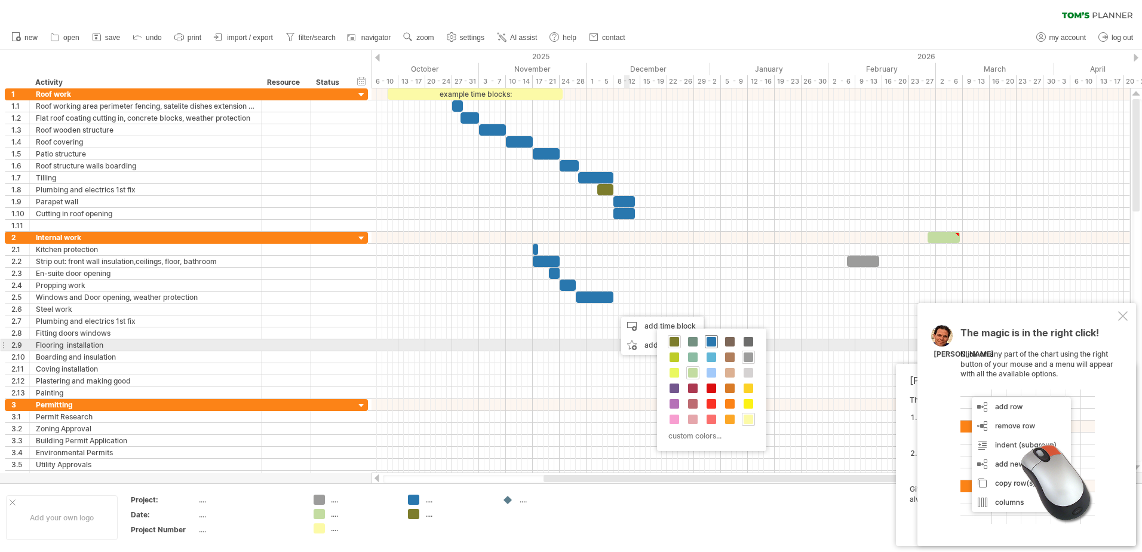
click at [710, 341] on span at bounding box center [712, 342] width 10 height 10
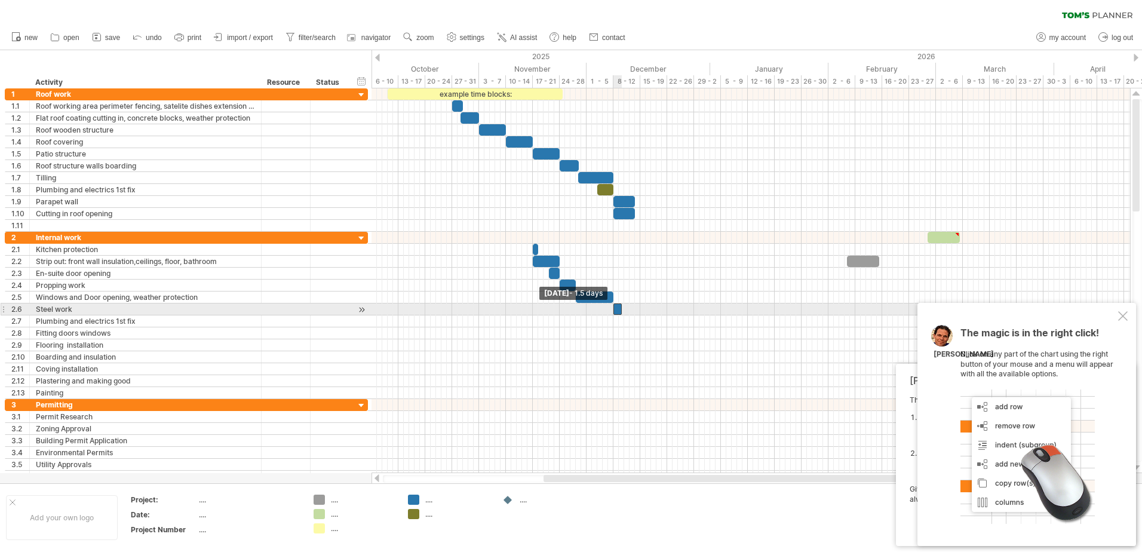
click at [613, 308] on span at bounding box center [613, 308] width 5 height 11
drag, startPoint x: 622, startPoint y: 312, endPoint x: 640, endPoint y: 312, distance: 17.9
click at [640, 312] on span at bounding box center [640, 308] width 5 height 11
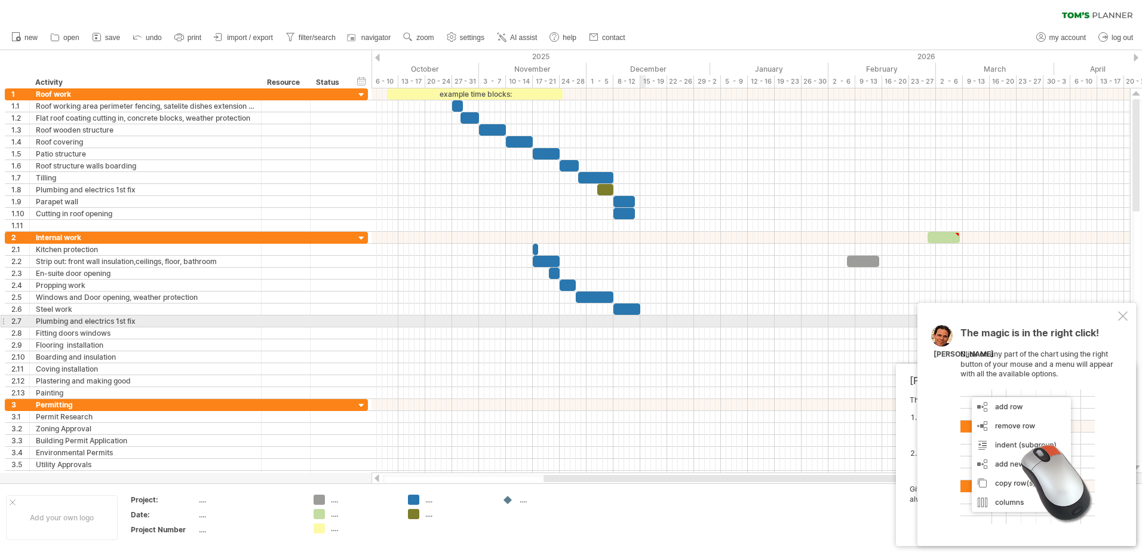
click at [645, 321] on div at bounding box center [751, 321] width 759 height 12
click at [643, 320] on div at bounding box center [751, 321] width 759 height 12
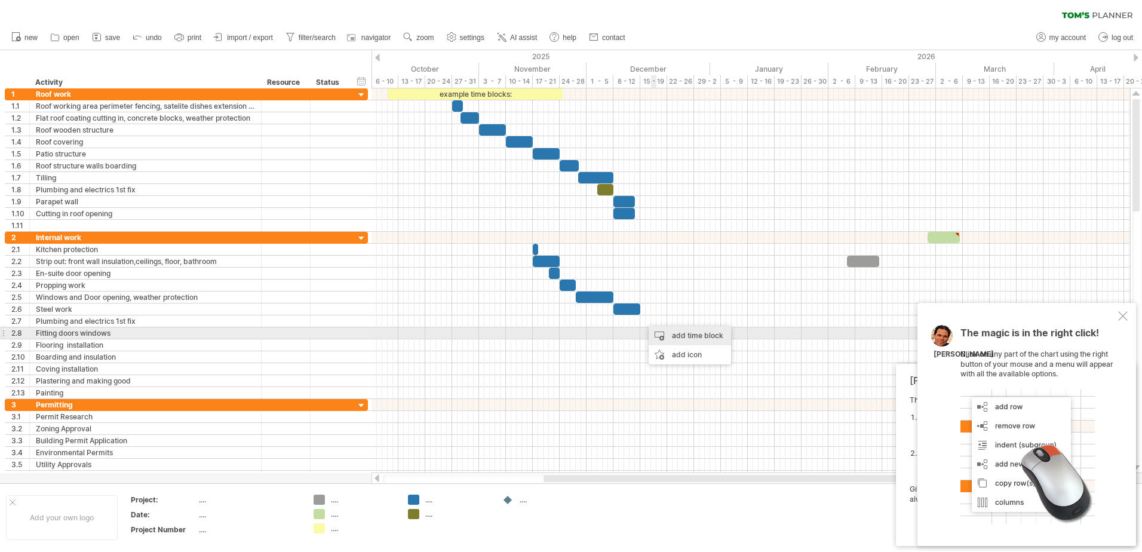
click at [668, 335] on div "add time block" at bounding box center [690, 335] width 82 height 19
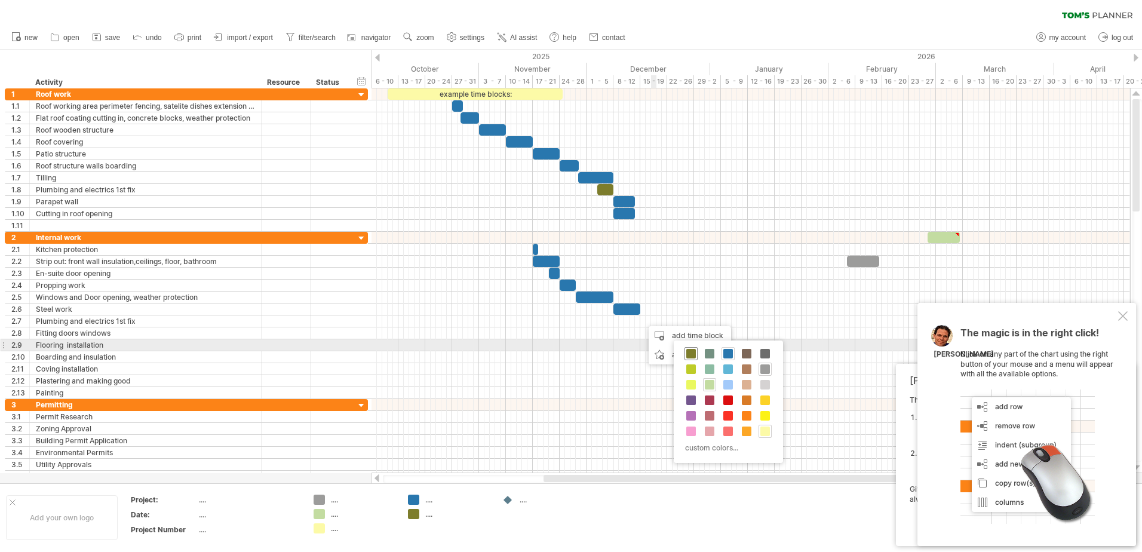
click at [689, 351] on span at bounding box center [691, 354] width 10 height 10
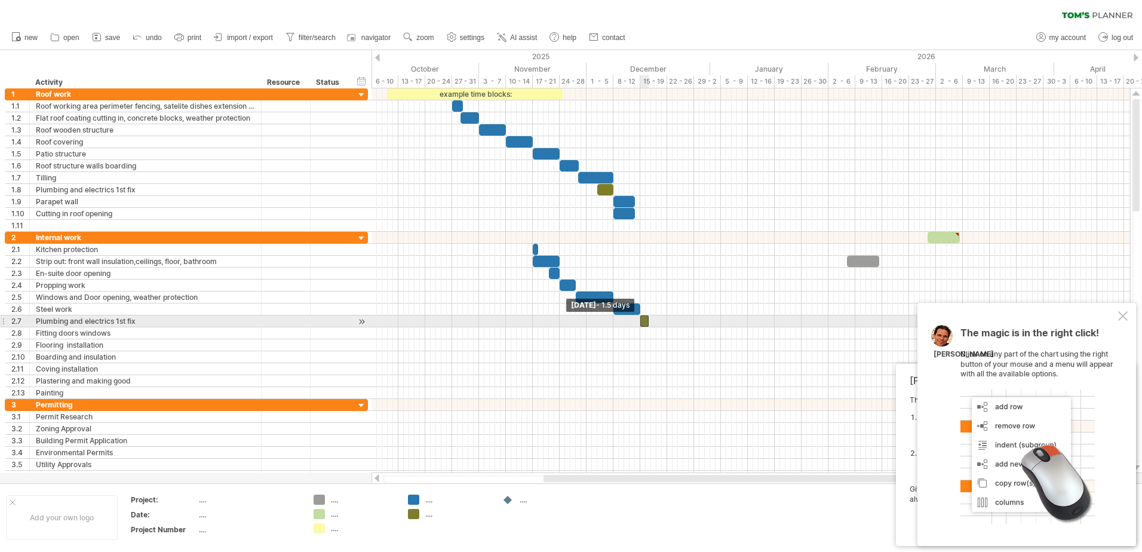
click at [643, 321] on div at bounding box center [644, 320] width 8 height 11
drag, startPoint x: 648, startPoint y: 324, endPoint x: 667, endPoint y: 323, distance: 19.2
click at [667, 323] on span at bounding box center [667, 320] width 5 height 11
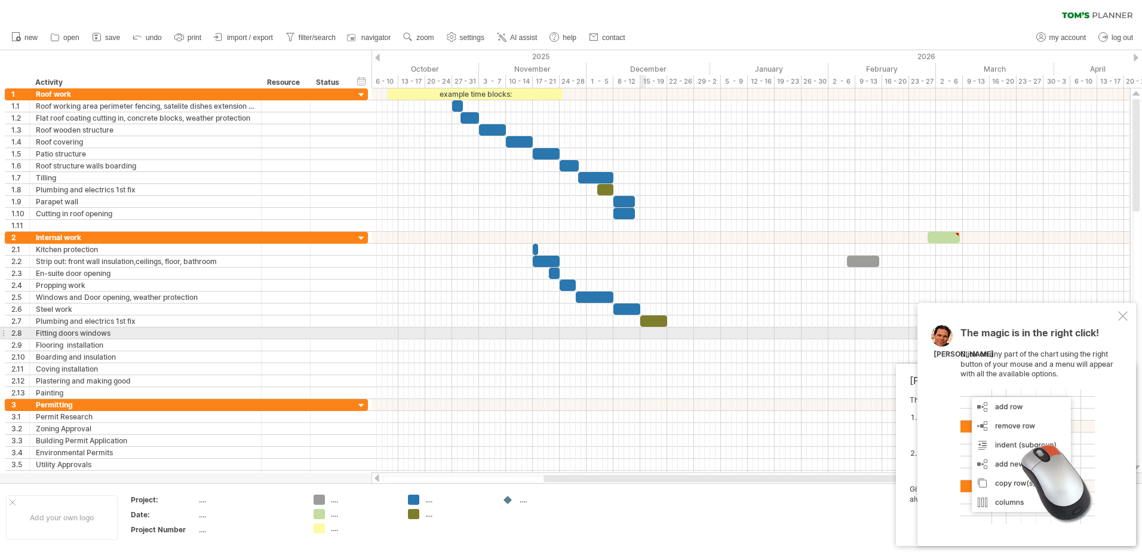
click at [643, 333] on div at bounding box center [751, 333] width 759 height 12
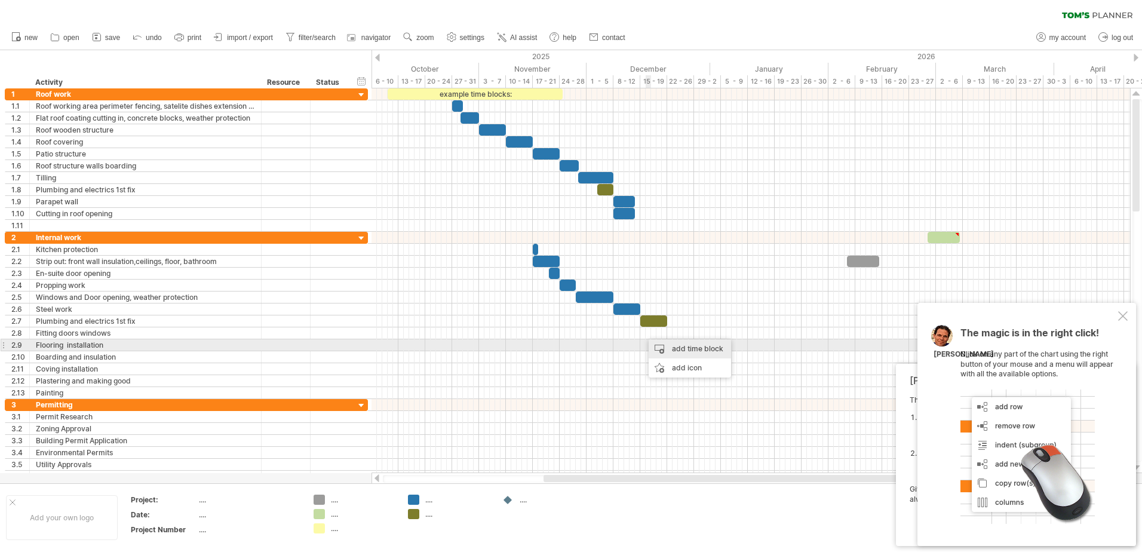
click at [668, 344] on div "add time block" at bounding box center [690, 348] width 82 height 19
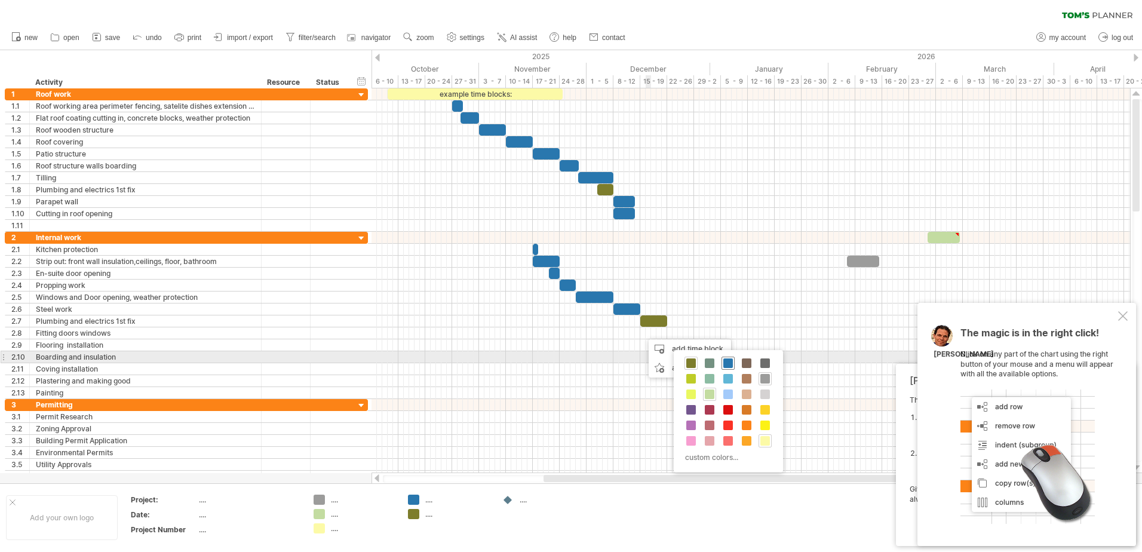
click at [728, 363] on span at bounding box center [728, 363] width 10 height 10
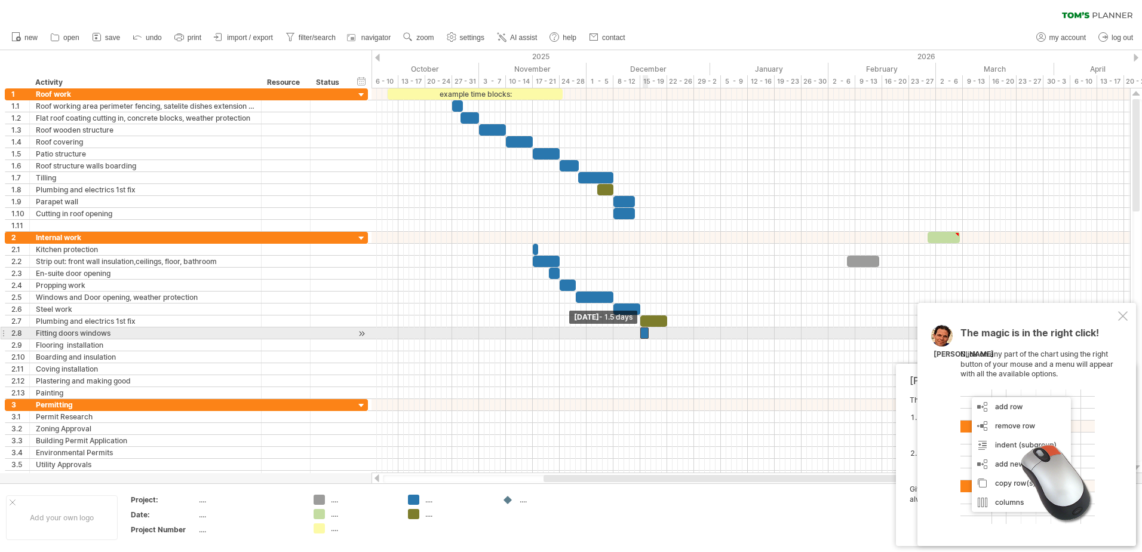
click at [642, 336] on span at bounding box center [640, 332] width 5 height 11
drag, startPoint x: 648, startPoint y: 336, endPoint x: 667, endPoint y: 336, distance: 19.1
click at [667, 336] on span at bounding box center [667, 332] width 5 height 11
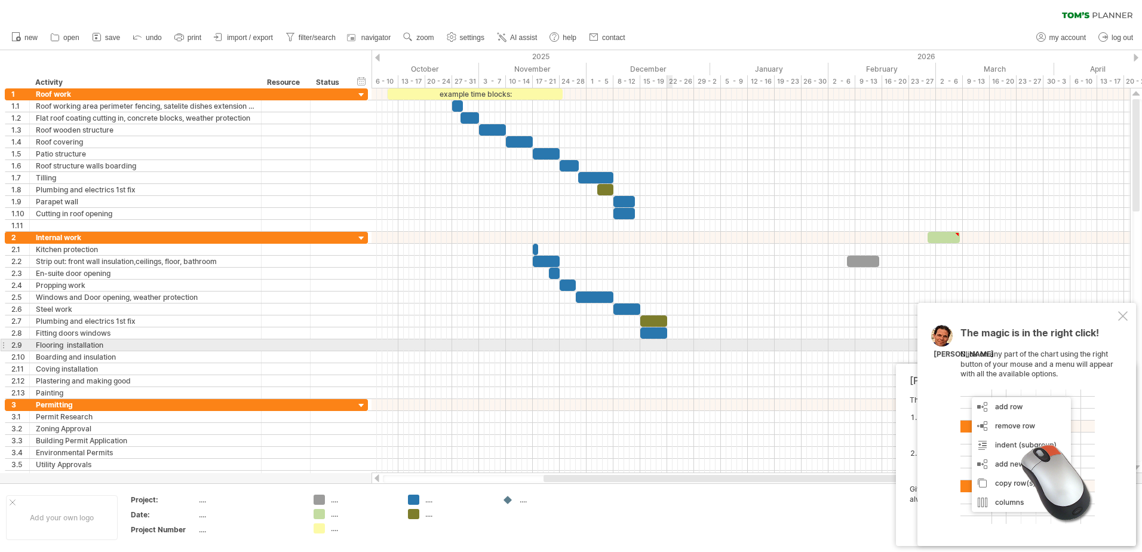
click at [670, 346] on div at bounding box center [751, 345] width 759 height 12
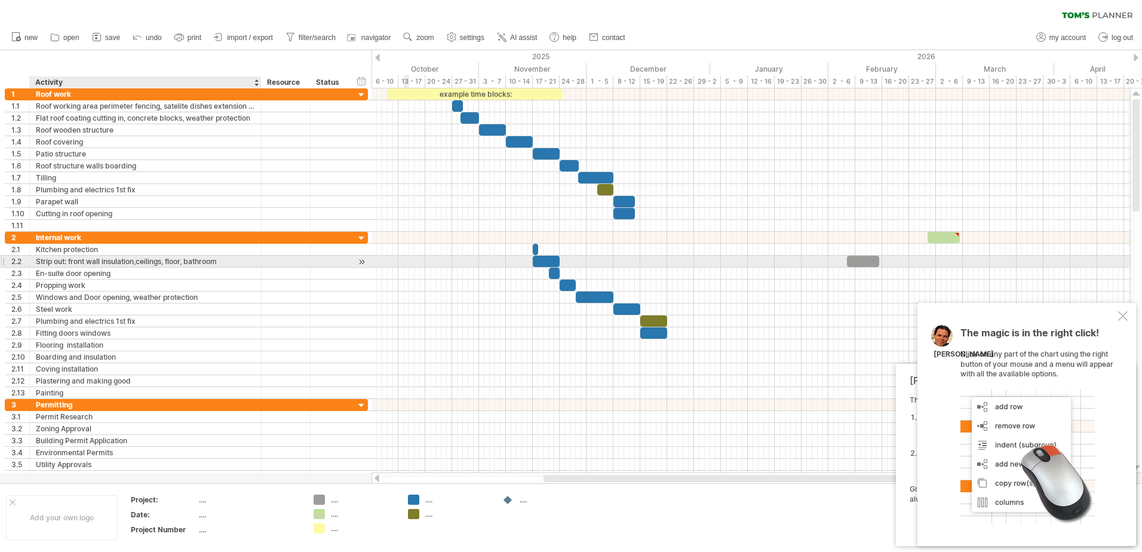
click at [37, 260] on div "Strip out: front wall insulation,ceilings, floor, bathroom" at bounding box center [145, 261] width 219 height 11
click at [94, 263] on input "**********" at bounding box center [145, 261] width 219 height 11
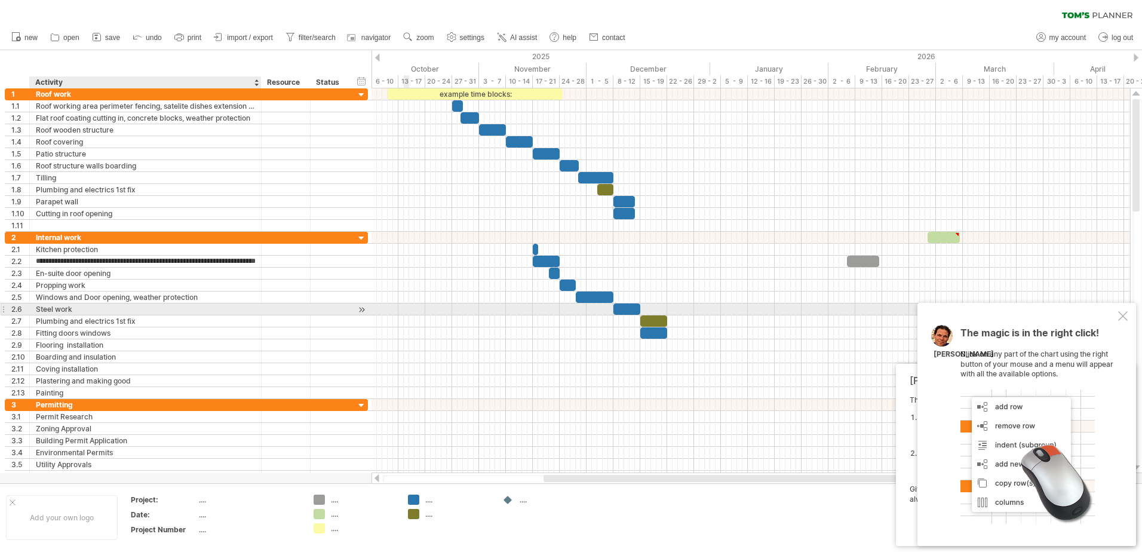
type input "**********"
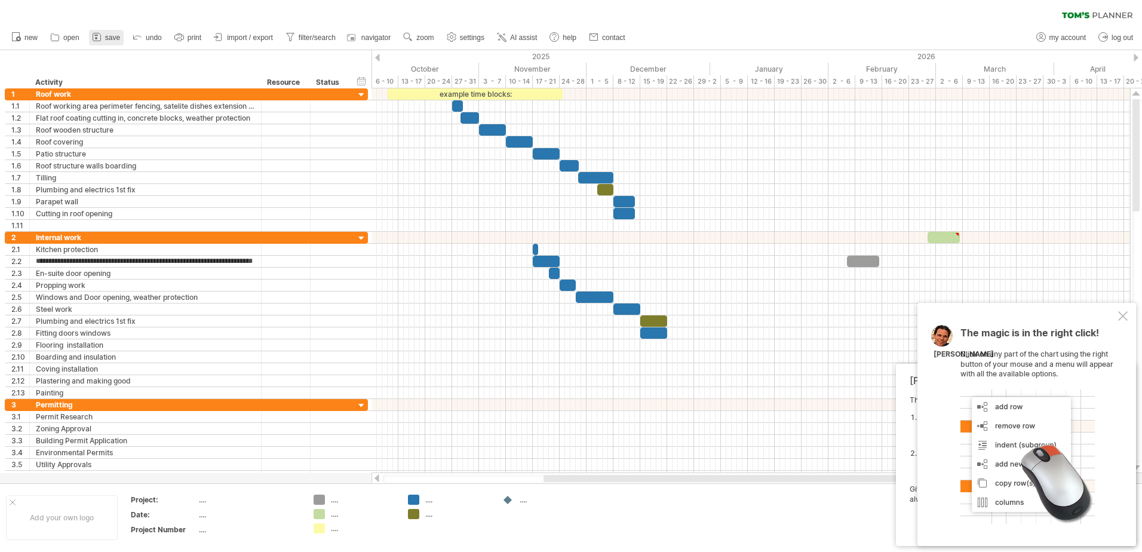
click at [106, 32] on link "save" at bounding box center [106, 38] width 35 height 16
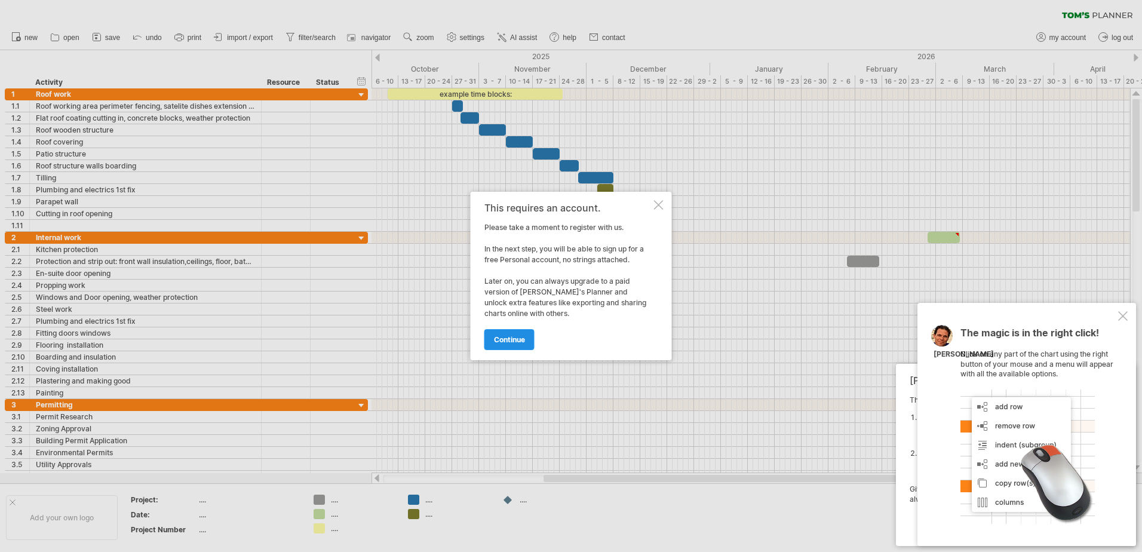
click at [513, 333] on link "continue" at bounding box center [509, 339] width 50 height 21
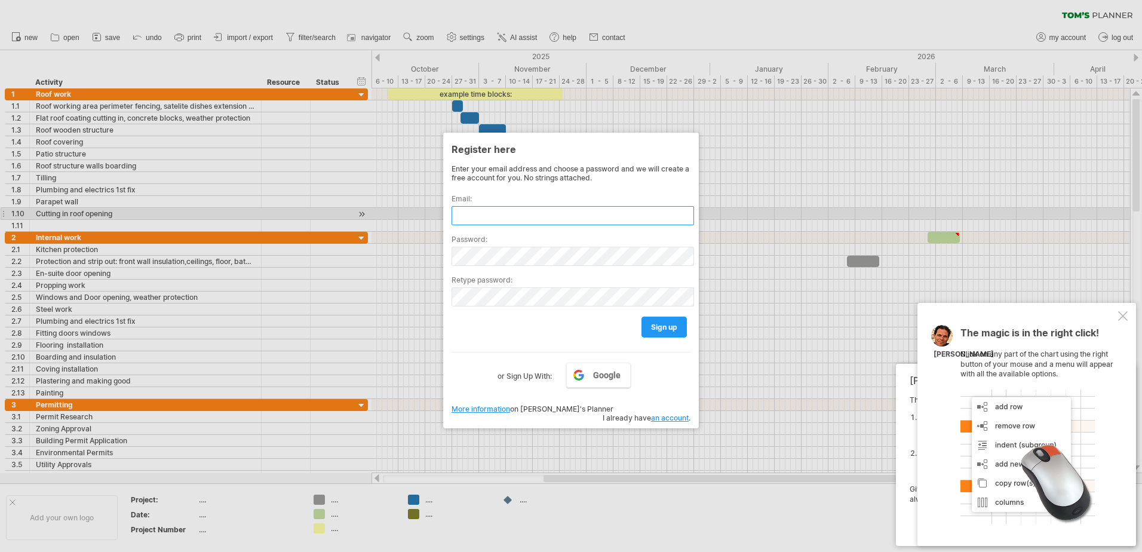
click at [487, 214] on input "text" at bounding box center [573, 215] width 243 height 19
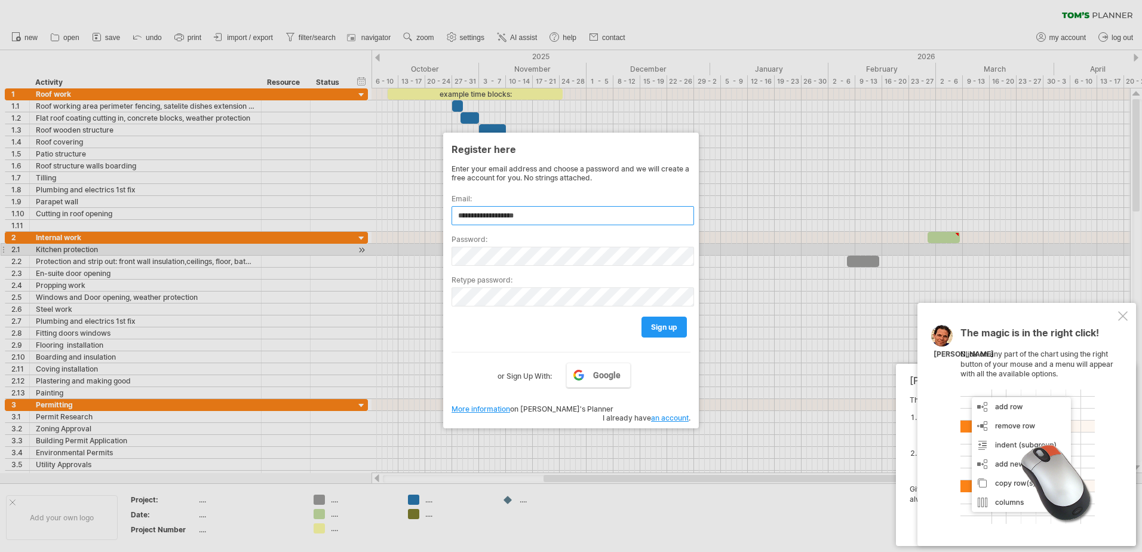
type input "**********"
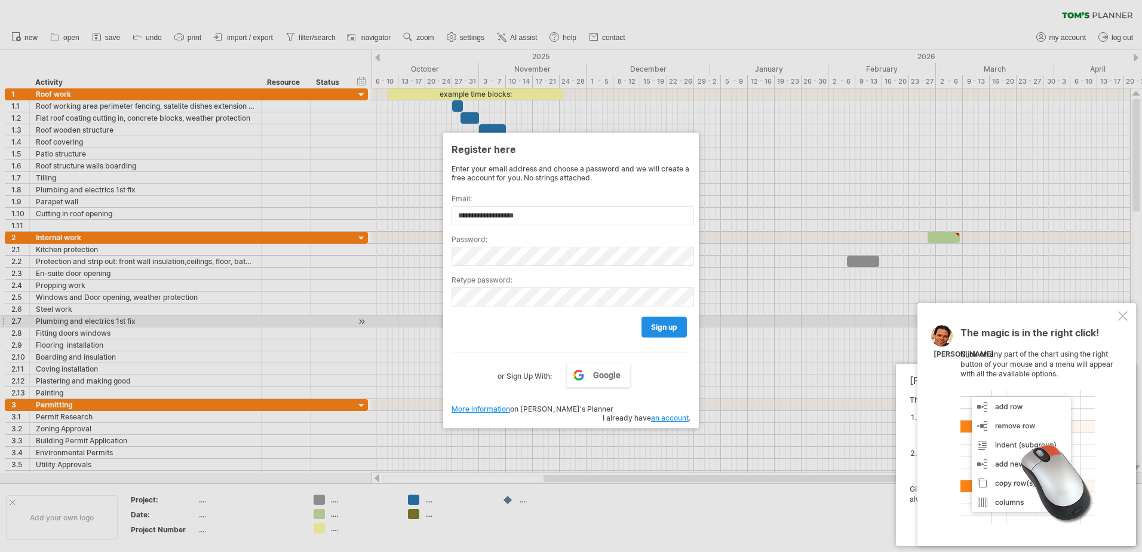
click at [663, 326] on span "sign up" at bounding box center [664, 327] width 26 height 9
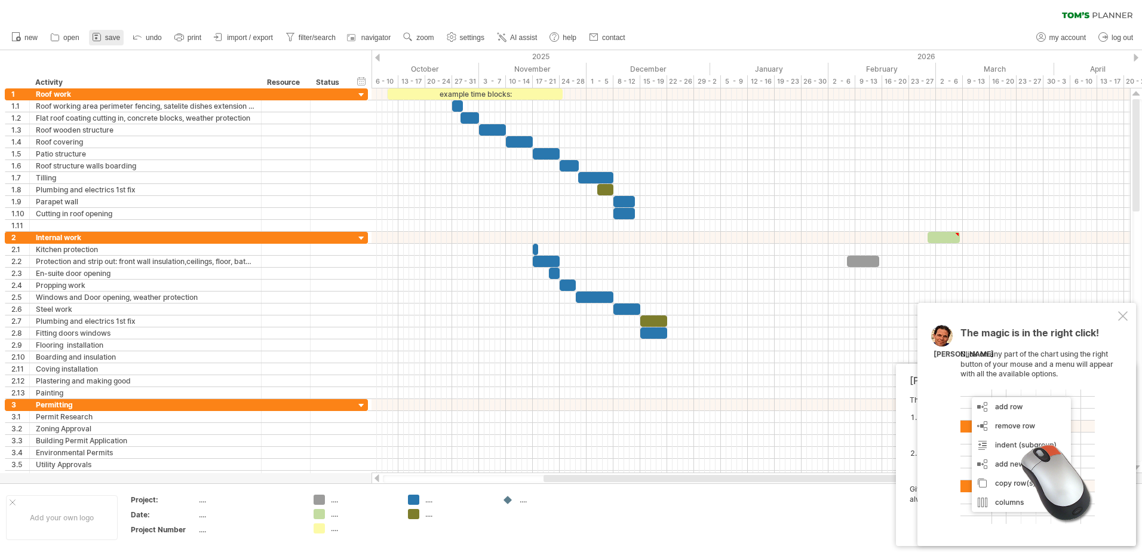
click at [103, 37] on icon at bounding box center [97, 37] width 12 height 12
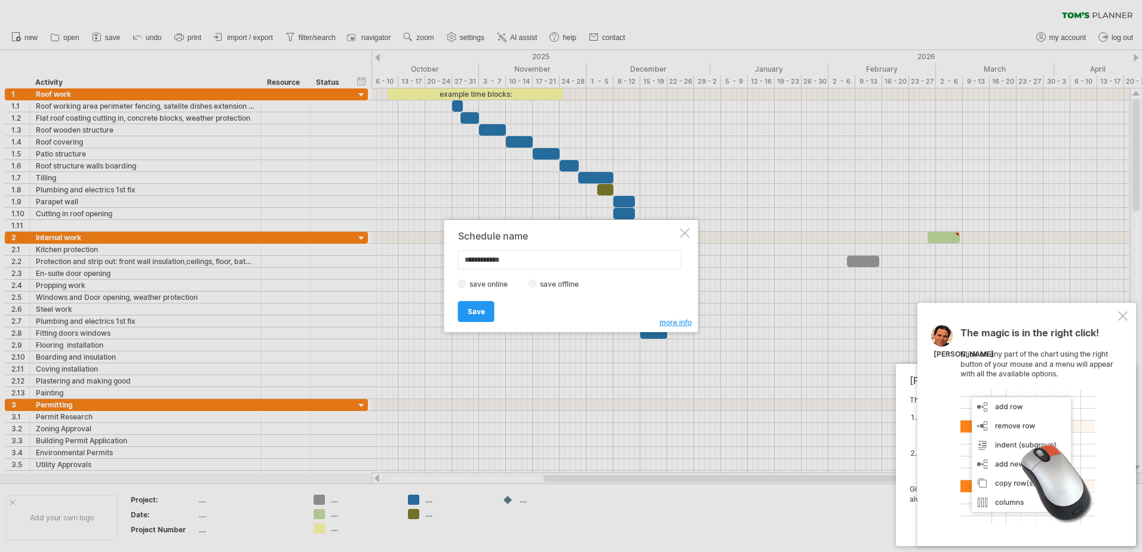
type input "**********"
click at [478, 313] on span "Save" at bounding box center [476, 311] width 17 height 9
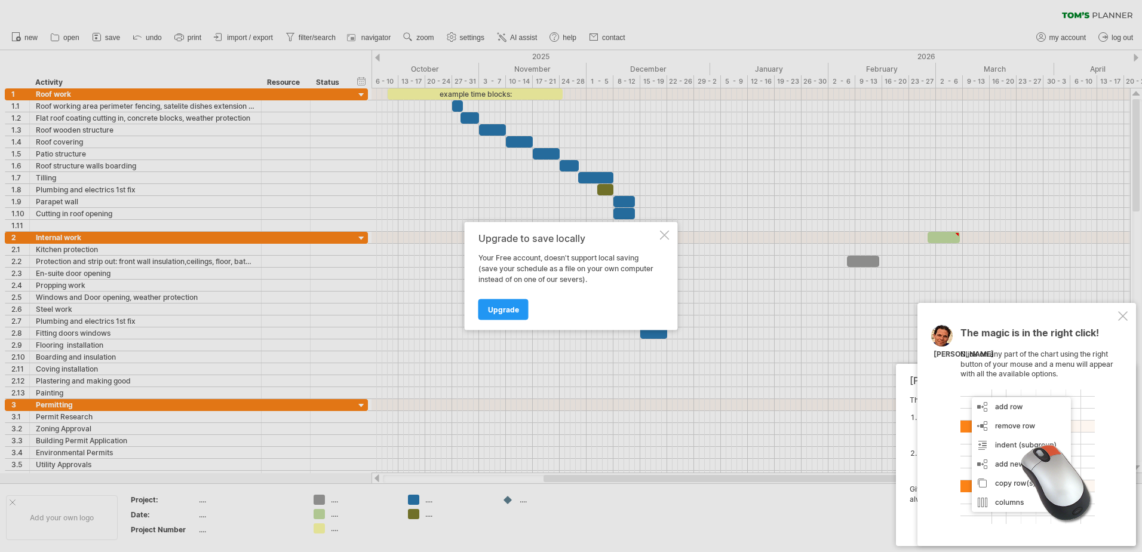
click at [665, 237] on div at bounding box center [665, 236] width 10 height 10
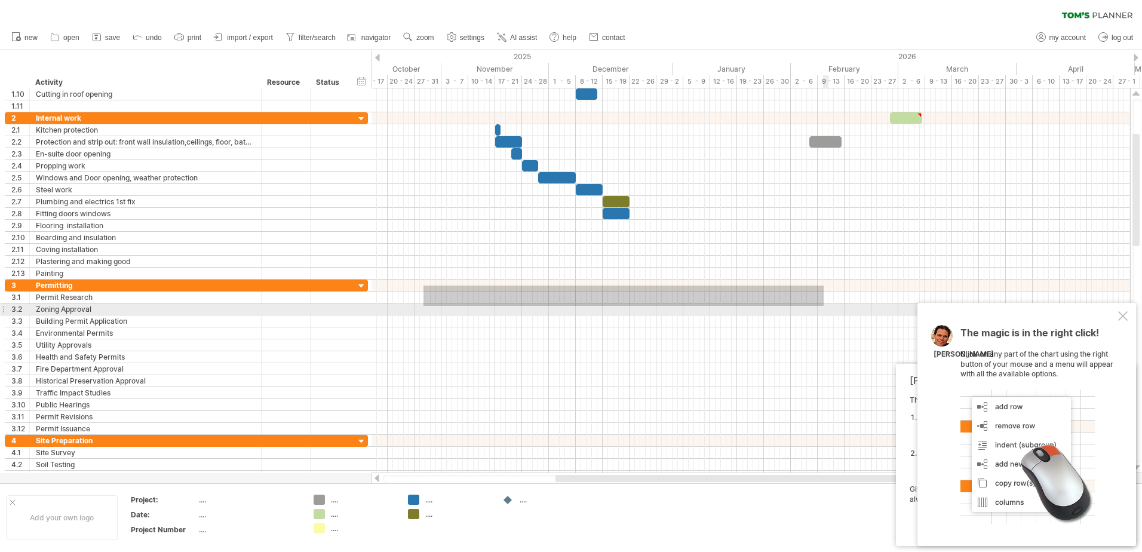
drag, startPoint x: 461, startPoint y: 286, endPoint x: 824, endPoint y: 306, distance: 363.2
click at [824, 306] on div at bounding box center [751, 357] width 759 height 155
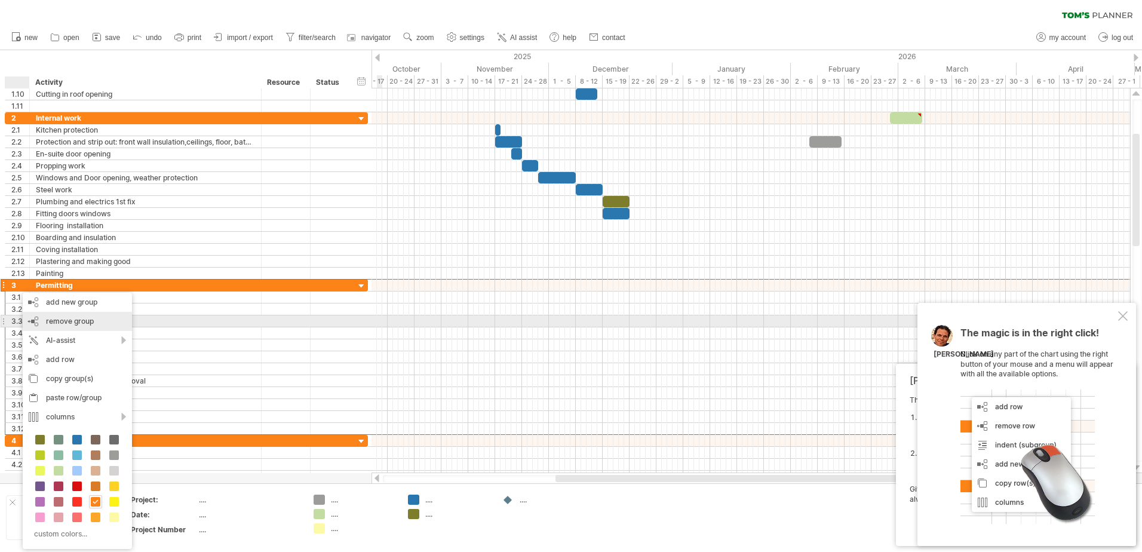
click at [48, 320] on span "remove group" at bounding box center [70, 321] width 48 height 9
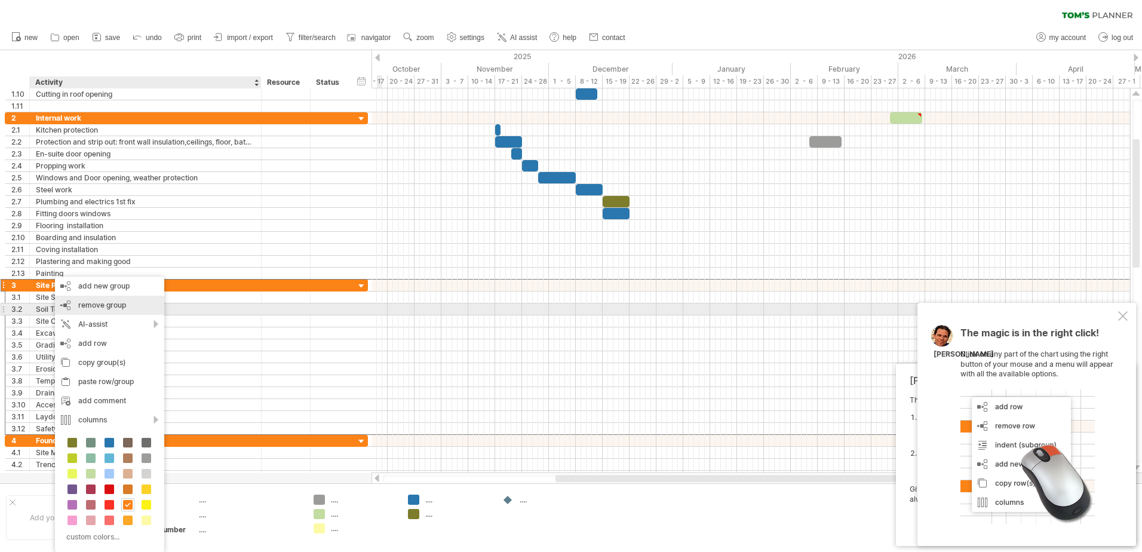
click at [85, 306] on span "remove group" at bounding box center [102, 304] width 48 height 9
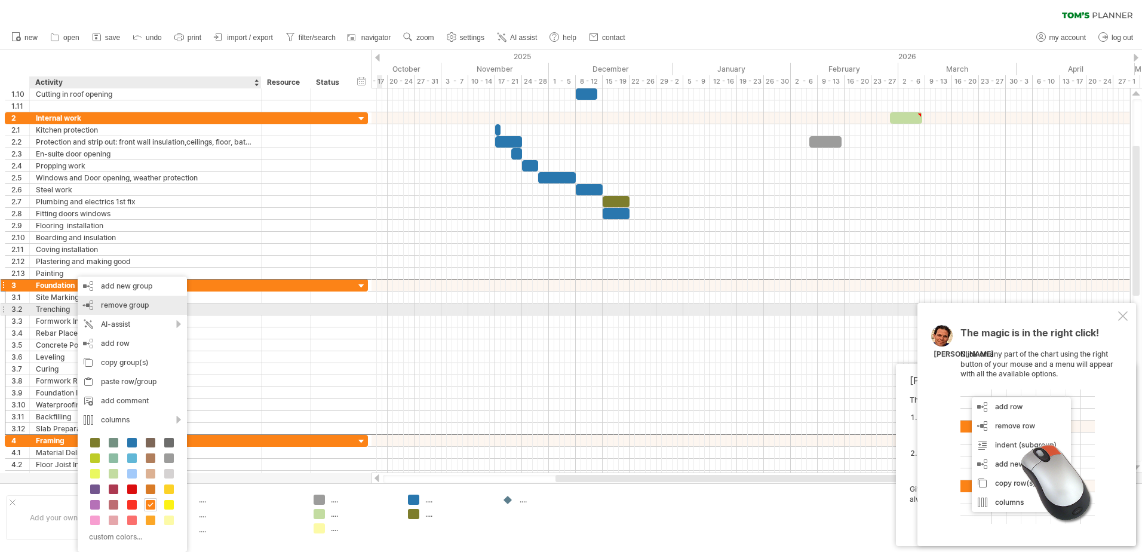
click at [96, 306] on div "remove group remove selected groups" at bounding box center [132, 305] width 109 height 19
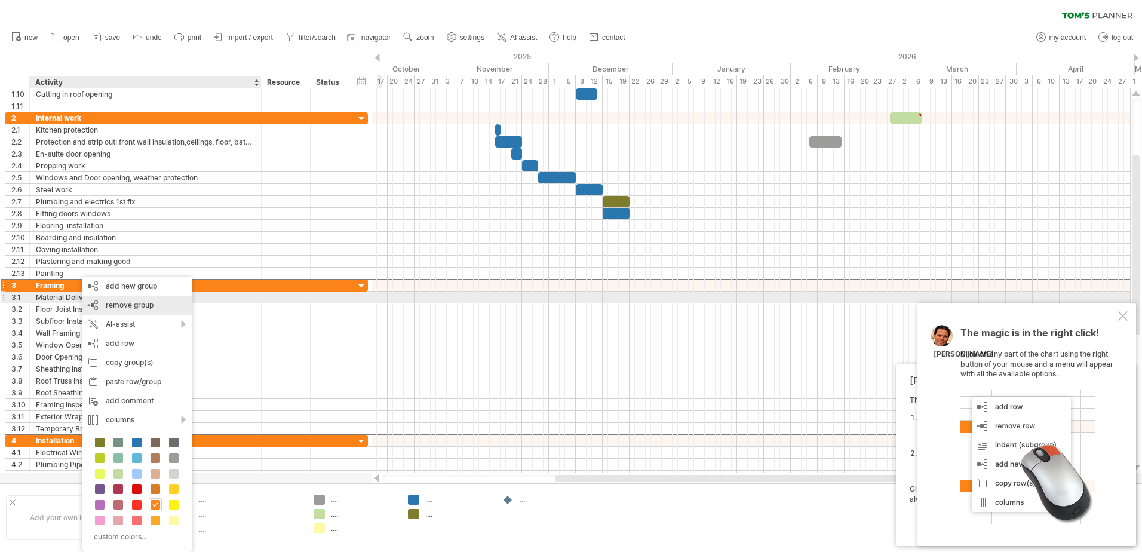
click at [99, 303] on div "remove group remove selected groups" at bounding box center [136, 305] width 109 height 19
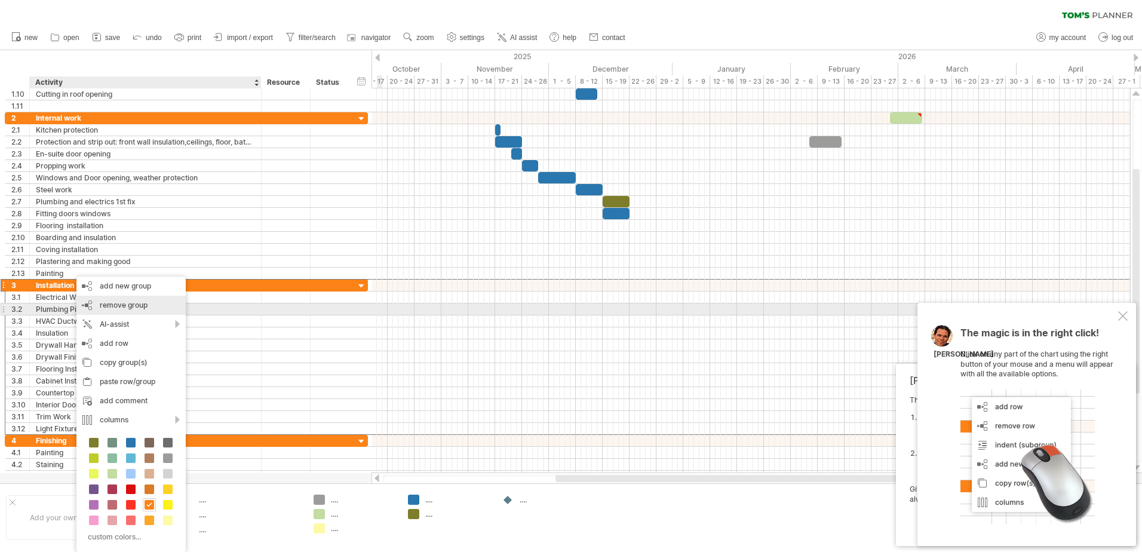
click at [96, 308] on div "remove group remove selected groups" at bounding box center [130, 305] width 109 height 19
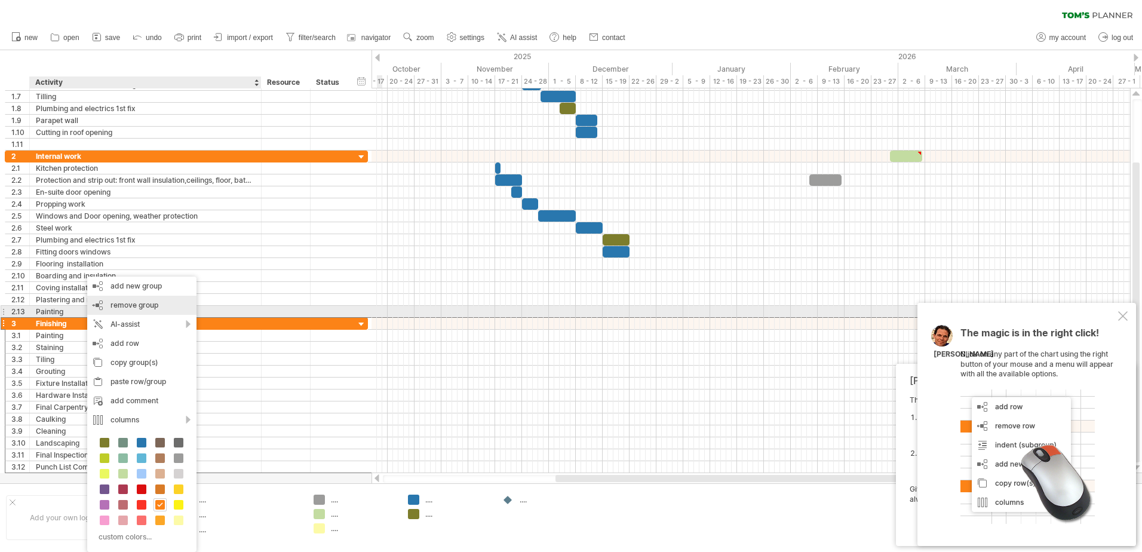
click at [129, 306] on span "remove group" at bounding box center [135, 304] width 48 height 9
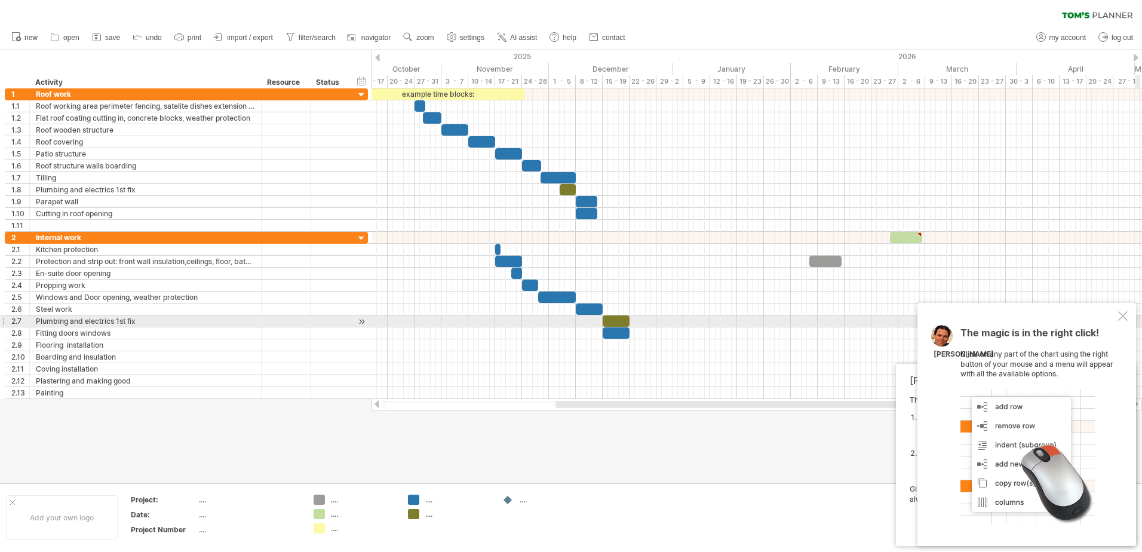
click at [1119, 315] on div at bounding box center [1123, 316] width 10 height 10
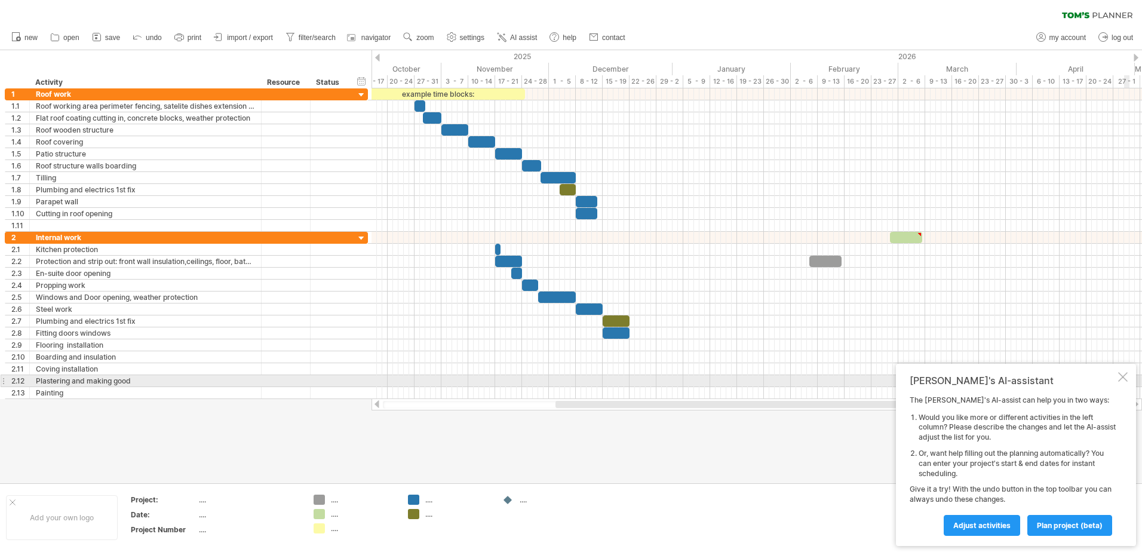
click at [1124, 380] on div at bounding box center [1123, 377] width 10 height 10
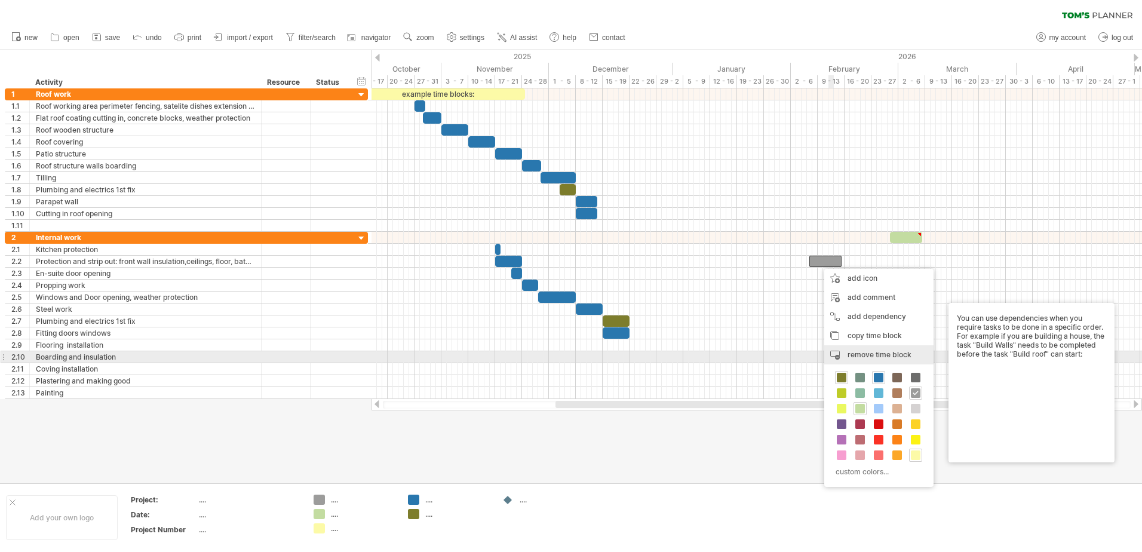
click at [887, 354] on span "remove time block" at bounding box center [880, 354] width 64 height 9
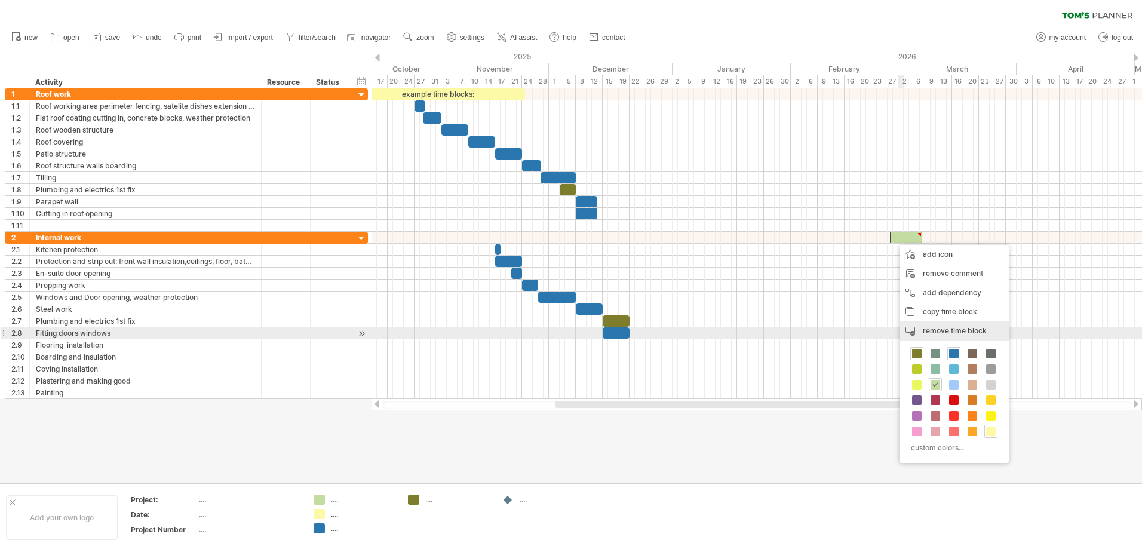
click at [941, 331] on span "remove time block" at bounding box center [955, 330] width 64 height 9
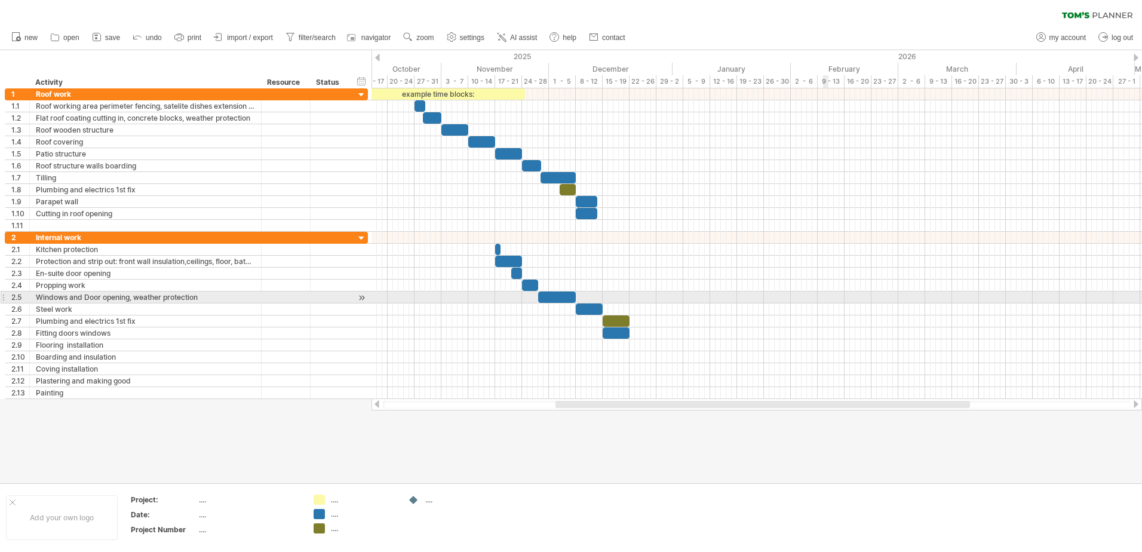
click at [818, 302] on div at bounding box center [757, 298] width 771 height 12
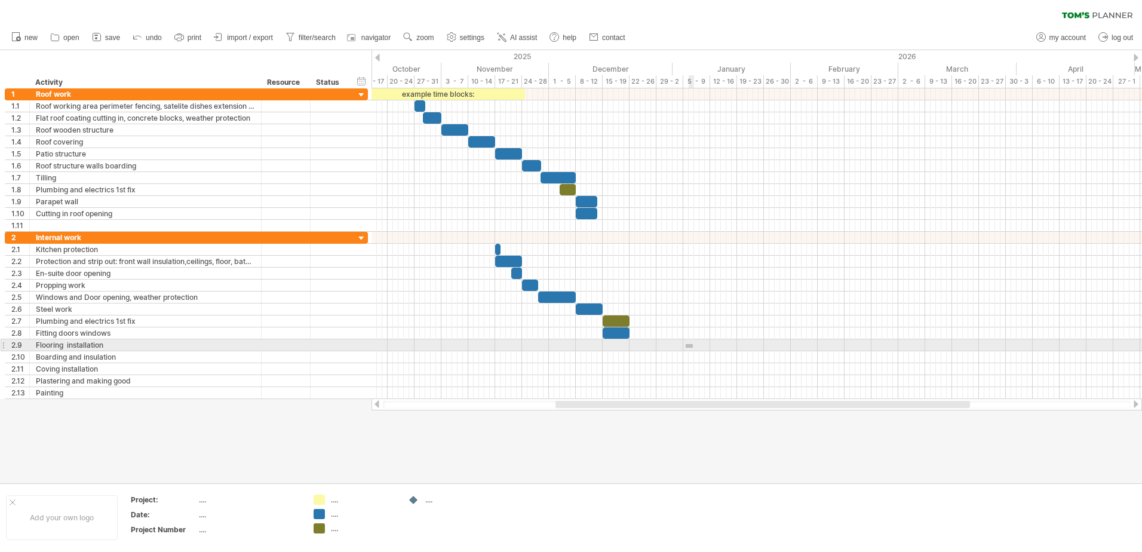
drag, startPoint x: 686, startPoint y: 344, endPoint x: 692, endPoint y: 348, distance: 7.0
click at [692, 348] on div at bounding box center [757, 345] width 771 height 12
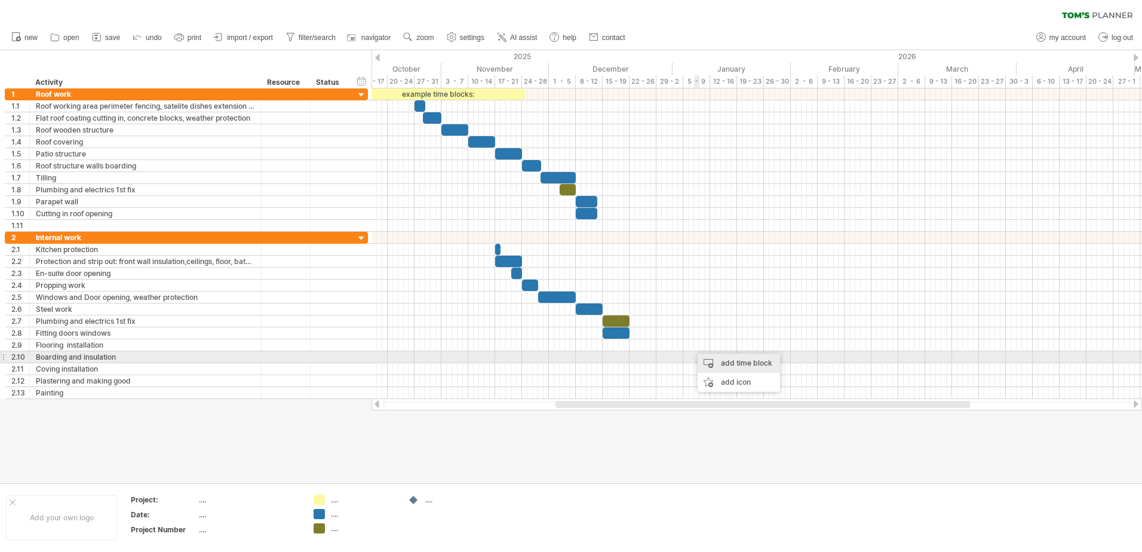
click at [719, 360] on div "add time block" at bounding box center [739, 363] width 82 height 19
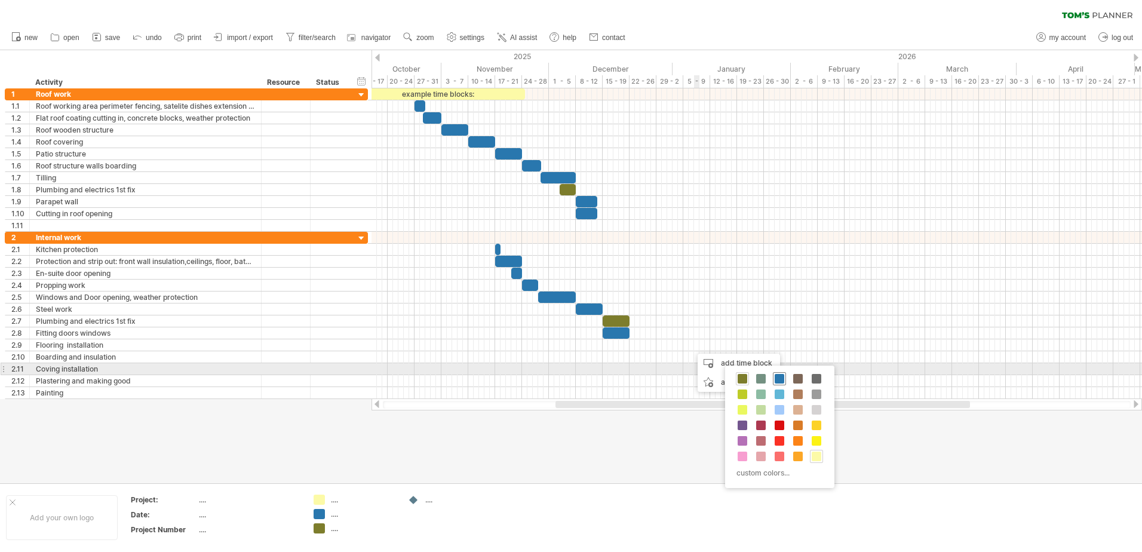
click at [779, 375] on span at bounding box center [780, 379] width 10 height 10
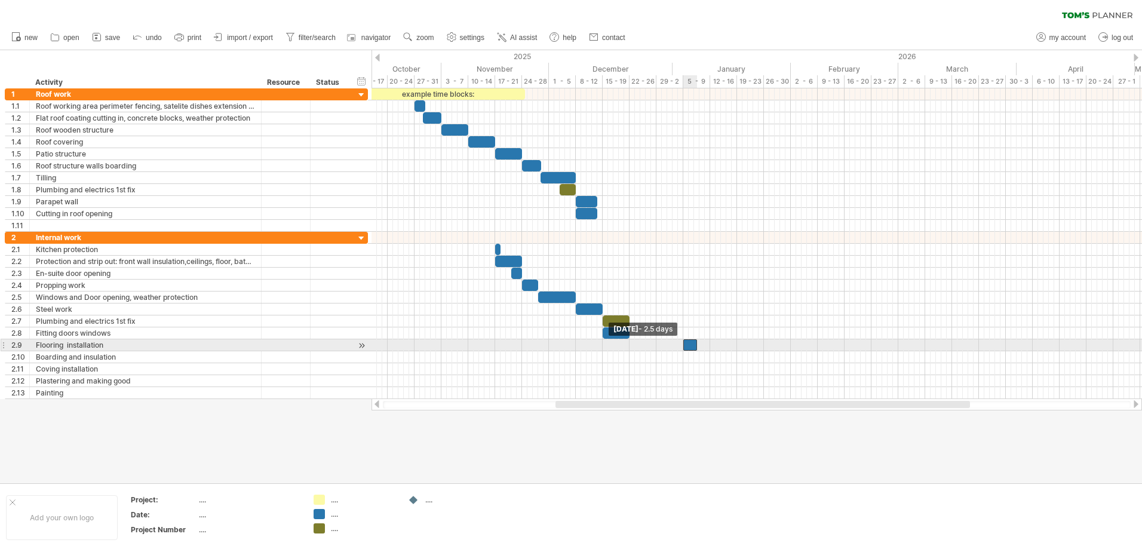
drag, startPoint x: 693, startPoint y: 348, endPoint x: 685, endPoint y: 350, distance: 8.7
click at [685, 350] on span at bounding box center [683, 344] width 5 height 11
drag, startPoint x: 695, startPoint y: 345, endPoint x: 708, endPoint y: 345, distance: 13.1
click at [708, 345] on span at bounding box center [710, 344] width 5 height 11
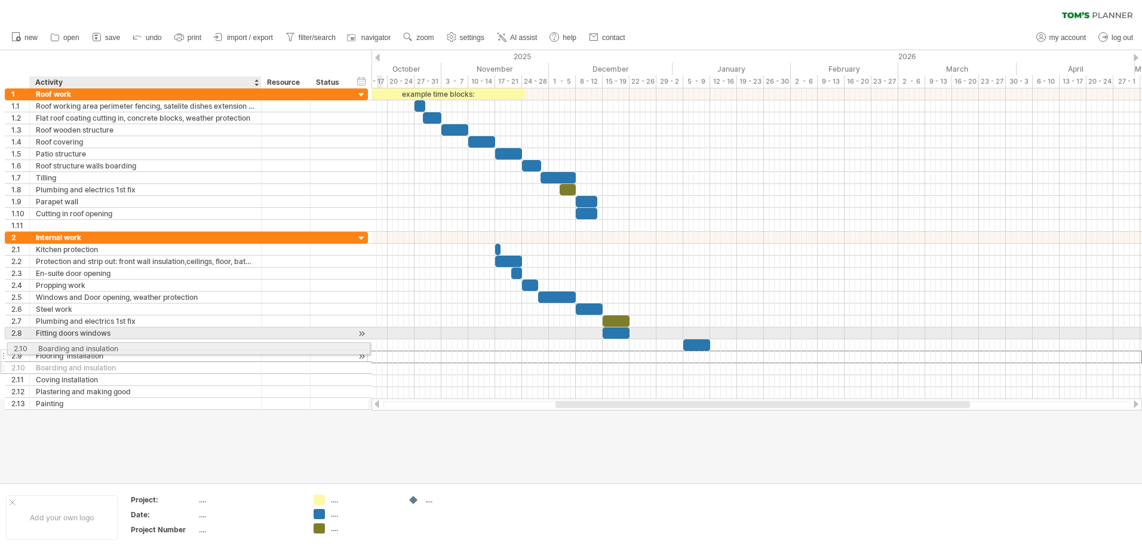
drag, startPoint x: 41, startPoint y: 357, endPoint x: 37, endPoint y: 346, distance: 11.3
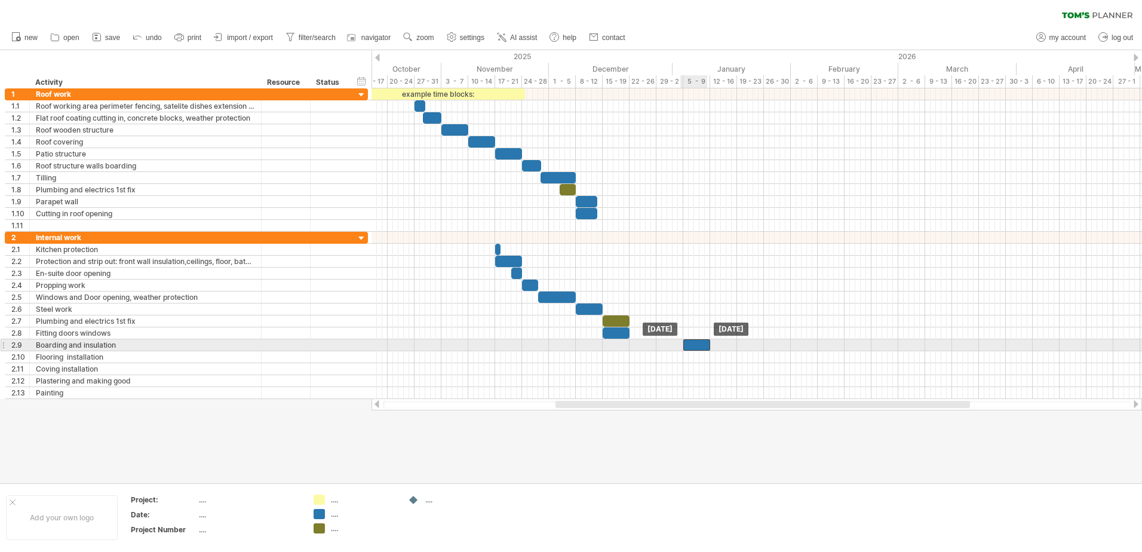
drag, startPoint x: 701, startPoint y: 358, endPoint x: 700, endPoint y: 345, distance: 13.2
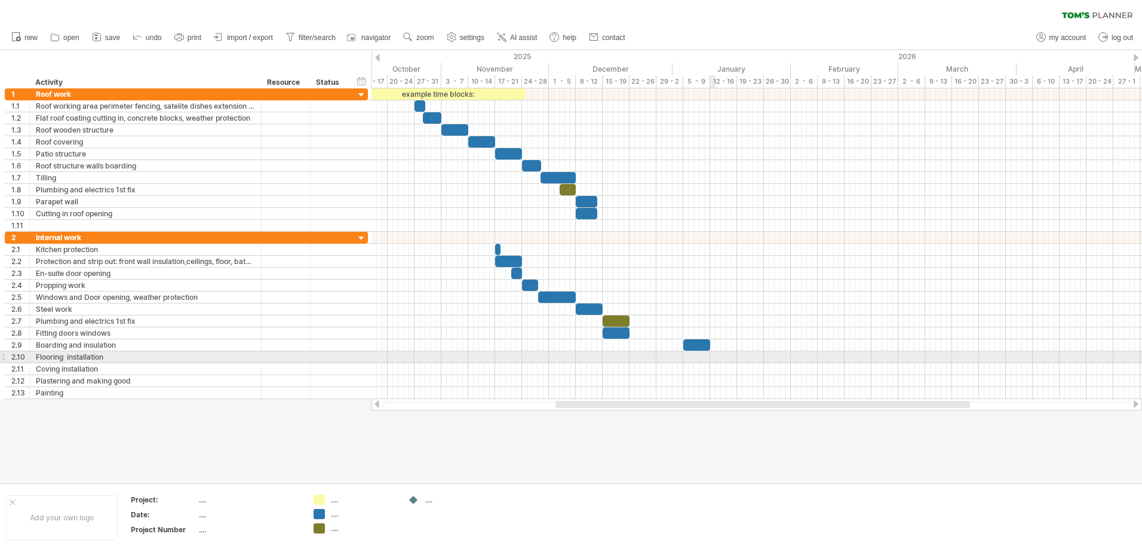
click at [712, 356] on div at bounding box center [757, 357] width 771 height 12
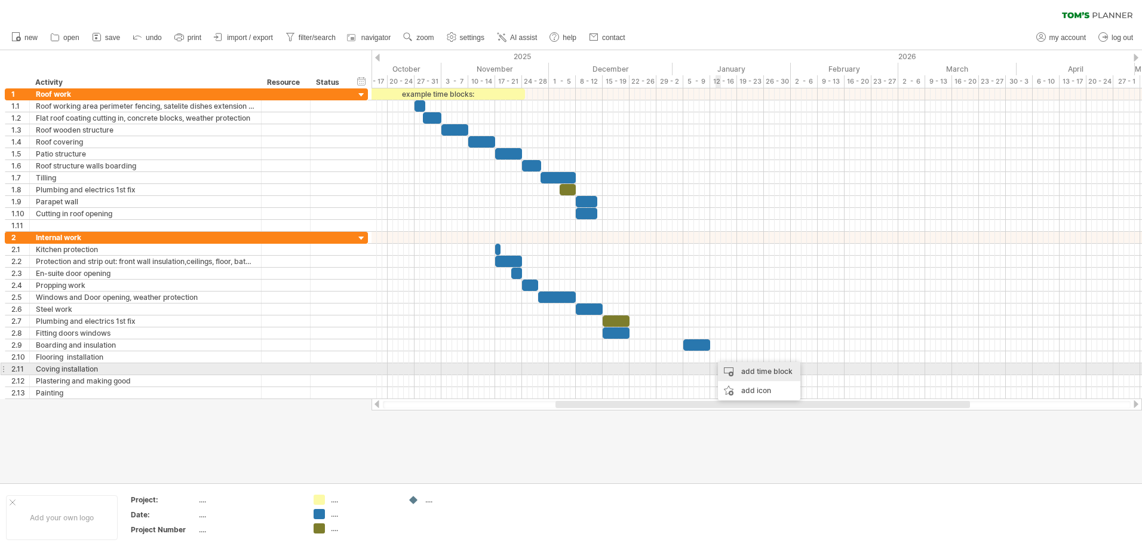
click at [760, 373] on div "add time block" at bounding box center [759, 371] width 82 height 19
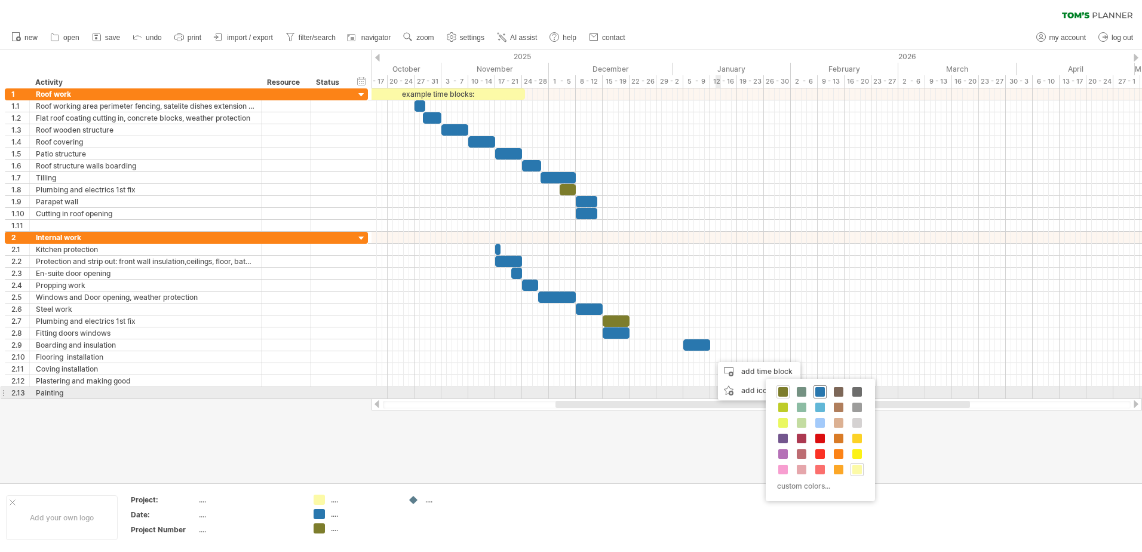
click at [817, 392] on span at bounding box center [820, 392] width 10 height 10
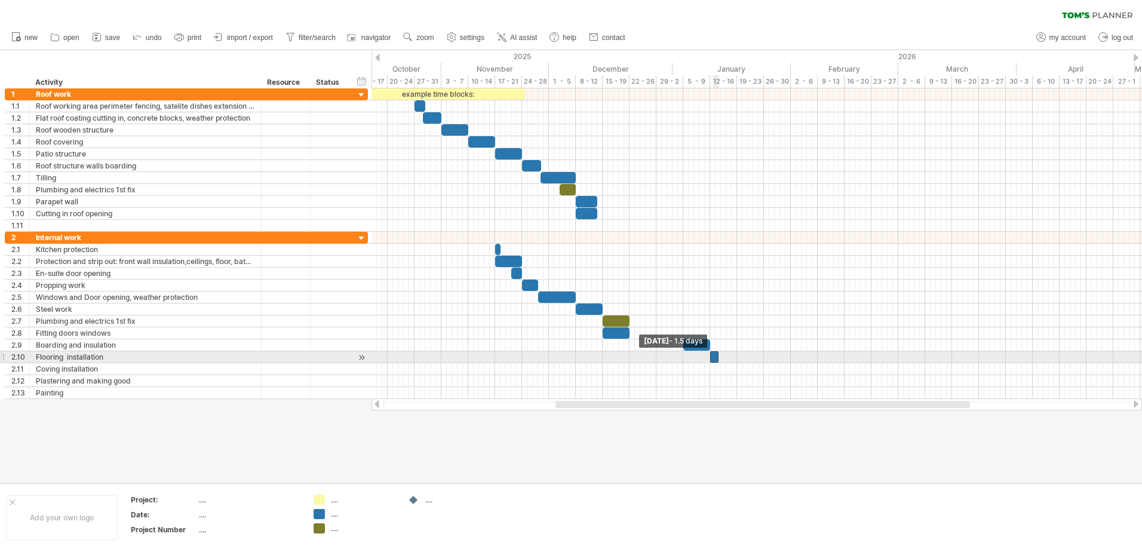
click at [713, 361] on div at bounding box center [714, 356] width 8 height 11
drag, startPoint x: 716, startPoint y: 358, endPoint x: 734, endPoint y: 354, distance: 18.5
click at [734, 354] on div at bounding box center [723, 356] width 27 height 11
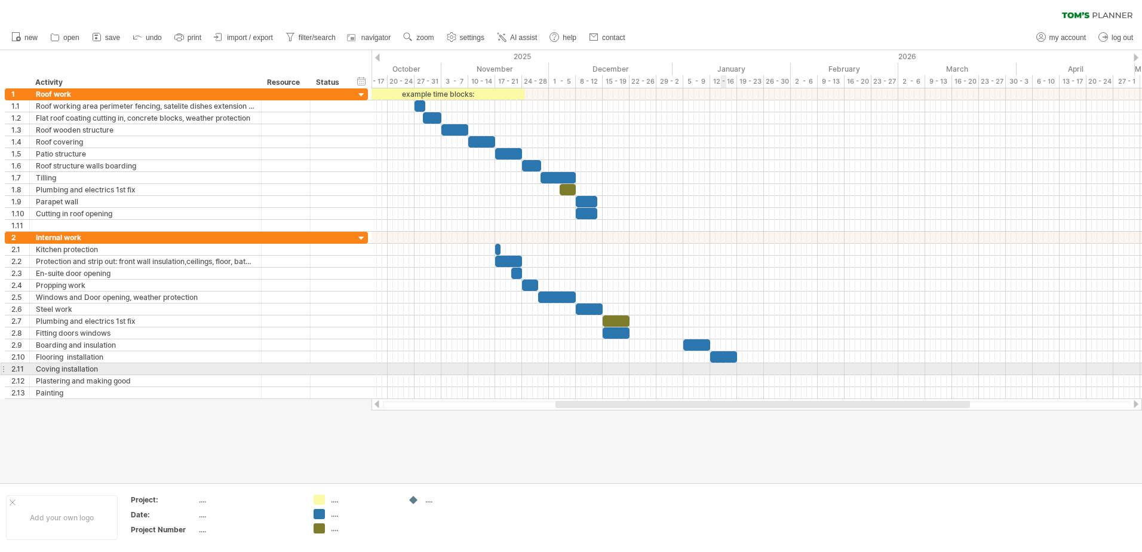
click at [723, 370] on div at bounding box center [757, 369] width 771 height 12
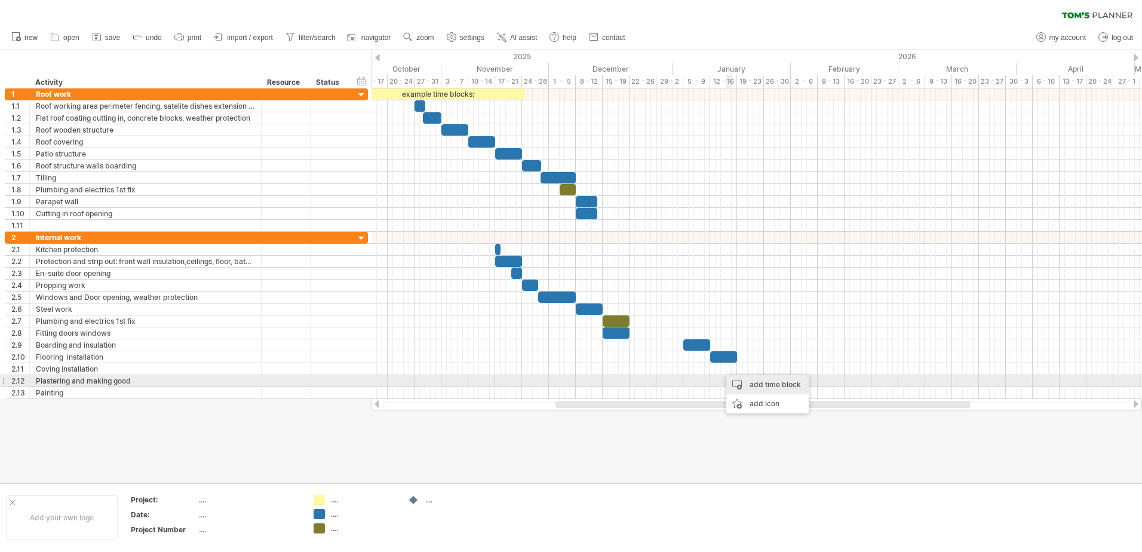
click at [748, 381] on div "add time block" at bounding box center [767, 384] width 82 height 19
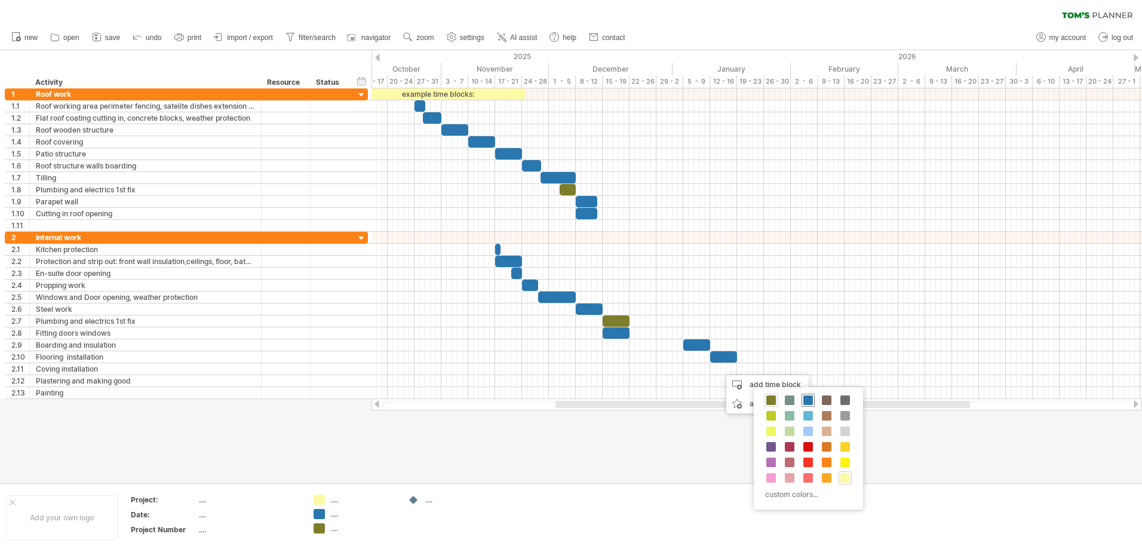
click at [806, 401] on span at bounding box center [808, 400] width 10 height 10
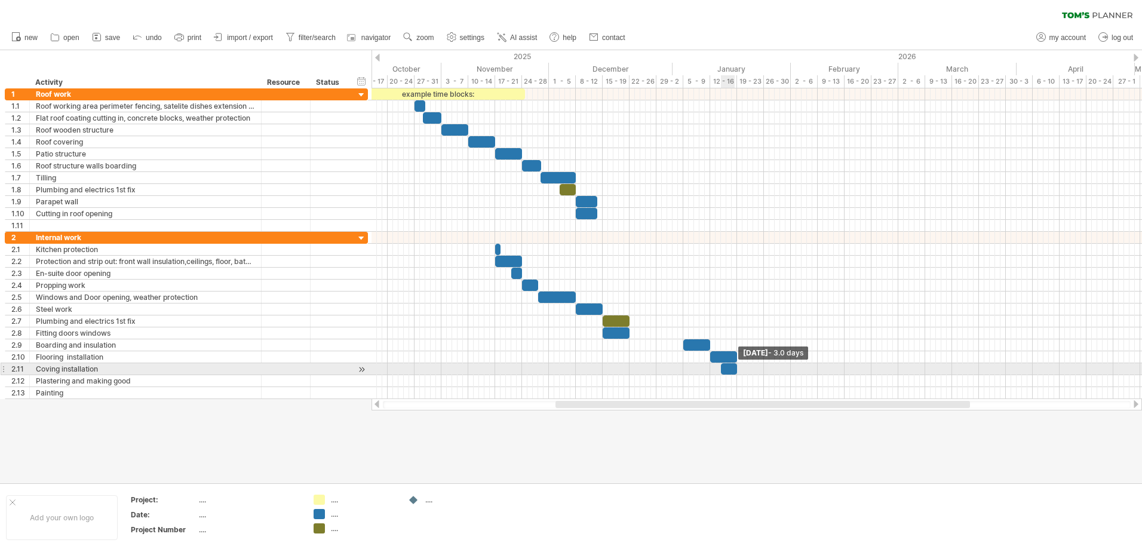
drag, startPoint x: 725, startPoint y: 372, endPoint x: 735, endPoint y: 370, distance: 9.6
click at [735, 370] on span at bounding box center [737, 368] width 5 height 11
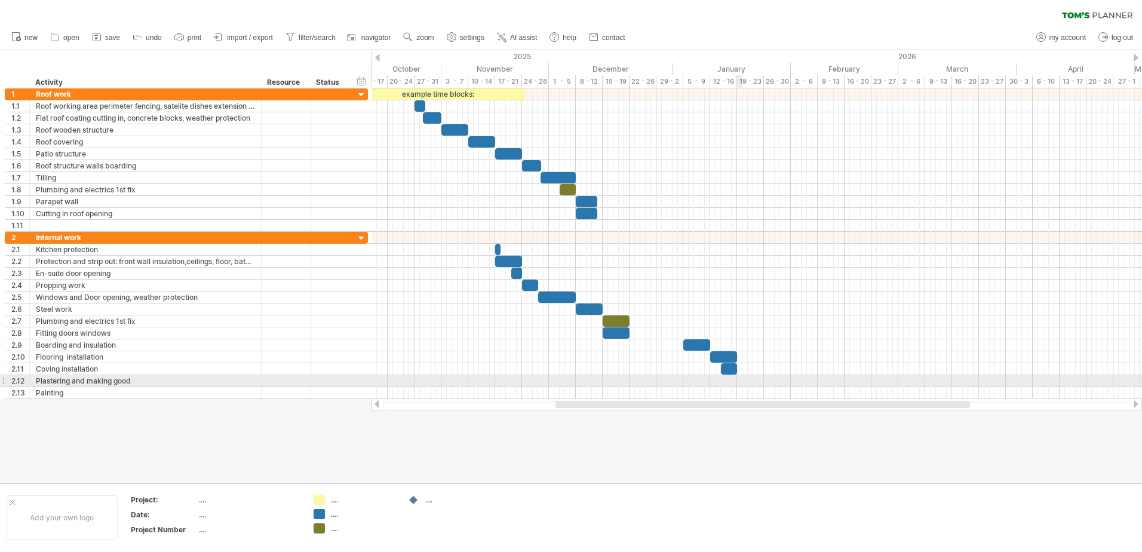
click at [742, 381] on div at bounding box center [757, 381] width 771 height 12
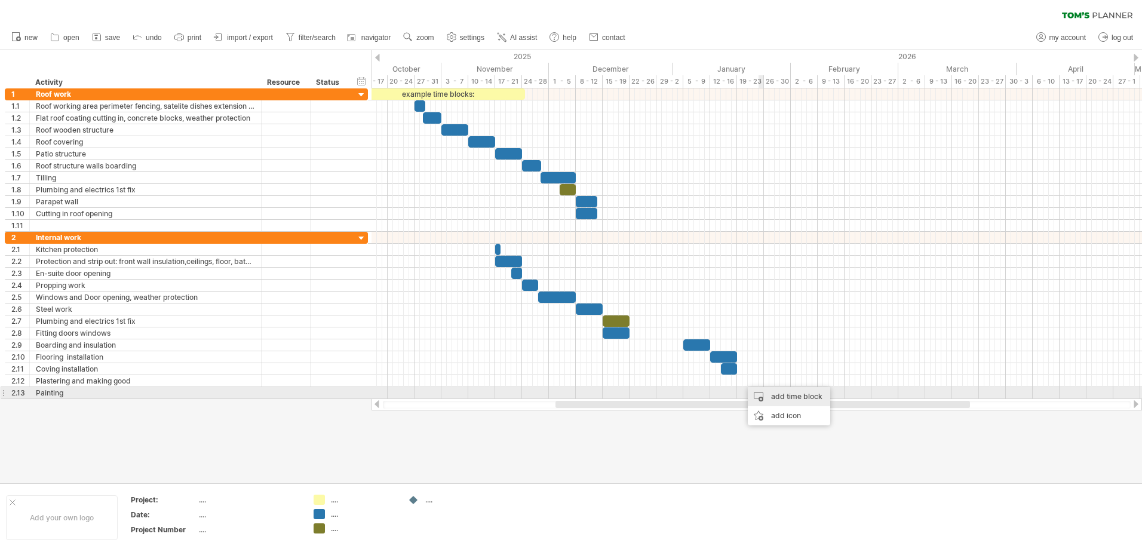
click at [773, 392] on div "add time block" at bounding box center [789, 396] width 82 height 19
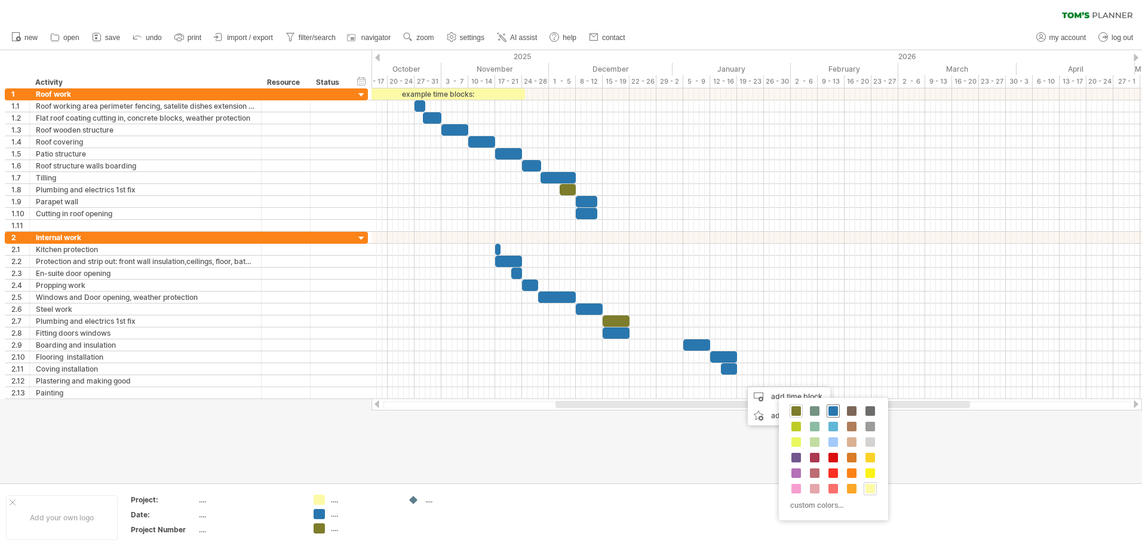
click at [833, 406] on span at bounding box center [834, 411] width 10 height 10
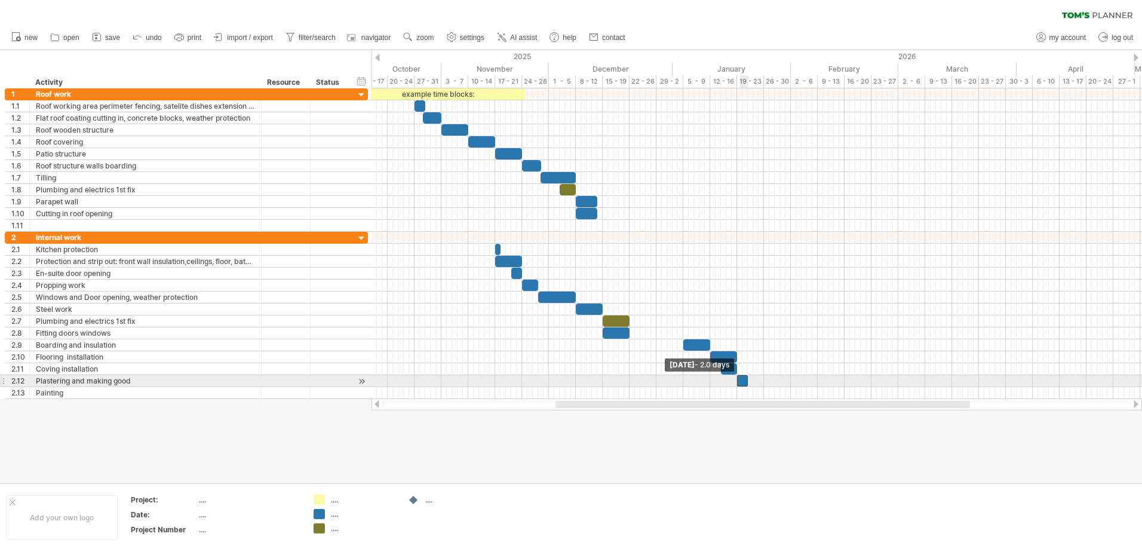
click at [738, 384] on span at bounding box center [737, 380] width 5 height 11
drag, startPoint x: 747, startPoint y: 380, endPoint x: 762, endPoint y: 381, distance: 15.6
click at [762, 381] on span at bounding box center [764, 380] width 5 height 11
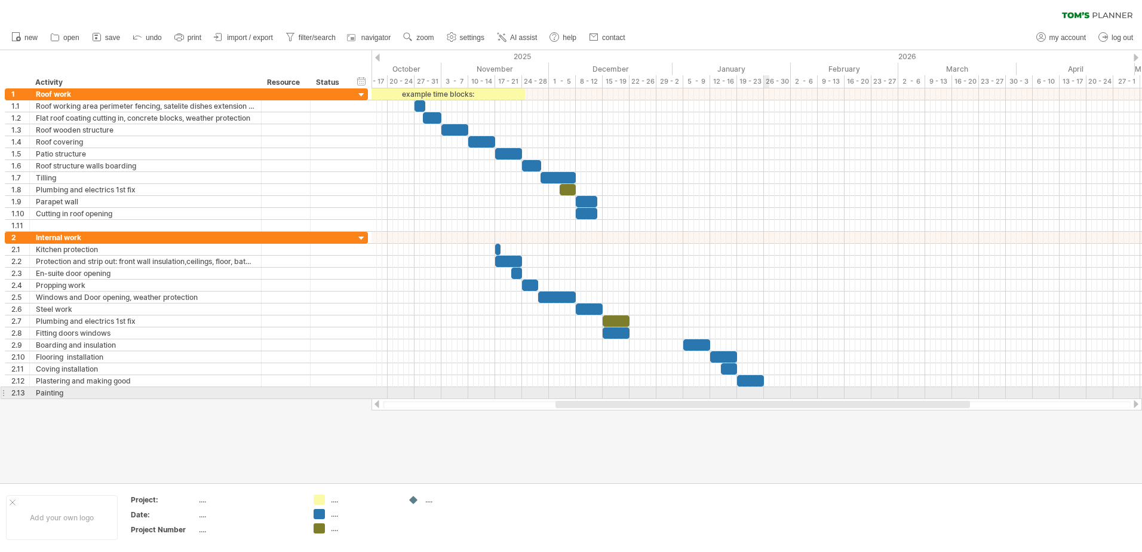
click at [768, 393] on div at bounding box center [757, 393] width 771 height 12
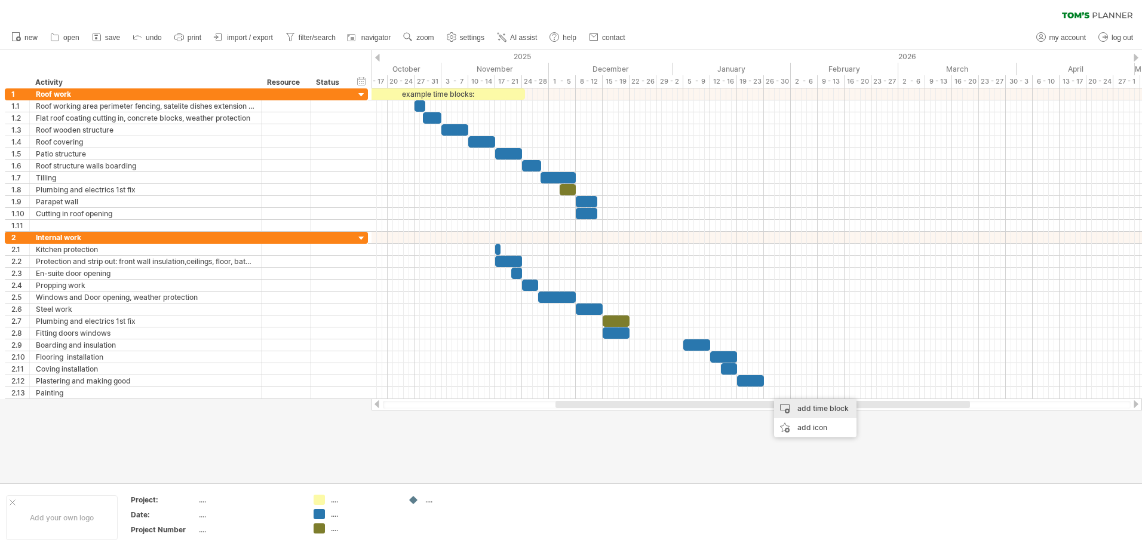
click at [793, 407] on div "add time block" at bounding box center [815, 408] width 82 height 19
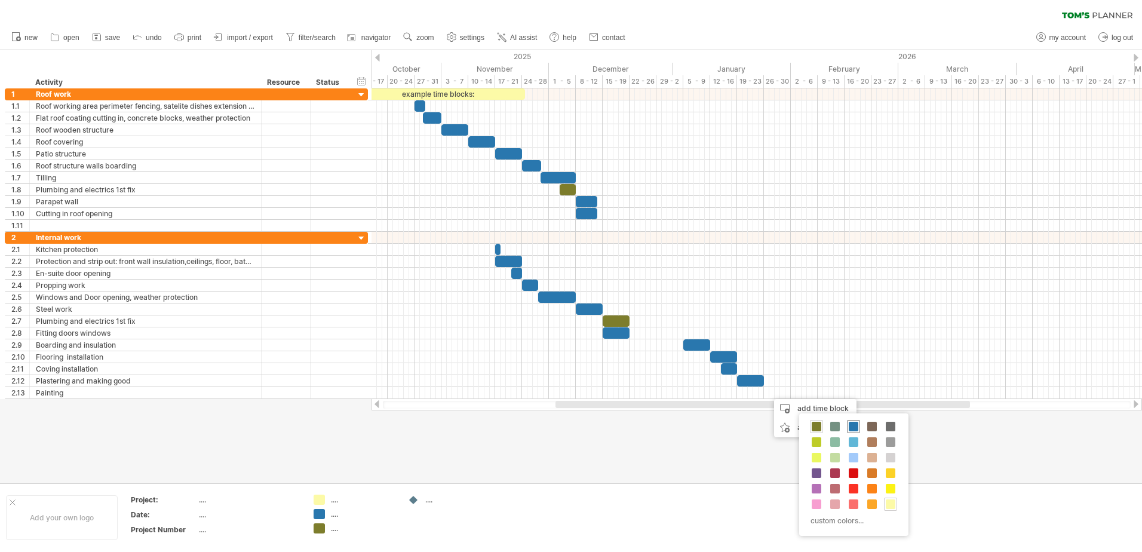
click at [852, 428] on span at bounding box center [854, 427] width 10 height 10
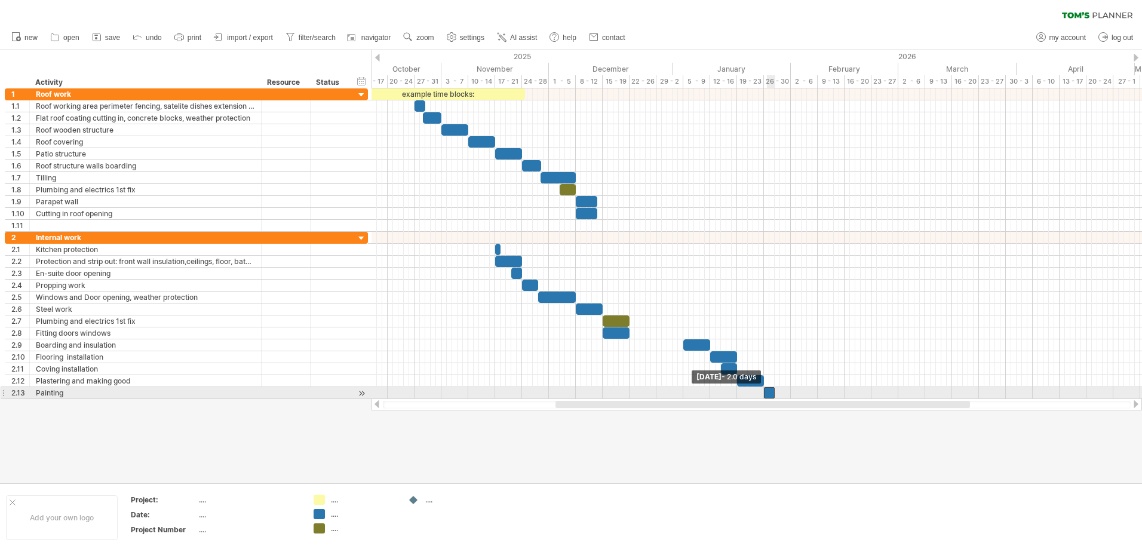
drag, startPoint x: 768, startPoint y: 393, endPoint x: 768, endPoint y: 403, distance: 9.6
click at [762, 397] on span at bounding box center [764, 392] width 5 height 11
drag, startPoint x: 775, startPoint y: 394, endPoint x: 871, endPoint y: 394, distance: 95.6
click at [871, 394] on span at bounding box center [871, 392] width 5 height 11
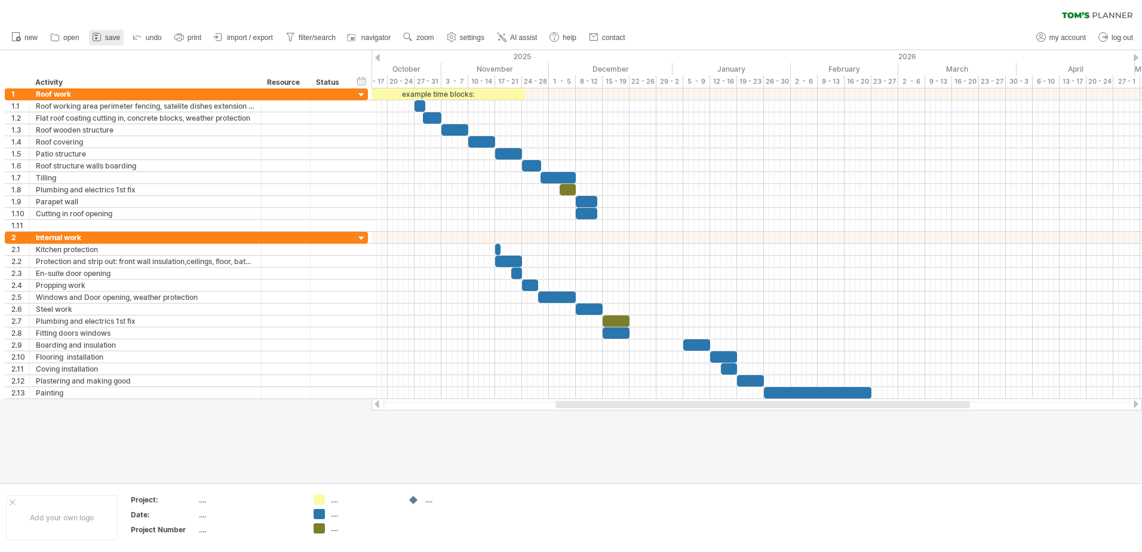
click at [99, 35] on icon at bounding box center [97, 37] width 12 height 12
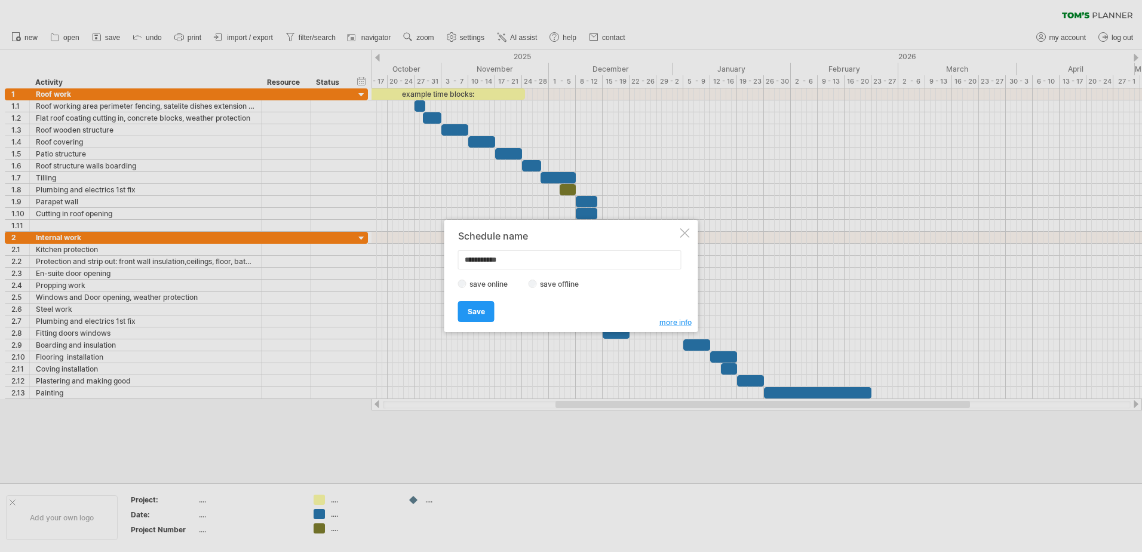
type input "**********"
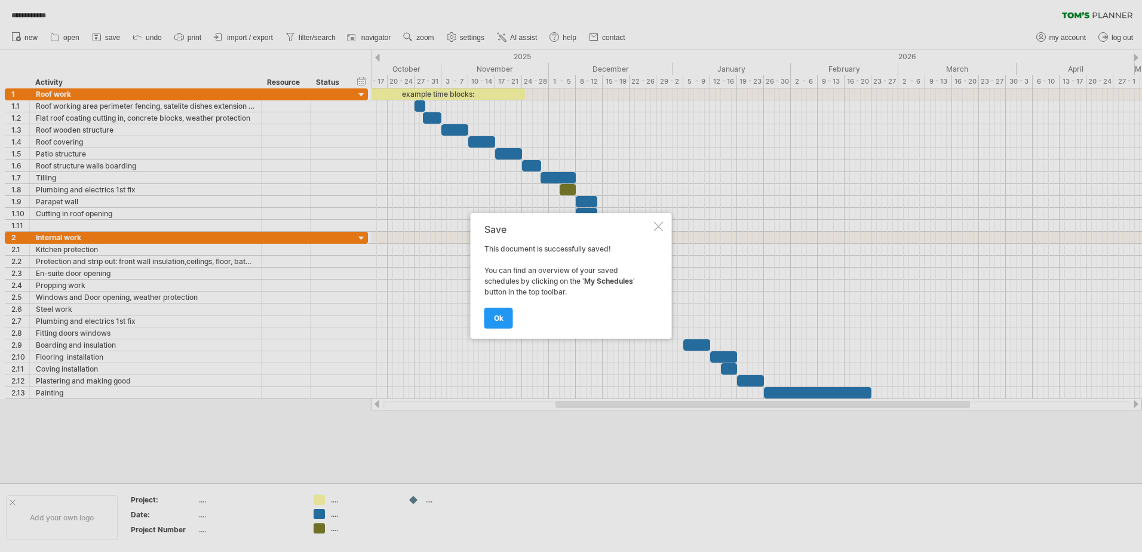
click at [657, 229] on div at bounding box center [659, 227] width 10 height 10
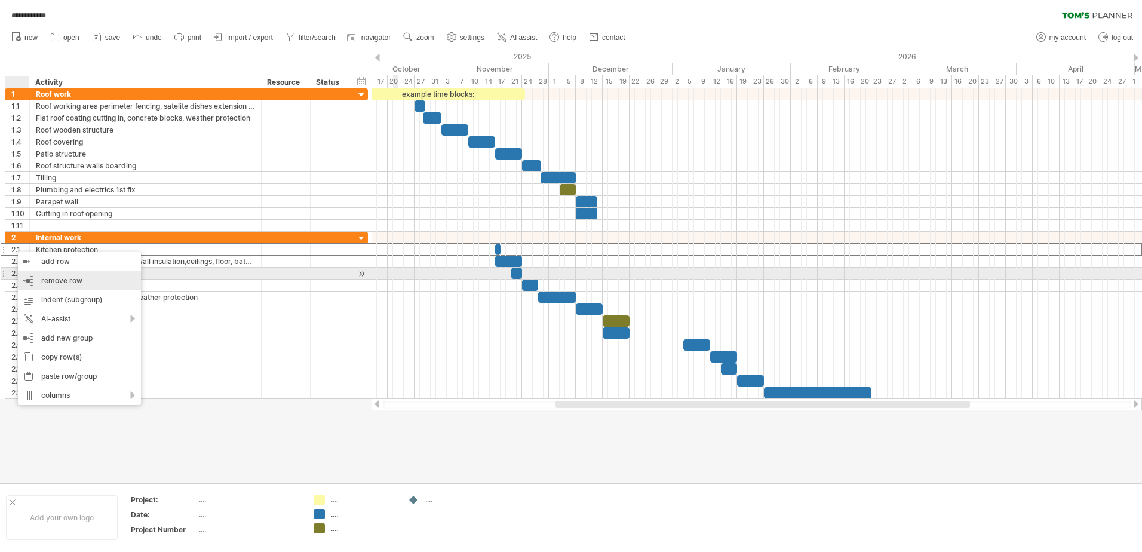
click at [53, 278] on span "remove row" at bounding box center [61, 280] width 41 height 9
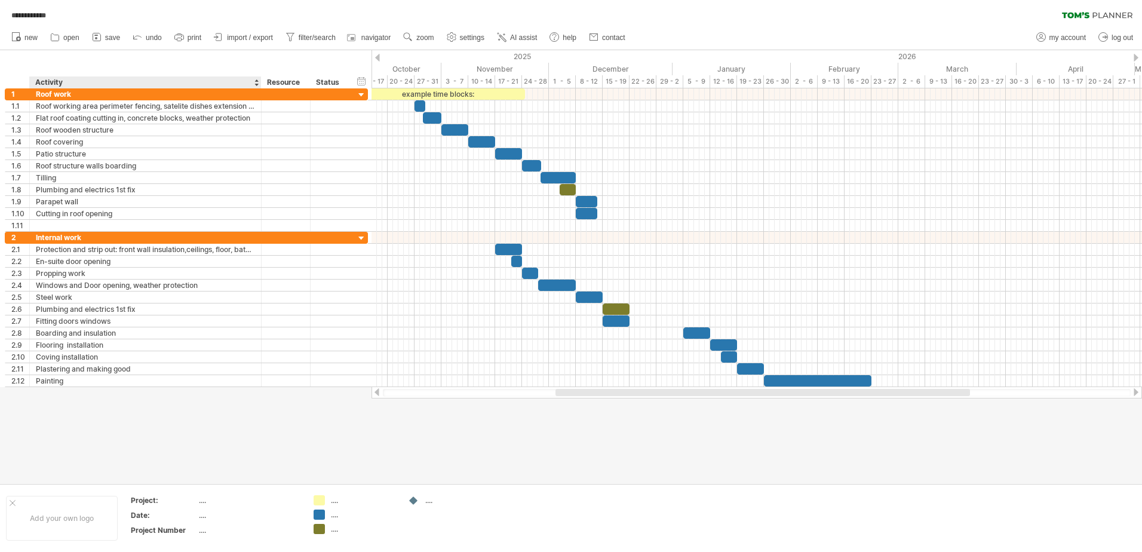
click at [119, 404] on div at bounding box center [571, 266] width 1142 height 433
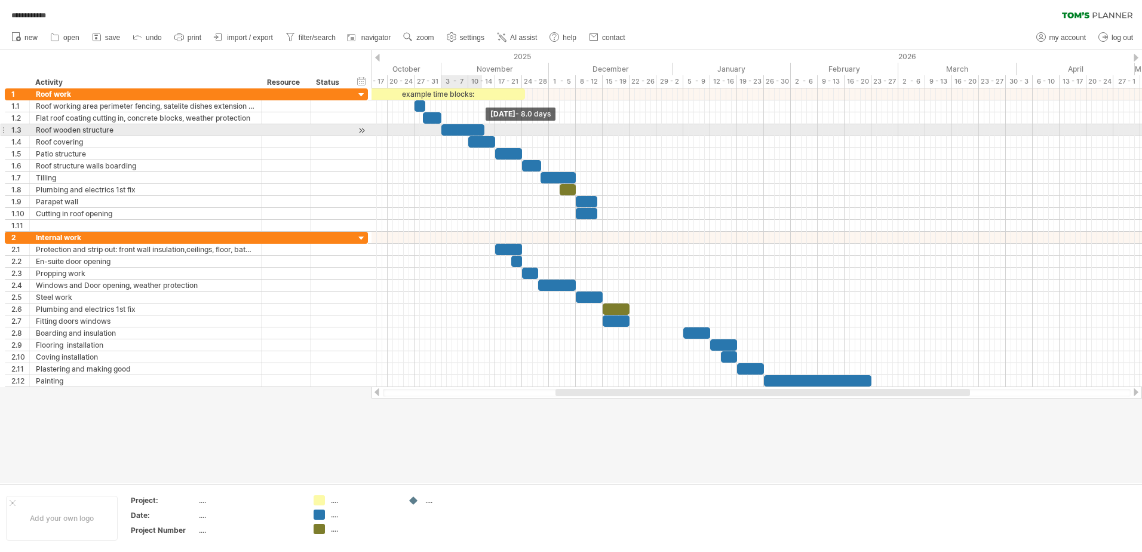
drag, startPoint x: 466, startPoint y: 128, endPoint x: 481, endPoint y: 137, distance: 18.2
click at [483, 134] on span at bounding box center [484, 129] width 5 height 11
click at [483, 133] on span at bounding box center [484, 129] width 5 height 11
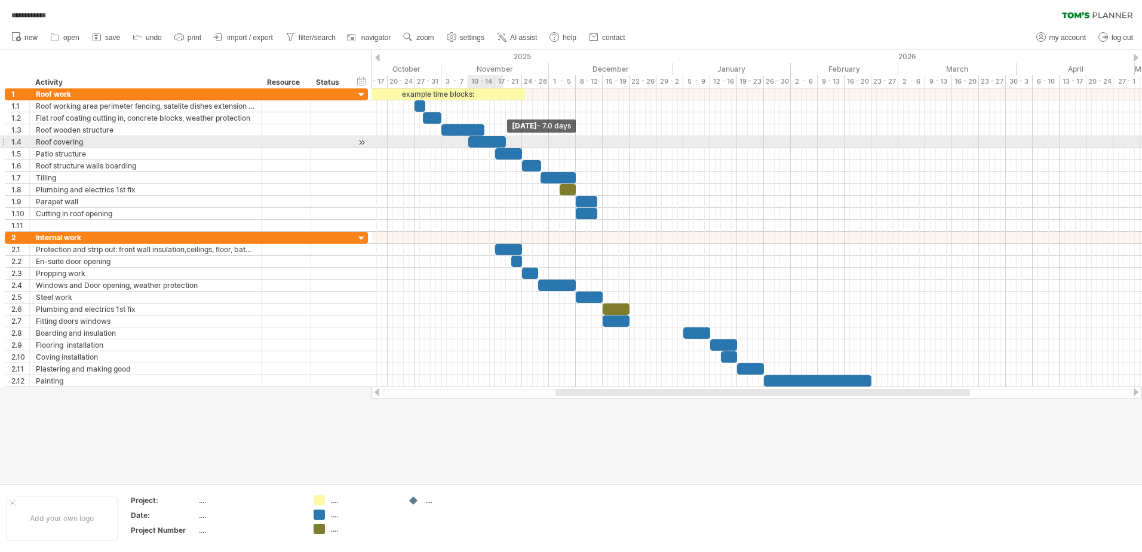
drag, startPoint x: 495, startPoint y: 142, endPoint x: 504, endPoint y: 141, distance: 9.6
click at [504, 141] on span at bounding box center [506, 141] width 5 height 11
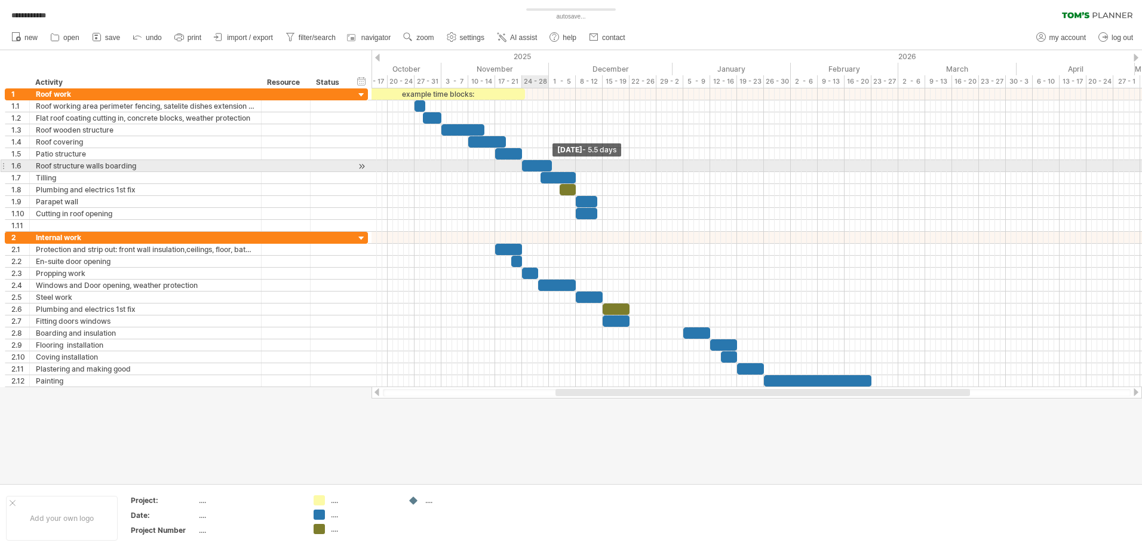
drag, startPoint x: 539, startPoint y: 165, endPoint x: 548, endPoint y: 166, distance: 9.6
click at [548, 166] on div at bounding box center [537, 165] width 30 height 11
click at [550, 165] on span at bounding box center [549, 165] width 5 height 11
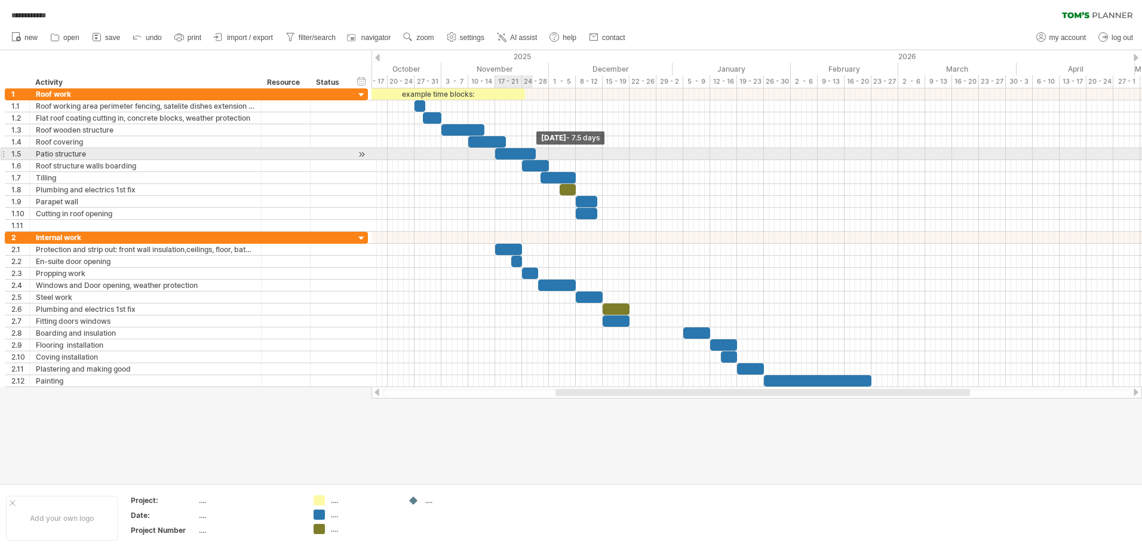
drag, startPoint x: 522, startPoint y: 153, endPoint x: 535, endPoint y: 153, distance: 13.1
click at [535, 153] on span at bounding box center [535, 153] width 5 height 11
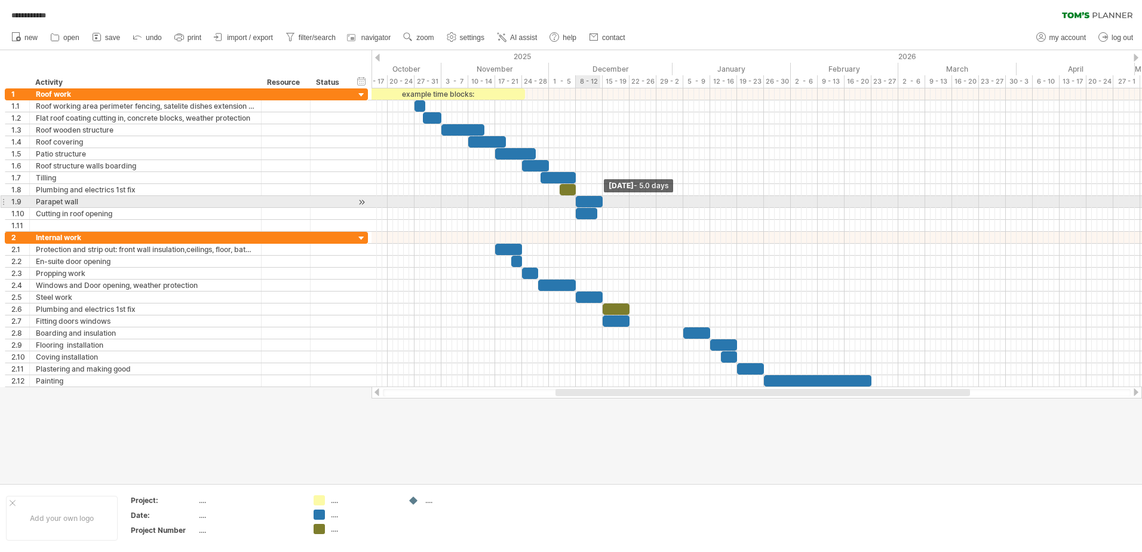
click at [601, 200] on span at bounding box center [602, 201] width 5 height 11
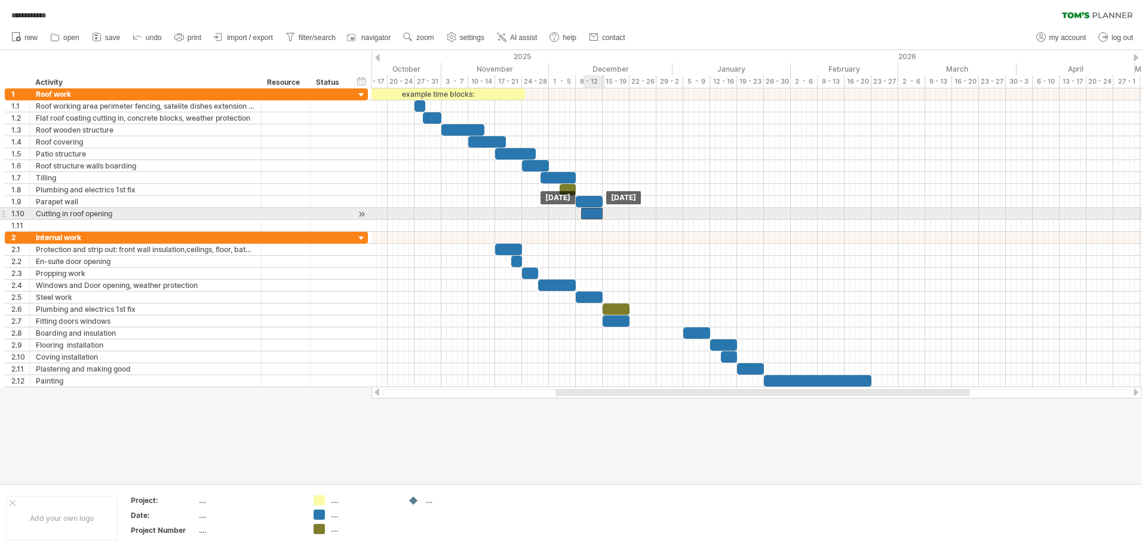
drag, startPoint x: 582, startPoint y: 214, endPoint x: 588, endPoint y: 211, distance: 6.4
click at [588, 211] on div at bounding box center [592, 213] width 22 height 11
click at [584, 215] on div at bounding box center [592, 213] width 22 height 11
click at [585, 214] on span at bounding box center [584, 213] width 5 height 11
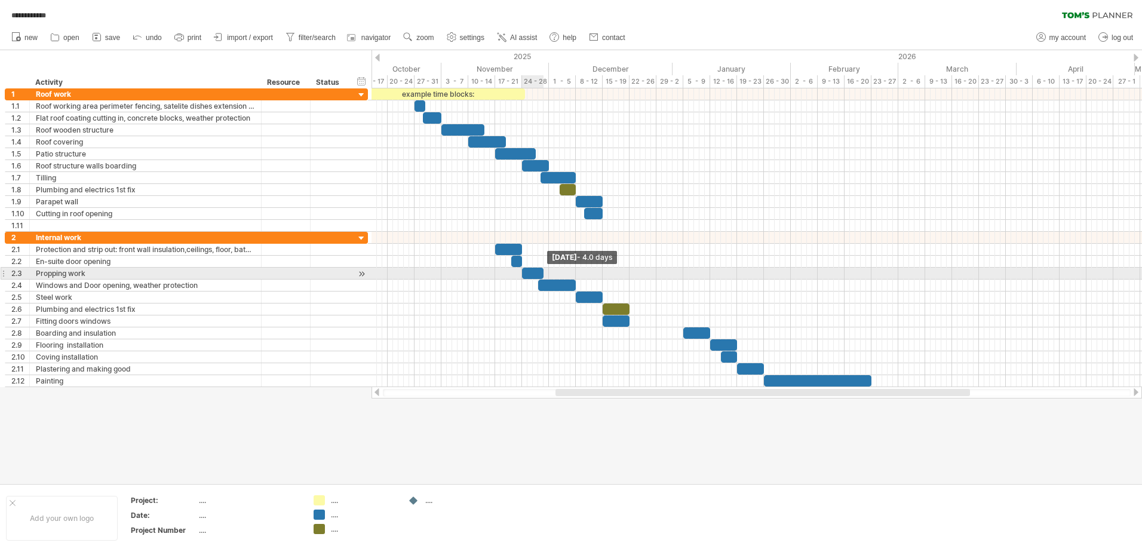
click at [541, 275] on span at bounding box center [543, 273] width 5 height 11
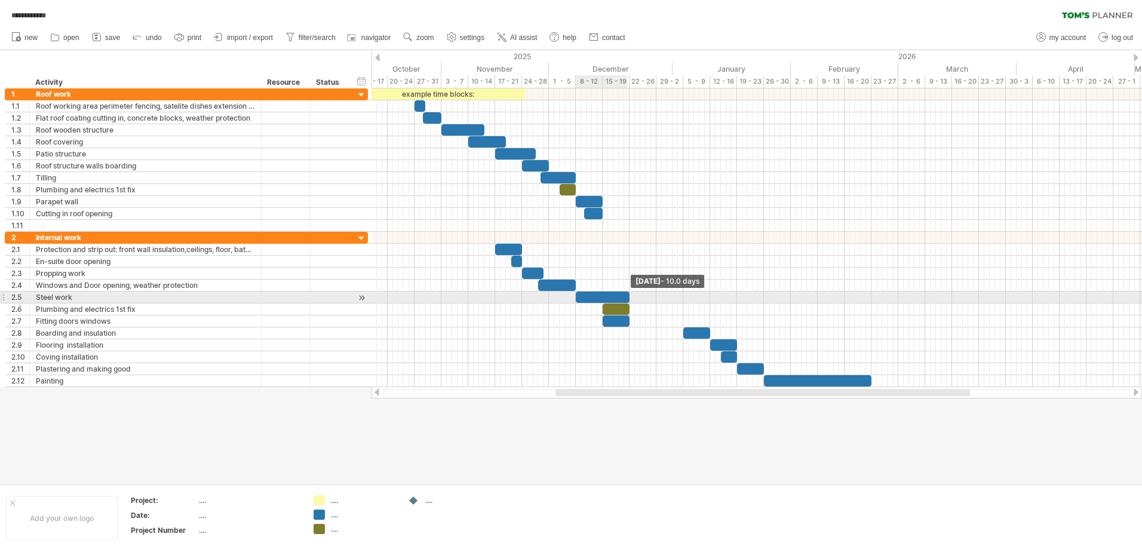
drag, startPoint x: 603, startPoint y: 296, endPoint x: 630, endPoint y: 300, distance: 26.5
click at [630, 300] on span at bounding box center [629, 297] width 5 height 11
drag, startPoint x: 595, startPoint y: 296, endPoint x: 569, endPoint y: 297, distance: 26.3
click at [569, 297] on div at bounding box center [576, 297] width 54 height 11
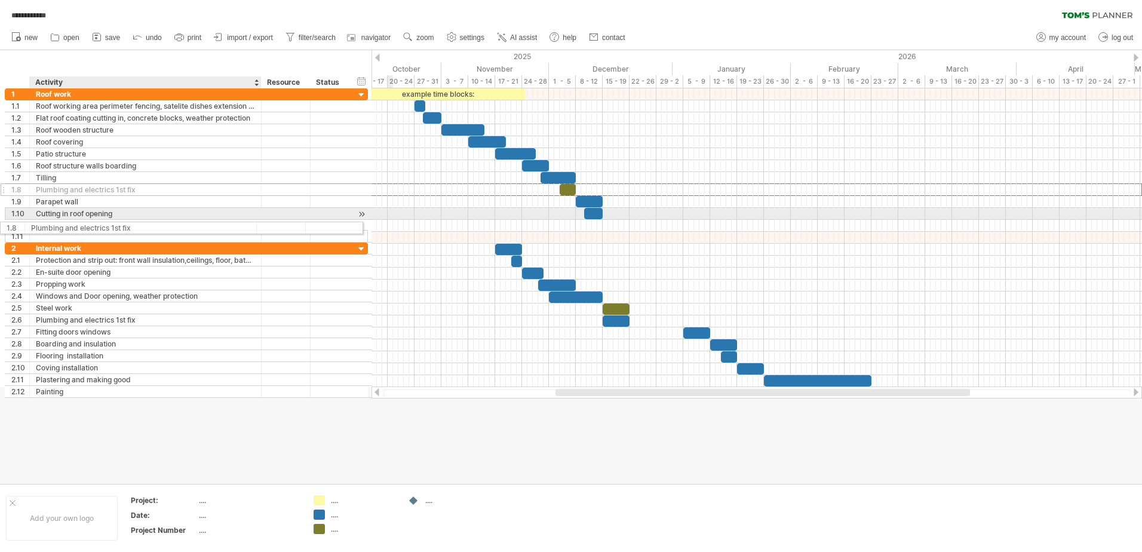
drag, startPoint x: 75, startPoint y: 189, endPoint x: 67, endPoint y: 226, distance: 38.0
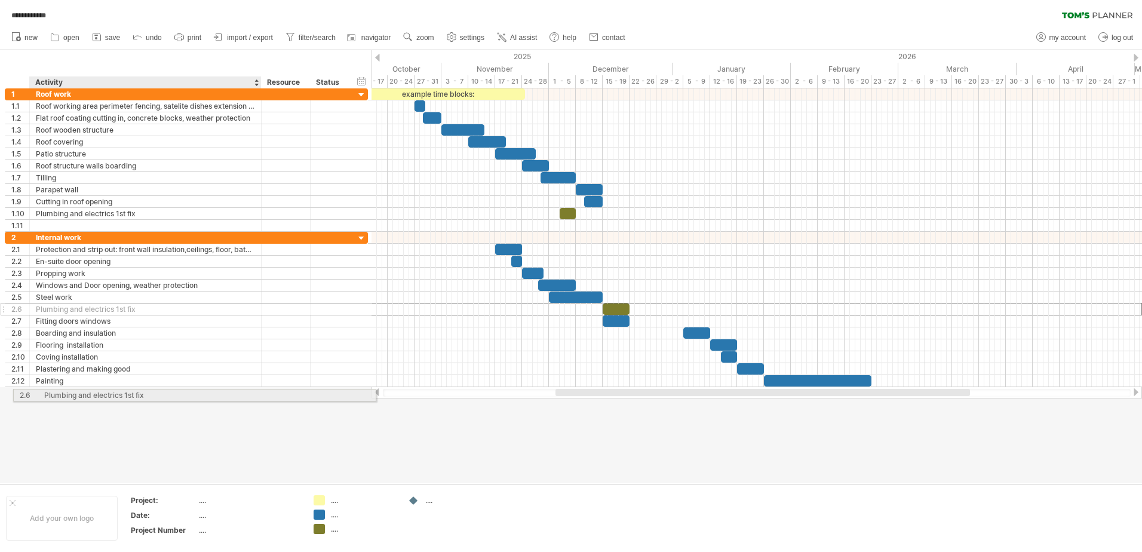
drag, startPoint x: 66, startPoint y: 308, endPoint x: 68, endPoint y: 393, distance: 84.9
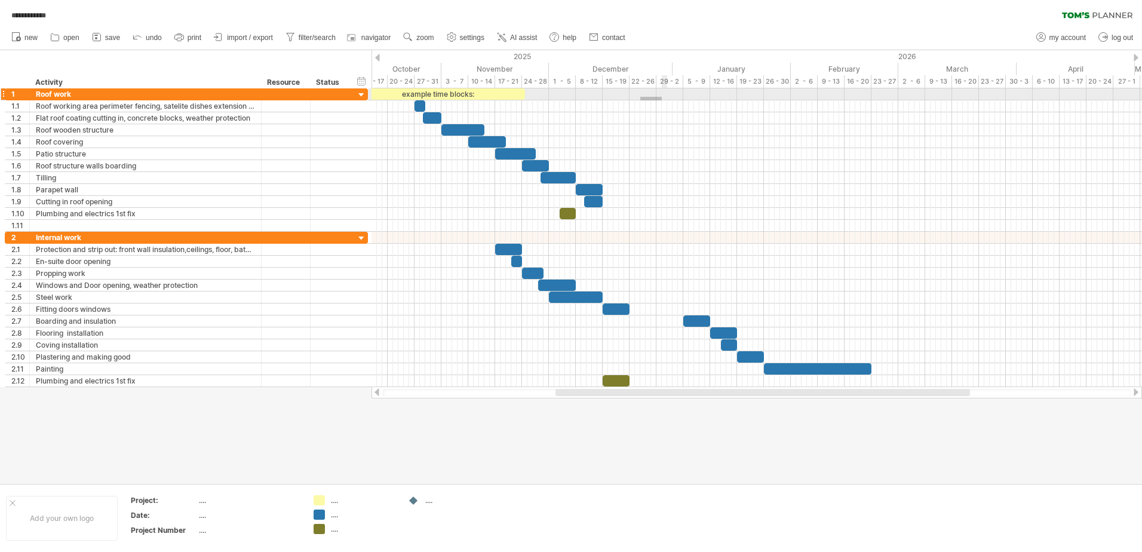
drag, startPoint x: 640, startPoint y: 97, endPoint x: 661, endPoint y: 100, distance: 20.6
click at [663, 100] on div at bounding box center [757, 159] width 771 height 143
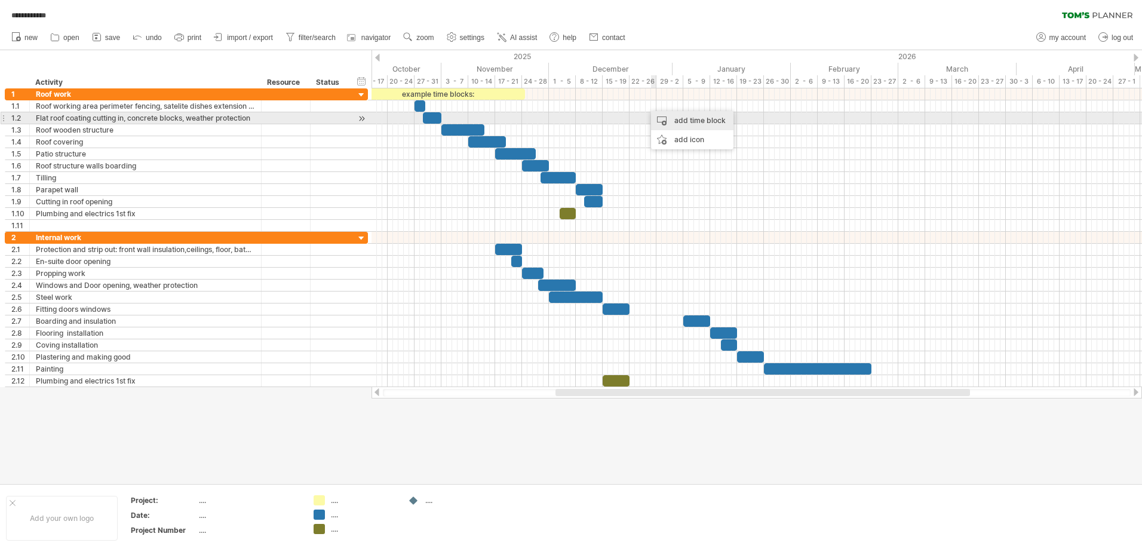
click at [700, 118] on div "add time block" at bounding box center [692, 120] width 82 height 19
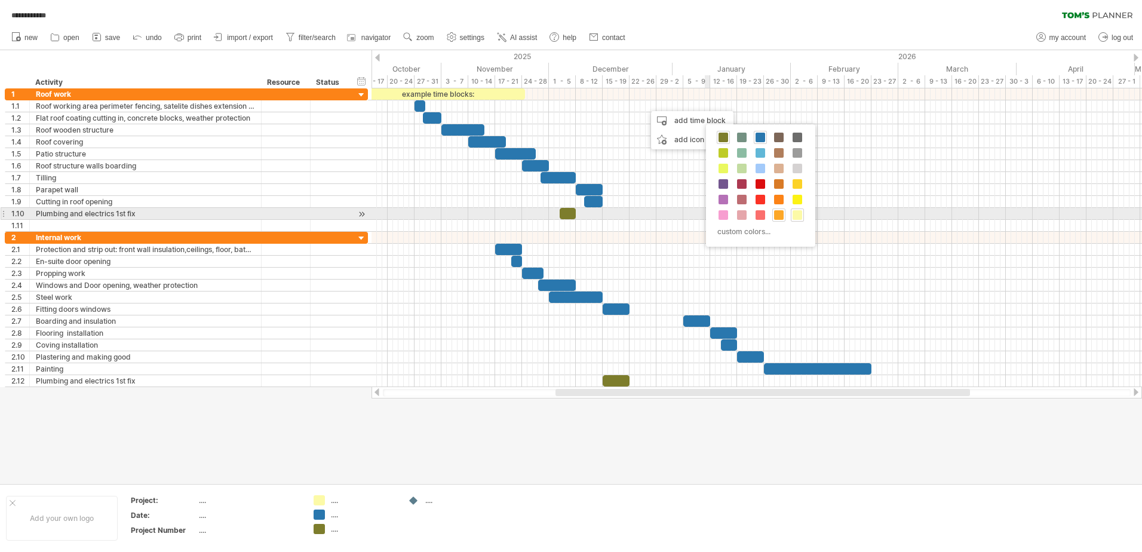
click at [775, 217] on span at bounding box center [779, 215] width 10 height 10
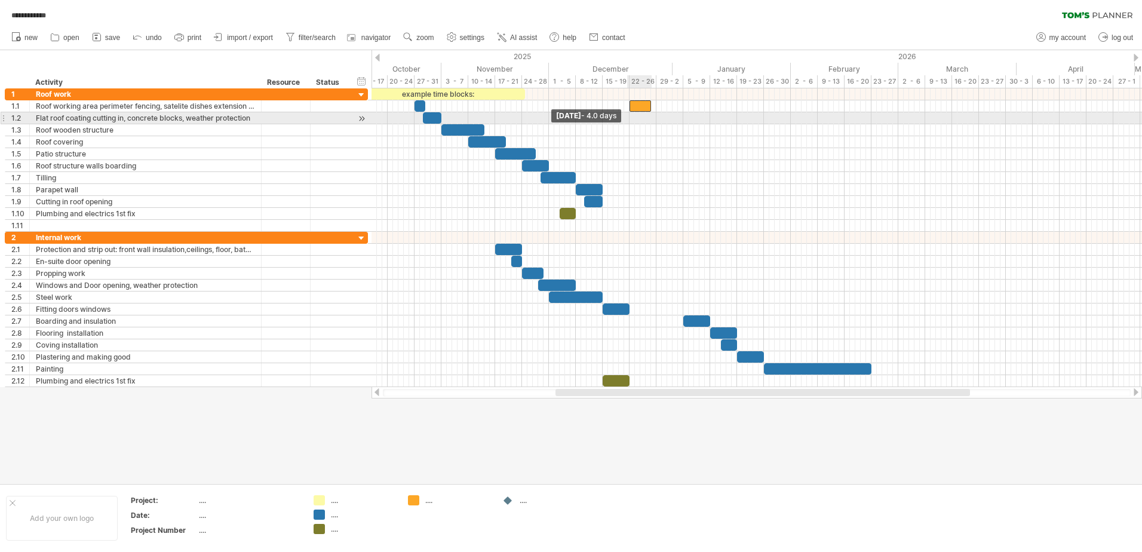
drag, startPoint x: 648, startPoint y: 108, endPoint x: 632, endPoint y: 116, distance: 17.6
click at [632, 116] on div "example time blocks: [DATE] [DATE] - 4.0 days" at bounding box center [757, 237] width 771 height 299
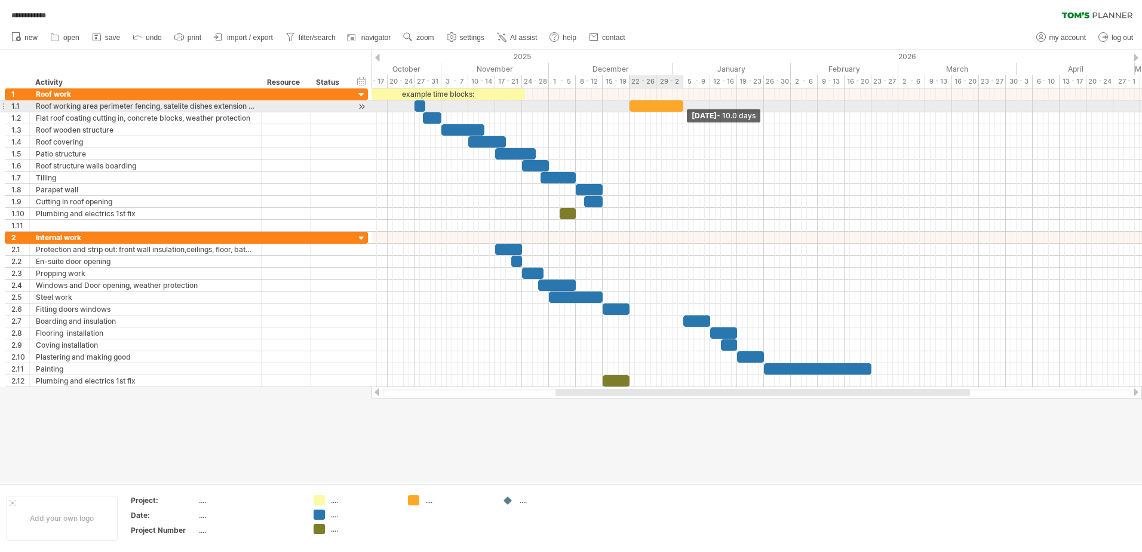
drag, startPoint x: 649, startPoint y: 105, endPoint x: 681, endPoint y: 110, distance: 32.6
click at [681, 110] on span at bounding box center [683, 105] width 5 height 11
drag, startPoint x: 657, startPoint y: 108, endPoint x: 657, endPoint y: 100, distance: 7.2
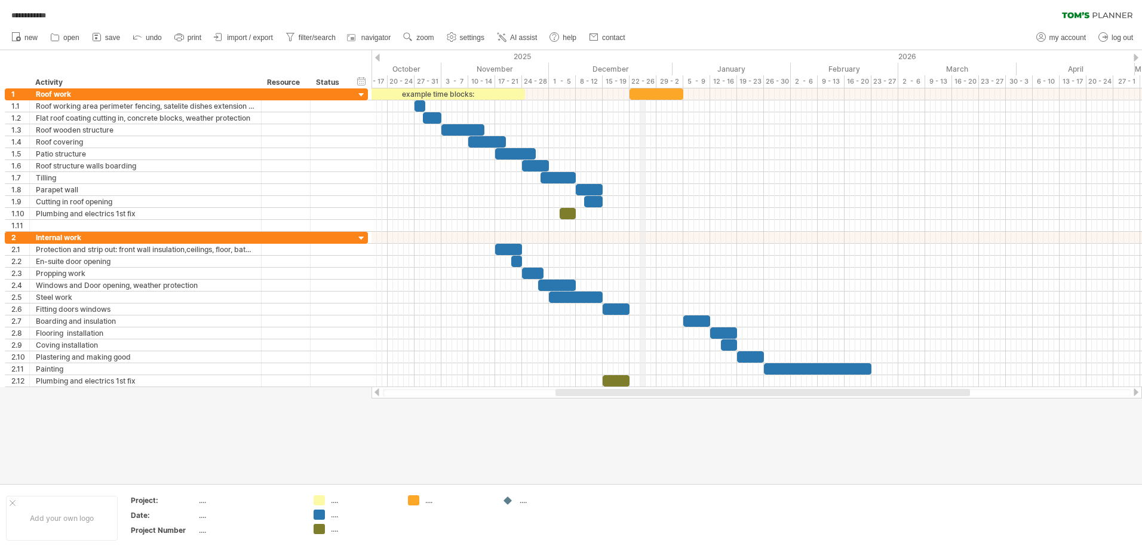
drag, startPoint x: 640, startPoint y: 80, endPoint x: 630, endPoint y: 80, distance: 10.8
click at [638, 79] on div "22 - 26" at bounding box center [643, 81] width 27 height 13
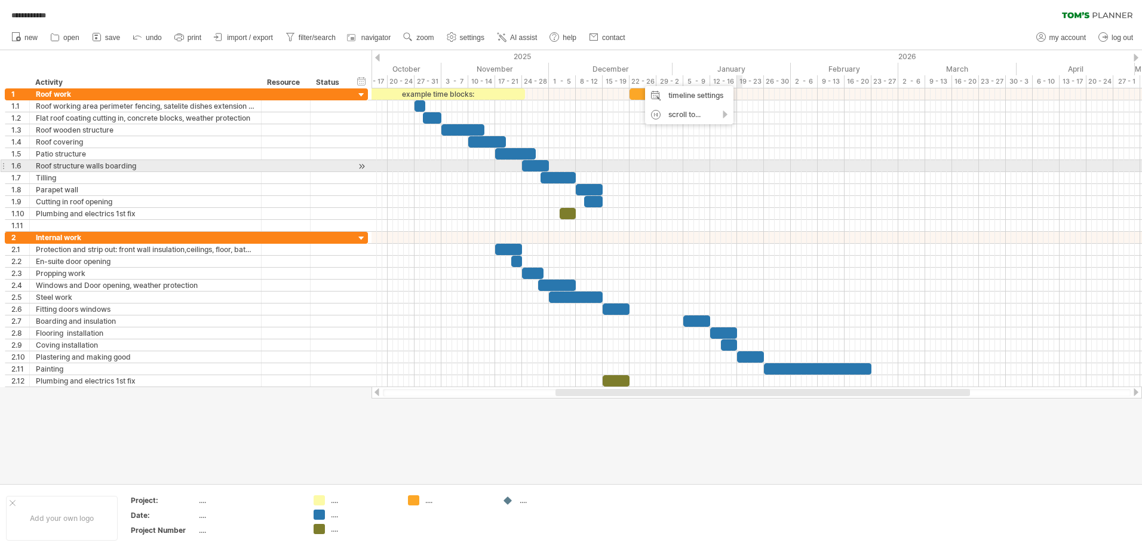
click at [740, 167] on div at bounding box center [757, 166] width 771 height 12
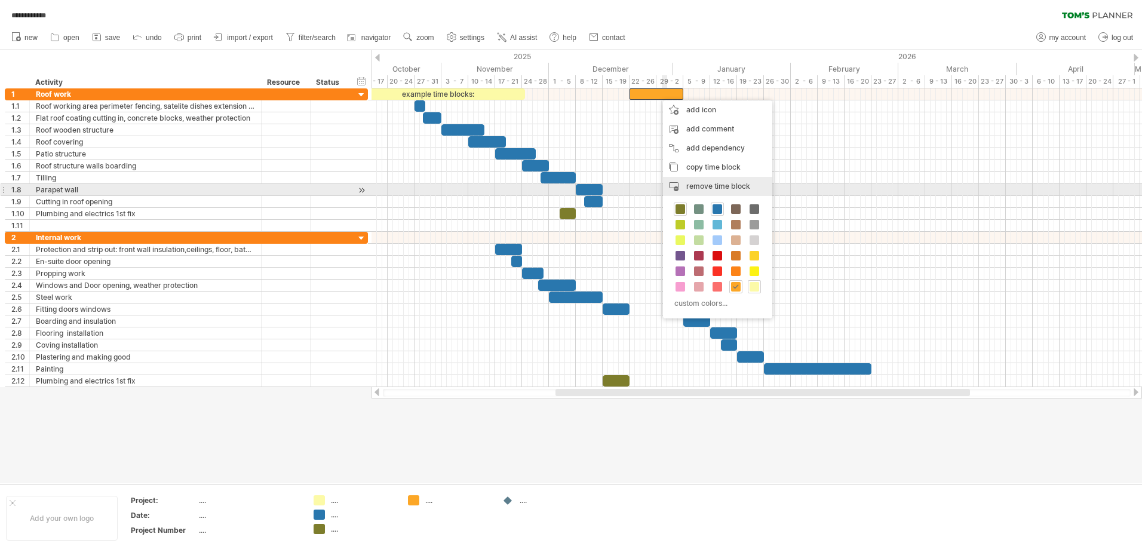
click at [724, 186] on span "remove time block" at bounding box center [718, 186] width 64 height 9
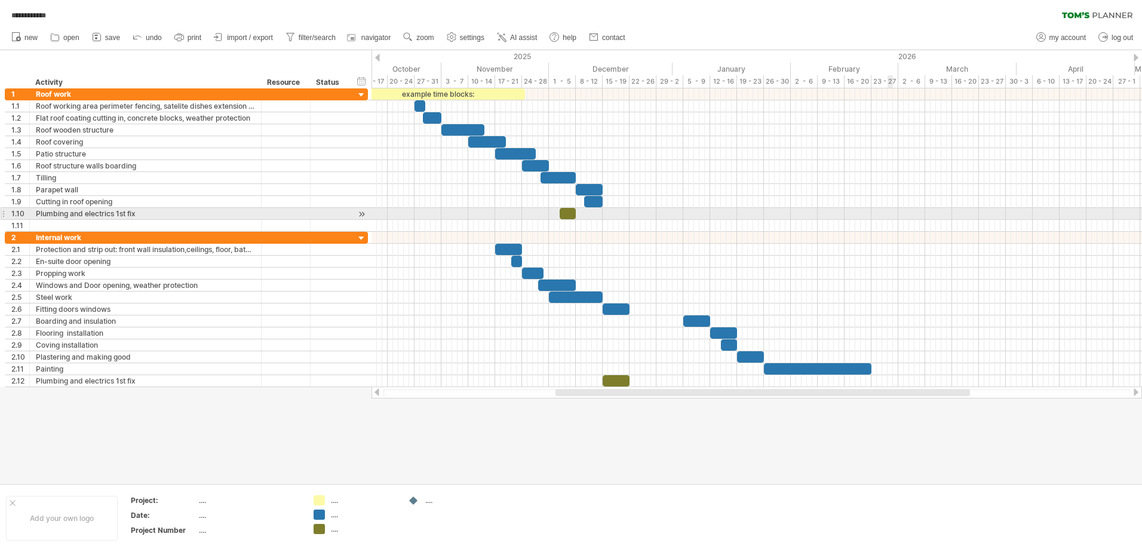
drag, startPoint x: 888, startPoint y: 214, endPoint x: 867, endPoint y: 203, distance: 23.0
click at [885, 214] on div at bounding box center [757, 214] width 771 height 12
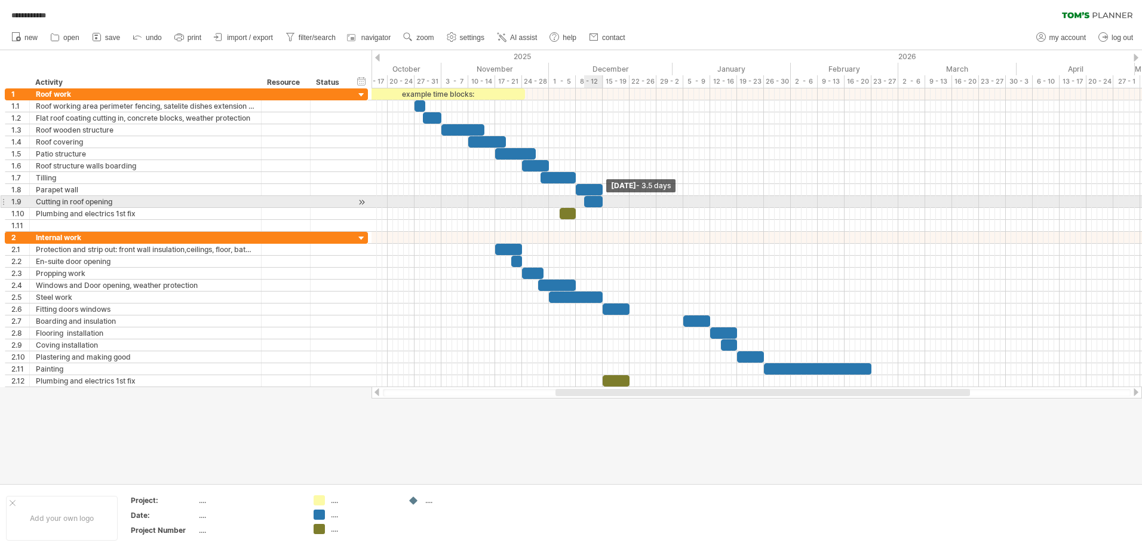
click at [600, 202] on div at bounding box center [593, 201] width 19 height 11
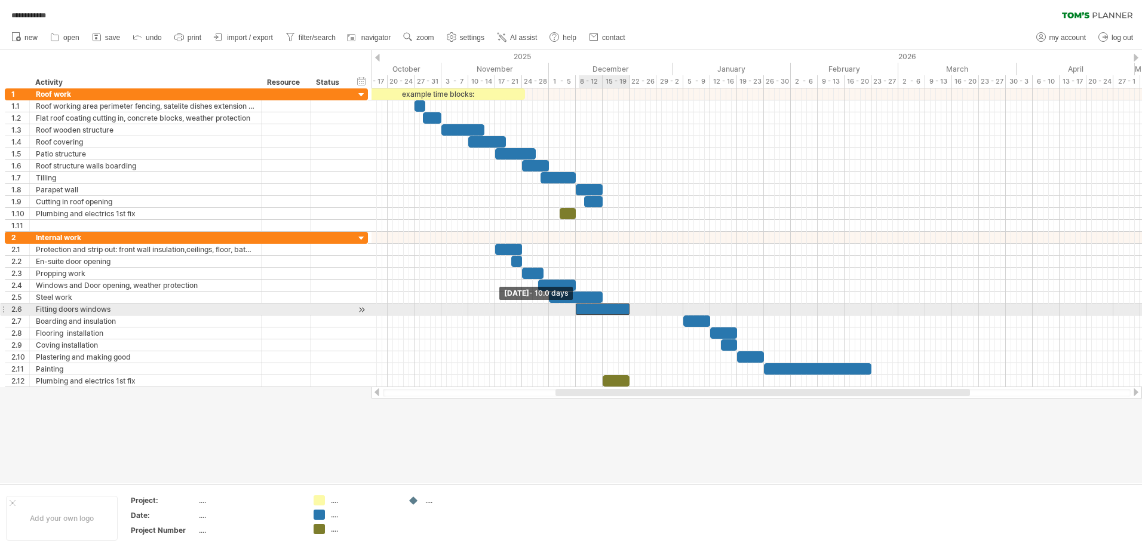
drag, startPoint x: 601, startPoint y: 308, endPoint x: 575, endPoint y: 312, distance: 26.5
click at [575, 311] on span at bounding box center [575, 308] width 5 height 11
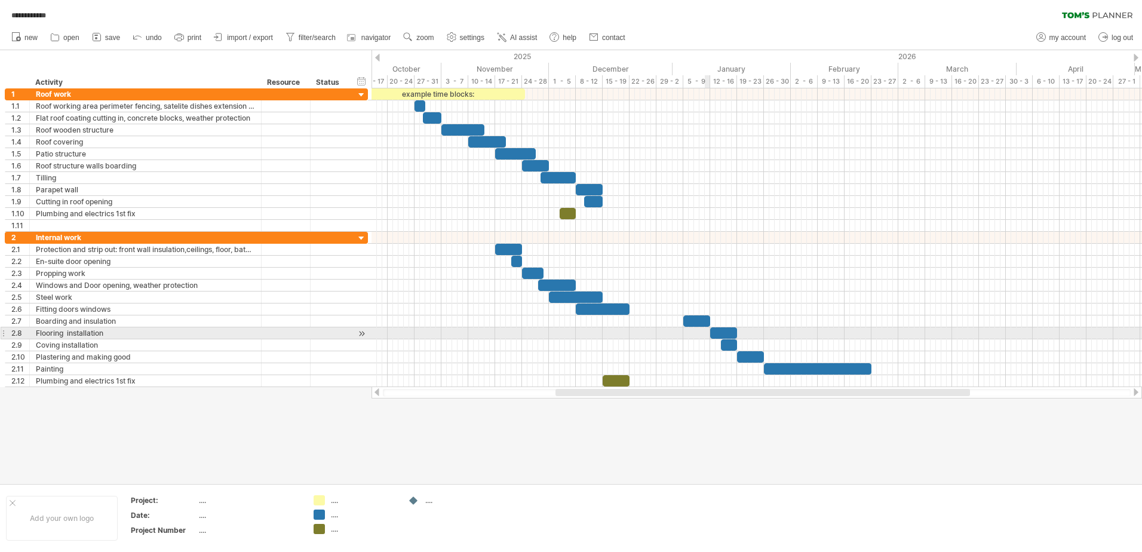
click at [707, 336] on div at bounding box center [757, 333] width 771 height 12
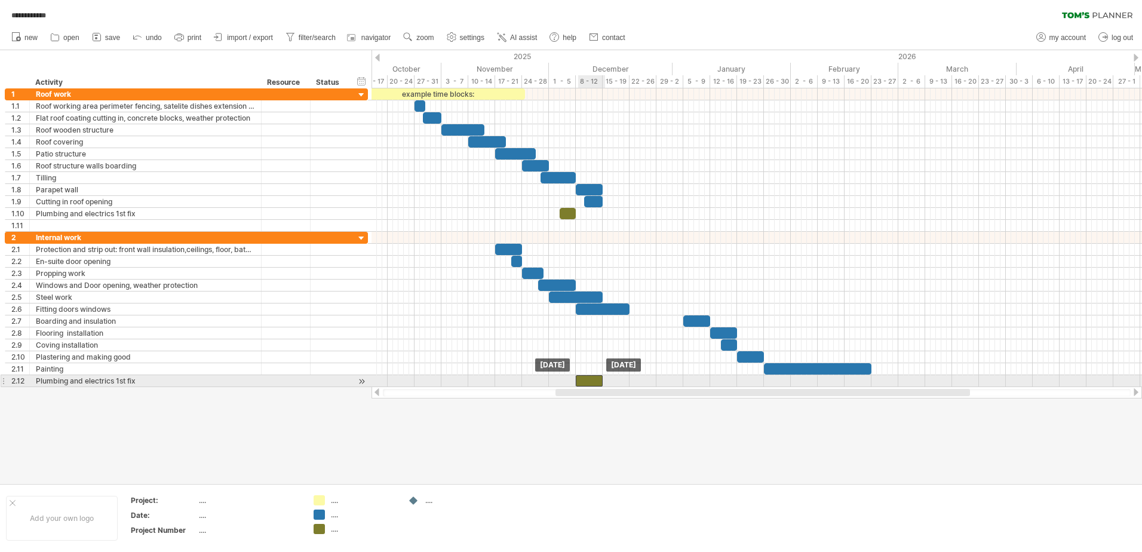
drag, startPoint x: 616, startPoint y: 379, endPoint x: 590, endPoint y: 382, distance: 26.5
click at [590, 382] on div at bounding box center [589, 380] width 27 height 11
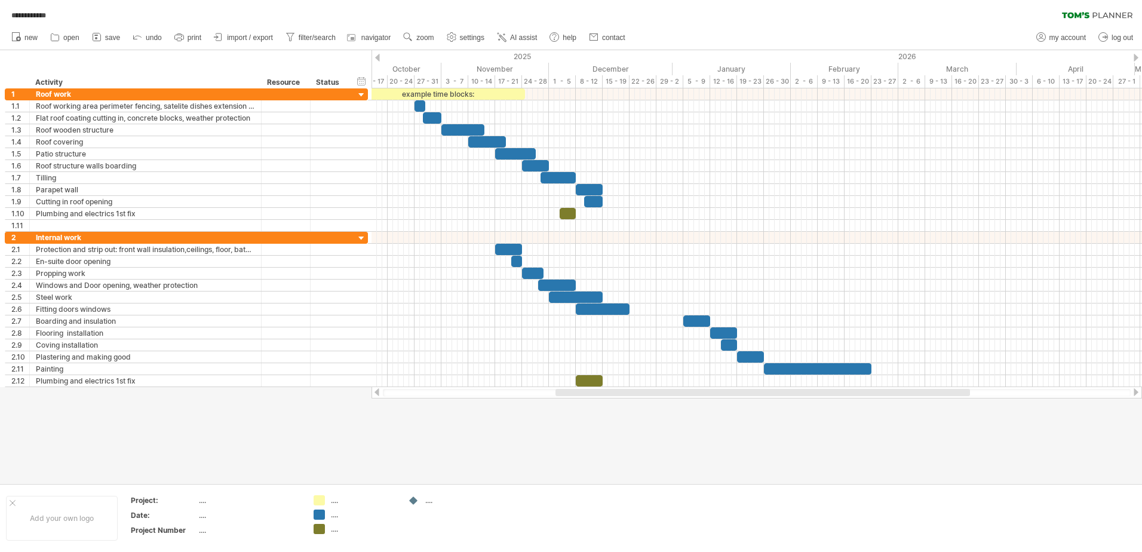
click at [605, 446] on div at bounding box center [571, 266] width 1142 height 433
click at [105, 36] on span "save" at bounding box center [112, 37] width 15 height 8
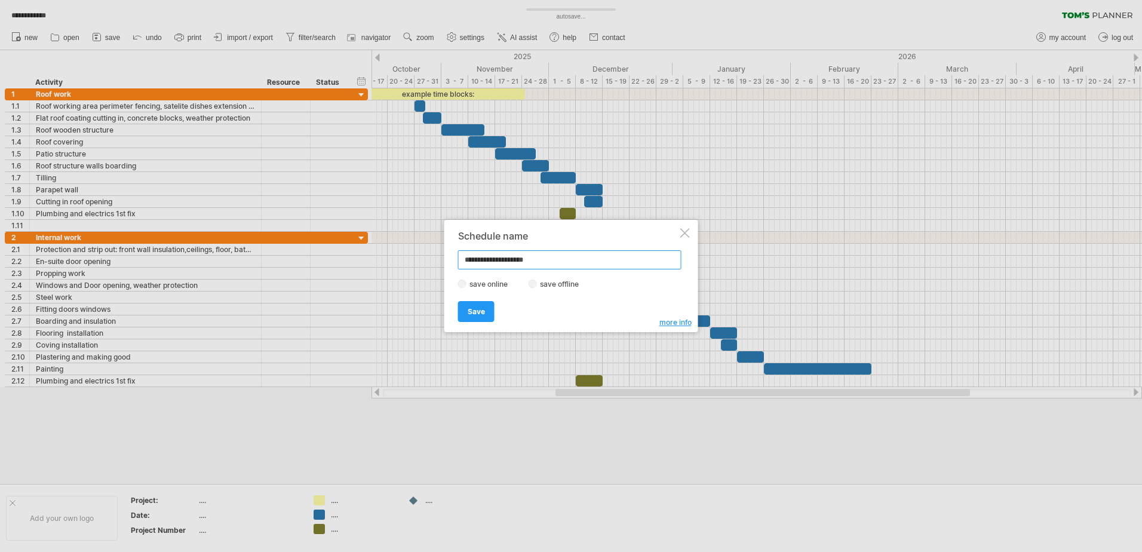
type input "**********"
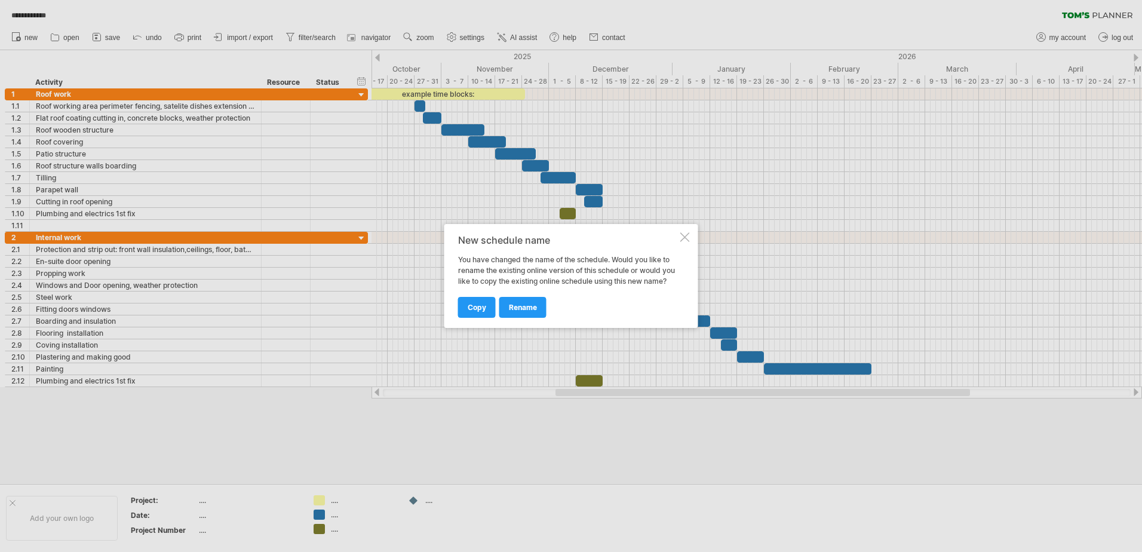
click at [687, 235] on div at bounding box center [685, 237] width 10 height 10
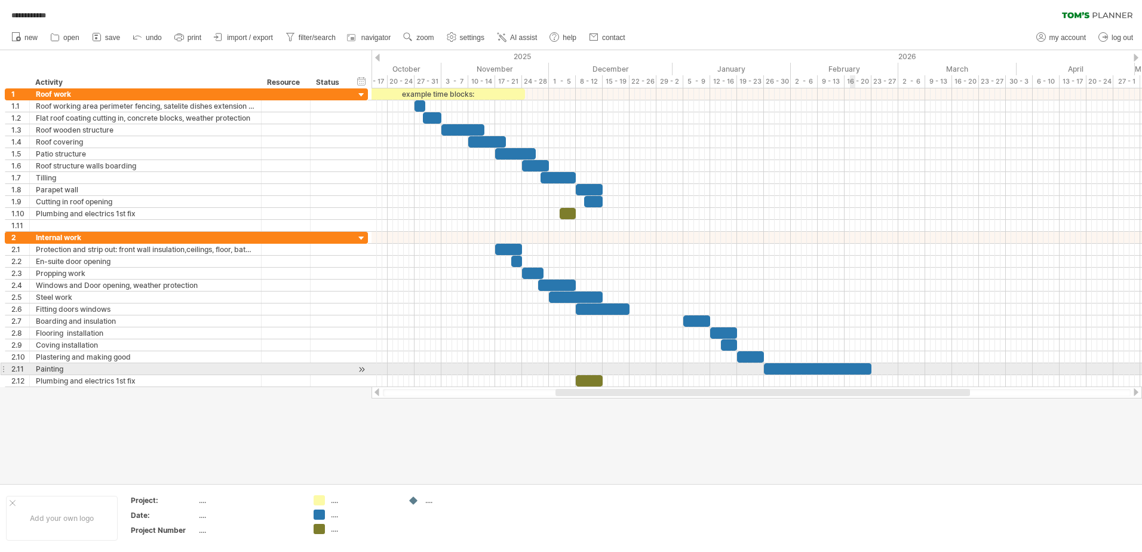
click at [854, 364] on div at bounding box center [818, 368] width 108 height 11
drag, startPoint x: 871, startPoint y: 368, endPoint x: 845, endPoint y: 373, distance: 26.7
click at [845, 373] on span at bounding box center [844, 368] width 5 height 11
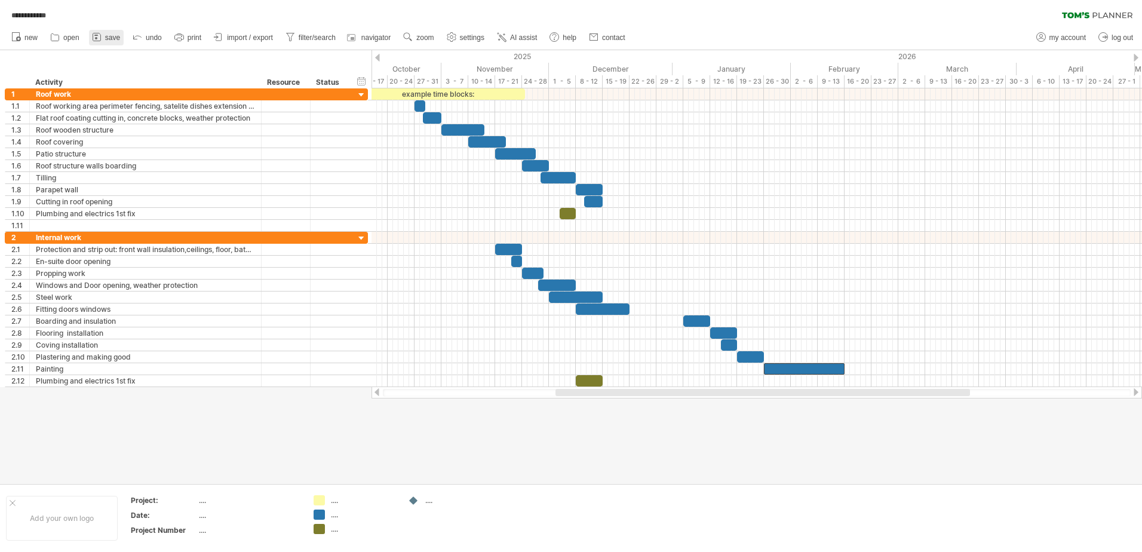
click at [114, 39] on span "save" at bounding box center [112, 37] width 15 height 8
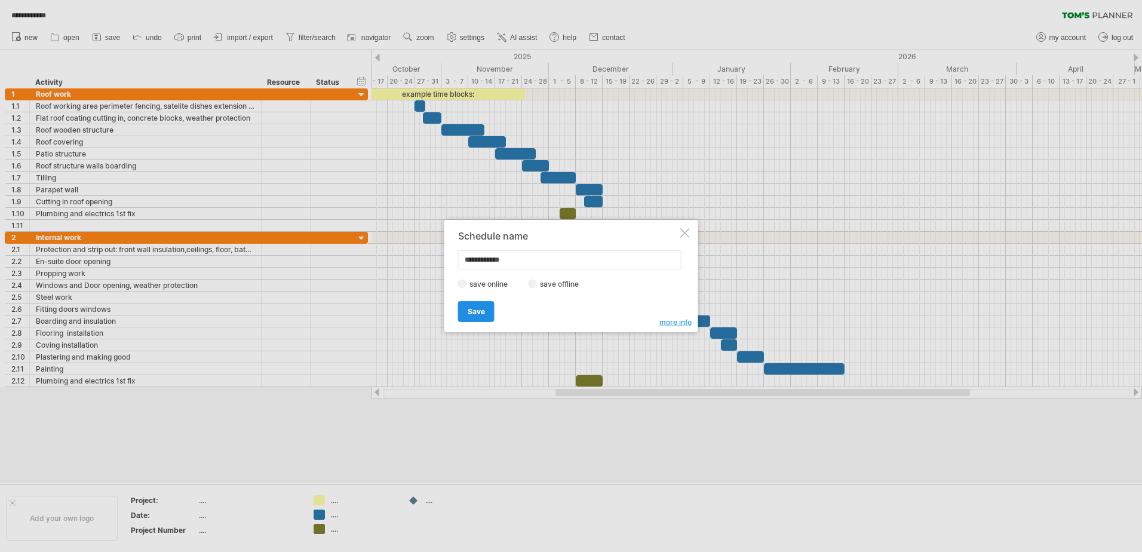
click at [474, 307] on span "Save" at bounding box center [476, 311] width 17 height 9
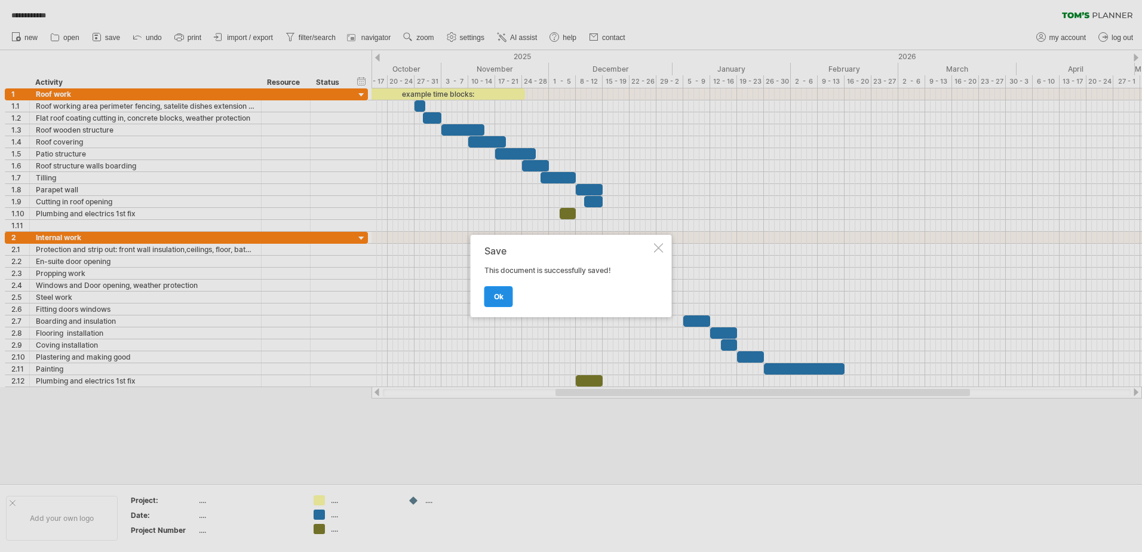
click at [502, 295] on span "ok" at bounding box center [499, 296] width 10 height 9
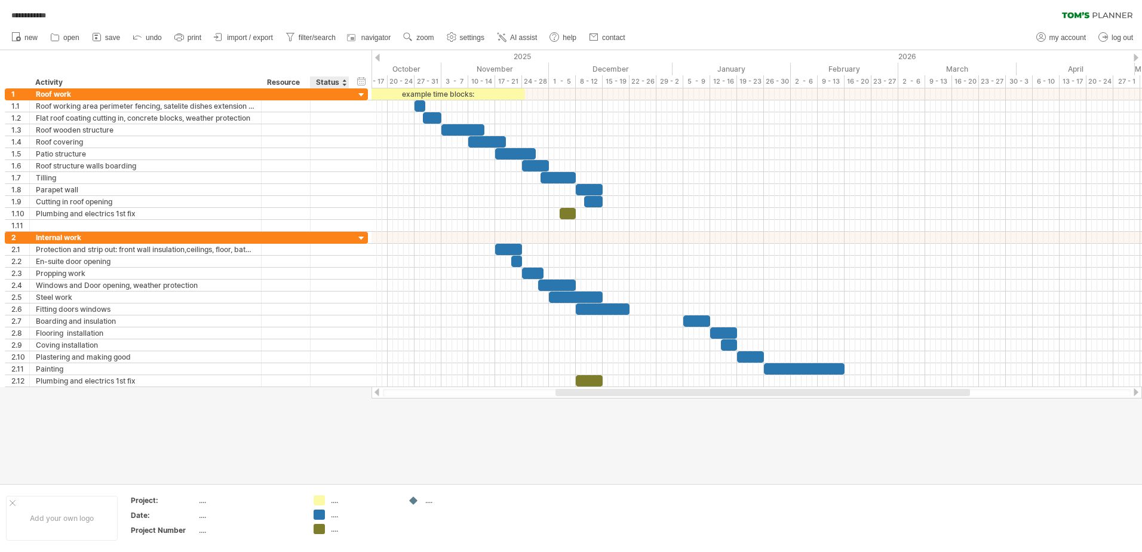
drag, startPoint x: 342, startPoint y: 421, endPoint x: 342, endPoint y: 428, distance: 7.2
click at [344, 421] on div at bounding box center [571, 266] width 1142 height 433
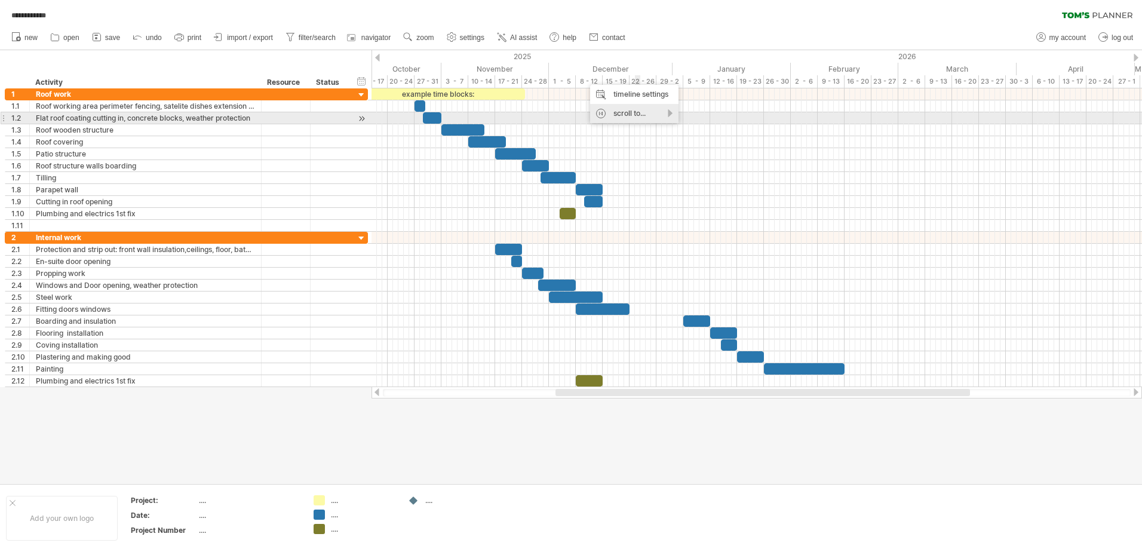
click at [671, 115] on div "scroll to..." at bounding box center [634, 113] width 88 height 19
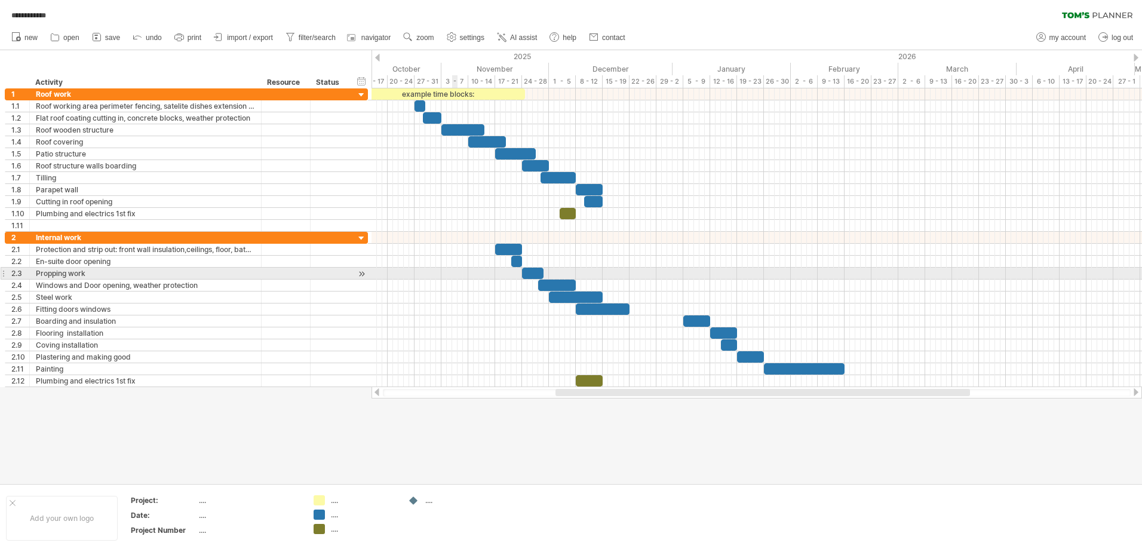
click at [453, 276] on div at bounding box center [757, 274] width 771 height 12
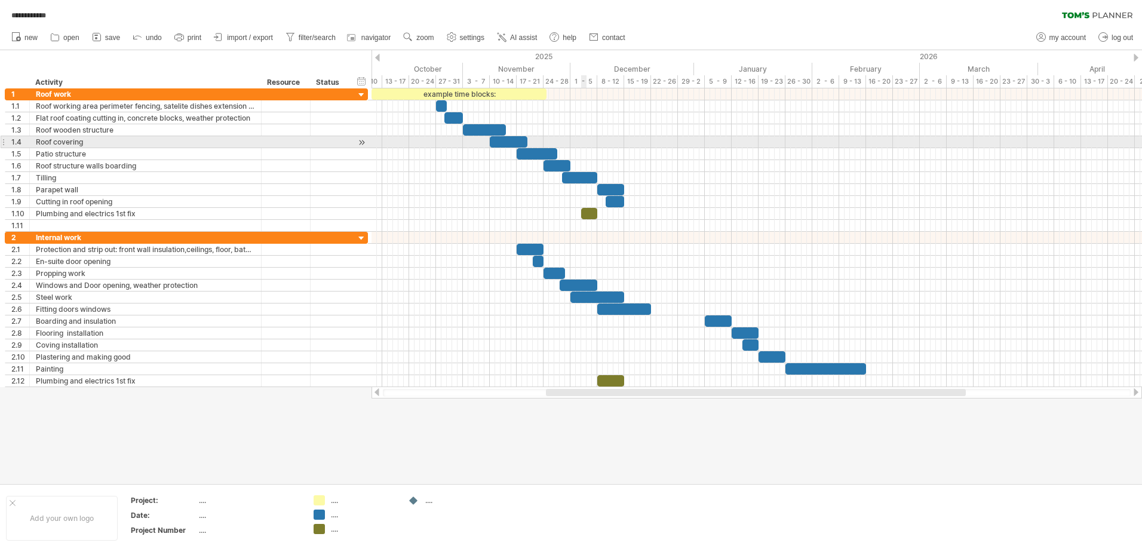
drag, startPoint x: 564, startPoint y: 66, endPoint x: 585, endPoint y: 139, distance: 76.0
click at [585, 139] on div "**********" at bounding box center [571, 276] width 1142 height 552
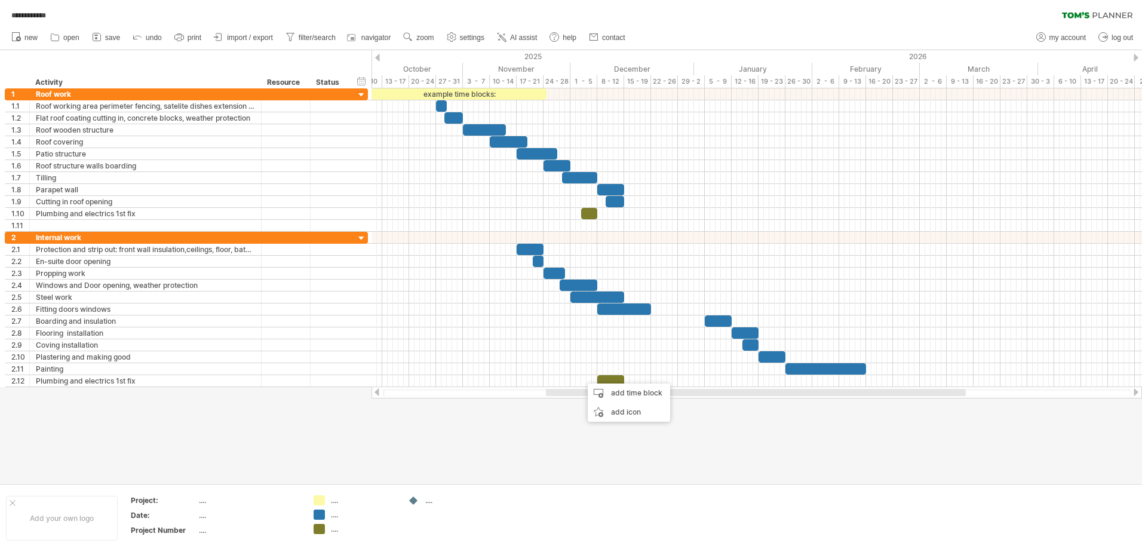
click at [579, 471] on div at bounding box center [571, 266] width 1142 height 433
click at [413, 499] on div "**********" at bounding box center [571, 276] width 1142 height 552
click at [413, 499] on div at bounding box center [408, 500] width 12 height 11
click at [413, 499] on div "**********" at bounding box center [571, 276] width 1142 height 552
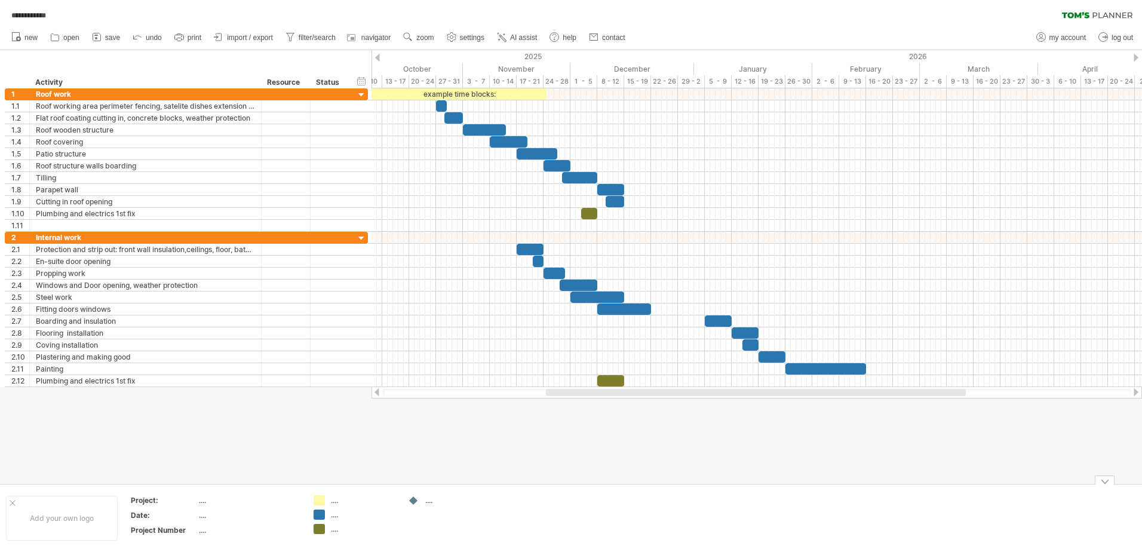
click at [404, 498] on td "...." at bounding box center [449, 518] width 94 height 46
click at [429, 504] on div "...." at bounding box center [457, 500] width 65 height 10
click at [430, 514] on td at bounding box center [449, 518] width 94 height 46
click at [336, 503] on div "...." at bounding box center [363, 500] width 65 height 10
click at [336, 503] on input "text" at bounding box center [360, 500] width 59 height 10
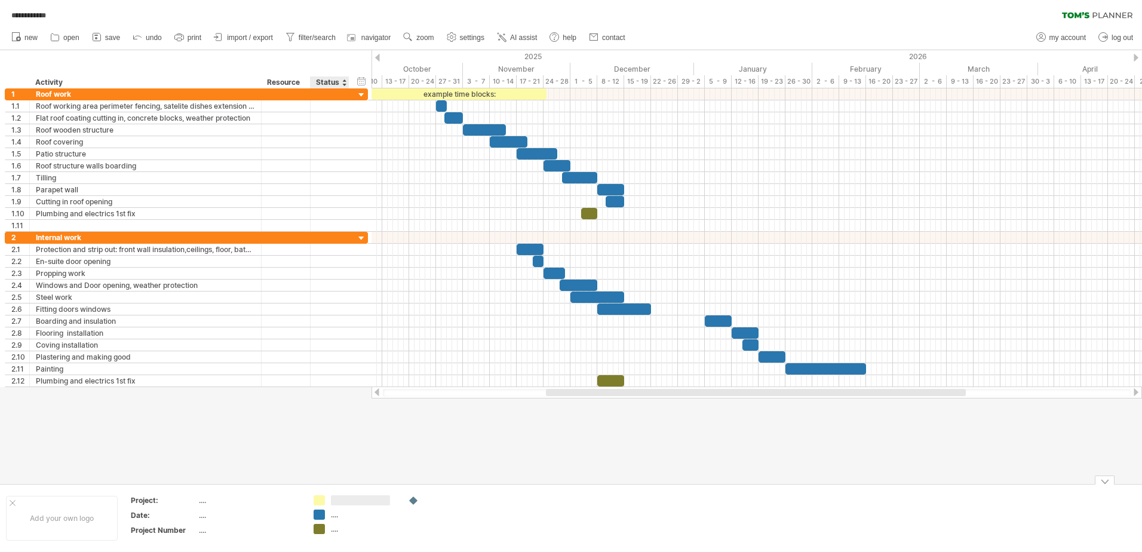
click at [350, 517] on div "...." at bounding box center [363, 515] width 65 height 10
click at [51, 399] on div "add row Ctrl+Enter Cmd+Enter" at bounding box center [73, 394] width 123 height 19
click at [550, 394] on div at bounding box center [757, 393] width 771 height 12
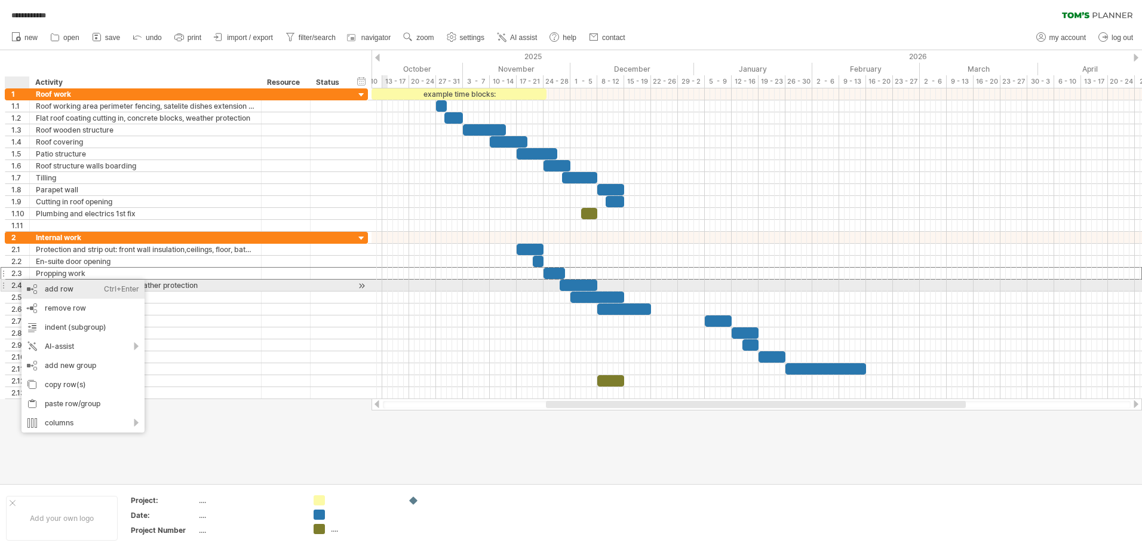
click at [66, 289] on div "add row Ctrl+Enter Cmd+Enter" at bounding box center [83, 289] width 123 height 19
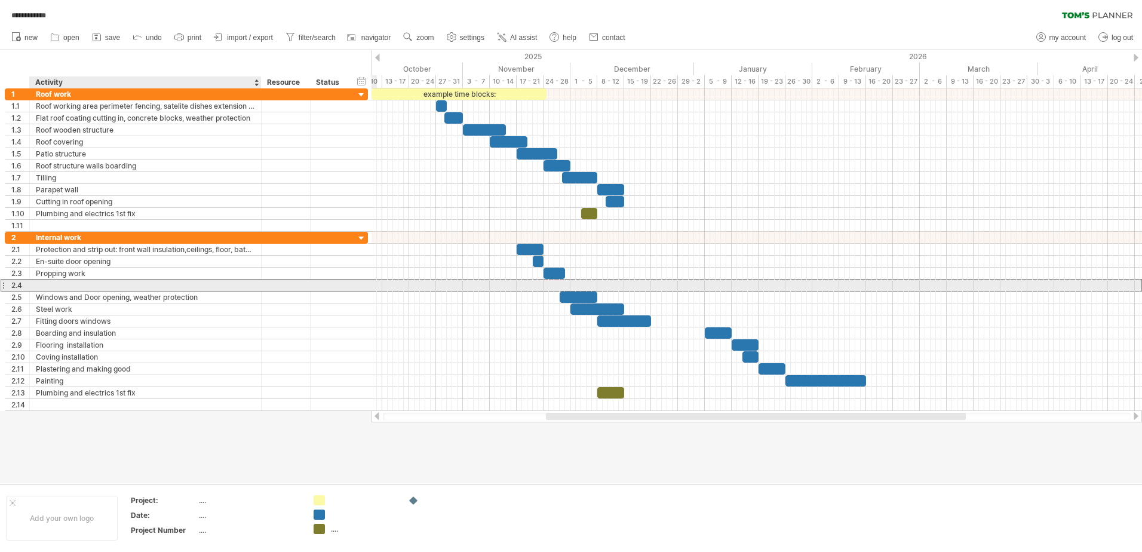
click at [88, 286] on div at bounding box center [145, 285] width 219 height 11
type input "**********"
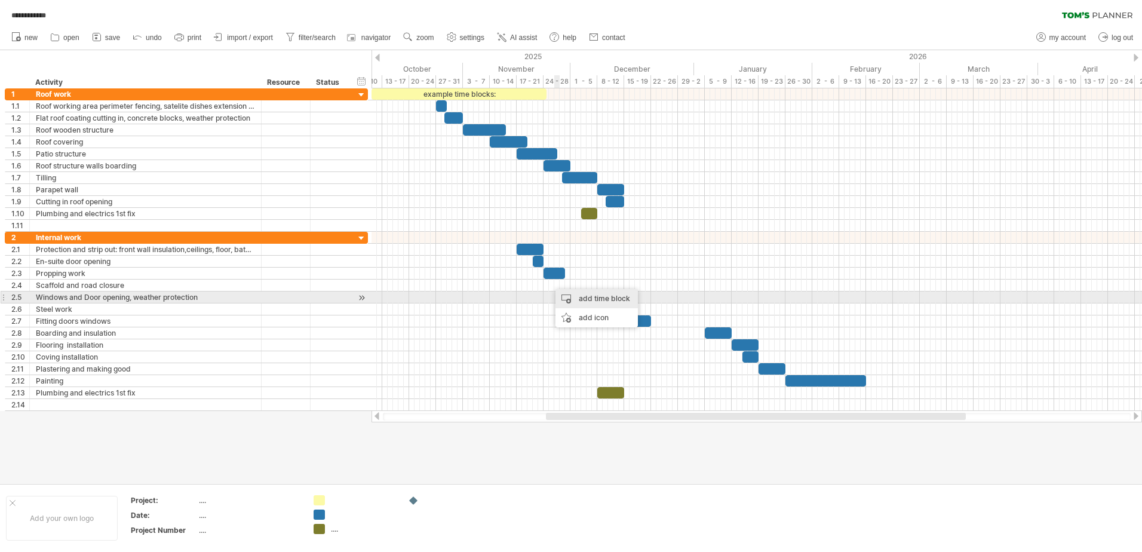
click at [581, 300] on div "add time block" at bounding box center [597, 298] width 82 height 19
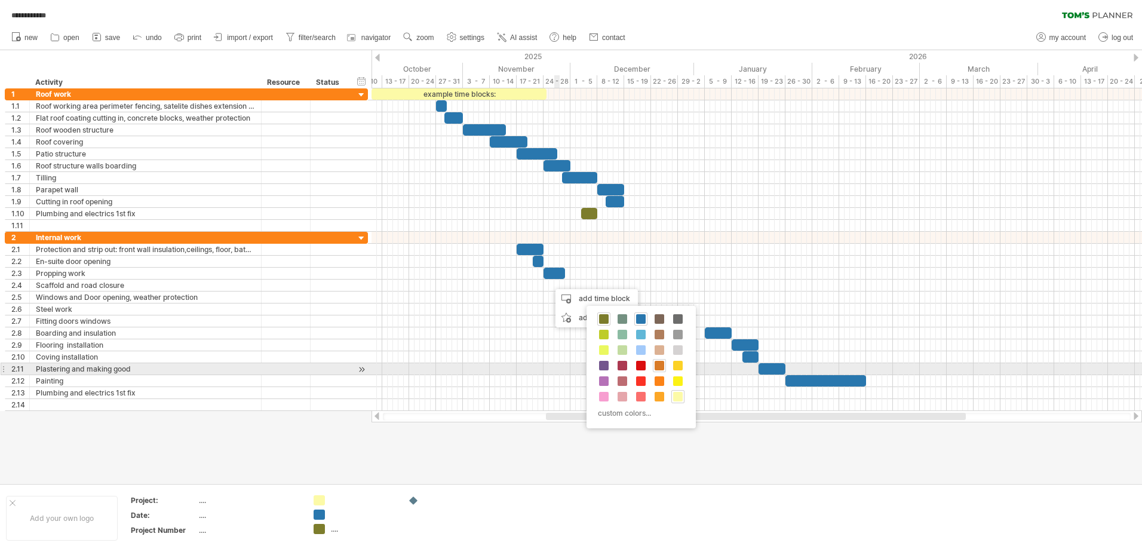
click at [663, 364] on span at bounding box center [660, 366] width 10 height 10
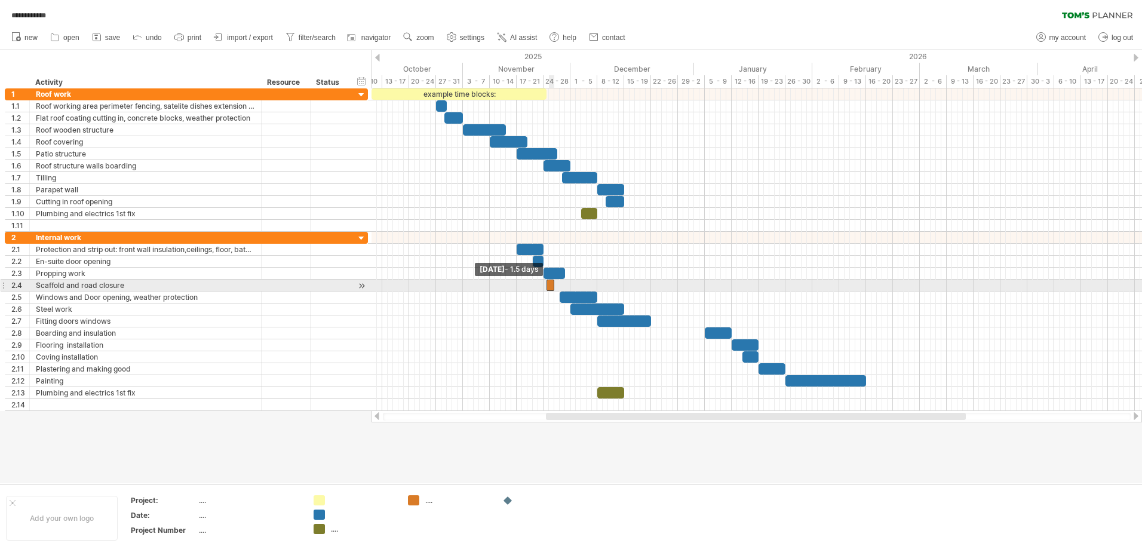
click at [548, 284] on span at bounding box center [546, 285] width 5 height 11
drag, startPoint x: 556, startPoint y: 287, endPoint x: 564, endPoint y: 286, distance: 8.4
click at [564, 286] on span at bounding box center [562, 285] width 5 height 11
click at [552, 289] on div at bounding box center [552, 285] width 16 height 11
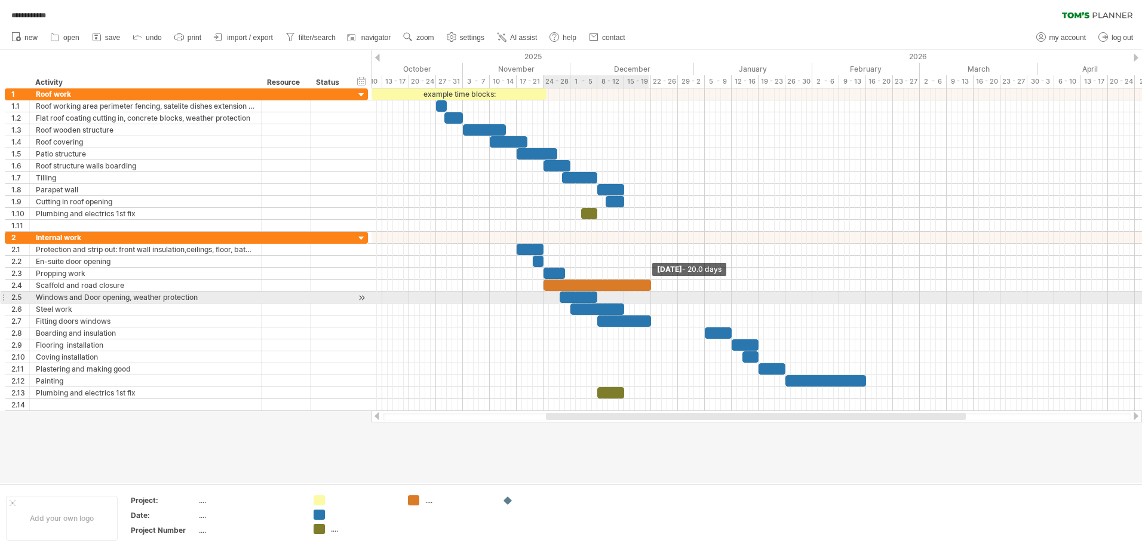
drag, startPoint x: 559, startPoint y: 287, endPoint x: 652, endPoint y: 295, distance: 93.6
click at [652, 295] on div "example time blocks: [DATE] - 20.0 days [DATE]" at bounding box center [757, 249] width 771 height 323
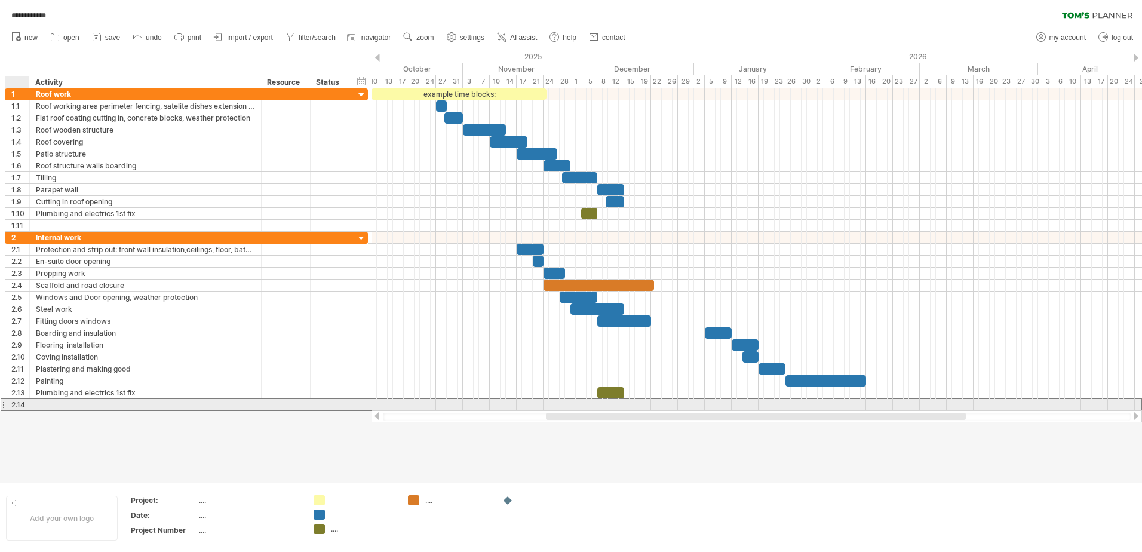
click at [18, 403] on div "2.14" at bounding box center [20, 404] width 18 height 11
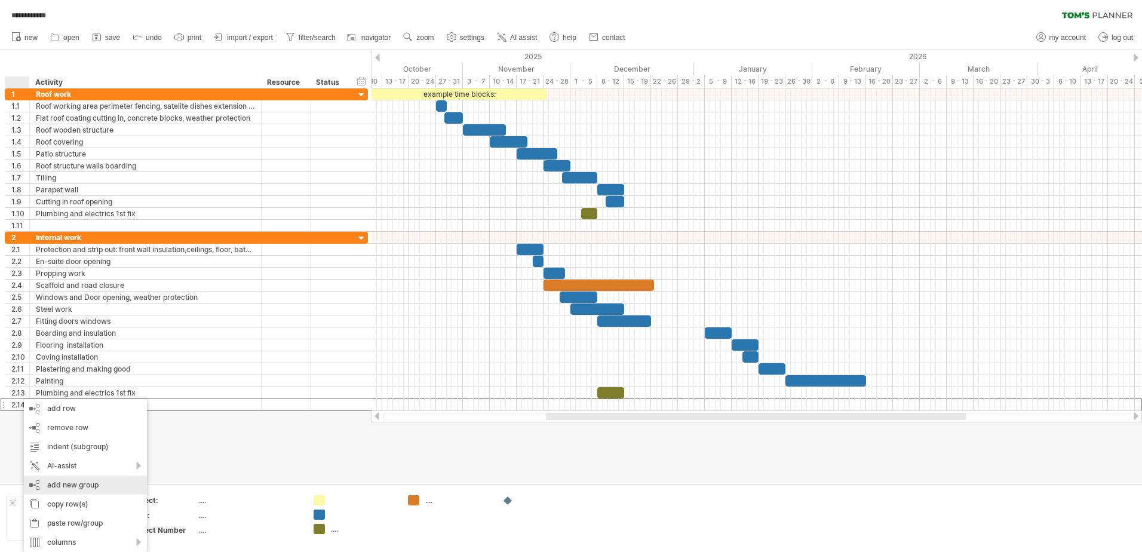
click at [96, 489] on div "add new group" at bounding box center [85, 485] width 123 height 19
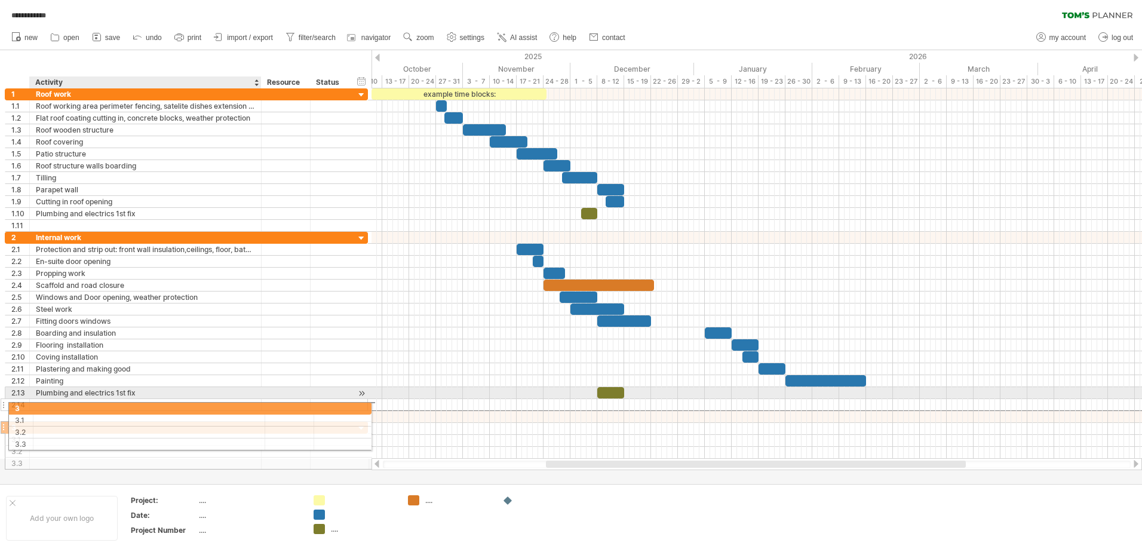
drag, startPoint x: 45, startPoint y: 417, endPoint x: 45, endPoint y: 406, distance: 10.8
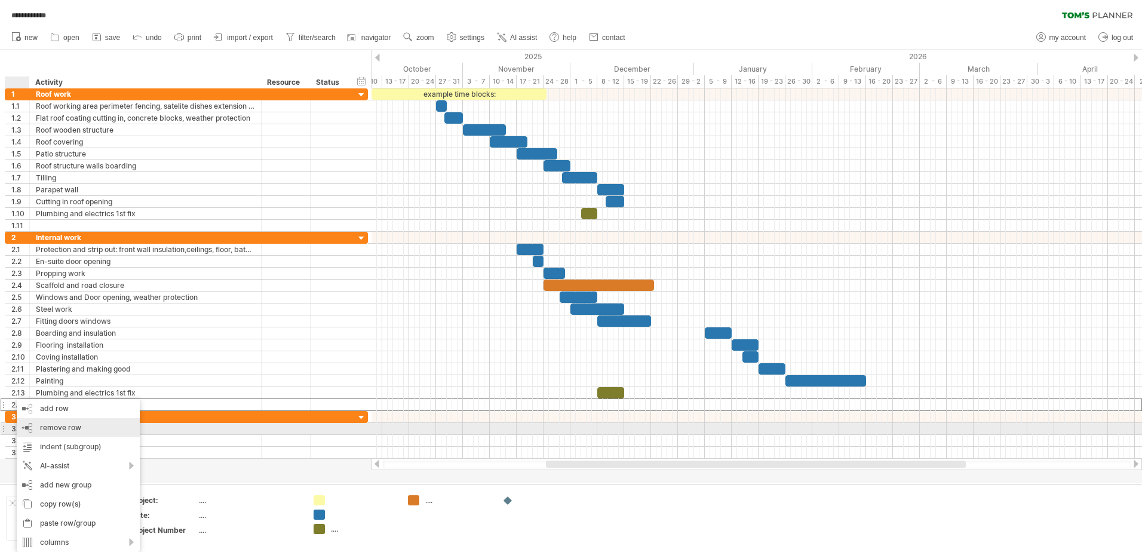
click at [57, 430] on span "remove row" at bounding box center [60, 427] width 41 height 9
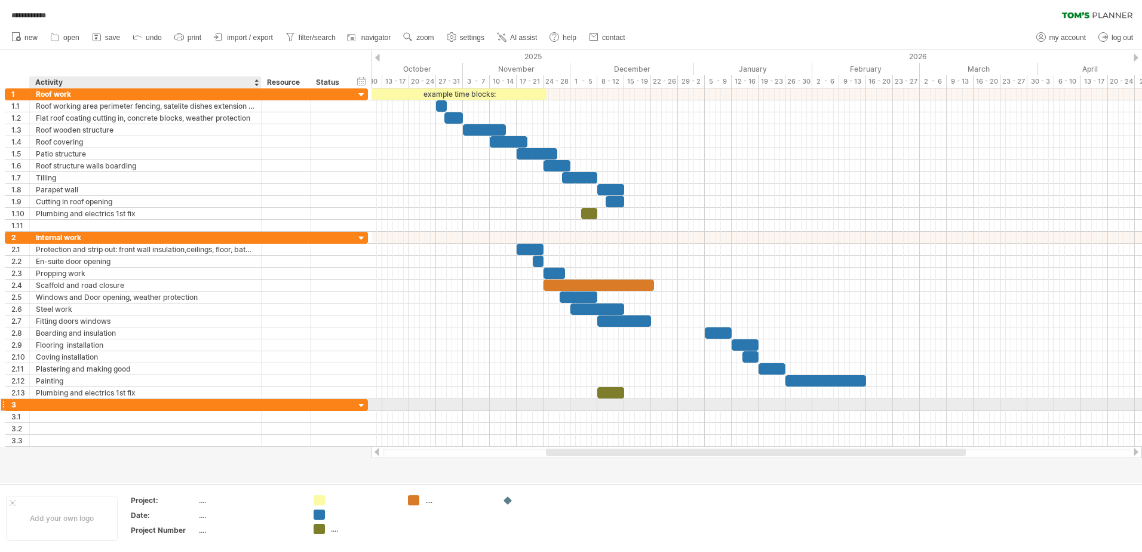
click at [73, 405] on div at bounding box center [145, 404] width 219 height 11
type input "**********"
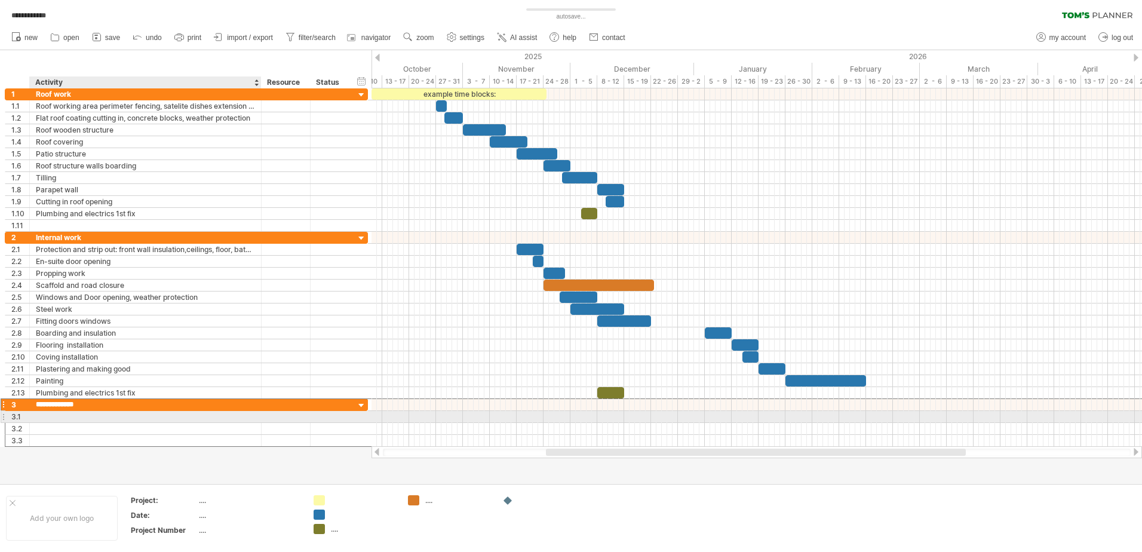
click at [69, 418] on div at bounding box center [145, 416] width 219 height 11
click at [55, 413] on input "**********" at bounding box center [145, 416] width 219 height 11
click at [60, 416] on input "**********" at bounding box center [145, 416] width 219 height 11
click at [48, 419] on input "**********" at bounding box center [145, 416] width 219 height 11
type input "**********"
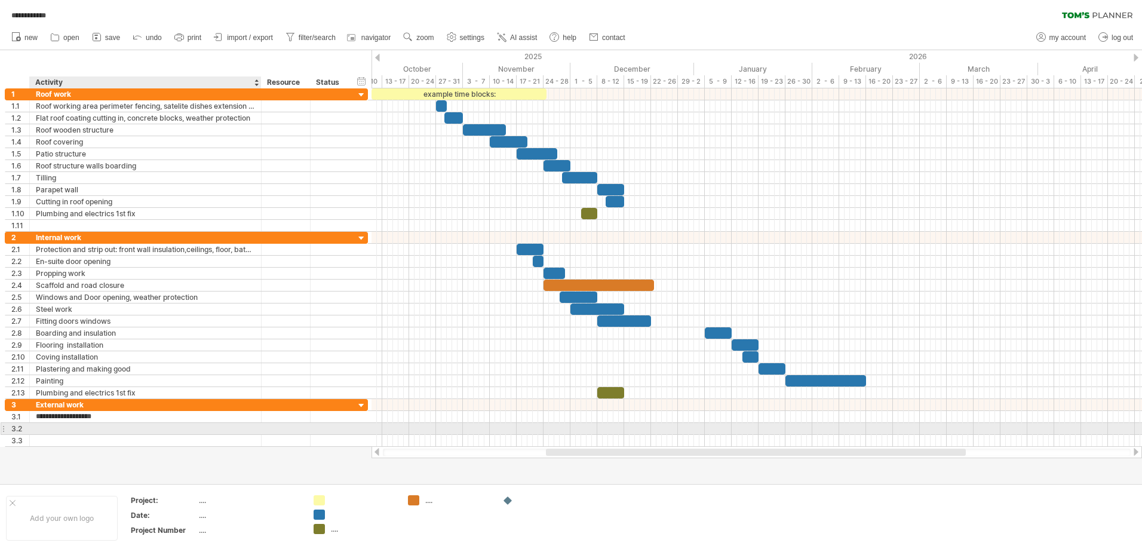
click at [49, 434] on div at bounding box center [145, 428] width 219 height 11
type input "**********"
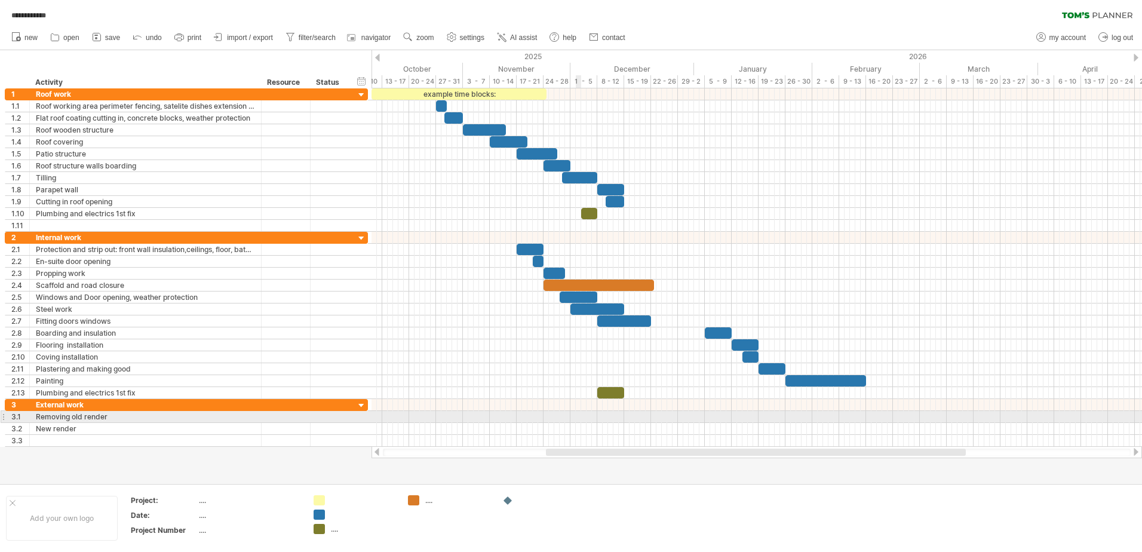
click at [579, 416] on div at bounding box center [757, 417] width 771 height 12
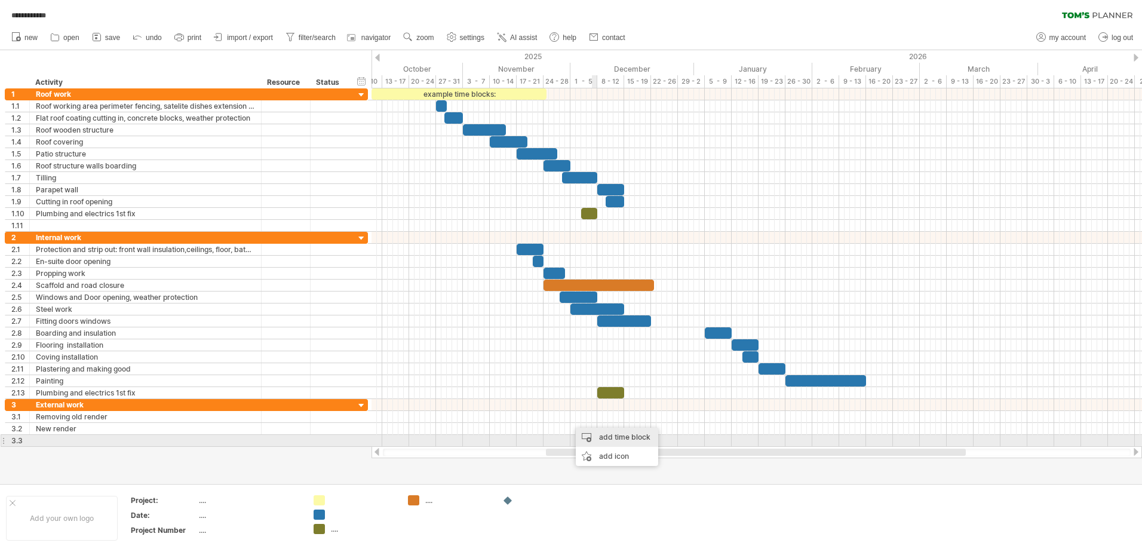
click at [609, 437] on div "add time block" at bounding box center [617, 437] width 82 height 19
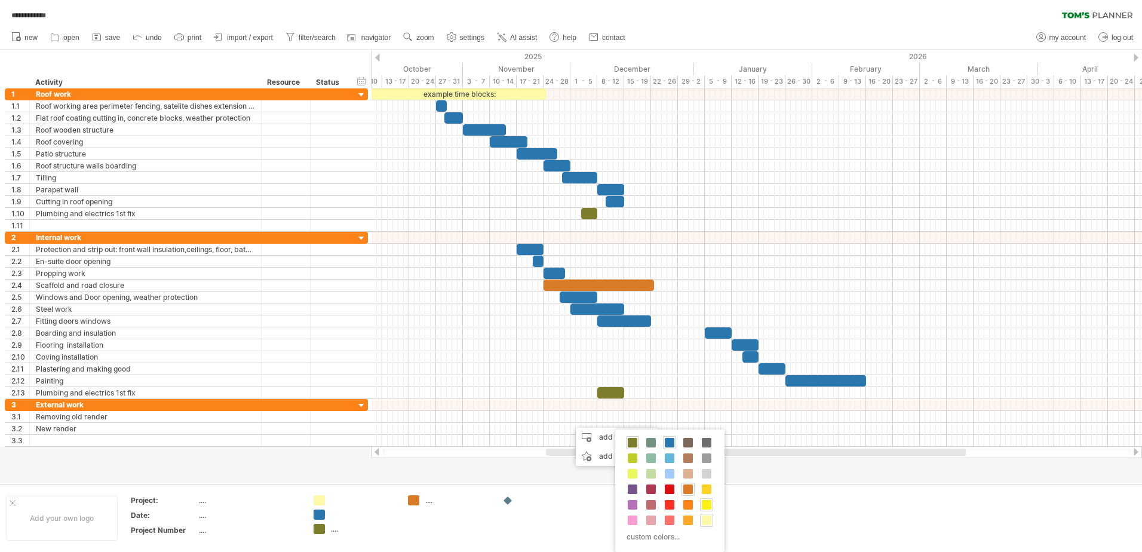
click at [707, 504] on span at bounding box center [707, 505] width 10 height 10
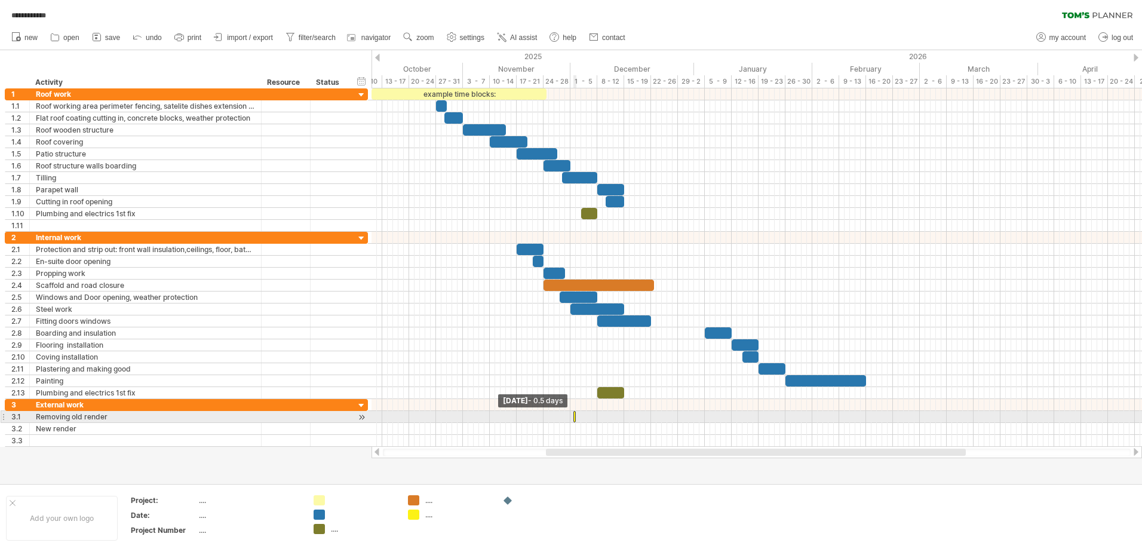
drag, startPoint x: 571, startPoint y: 419, endPoint x: 596, endPoint y: 423, distance: 25.3
click at [596, 423] on div "example time blocks: [DATE] - 20.5 days [DATE] - 0.5 days" at bounding box center [757, 267] width 771 height 358
drag, startPoint x: 577, startPoint y: 416, endPoint x: 594, endPoint y: 416, distance: 16.7
click at [594, 416] on span at bounding box center [592, 416] width 5 height 11
click at [582, 417] on div at bounding box center [579, 416] width 19 height 11
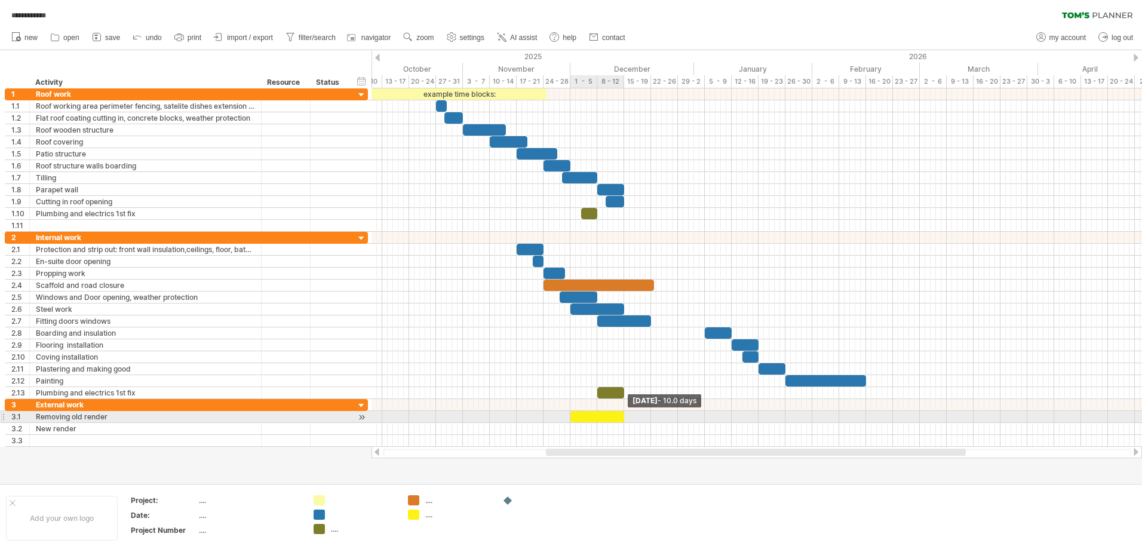
drag, startPoint x: 589, startPoint y: 419, endPoint x: 624, endPoint y: 419, distance: 34.6
click at [624, 419] on span at bounding box center [624, 416] width 5 height 11
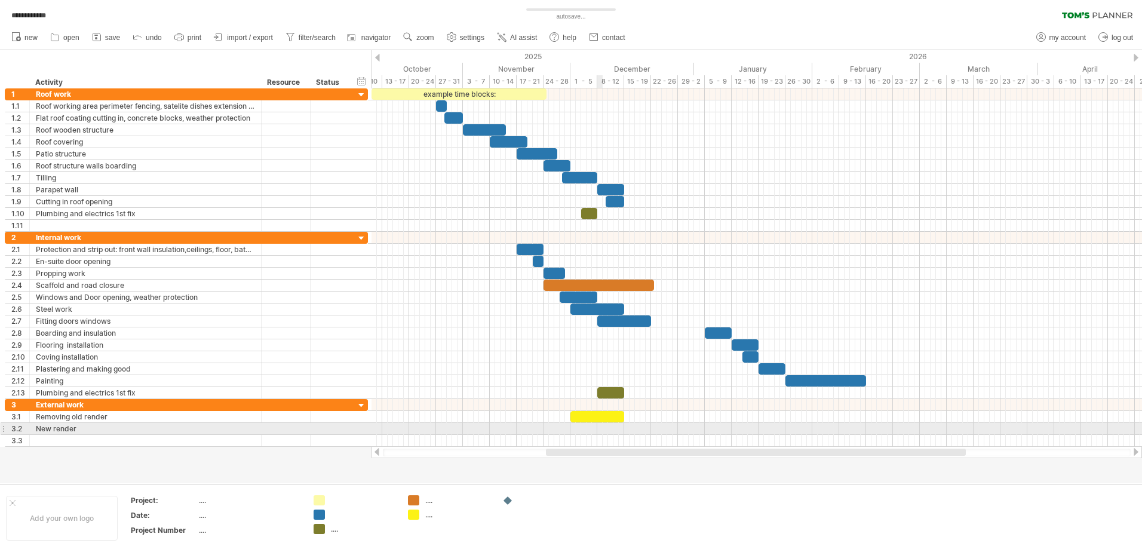
click at [600, 430] on div at bounding box center [757, 429] width 771 height 12
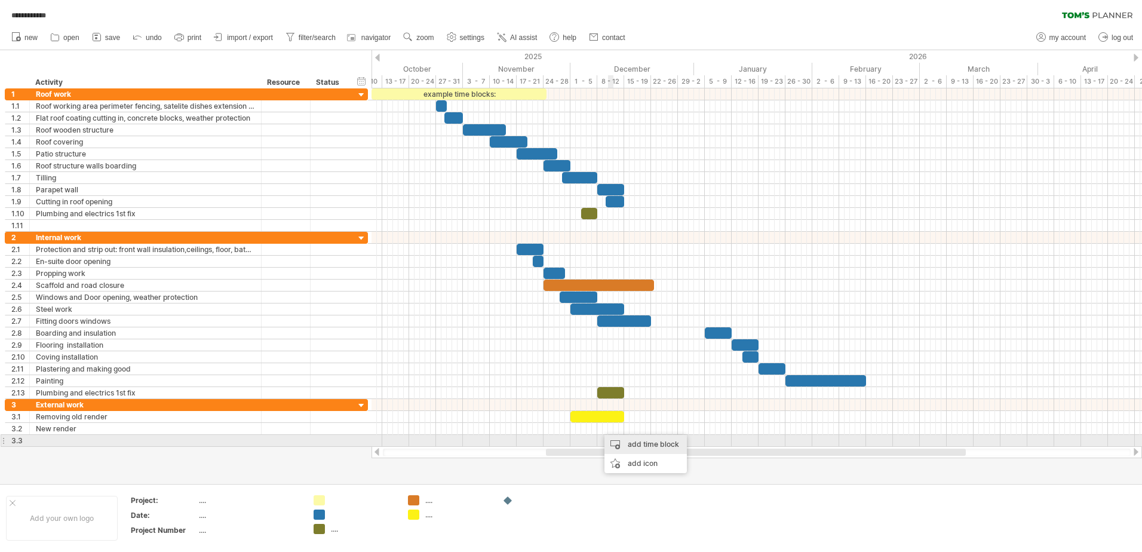
click at [632, 441] on div "add time block" at bounding box center [646, 444] width 82 height 19
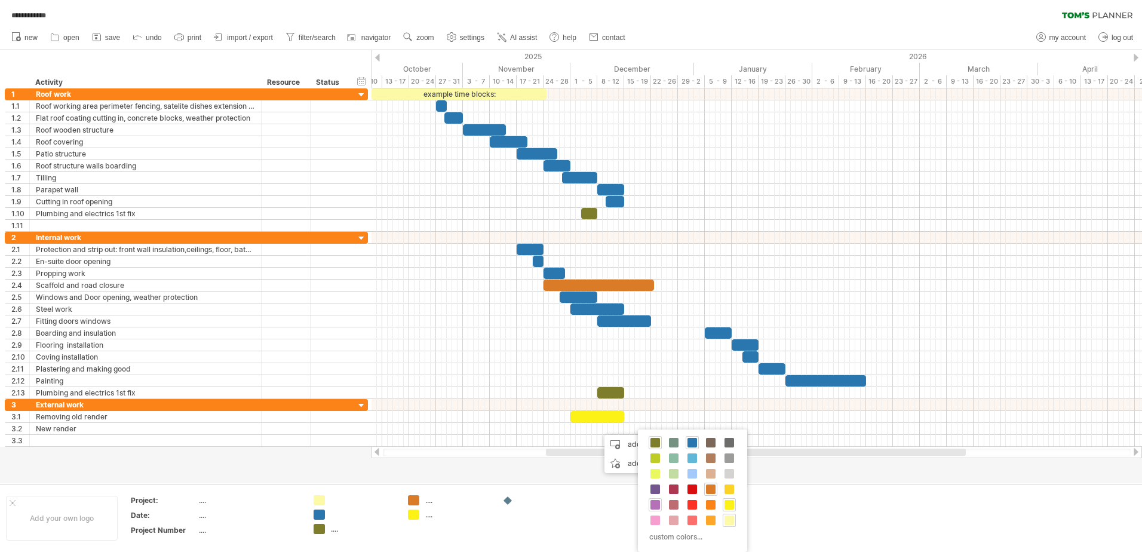
click at [655, 508] on span at bounding box center [656, 505] width 10 height 10
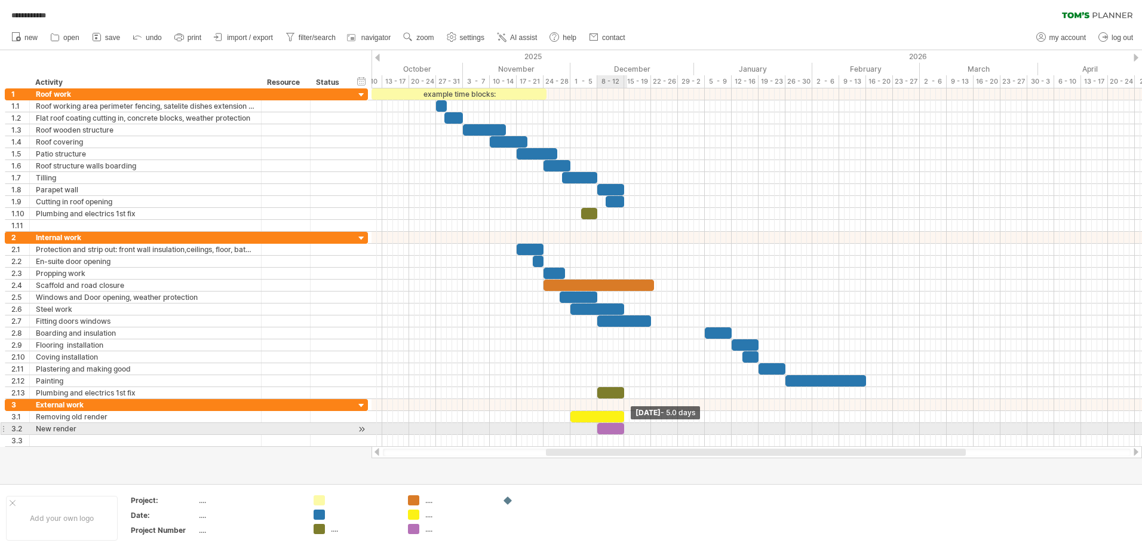
drag, startPoint x: 602, startPoint y: 431, endPoint x: 625, endPoint y: 432, distance: 22.7
click at [625, 432] on span at bounding box center [624, 428] width 5 height 11
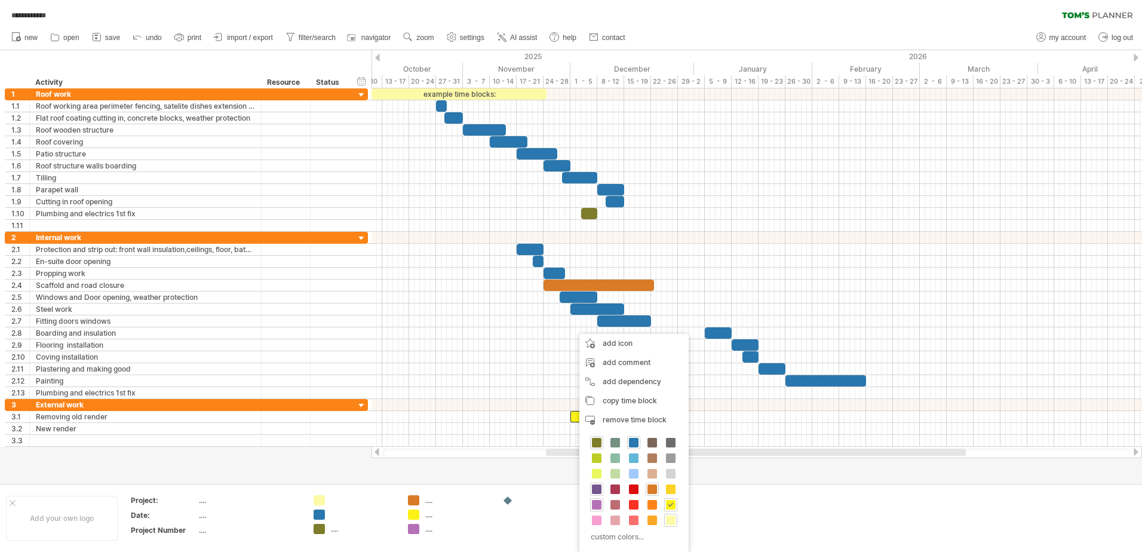
click at [596, 489] on span at bounding box center [597, 489] width 10 height 10
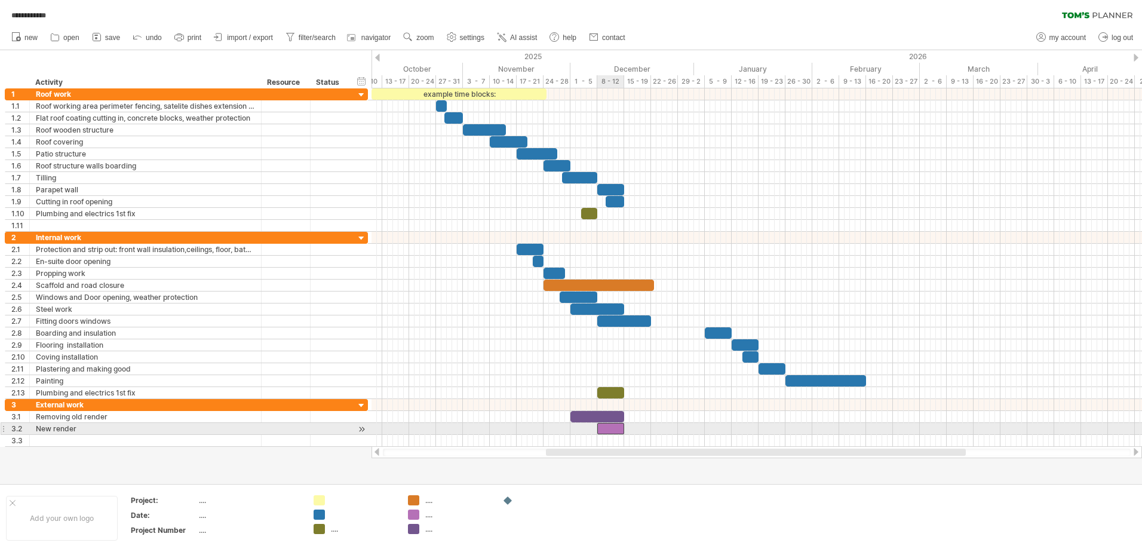
click at [611, 427] on div at bounding box center [610, 428] width 27 height 11
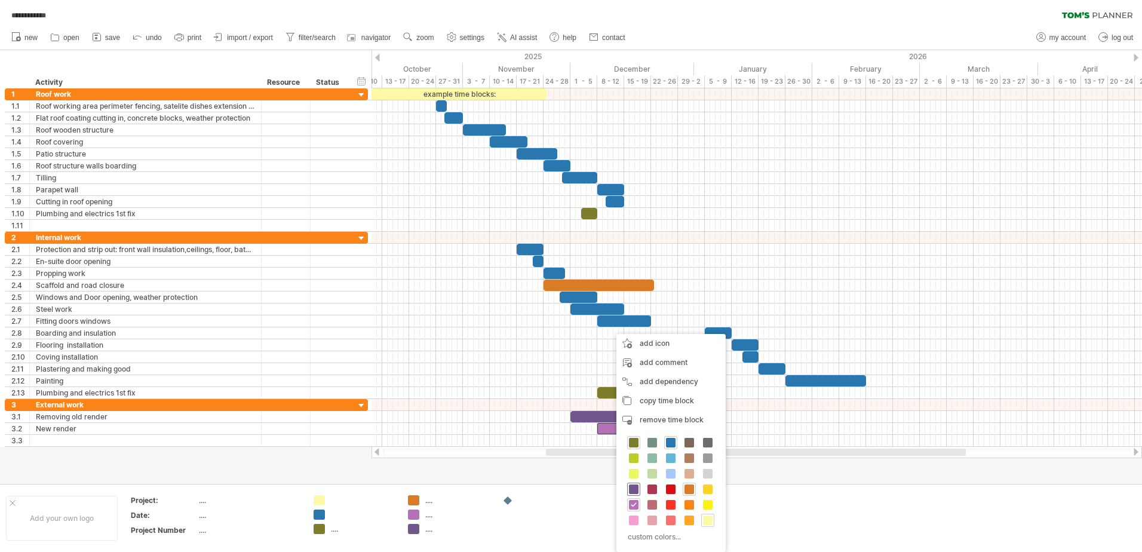
click at [634, 489] on span at bounding box center [634, 489] width 10 height 10
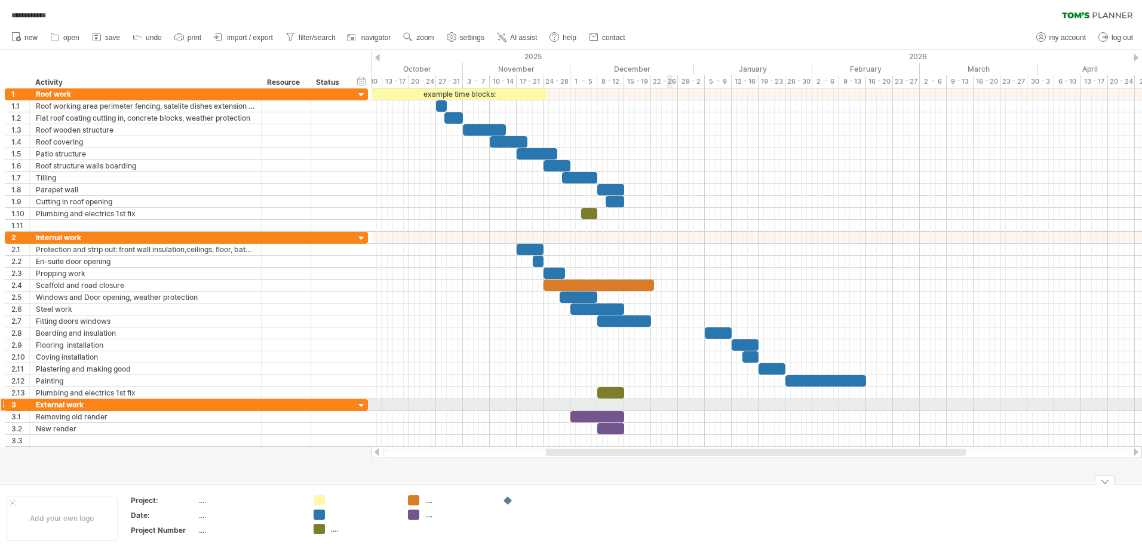
click at [670, 406] on div at bounding box center [757, 405] width 771 height 12
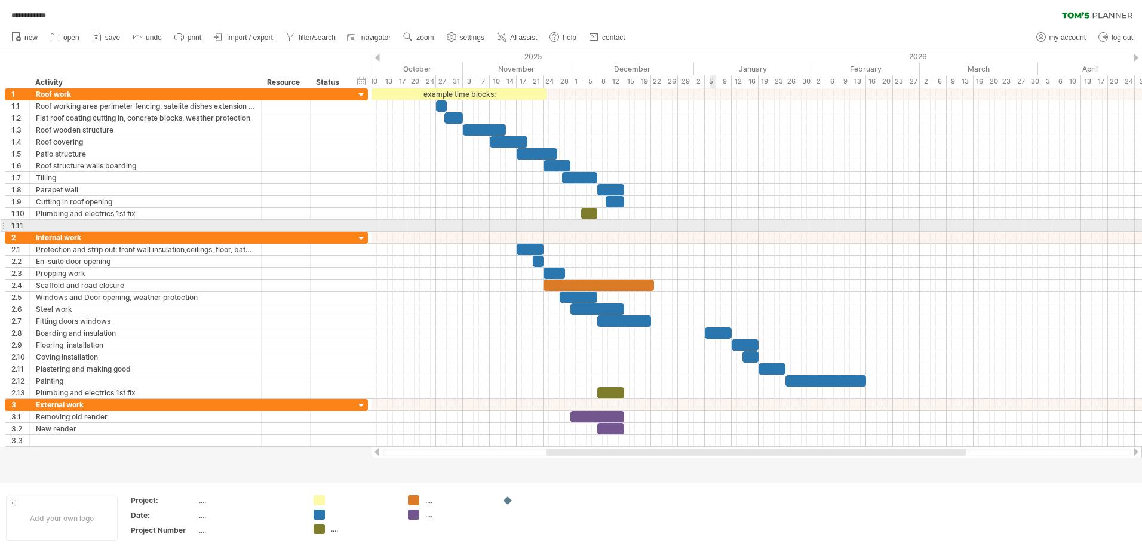
click at [714, 226] on div at bounding box center [757, 226] width 771 height 12
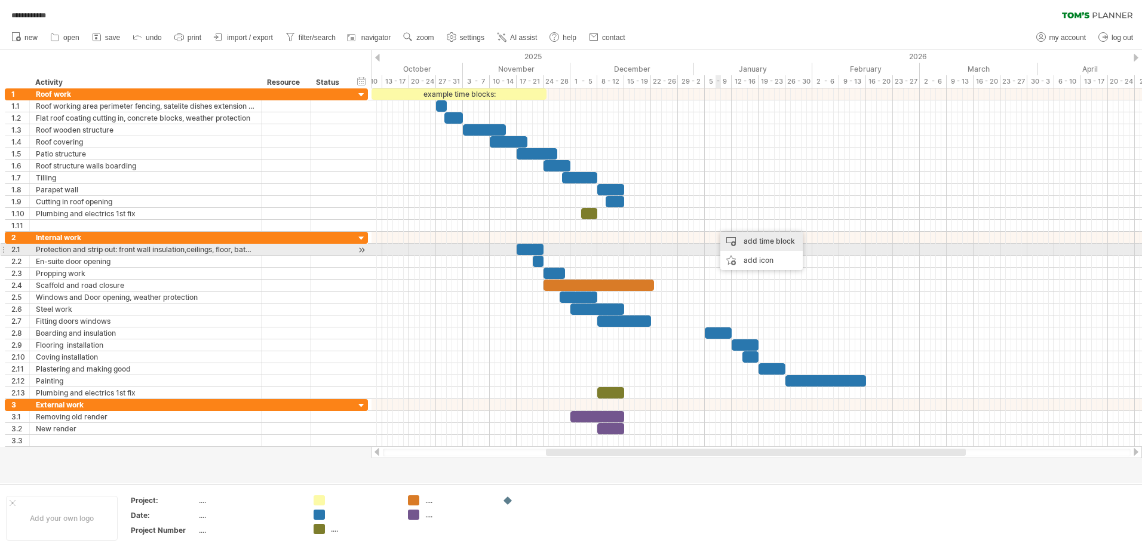
click at [751, 245] on div "add time block" at bounding box center [761, 241] width 82 height 19
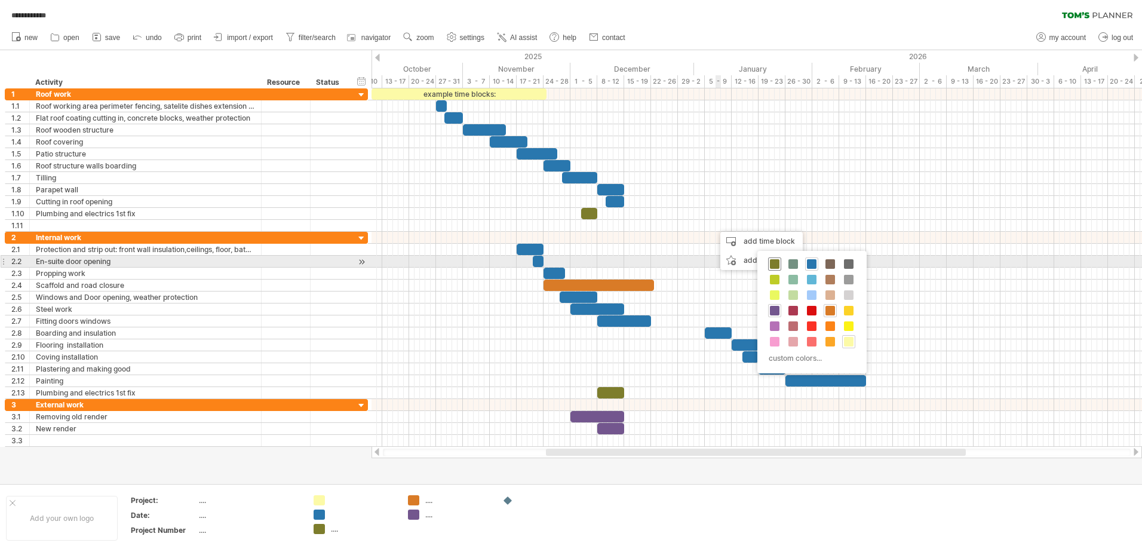
click at [773, 264] on span at bounding box center [775, 264] width 10 height 10
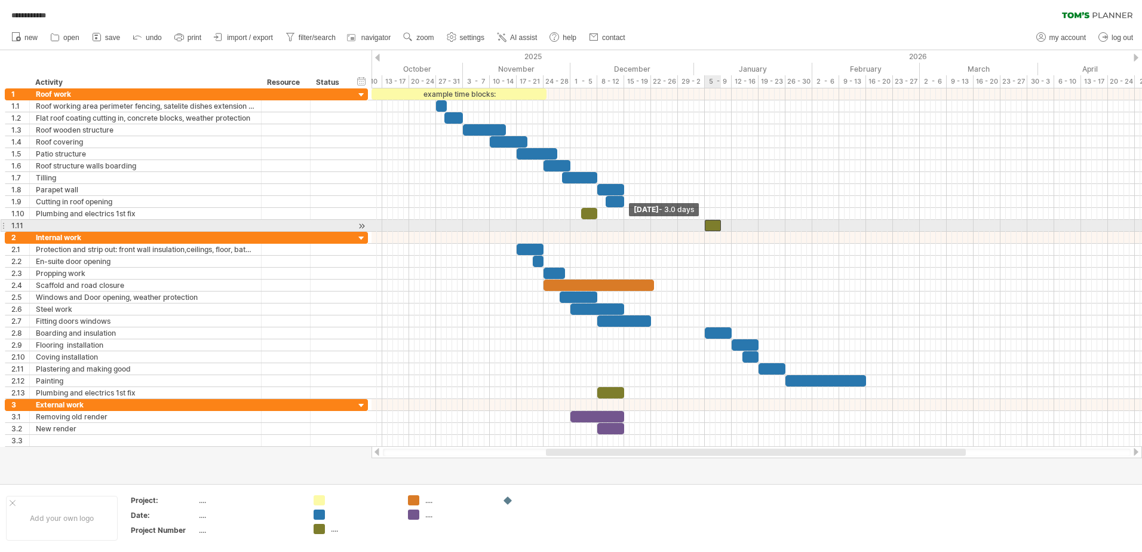
drag, startPoint x: 713, startPoint y: 226, endPoint x: 703, endPoint y: 231, distance: 11.8
click at [703, 231] on span at bounding box center [705, 225] width 5 height 11
drag, startPoint x: 723, startPoint y: 225, endPoint x: 732, endPoint y: 226, distance: 9.6
click at [732, 226] on span at bounding box center [731, 225] width 5 height 11
click at [73, 223] on div at bounding box center [145, 225] width 219 height 11
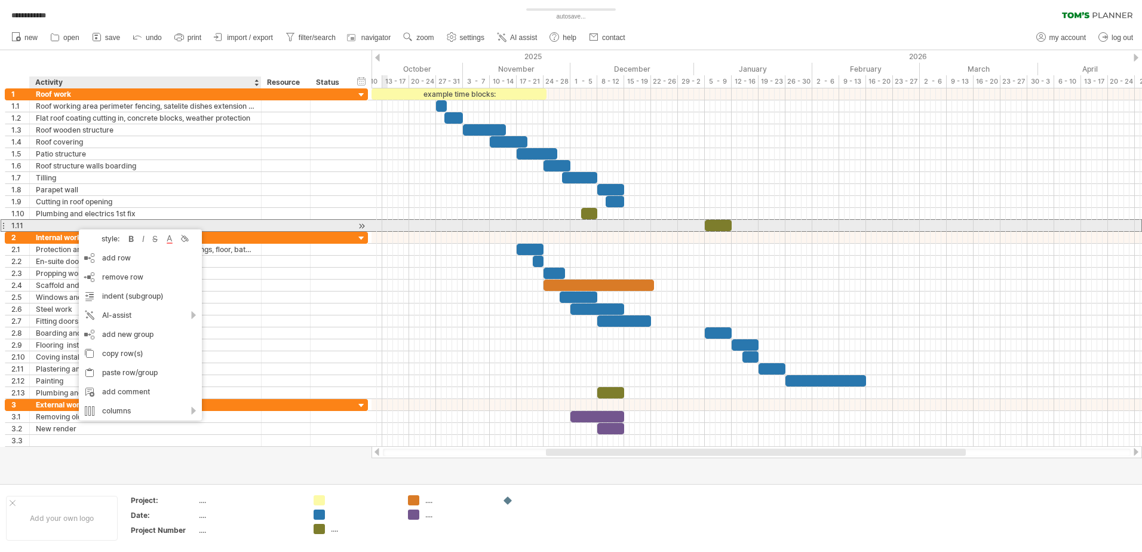
click at [57, 223] on div at bounding box center [145, 225] width 219 height 11
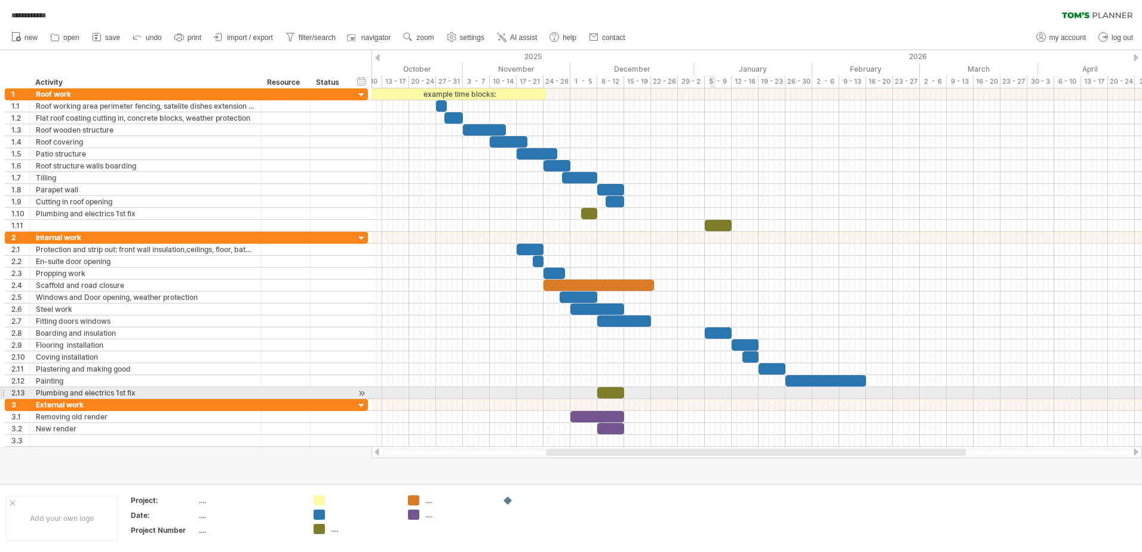
click at [714, 392] on div at bounding box center [757, 393] width 771 height 12
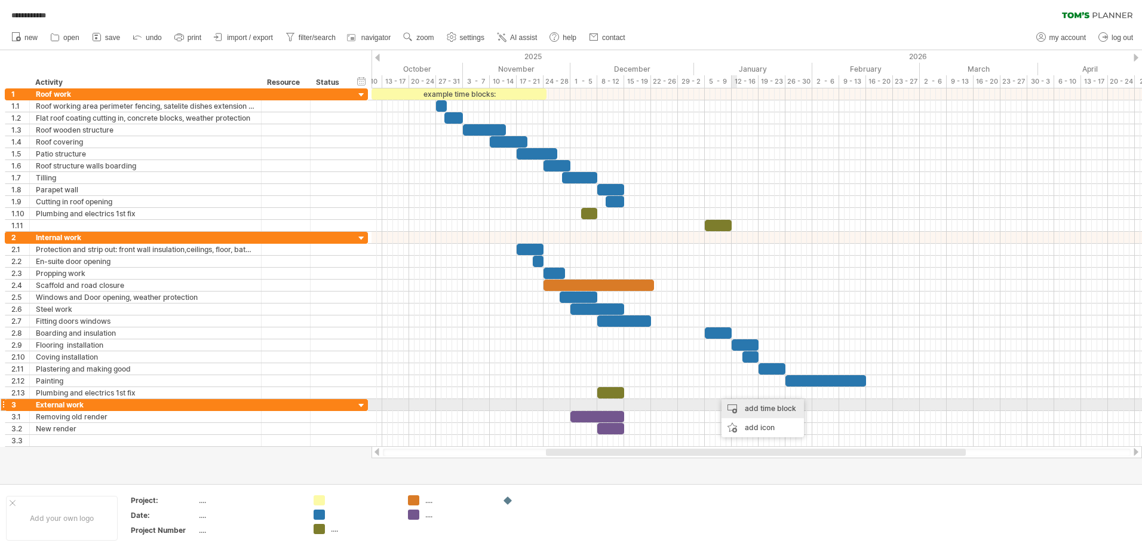
click at [751, 409] on div "add time block" at bounding box center [763, 408] width 82 height 19
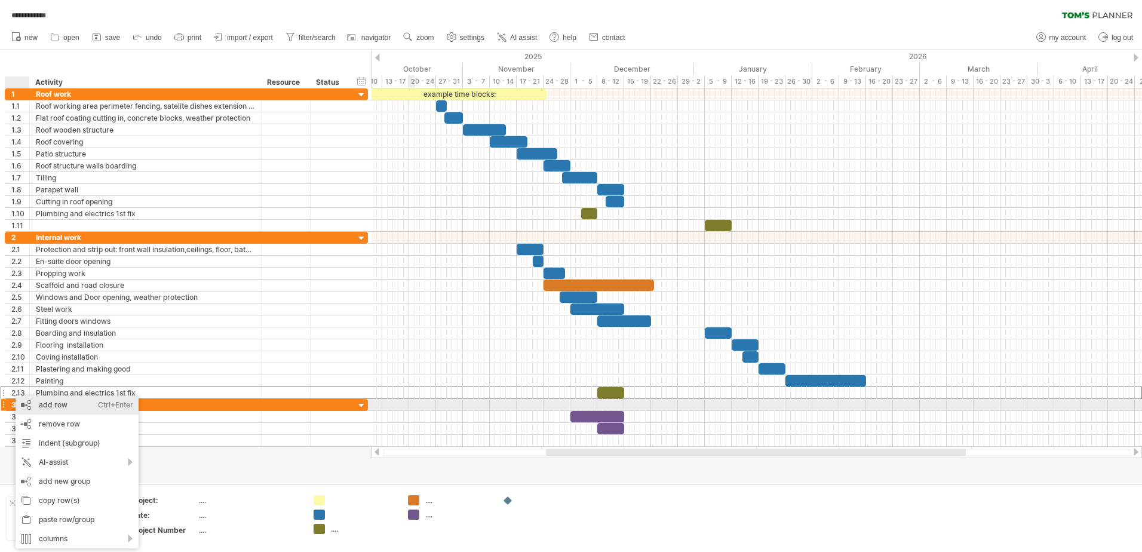
click at [56, 400] on div "add row Ctrl+Enter Cmd+Enter" at bounding box center [77, 404] width 123 height 19
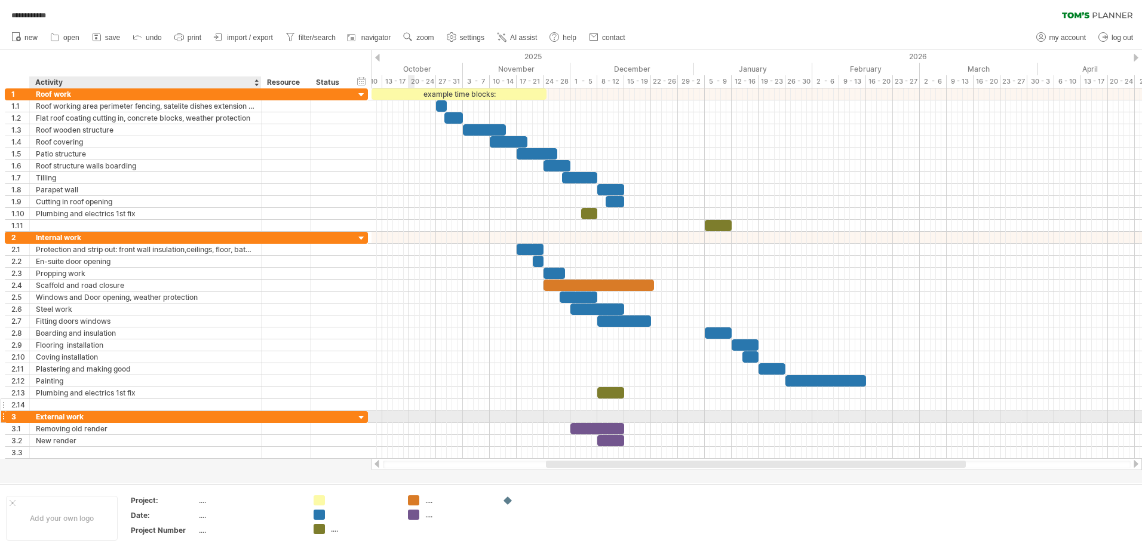
click at [55, 405] on div at bounding box center [145, 404] width 219 height 11
type input "**********"
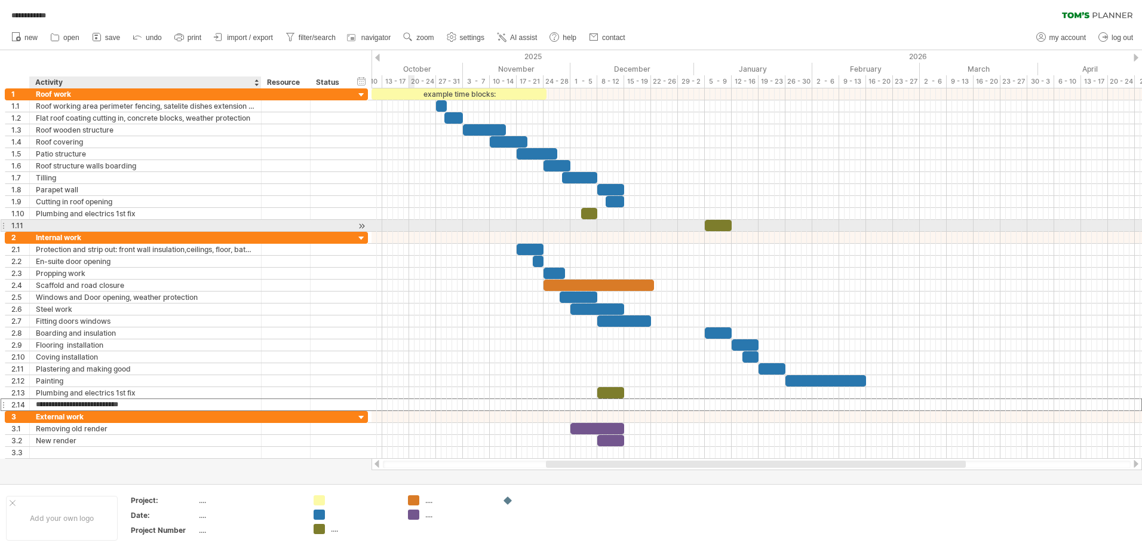
click at [51, 227] on div at bounding box center [145, 225] width 219 height 11
type input "**********"
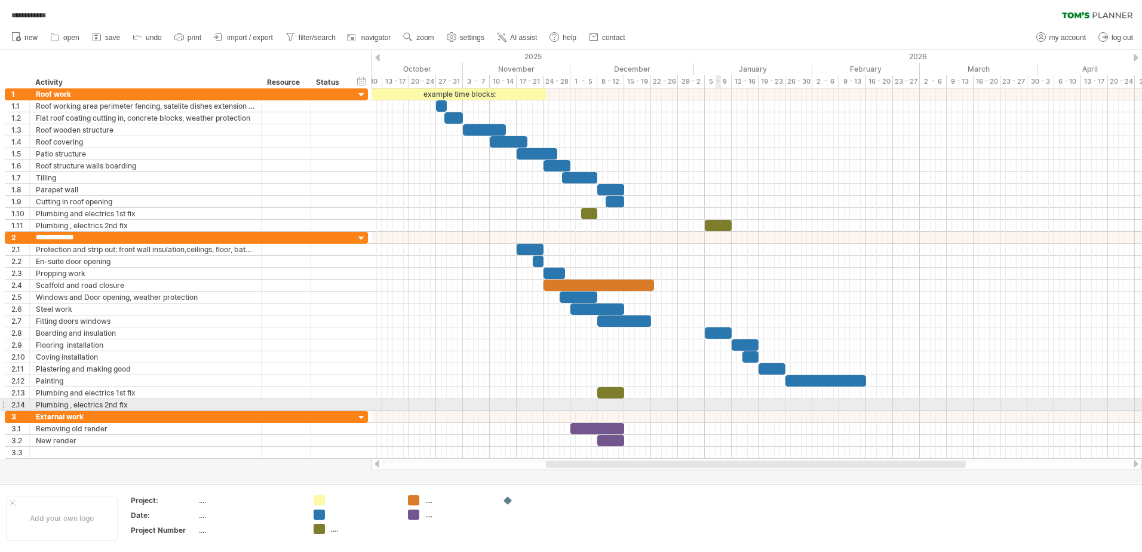
click at [719, 403] on div at bounding box center [757, 405] width 771 height 12
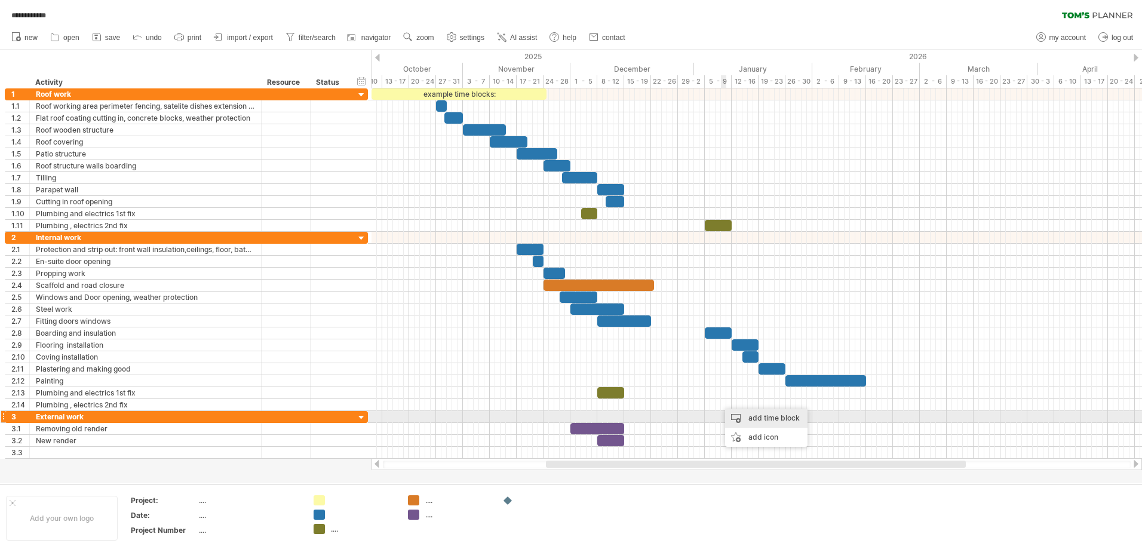
click at [746, 416] on div "add time block" at bounding box center [766, 418] width 82 height 19
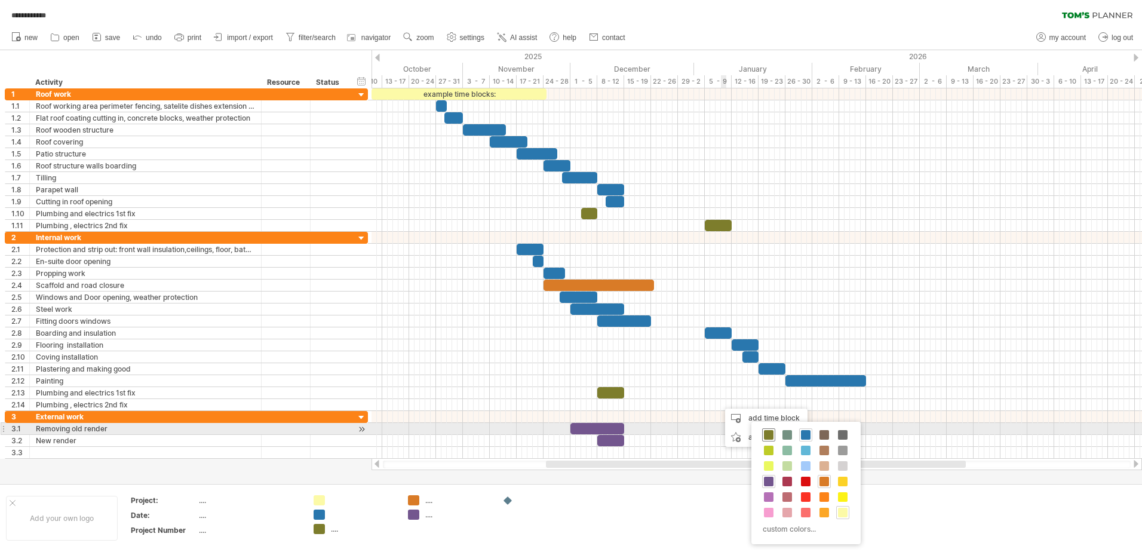
click at [771, 436] on span at bounding box center [769, 435] width 10 height 10
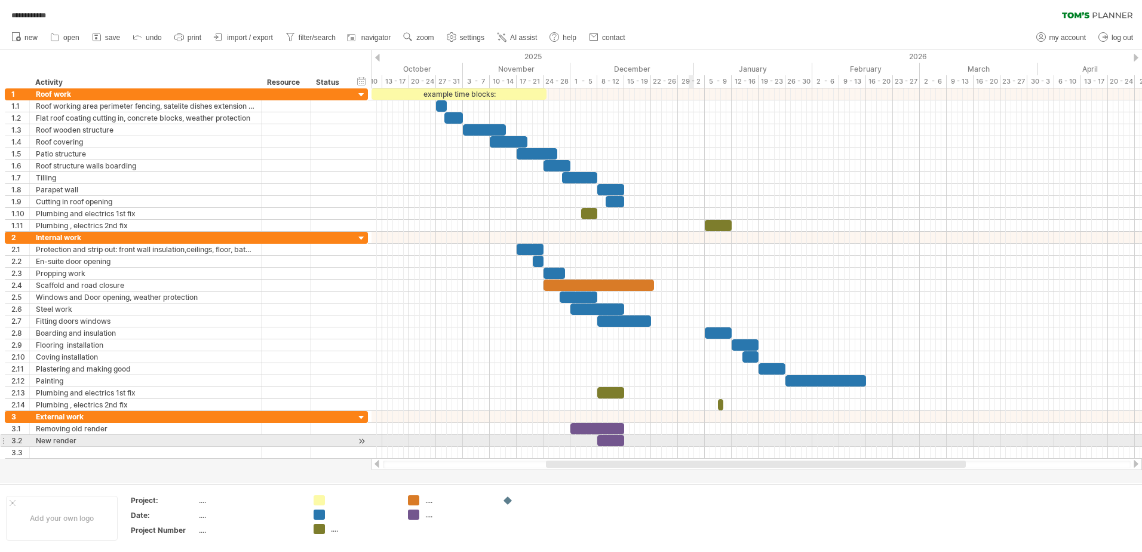
click at [685, 446] on div at bounding box center [757, 441] width 771 height 12
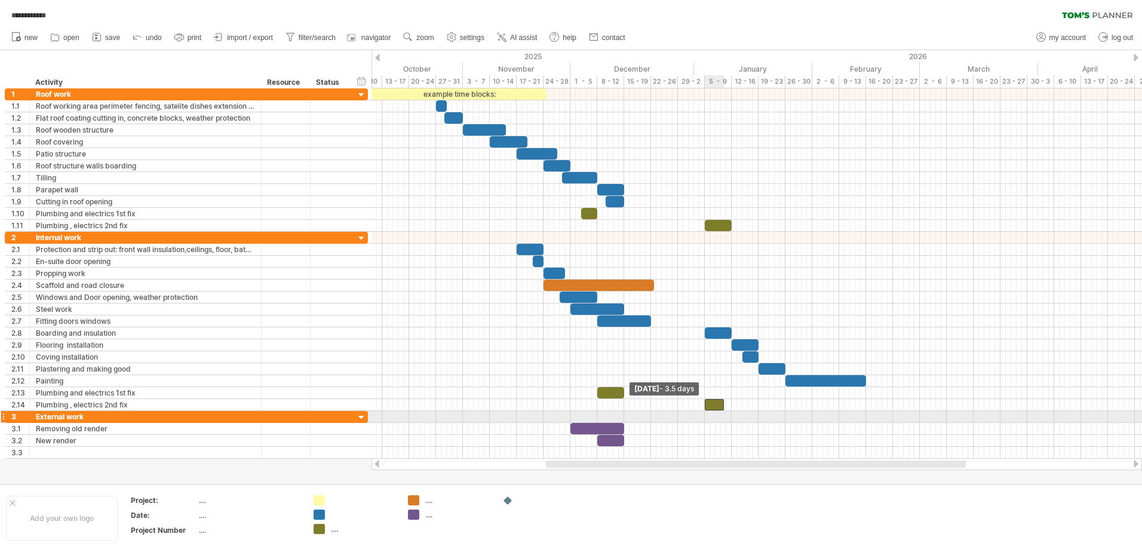
drag, startPoint x: 719, startPoint y: 401, endPoint x: 705, endPoint y: 416, distance: 20.3
click at [705, 416] on div "example time blocks: [DATE] - 5.0 days [DATE] - 3.5 days" at bounding box center [757, 273] width 771 height 370
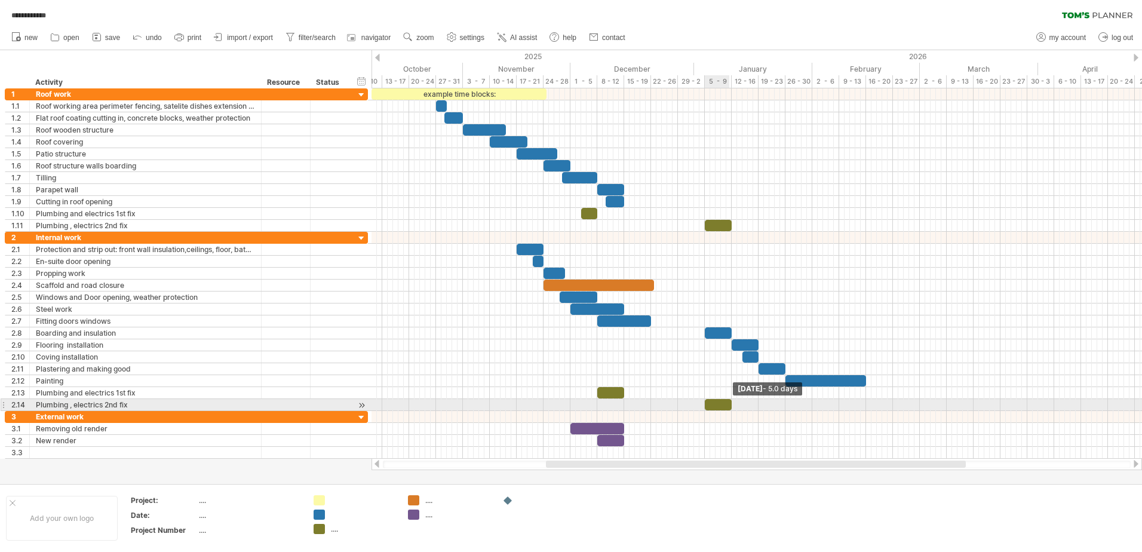
drag, startPoint x: 723, startPoint y: 404, endPoint x: 731, endPoint y: 404, distance: 8.4
click at [731, 404] on span at bounding box center [731, 404] width 5 height 11
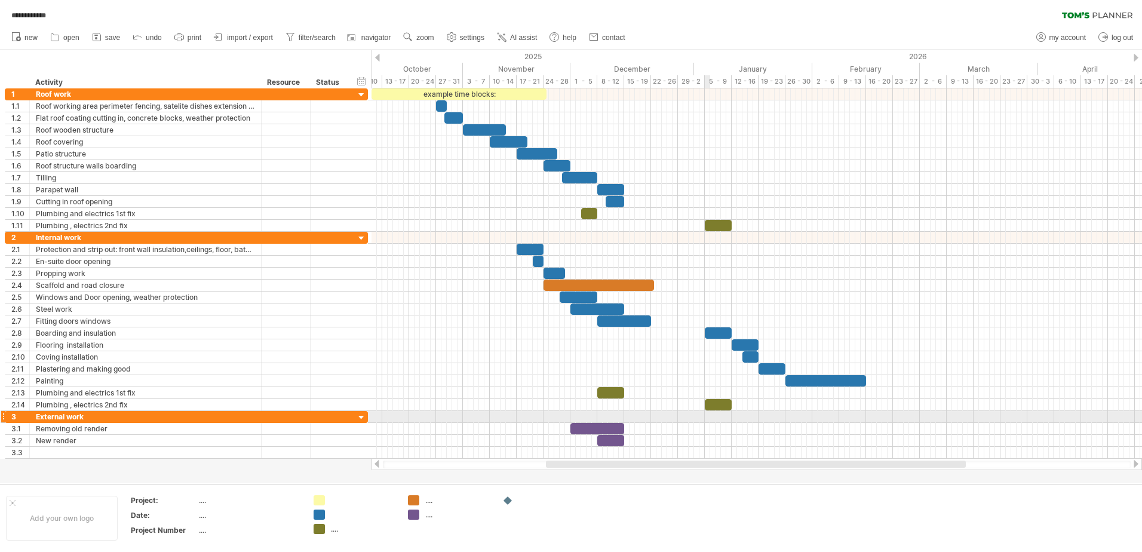
click at [704, 423] on div at bounding box center [757, 429] width 771 height 12
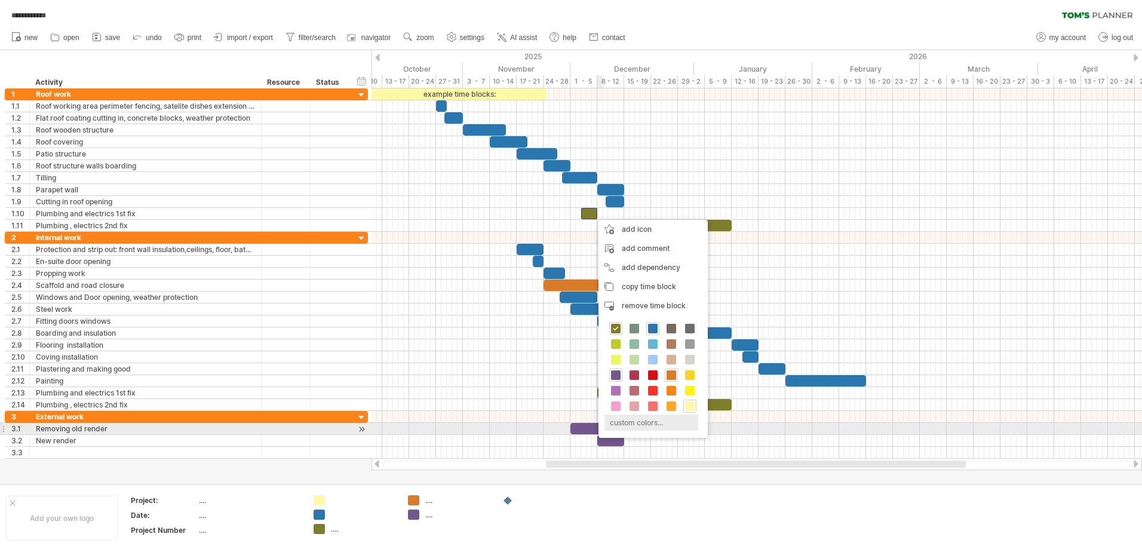
click at [650, 424] on div "custom colors..." at bounding box center [652, 423] width 94 height 16
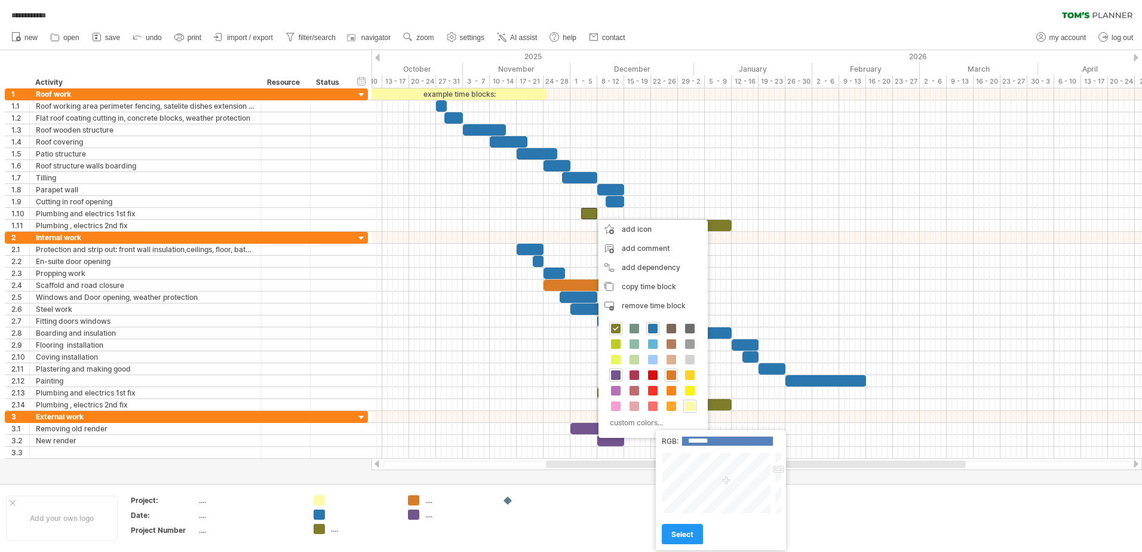
type input "*******"
click at [704, 460] on div at bounding box center [717, 483] width 111 height 62
click at [687, 530] on link "select" at bounding box center [682, 534] width 41 height 21
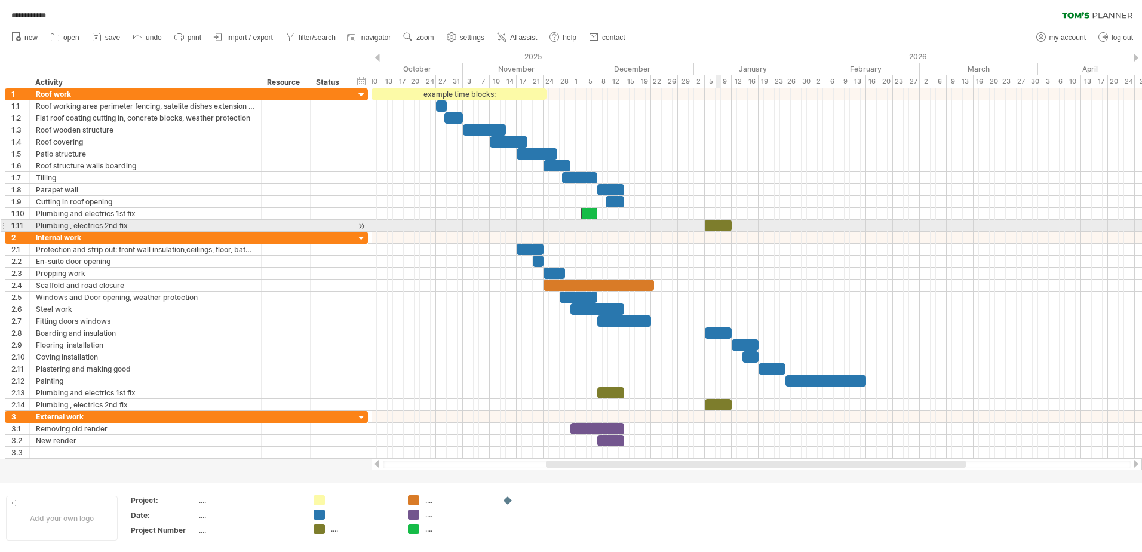
click at [718, 223] on div at bounding box center [718, 225] width 27 height 11
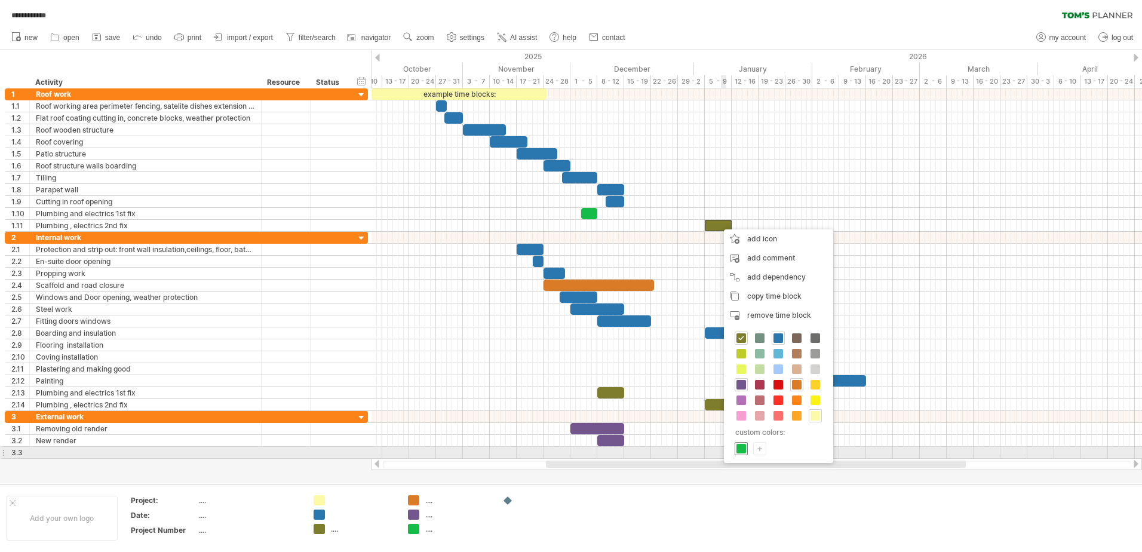
click at [736, 448] on div at bounding box center [741, 448] width 13 height 13
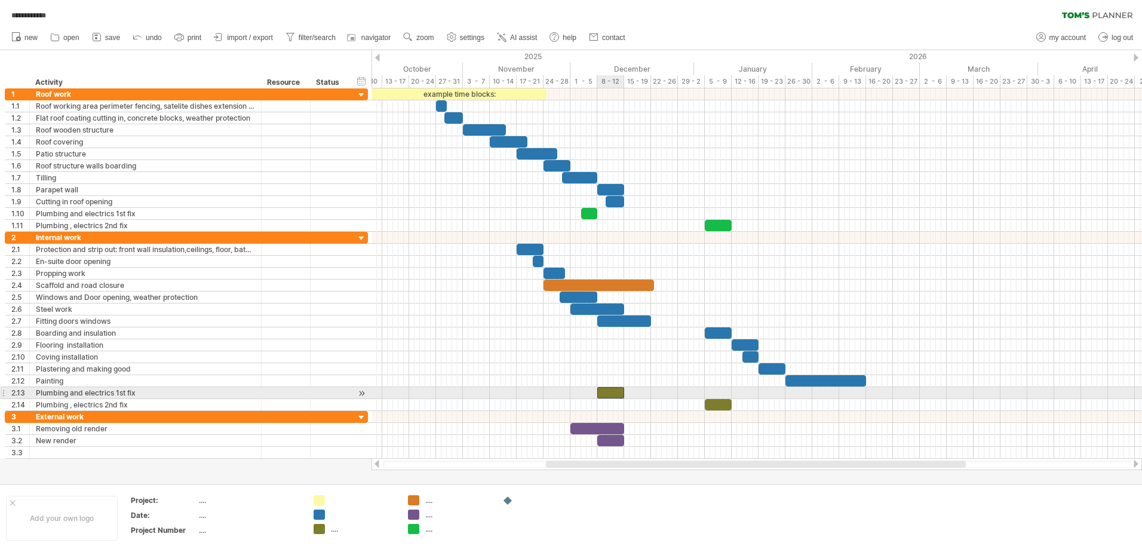
click at [611, 391] on div at bounding box center [610, 392] width 27 height 11
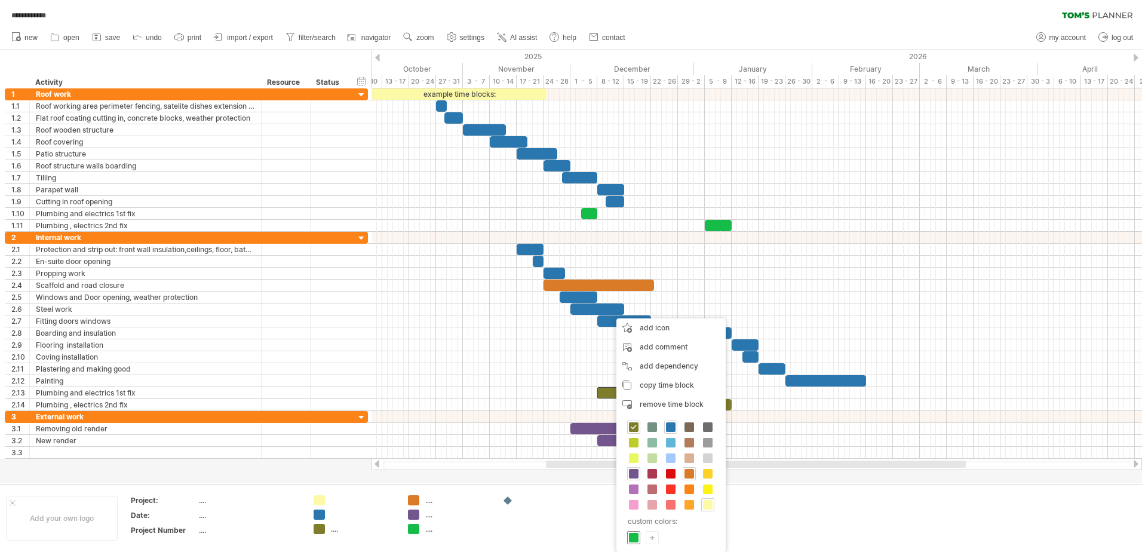
click at [633, 539] on span at bounding box center [634, 538] width 10 height 10
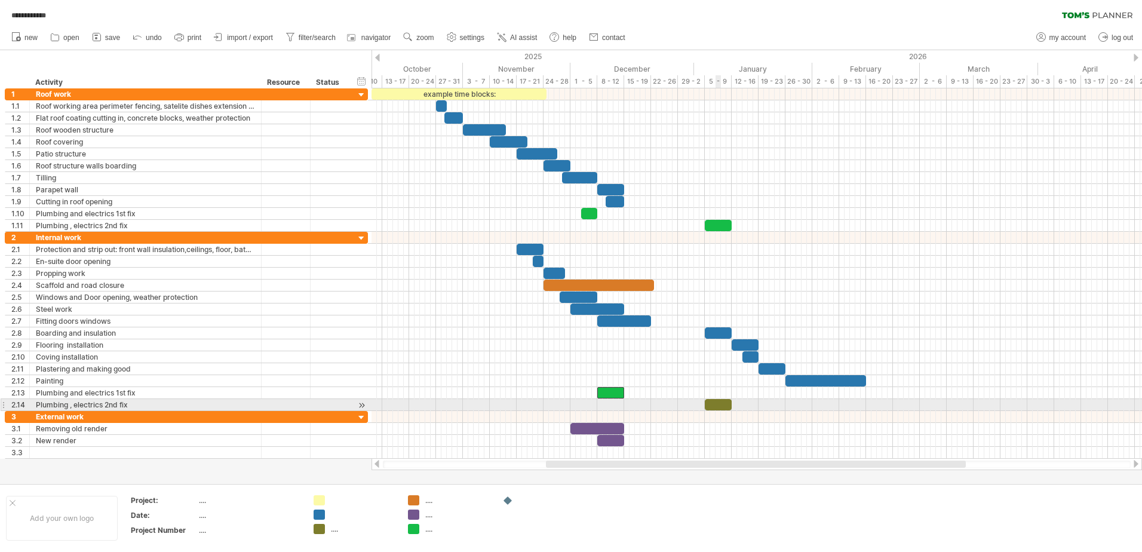
click at [718, 405] on div at bounding box center [718, 404] width 27 height 11
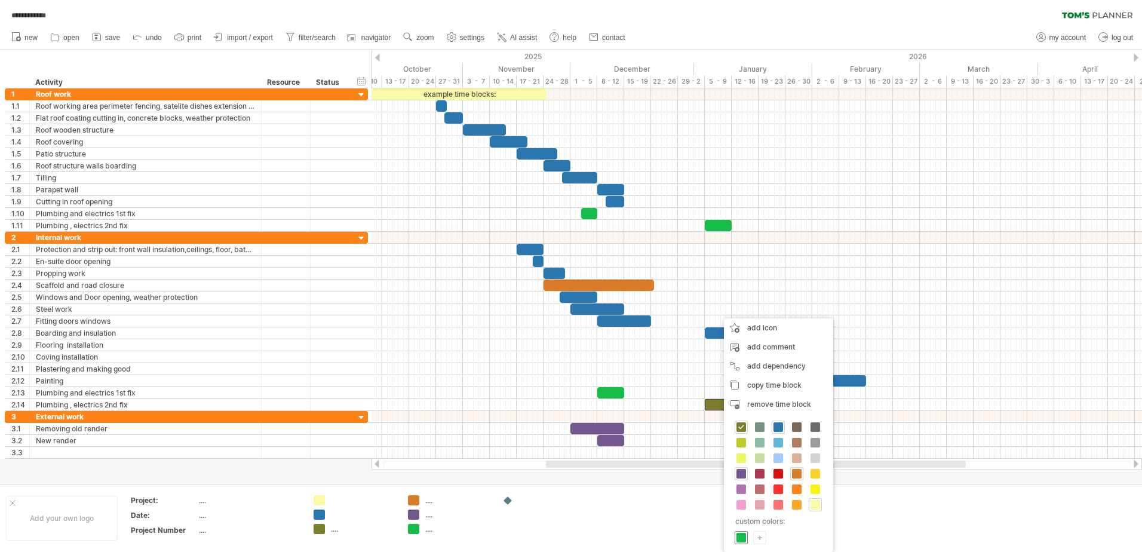
click at [742, 538] on span at bounding box center [742, 538] width 10 height 10
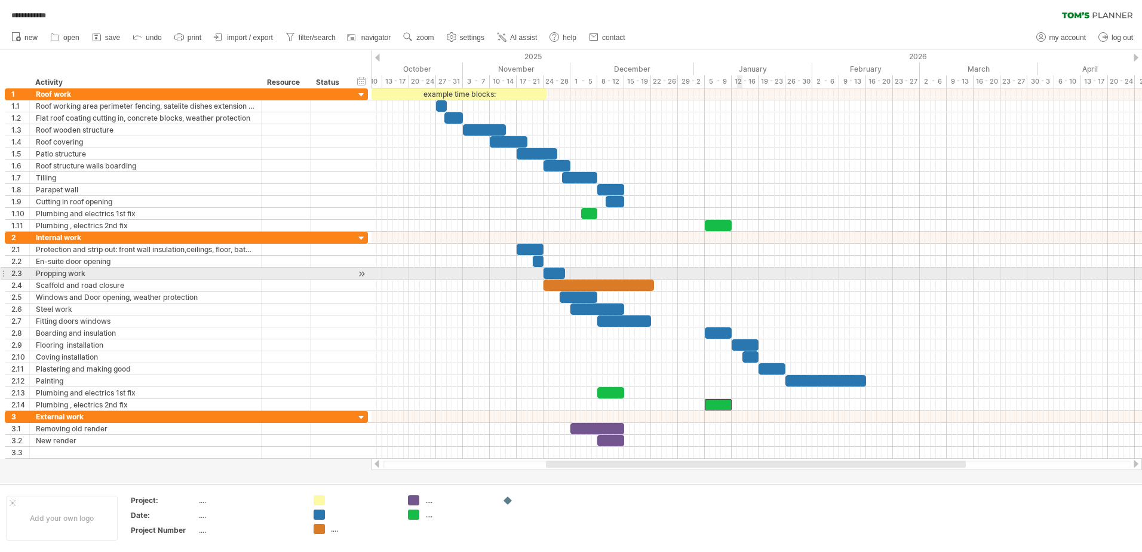
drag, startPoint x: 742, startPoint y: 268, endPoint x: 750, endPoint y: 265, distance: 8.7
click at [743, 264] on div at bounding box center [757, 321] width 771 height 179
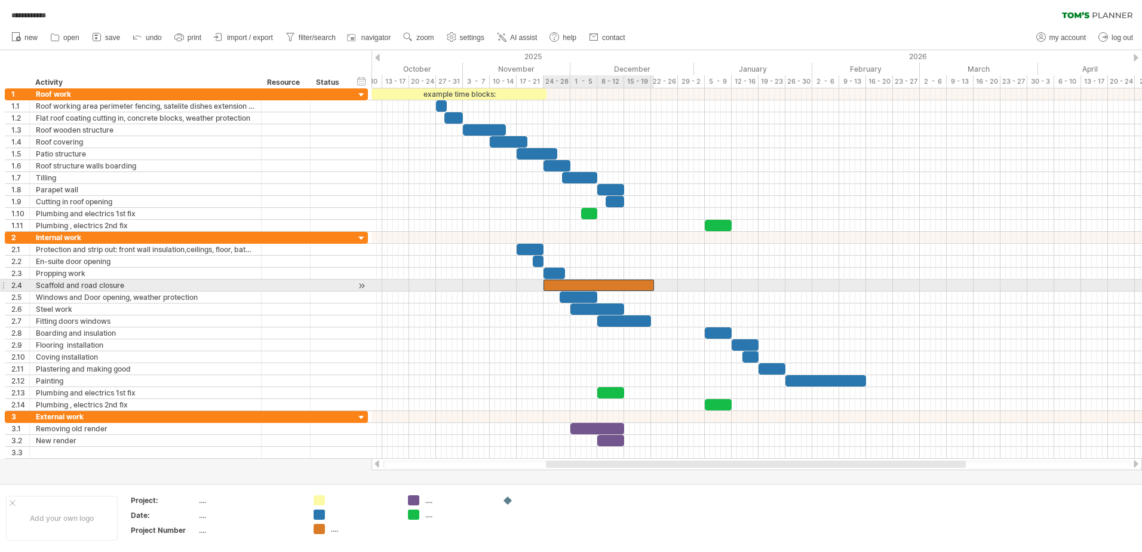
drag, startPoint x: 584, startPoint y: 283, endPoint x: 581, endPoint y: 276, distance: 8.0
click at [582, 278] on div "example time blocks: [DATE] [DATE]" at bounding box center [757, 273] width 771 height 370
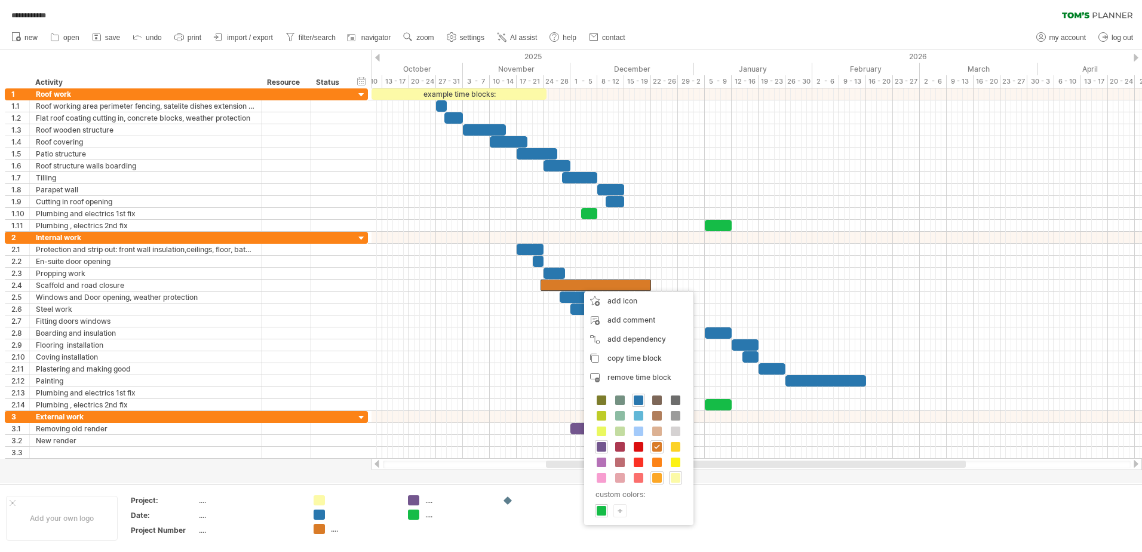
click at [655, 477] on span at bounding box center [657, 478] width 10 height 10
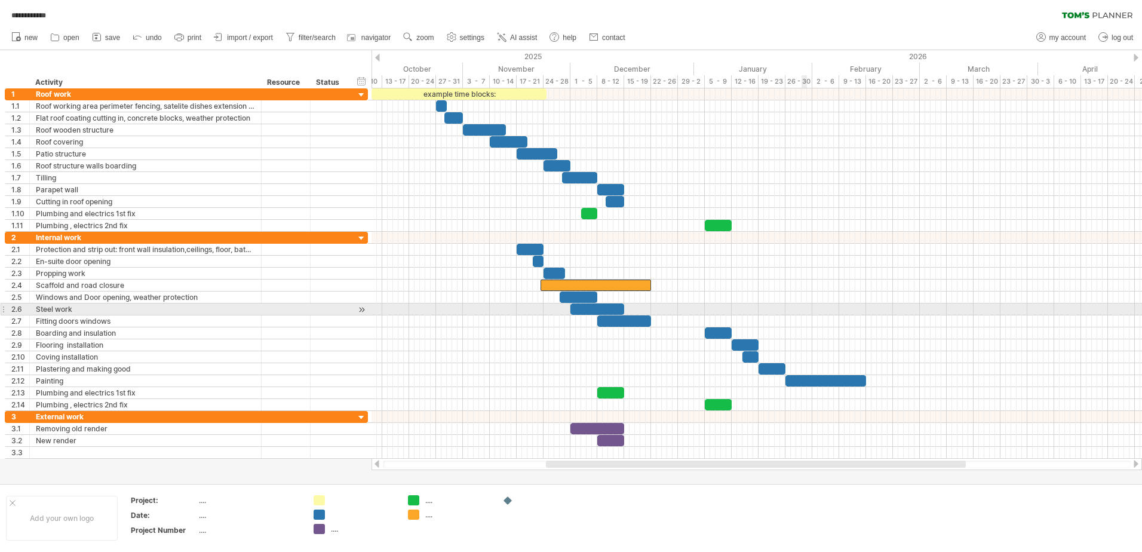
click at [802, 303] on div at bounding box center [757, 309] width 771 height 12
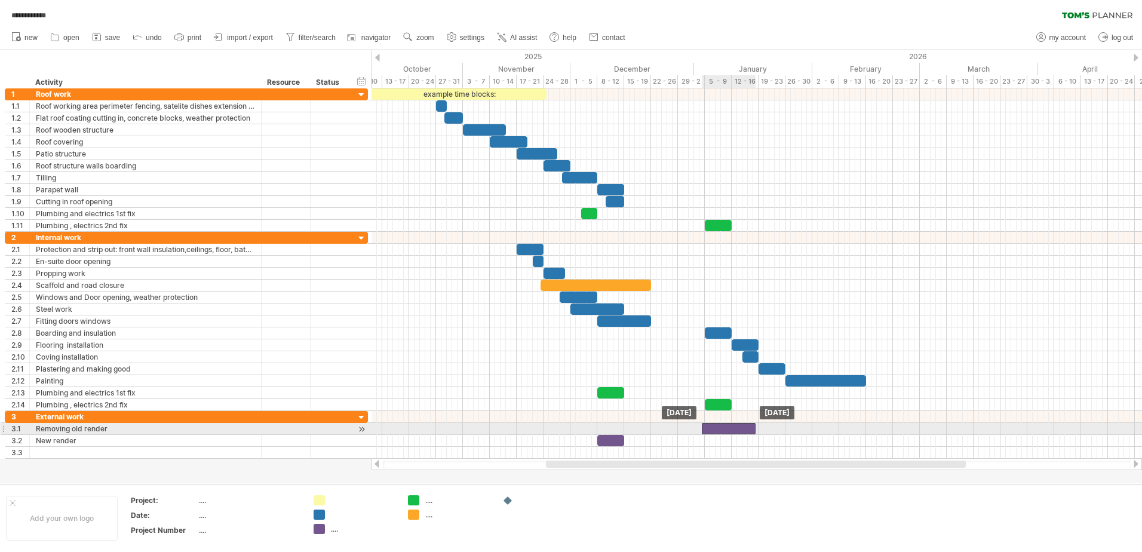
drag, startPoint x: 612, startPoint y: 427, endPoint x: 744, endPoint y: 427, distance: 132.6
click at [744, 427] on div at bounding box center [729, 428] width 54 height 11
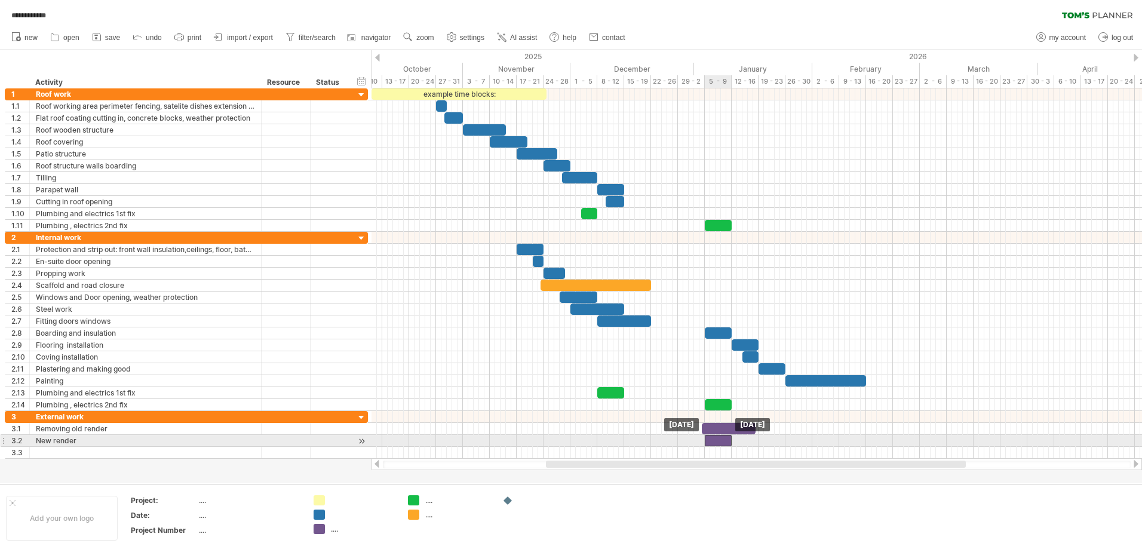
drag, startPoint x: 614, startPoint y: 438, endPoint x: 720, endPoint y: 441, distance: 106.4
click at [720, 441] on div at bounding box center [718, 440] width 27 height 11
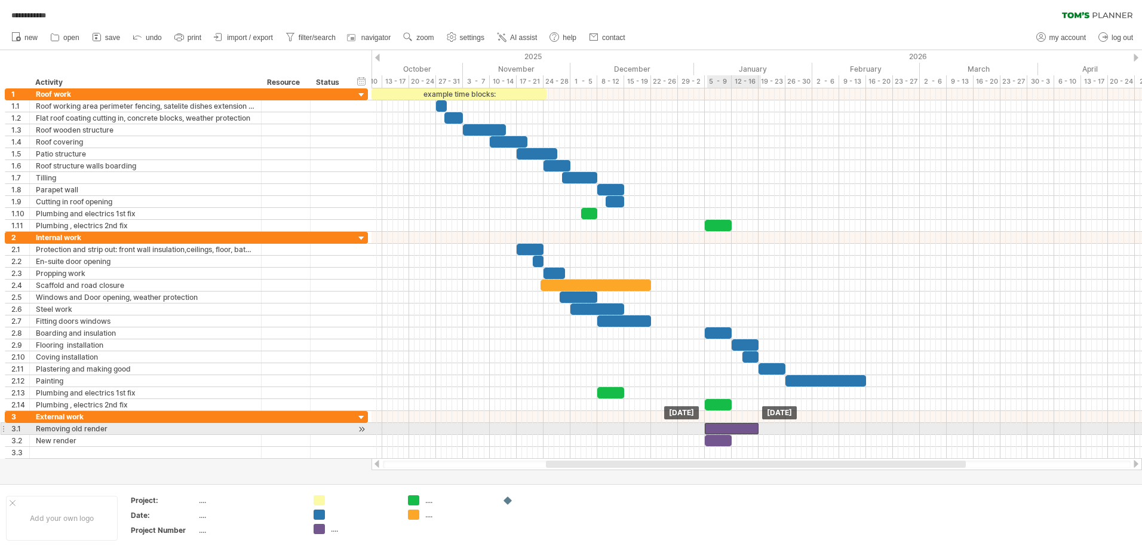
click at [730, 427] on div at bounding box center [732, 428] width 54 height 11
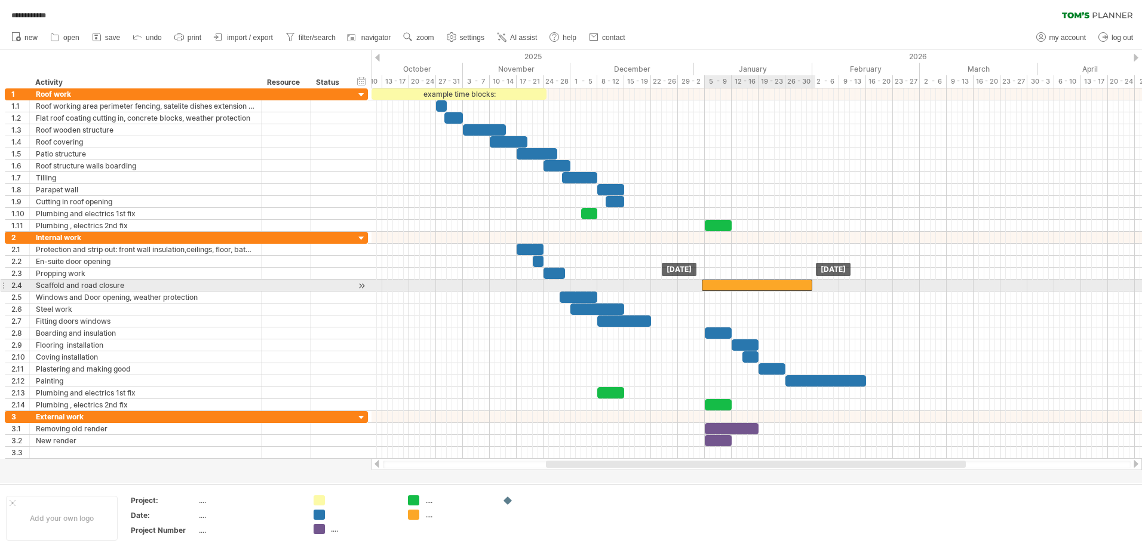
drag, startPoint x: 603, startPoint y: 283, endPoint x: 766, endPoint y: 288, distance: 162.6
click at [766, 288] on div at bounding box center [757, 285] width 111 height 11
click at [743, 286] on div at bounding box center [760, 285] width 111 height 11
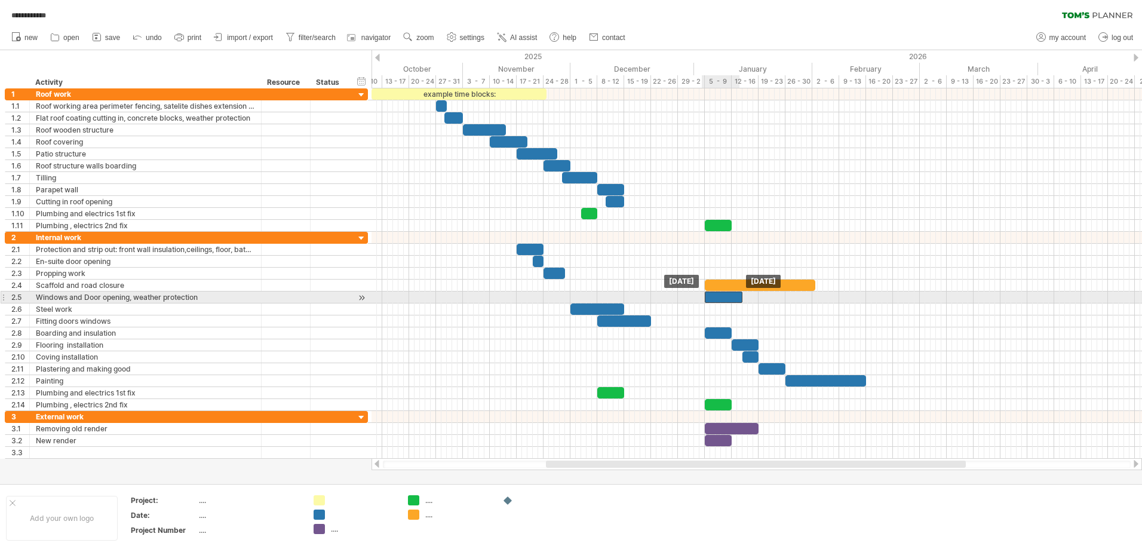
drag, startPoint x: 587, startPoint y: 295, endPoint x: 731, endPoint y: 296, distance: 144.6
click at [731, 296] on div at bounding box center [724, 297] width 38 height 11
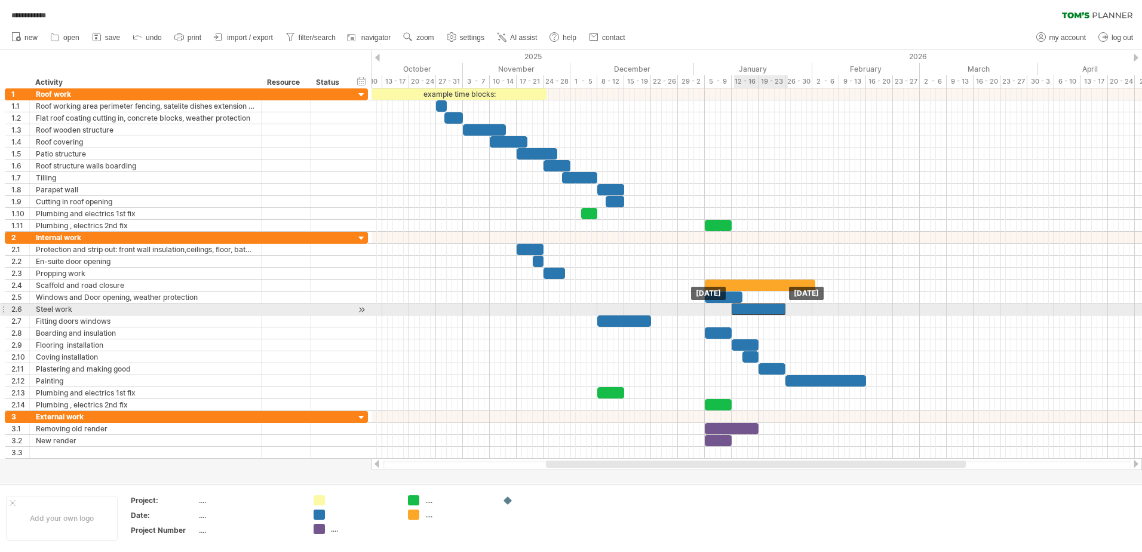
drag, startPoint x: 606, startPoint y: 309, endPoint x: 768, endPoint y: 313, distance: 162.5
click at [768, 313] on div at bounding box center [759, 308] width 54 height 11
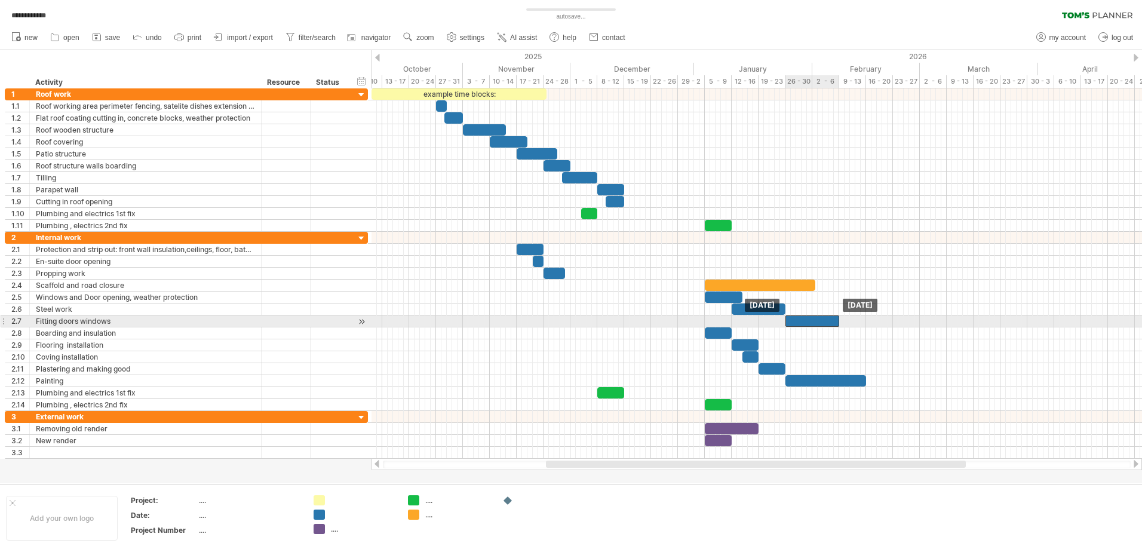
drag, startPoint x: 632, startPoint y: 323, endPoint x: 827, endPoint y: 326, distance: 194.8
click at [823, 323] on div at bounding box center [813, 320] width 54 height 11
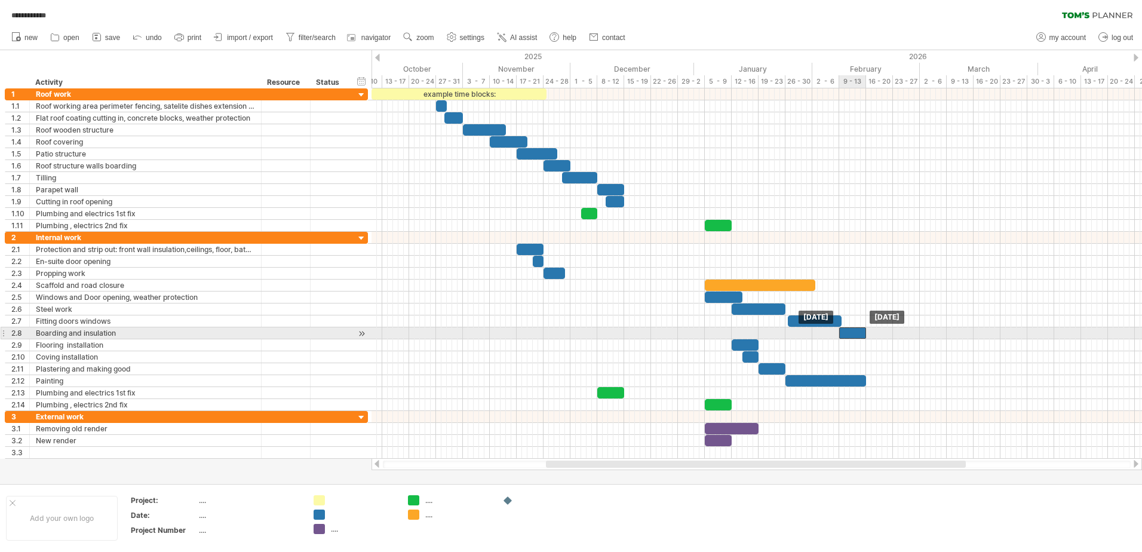
drag, startPoint x: 716, startPoint y: 330, endPoint x: 849, endPoint y: 332, distance: 133.8
click at [849, 332] on div at bounding box center [852, 332] width 27 height 11
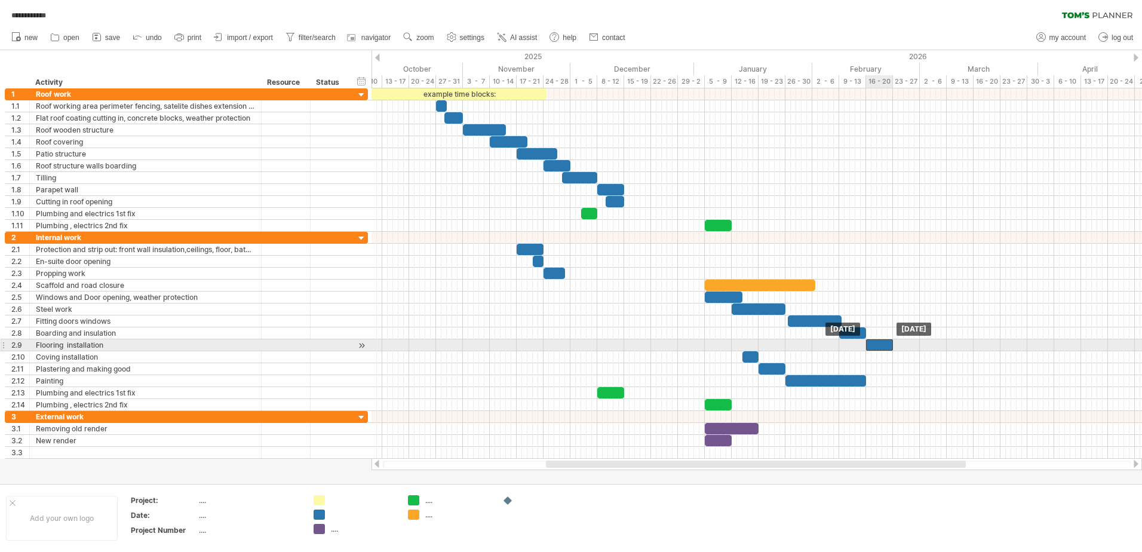
drag, startPoint x: 749, startPoint y: 345, endPoint x: 884, endPoint y: 344, distance: 135.0
click at [884, 344] on div at bounding box center [879, 344] width 27 height 11
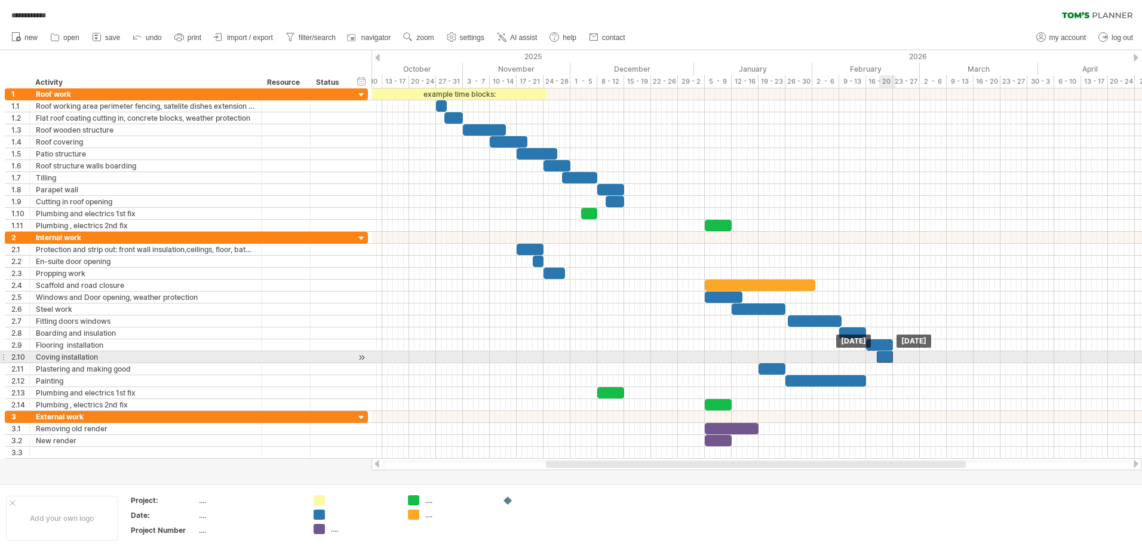
drag, startPoint x: 755, startPoint y: 358, endPoint x: 890, endPoint y: 360, distance: 135.0
click at [890, 360] on div at bounding box center [885, 356] width 16 height 11
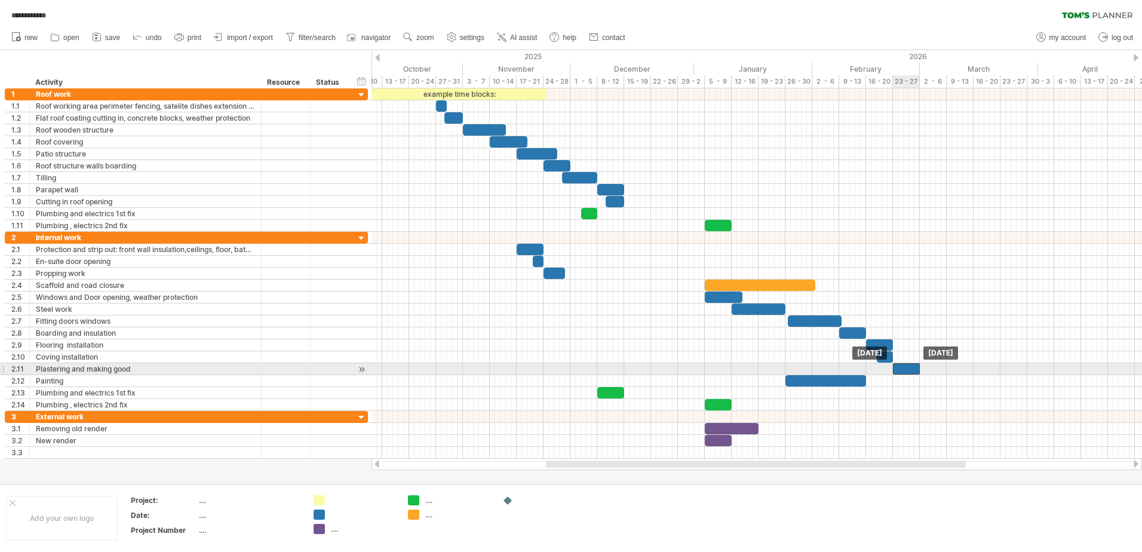
drag, startPoint x: 771, startPoint y: 372, endPoint x: 897, endPoint y: 378, distance: 126.8
click at [907, 374] on div at bounding box center [906, 368] width 27 height 11
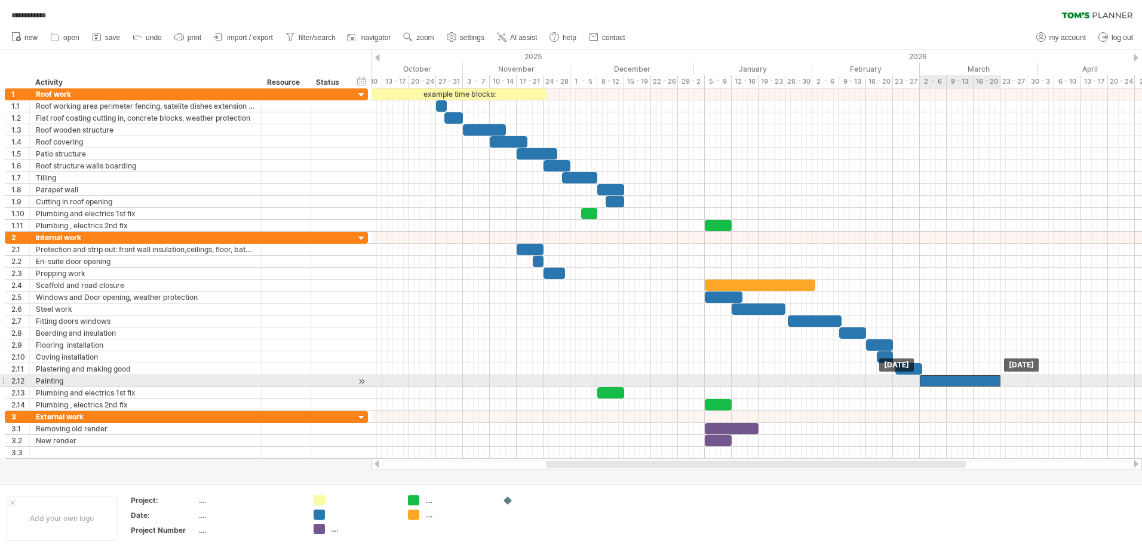
drag, startPoint x: 833, startPoint y: 380, endPoint x: 968, endPoint y: 381, distance: 135.0
click at [968, 381] on div at bounding box center [960, 380] width 81 height 11
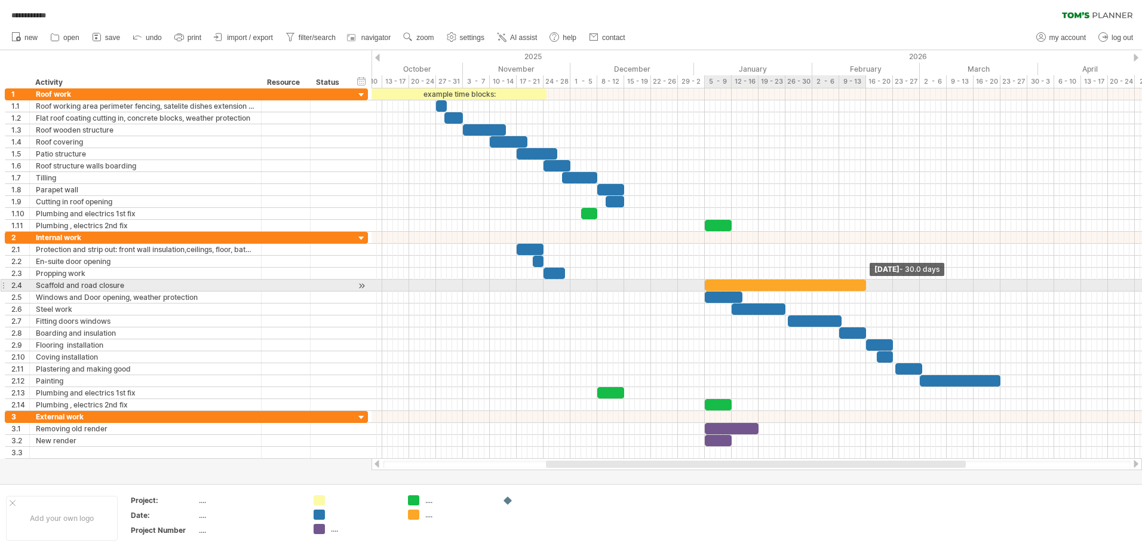
drag, startPoint x: 815, startPoint y: 286, endPoint x: 867, endPoint y: 290, distance: 52.8
click at [867, 290] on span at bounding box center [866, 285] width 5 height 11
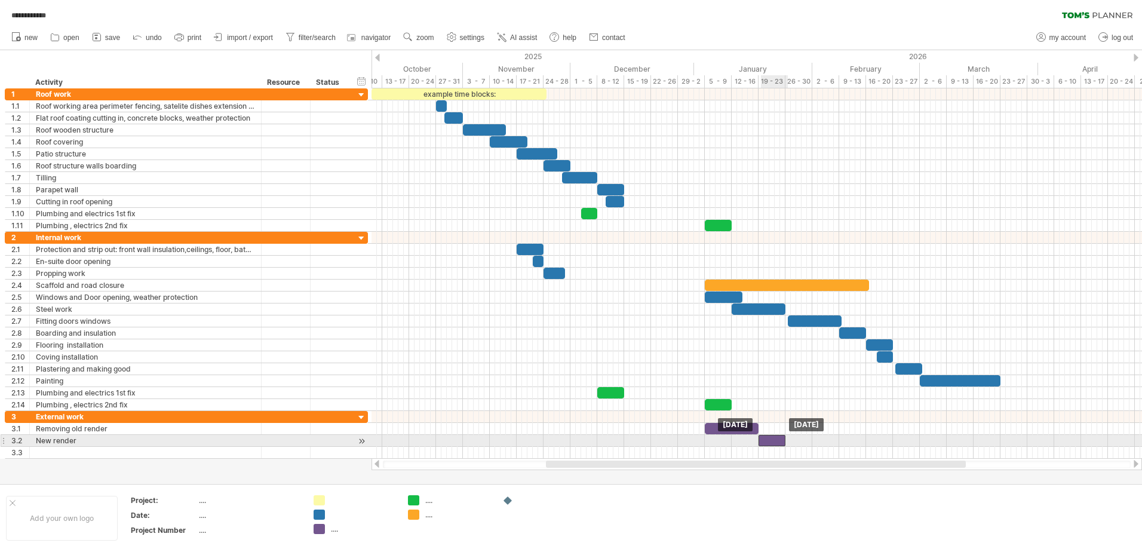
drag, startPoint x: 719, startPoint y: 441, endPoint x: 774, endPoint y: 437, distance: 55.1
click at [774, 437] on div at bounding box center [772, 440] width 27 height 11
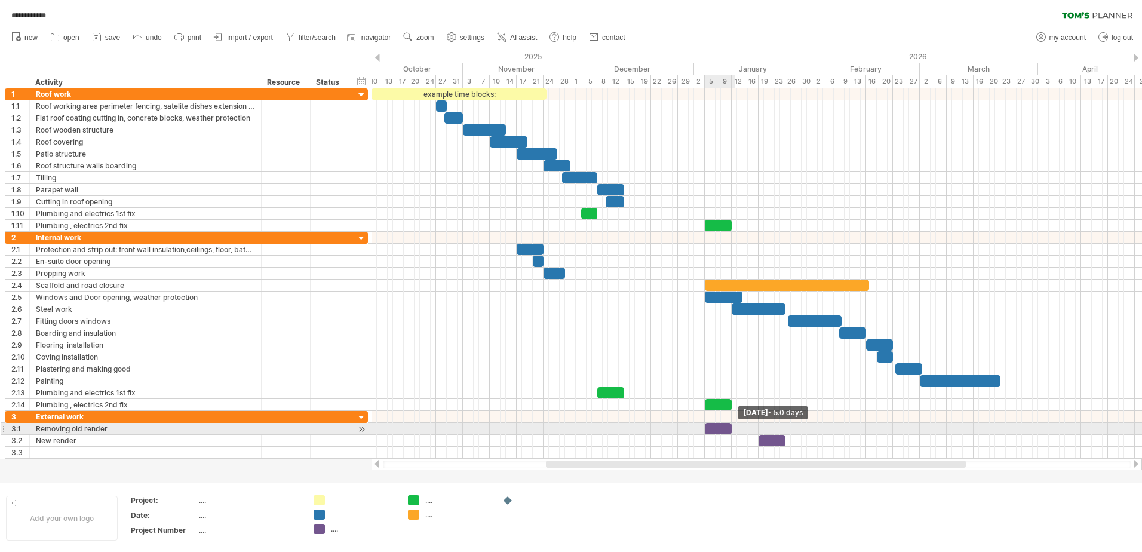
drag, startPoint x: 759, startPoint y: 427, endPoint x: 732, endPoint y: 432, distance: 27.0
click at [732, 432] on span at bounding box center [731, 428] width 5 height 11
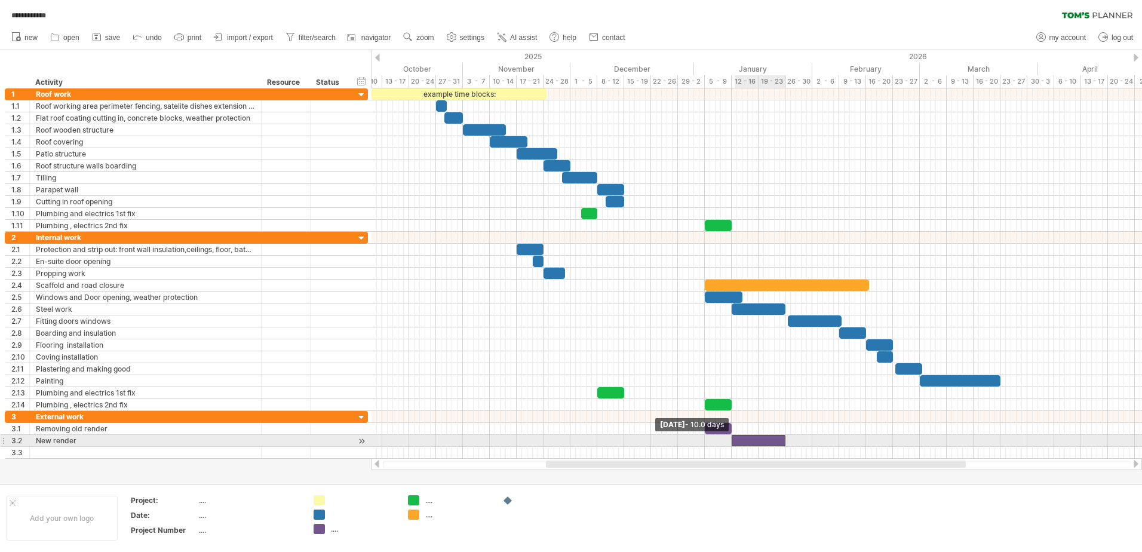
drag, startPoint x: 757, startPoint y: 440, endPoint x: 731, endPoint y: 444, distance: 26.7
click at [731, 444] on span at bounding box center [731, 440] width 5 height 11
drag, startPoint x: 785, startPoint y: 440, endPoint x: 775, endPoint y: 441, distance: 9.6
click at [775, 441] on span at bounding box center [774, 440] width 5 height 11
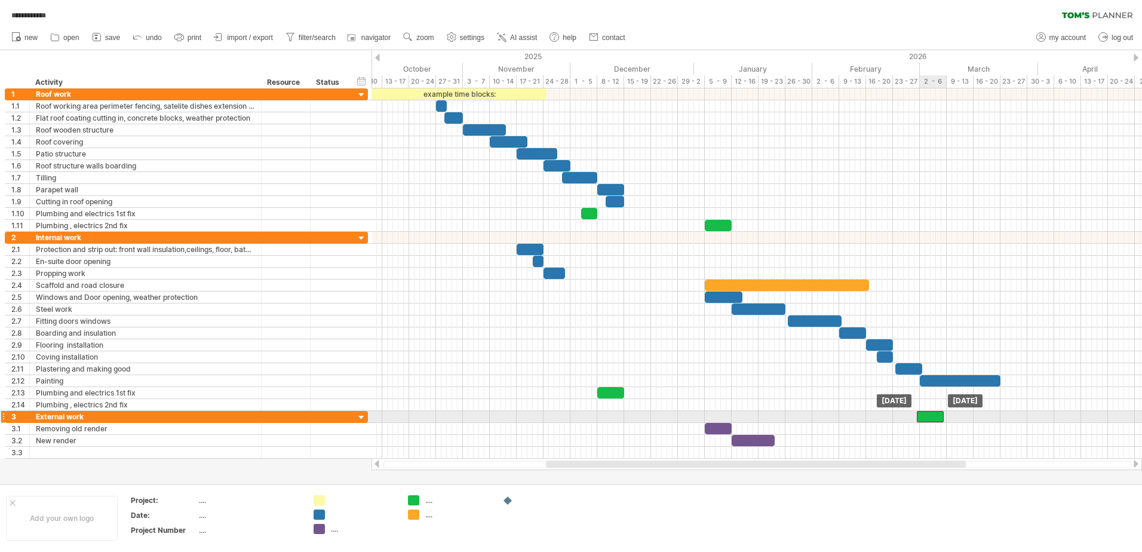
drag, startPoint x: 722, startPoint y: 405, endPoint x: 934, endPoint y: 417, distance: 213.0
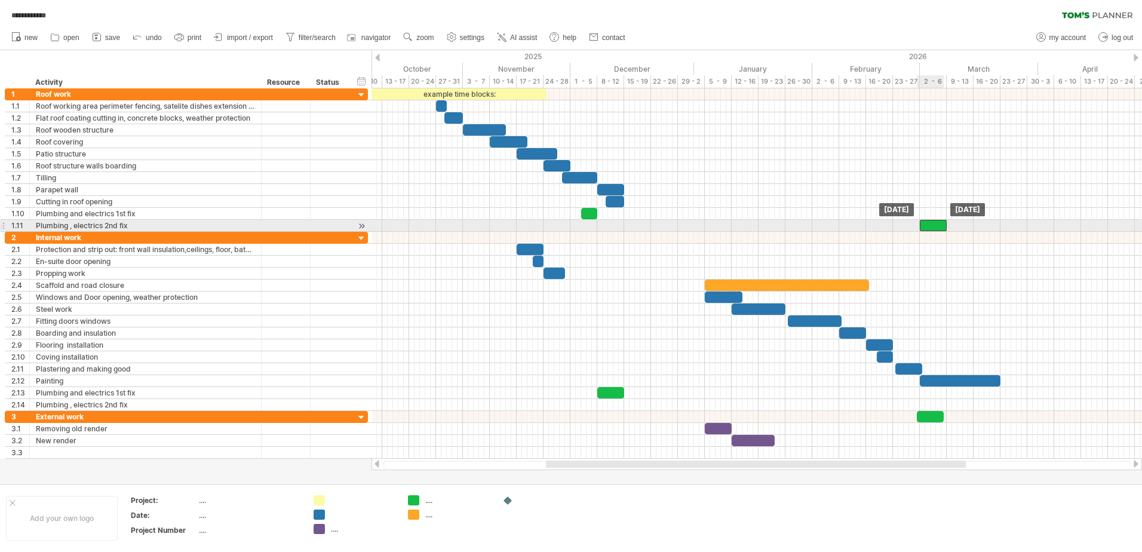
drag, startPoint x: 722, startPoint y: 226, endPoint x: 935, endPoint y: 226, distance: 213.9
click at [935, 226] on div at bounding box center [933, 225] width 27 height 11
drag, startPoint x: 928, startPoint y: 221, endPoint x: 902, endPoint y: 221, distance: 26.3
click at [902, 221] on div at bounding box center [906, 225] width 27 height 11
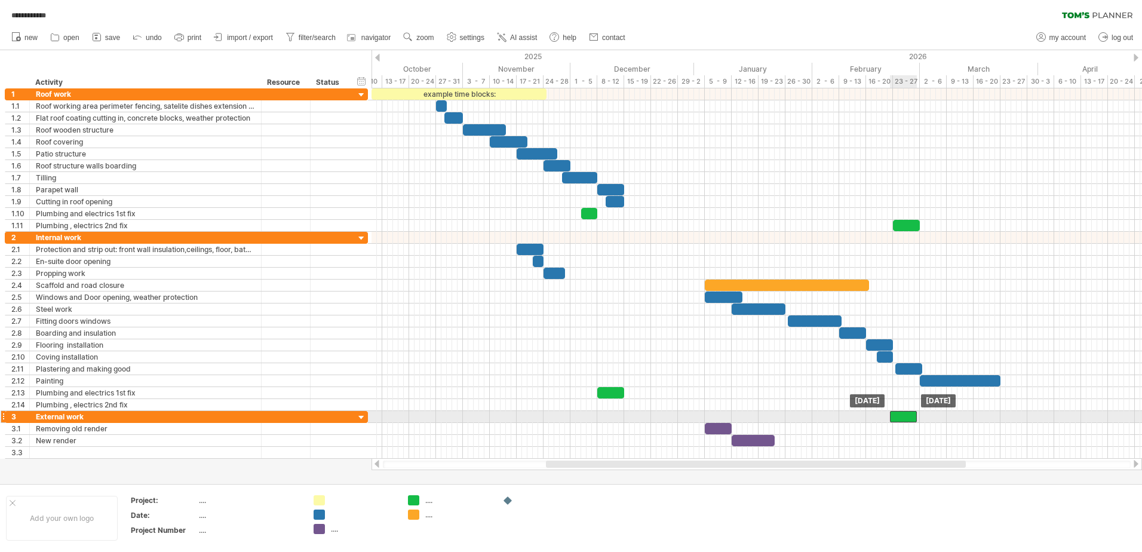
drag, startPoint x: 933, startPoint y: 413, endPoint x: 906, endPoint y: 413, distance: 27.5
click at [906, 413] on div at bounding box center [903, 416] width 27 height 11
click at [910, 413] on div at bounding box center [906, 416] width 27 height 11
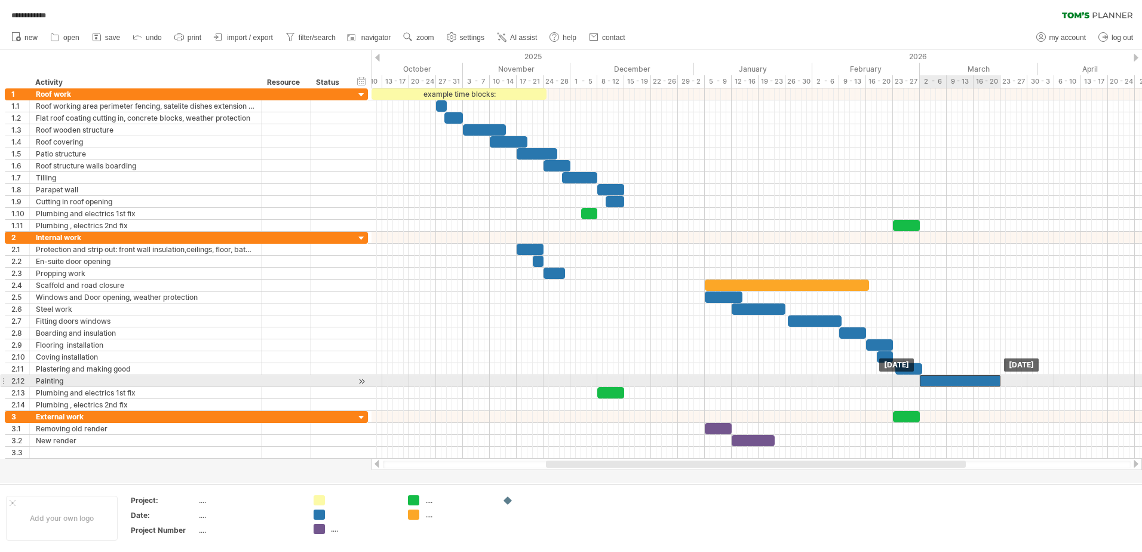
click at [939, 382] on div at bounding box center [960, 380] width 81 height 11
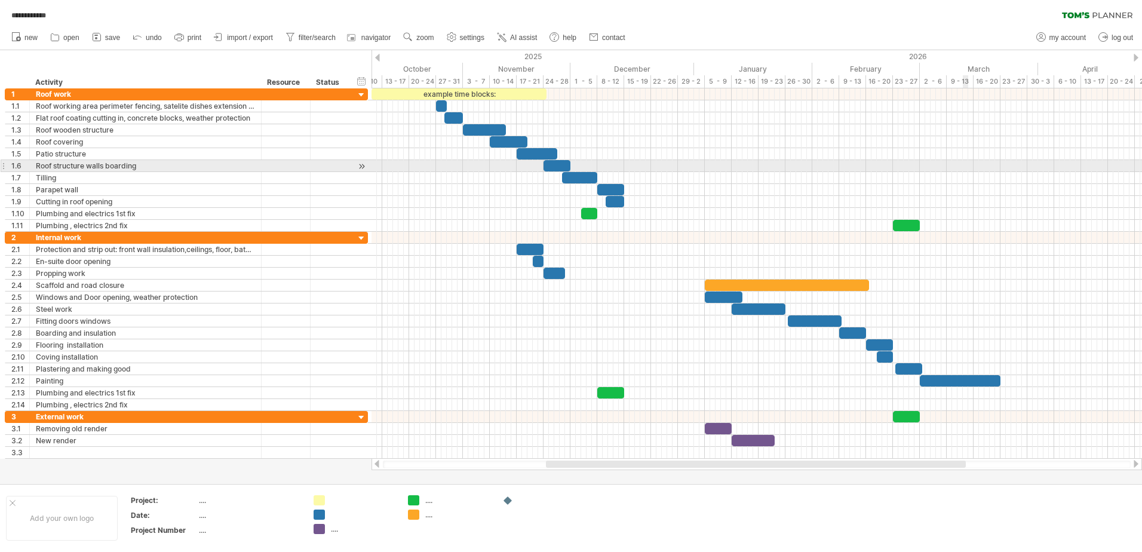
click at [964, 161] on div at bounding box center [757, 166] width 771 height 12
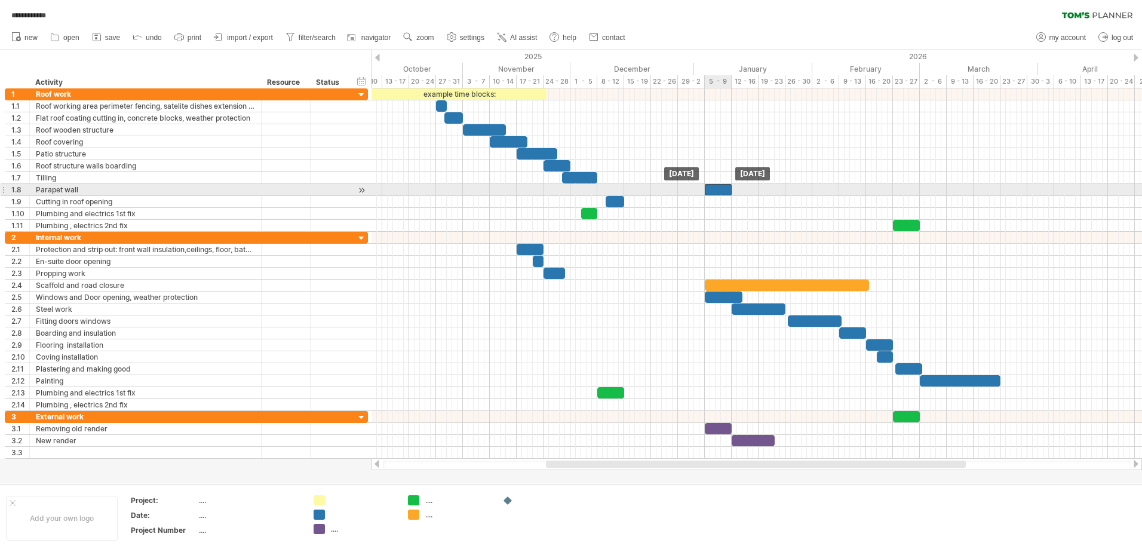
drag, startPoint x: 613, startPoint y: 189, endPoint x: 720, endPoint y: 192, distance: 107.6
click at [720, 192] on div at bounding box center [718, 189] width 27 height 11
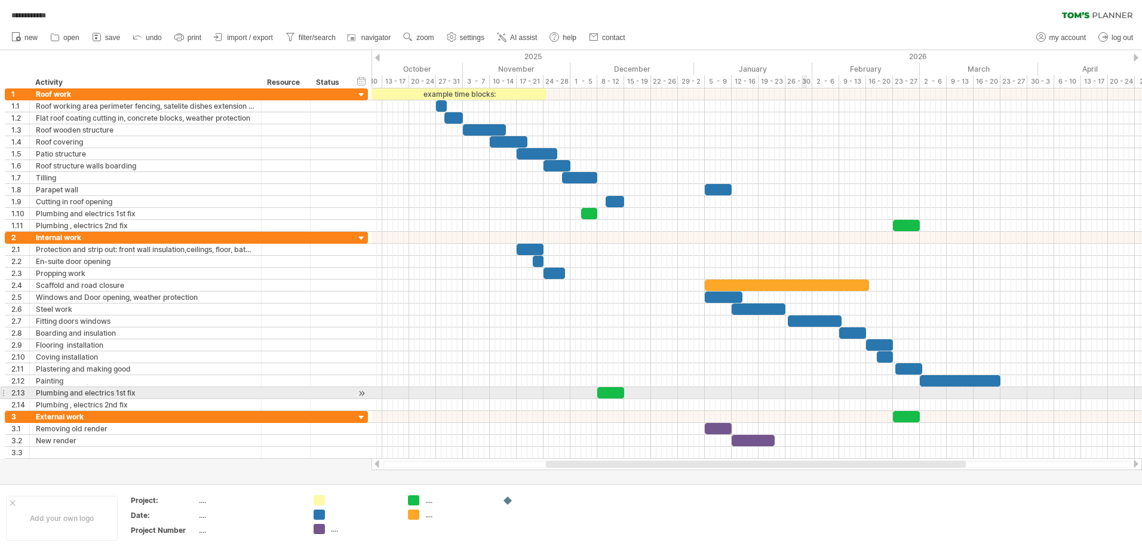
click at [803, 388] on div at bounding box center [757, 393] width 771 height 12
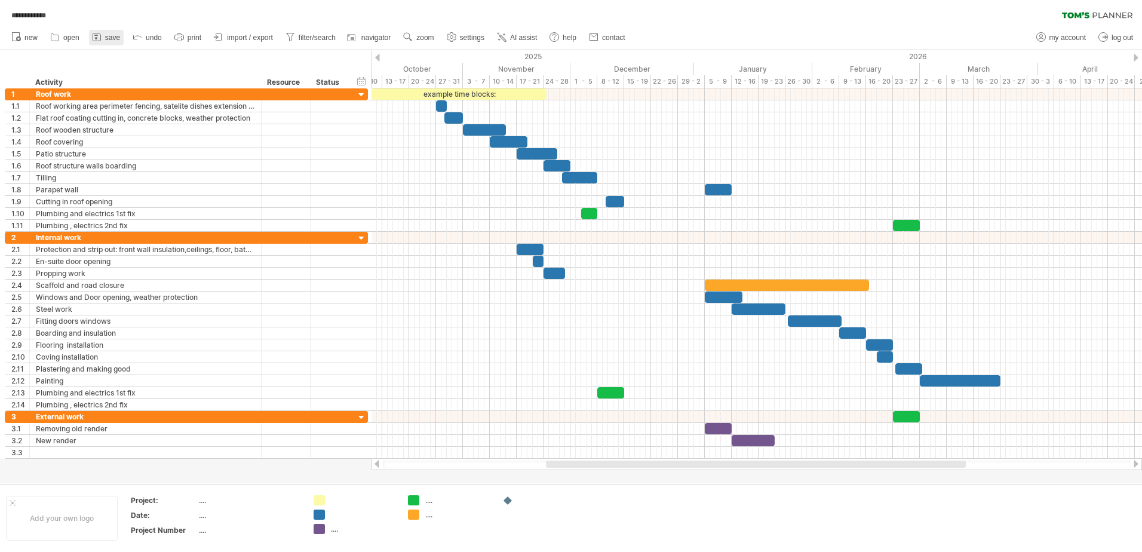
click at [102, 37] on icon at bounding box center [97, 37] width 12 height 12
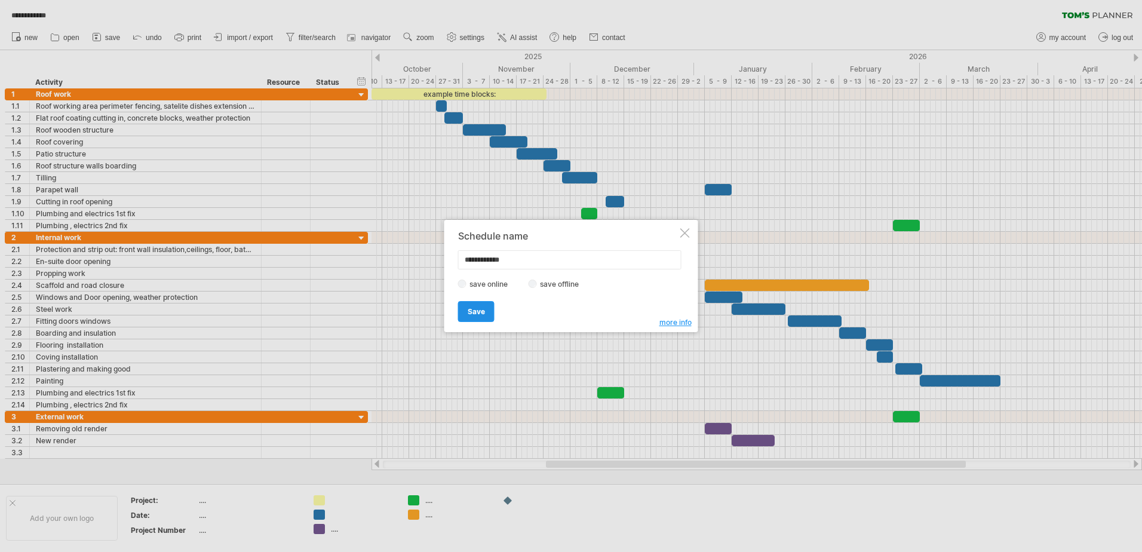
click at [476, 306] on link "Save" at bounding box center [476, 311] width 36 height 21
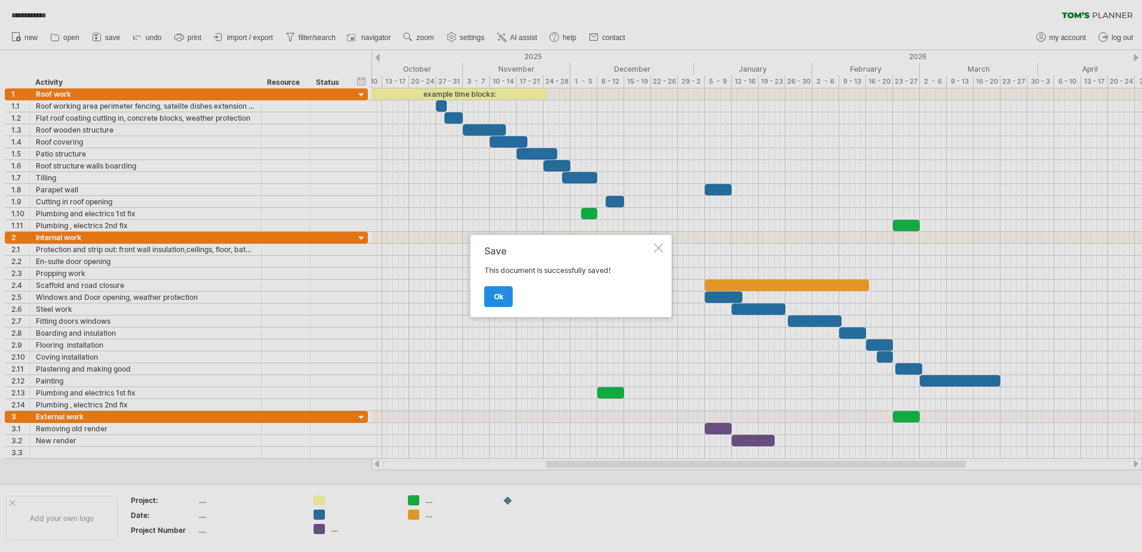
click at [499, 295] on span "ok" at bounding box center [499, 296] width 10 height 9
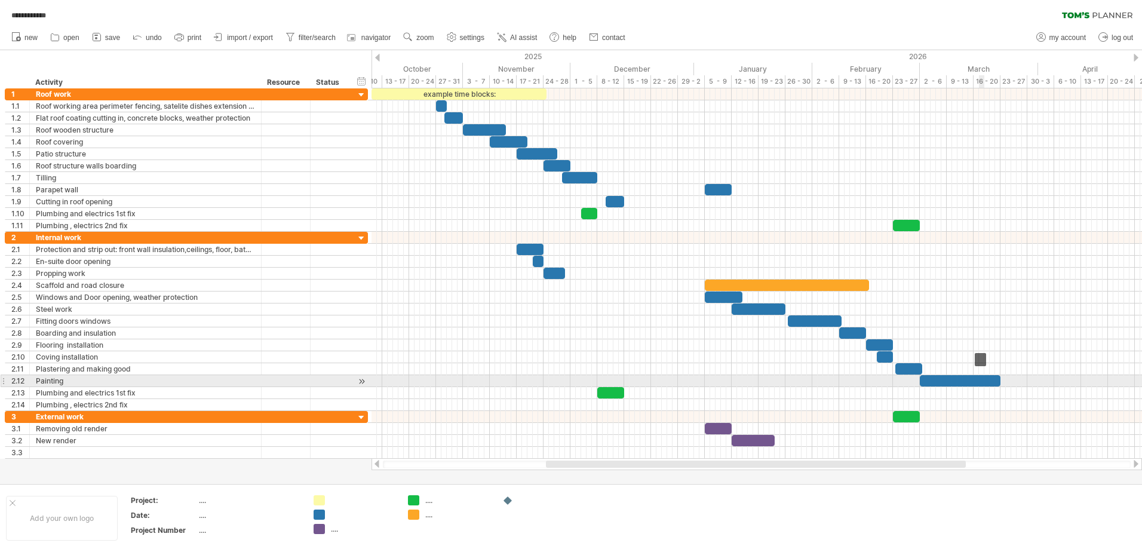
click at [982, 381] on div at bounding box center [960, 380] width 81 height 11
drag, startPoint x: 1000, startPoint y: 379, endPoint x: 974, endPoint y: 384, distance: 26.7
click at [974, 384] on span at bounding box center [973, 380] width 5 height 11
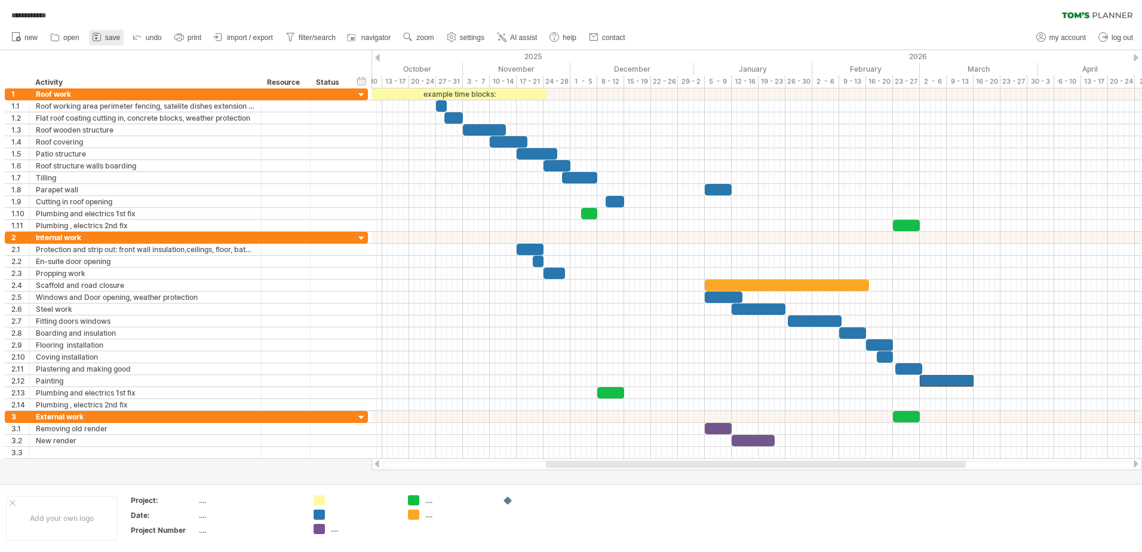
click at [109, 38] on span "save" at bounding box center [112, 37] width 15 height 8
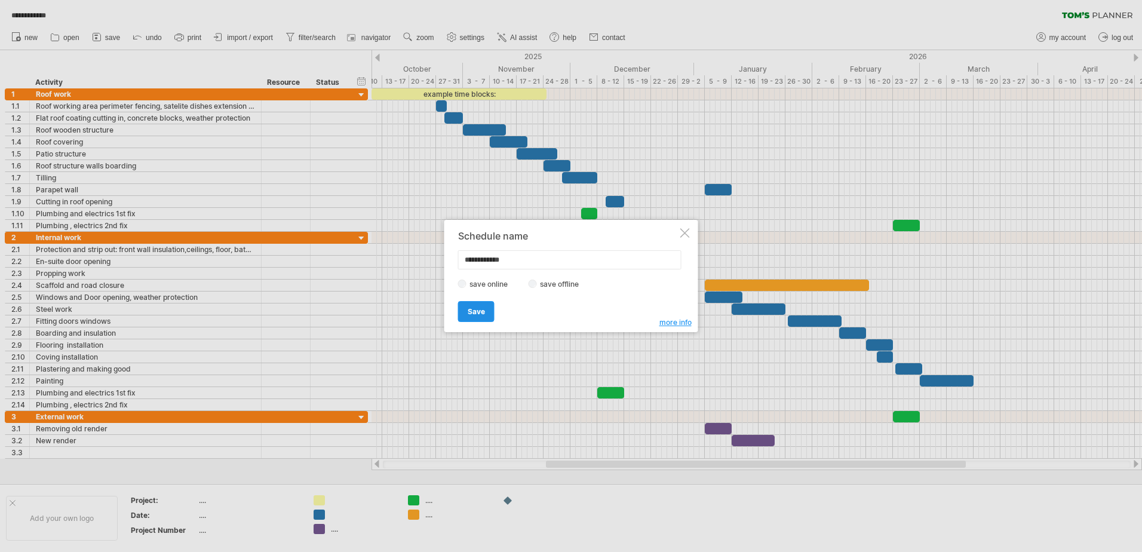
click at [478, 307] on span "Save" at bounding box center [476, 311] width 17 height 9
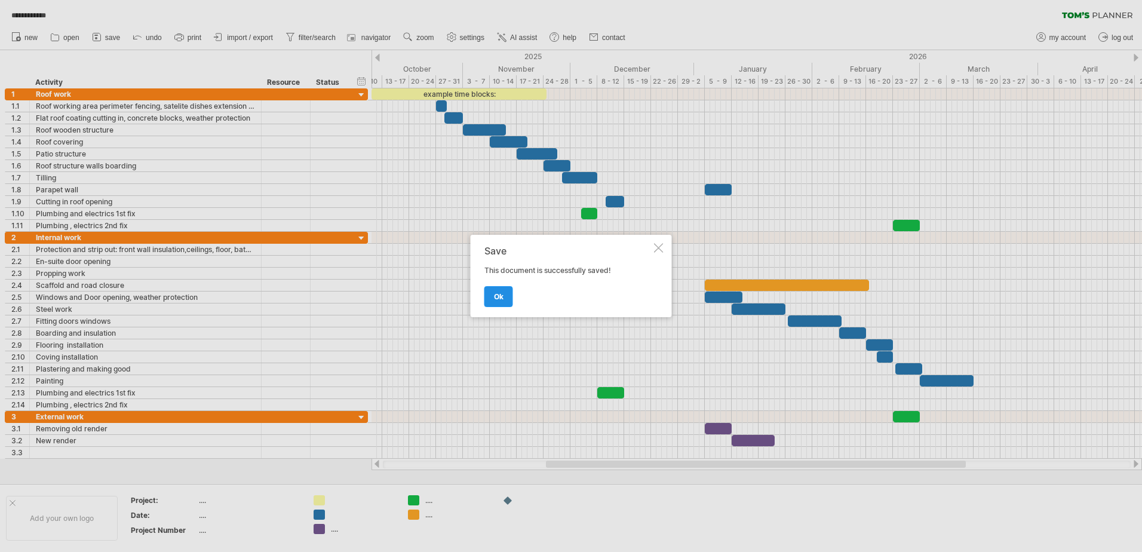
click at [498, 295] on span "ok" at bounding box center [499, 296] width 10 height 9
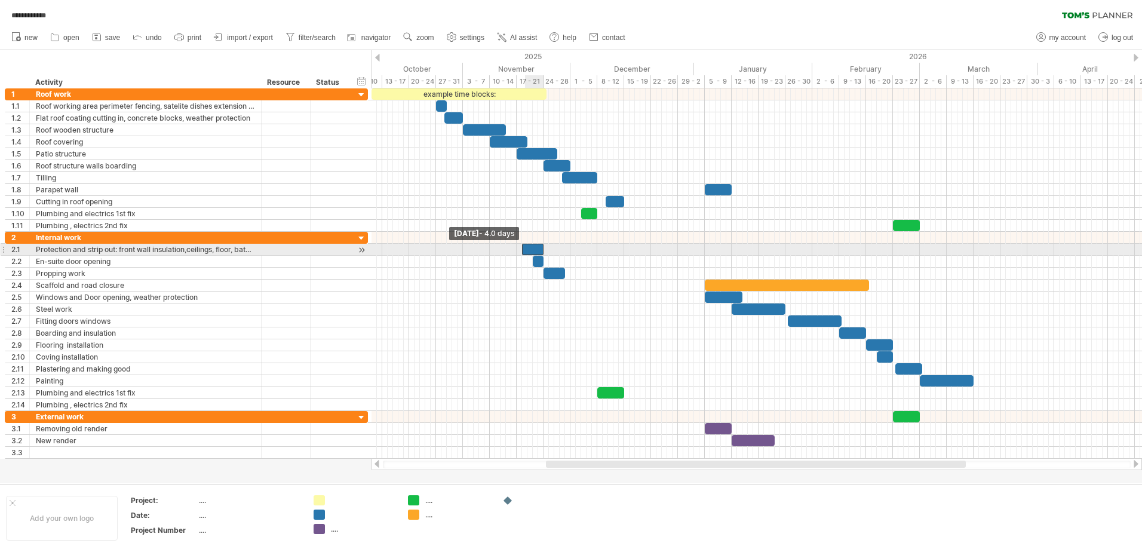
drag, startPoint x: 517, startPoint y: 247, endPoint x: 523, endPoint y: 250, distance: 6.4
click at [523, 250] on span at bounding box center [522, 249] width 5 height 11
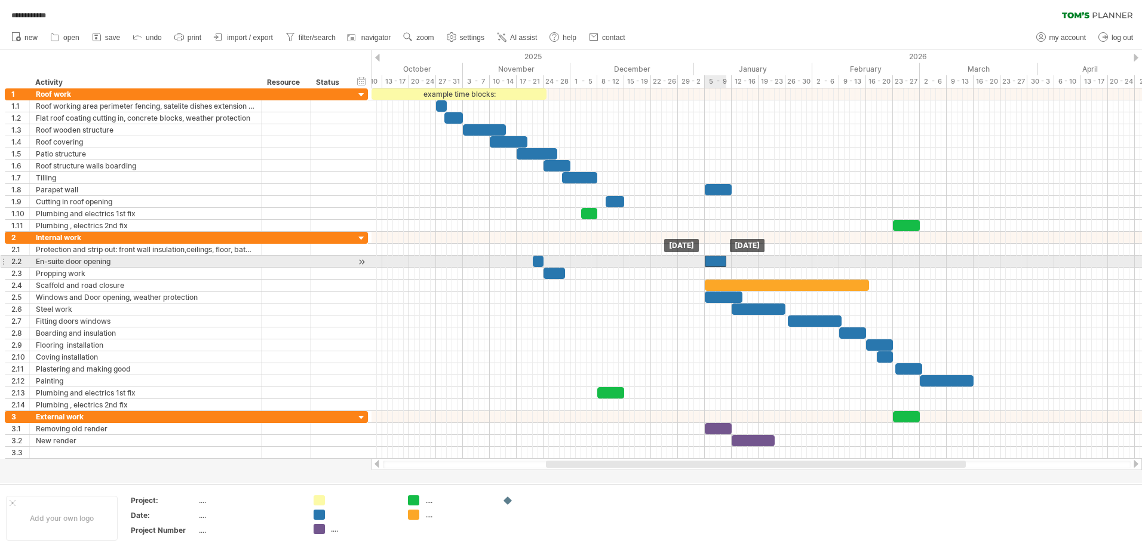
drag, startPoint x: 536, startPoint y: 251, endPoint x: 718, endPoint y: 268, distance: 182.4
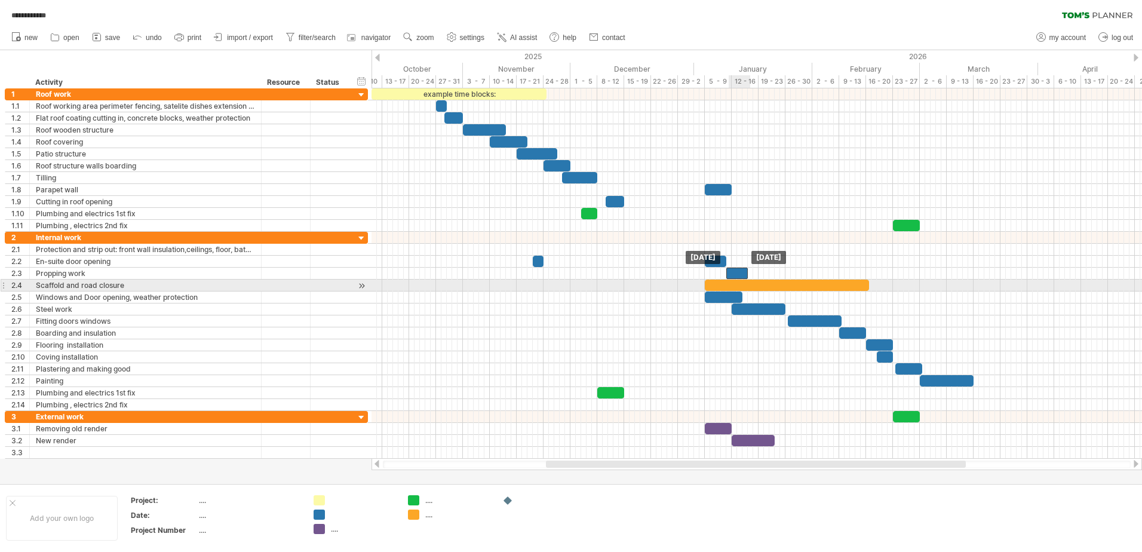
drag, startPoint x: 559, startPoint y: 276, endPoint x: 743, endPoint y: 281, distance: 184.1
click at [436, 281] on div at bounding box center [436, 321] width 0 height 179
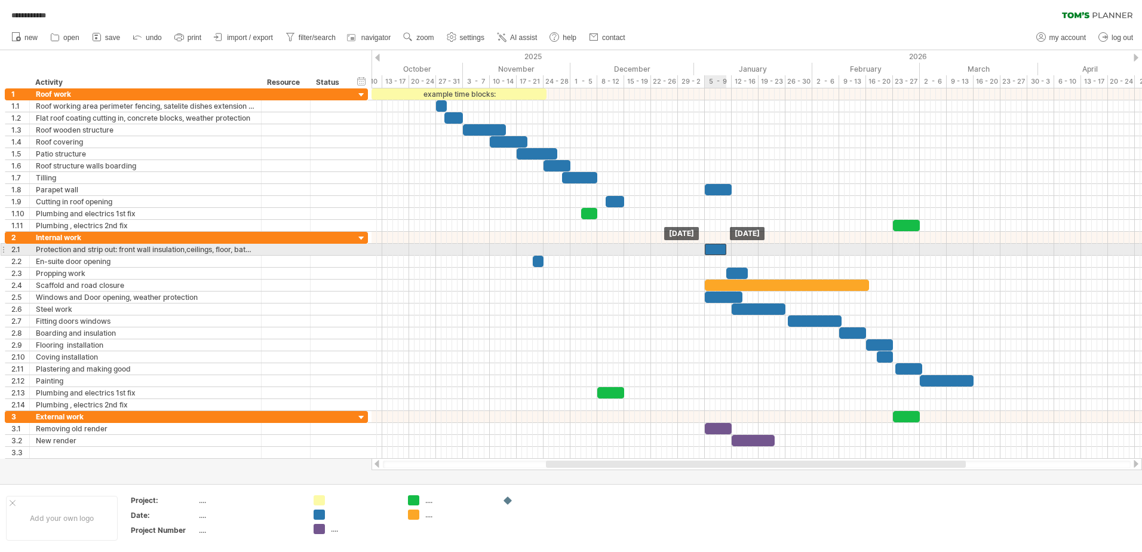
drag, startPoint x: 711, startPoint y: 260, endPoint x: 712, endPoint y: 251, distance: 9.6
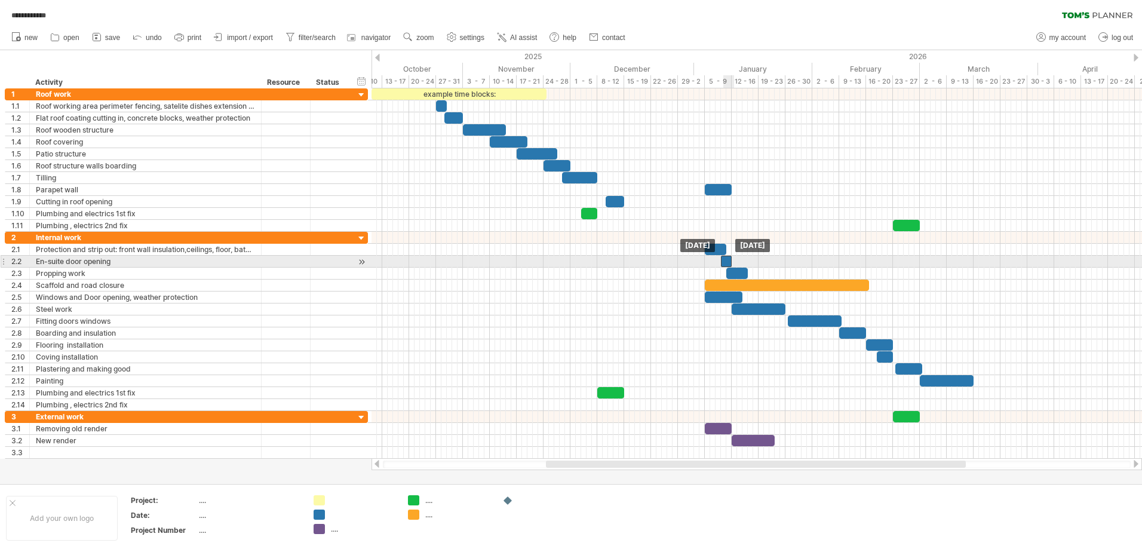
drag, startPoint x: 538, startPoint y: 262, endPoint x: 726, endPoint y: 262, distance: 188.8
click at [726, 262] on div at bounding box center [726, 261] width 11 height 11
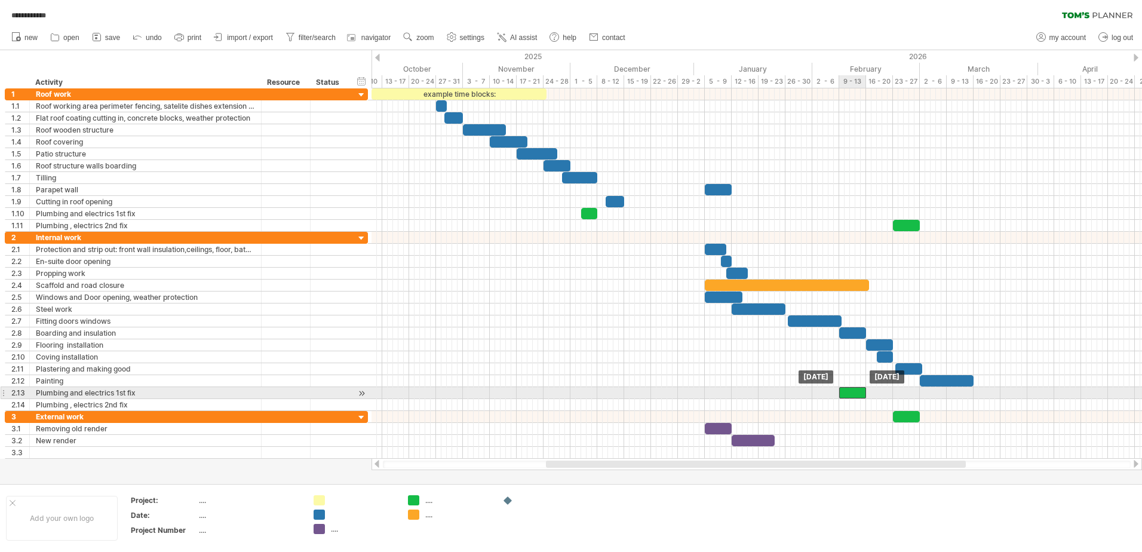
drag, startPoint x: 606, startPoint y: 394, endPoint x: 848, endPoint y: 399, distance: 242.6
click at [848, 399] on div "example time blocks: [DATE] [DATE]" at bounding box center [757, 273] width 771 height 370
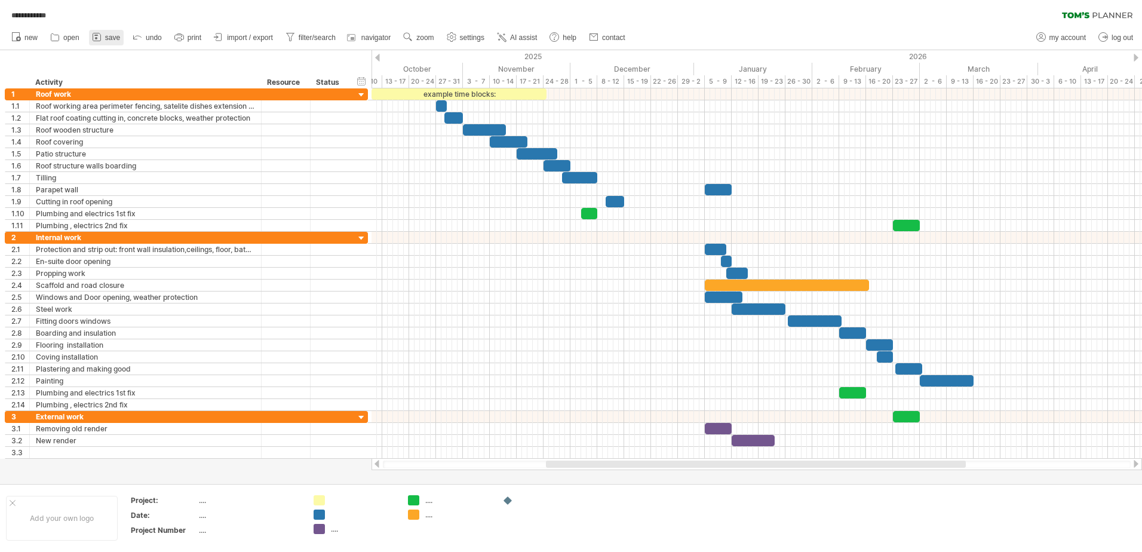
click at [103, 39] on icon at bounding box center [97, 37] width 12 height 12
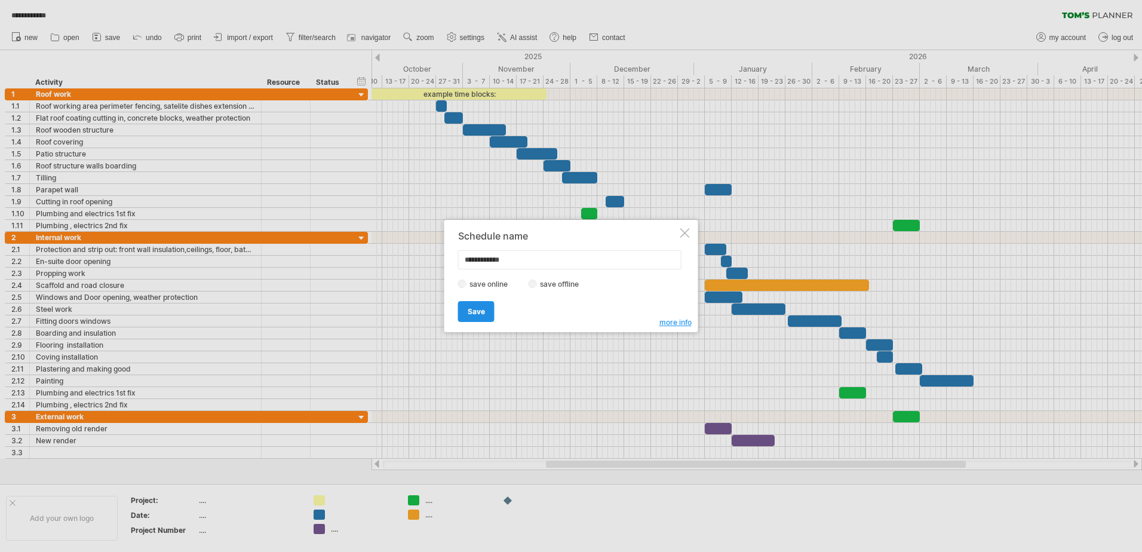
click at [478, 312] on span "Save" at bounding box center [476, 311] width 17 height 9
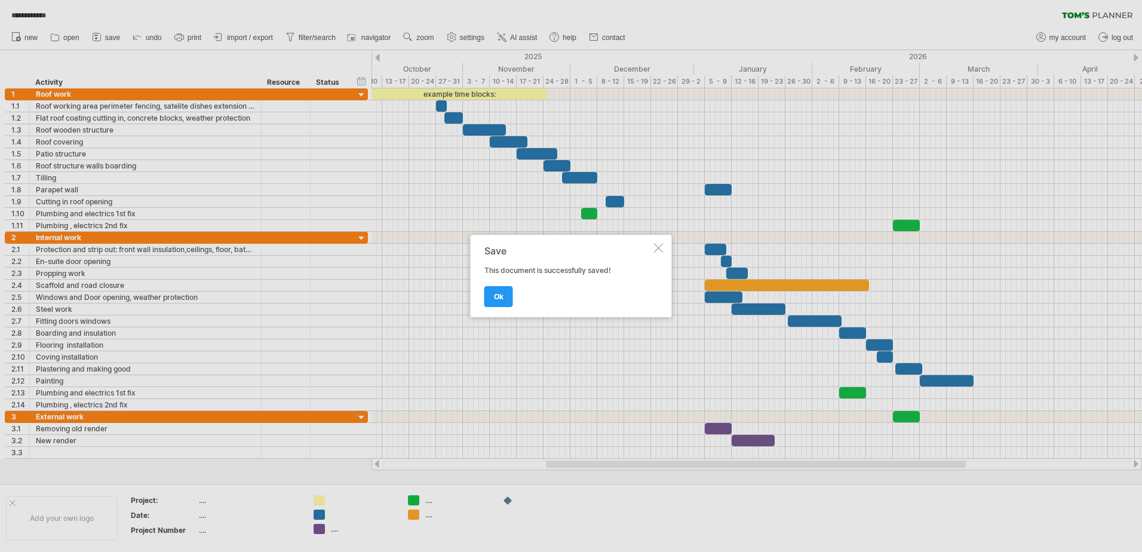
drag, startPoint x: 503, startPoint y: 299, endPoint x: 498, endPoint y: 289, distance: 10.7
click at [499, 295] on span "ok" at bounding box center [499, 296] width 10 height 9
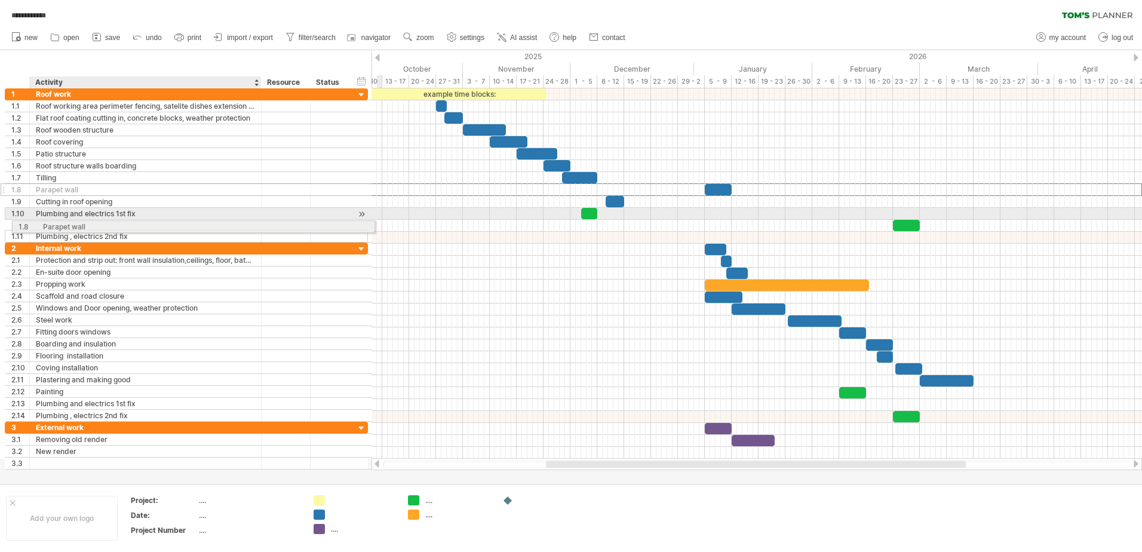
drag, startPoint x: 57, startPoint y: 188, endPoint x: 60, endPoint y: 225, distance: 37.1
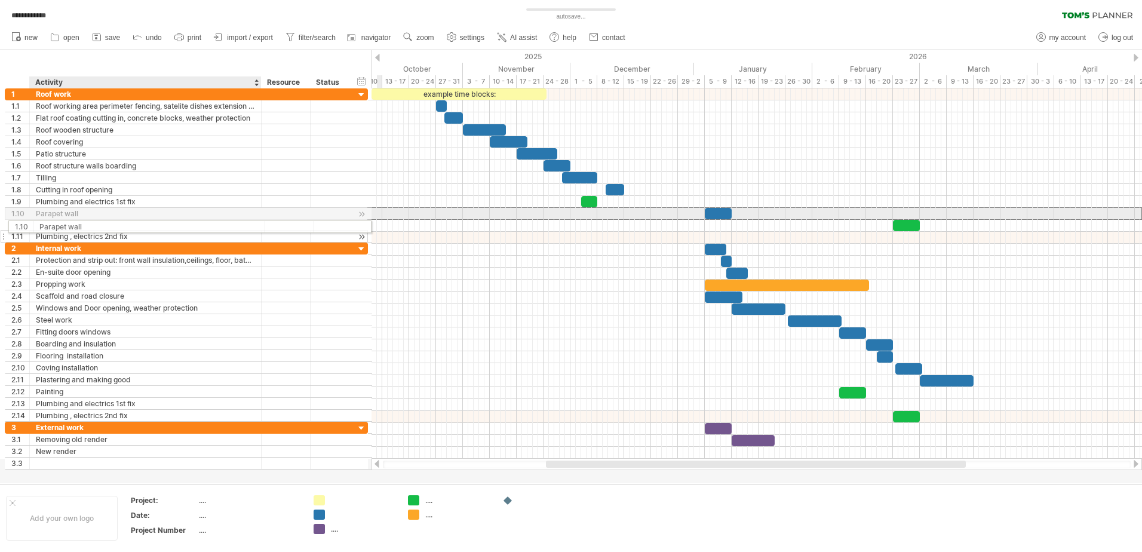
drag, startPoint x: 57, startPoint y: 215, endPoint x: 57, endPoint y: 225, distance: 9.6
click at [57, 225] on div "**********" at bounding box center [186, 165] width 363 height 154
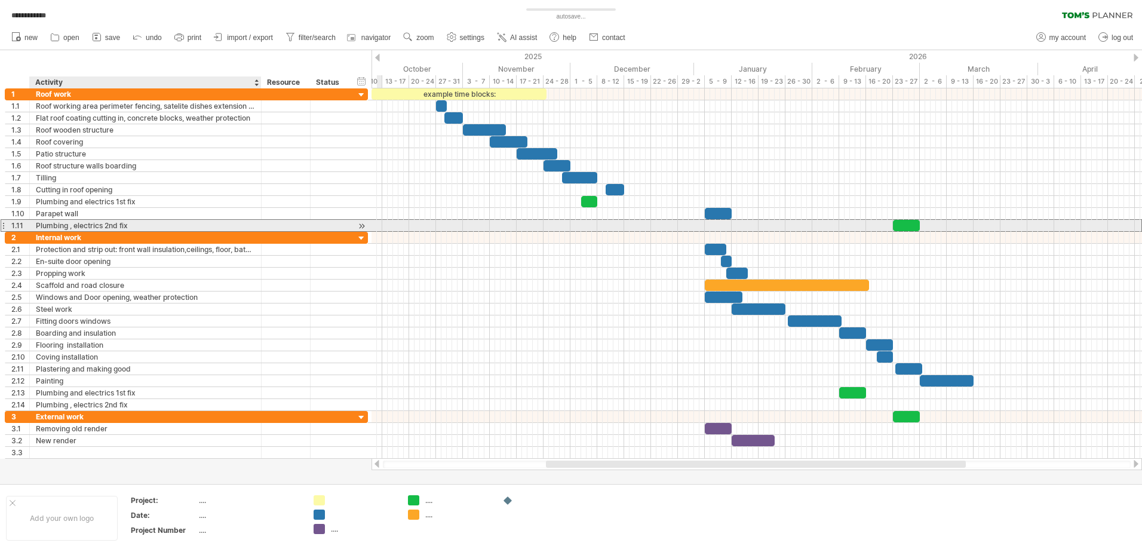
click at [57, 225] on div "Plumbing , electrics 2nd fix" at bounding box center [145, 225] width 219 height 11
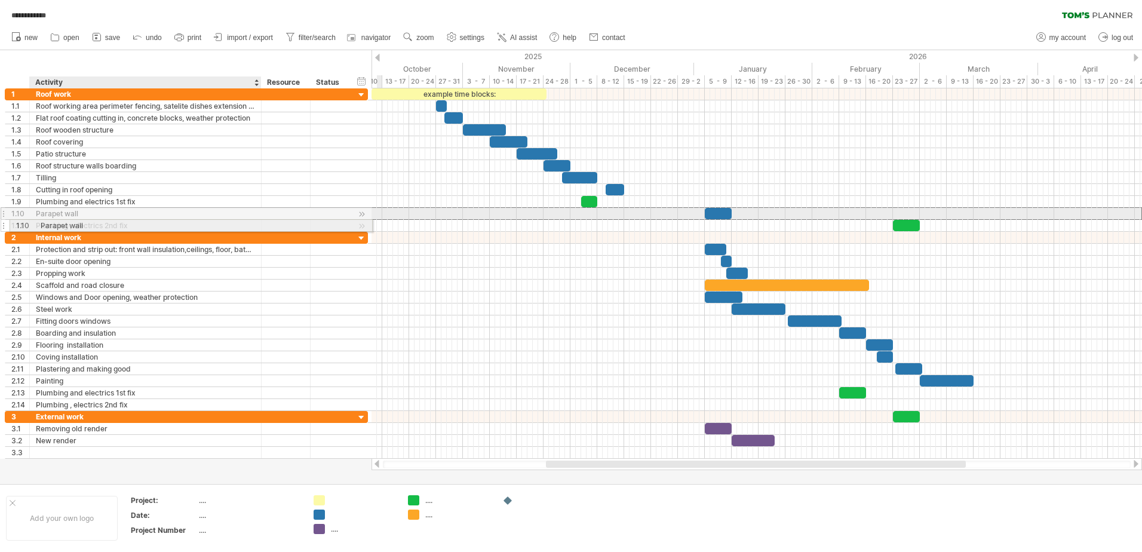
drag, startPoint x: 67, startPoint y: 213, endPoint x: 67, endPoint y: 223, distance: 10.8
click at [67, 223] on div "**********" at bounding box center [186, 159] width 363 height 143
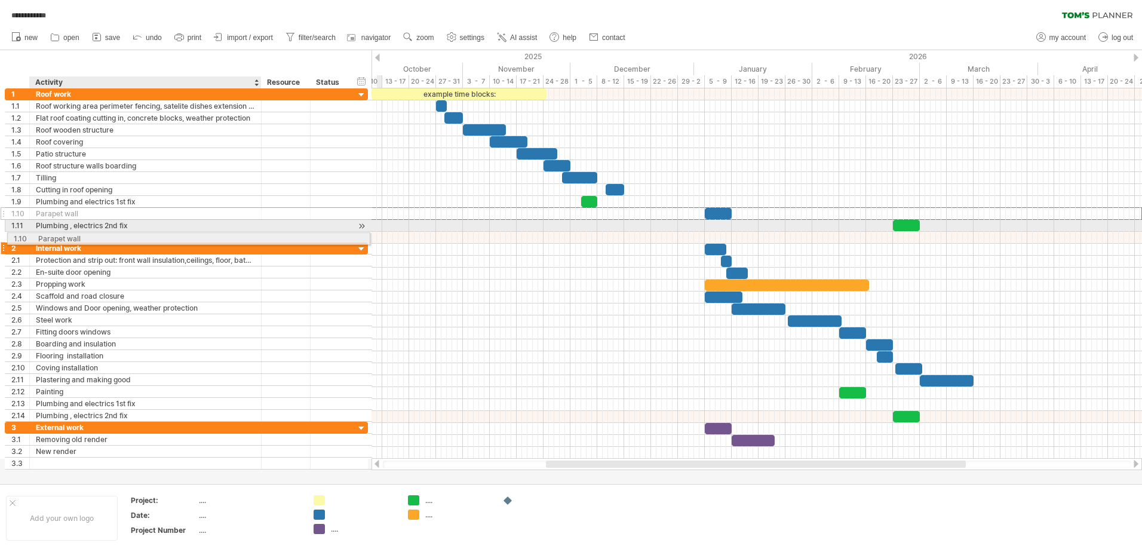
drag, startPoint x: 67, startPoint y: 214, endPoint x: 66, endPoint y: 237, distance: 22.7
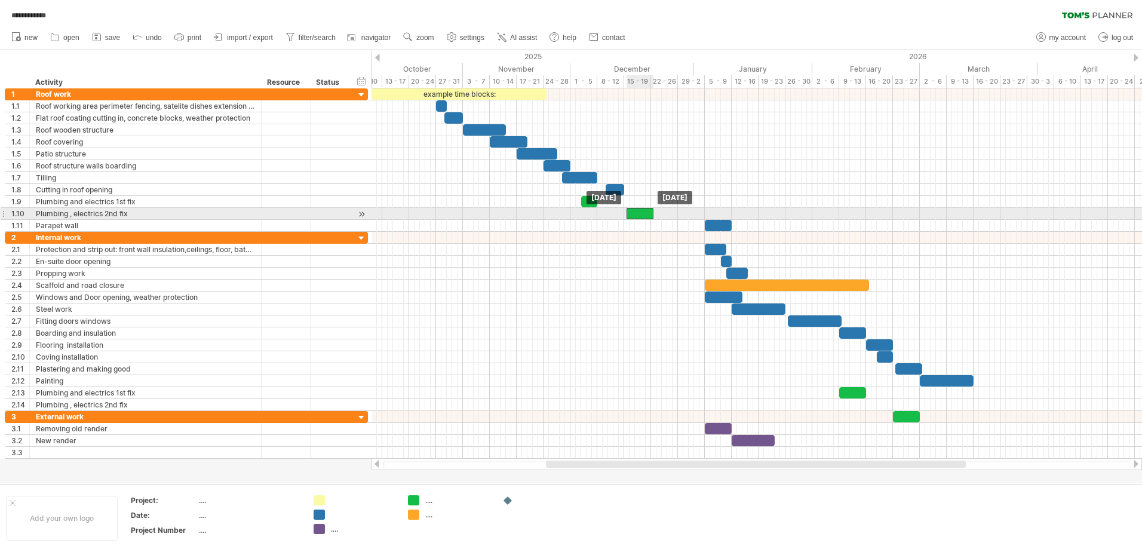
drag, startPoint x: 906, startPoint y: 215, endPoint x: 639, endPoint y: 215, distance: 266.4
click at [639, 215] on div at bounding box center [640, 213] width 27 height 11
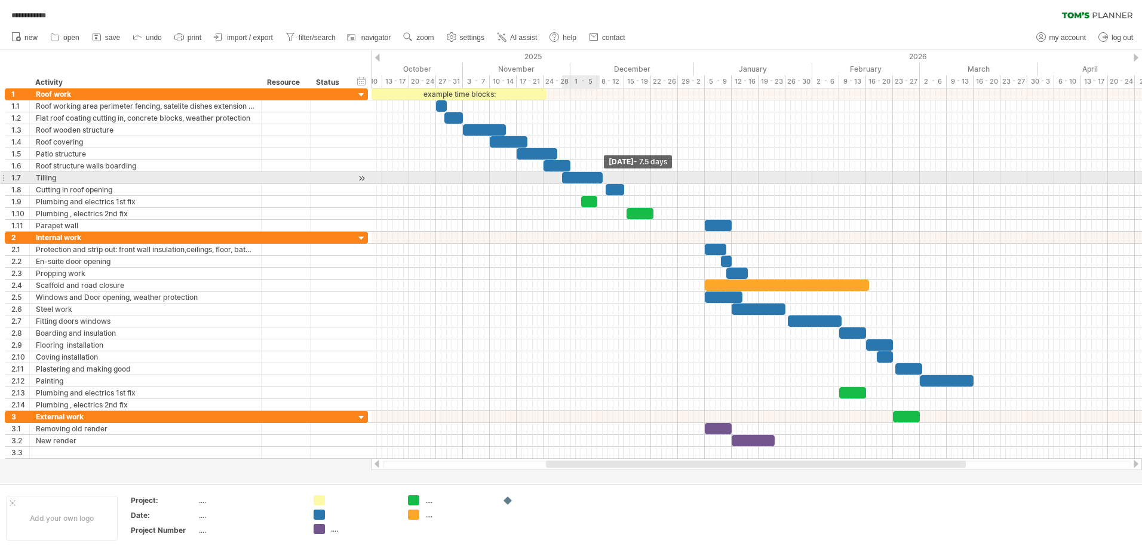
drag, startPoint x: 596, startPoint y: 176, endPoint x: 602, endPoint y: 182, distance: 8.4
click at [602, 182] on span at bounding box center [602, 177] width 5 height 11
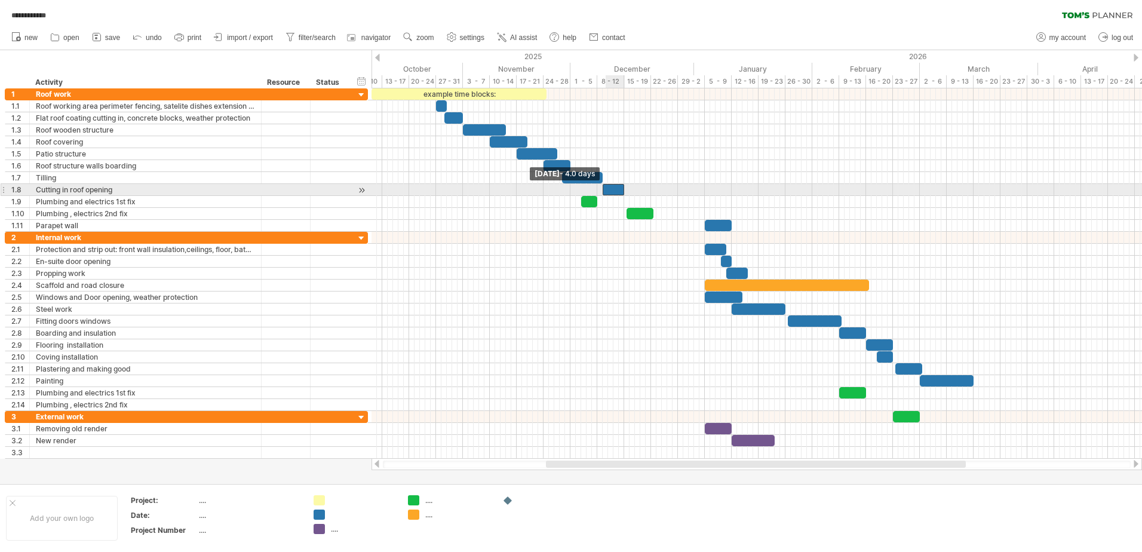
drag, startPoint x: 607, startPoint y: 186, endPoint x: 605, endPoint y: 192, distance: 6.4
click at [605, 192] on span at bounding box center [602, 189] width 5 height 11
drag, startPoint x: 613, startPoint y: 190, endPoint x: 716, endPoint y: 192, distance: 102.8
click at [716, 192] on div at bounding box center [716, 189] width 22 height 11
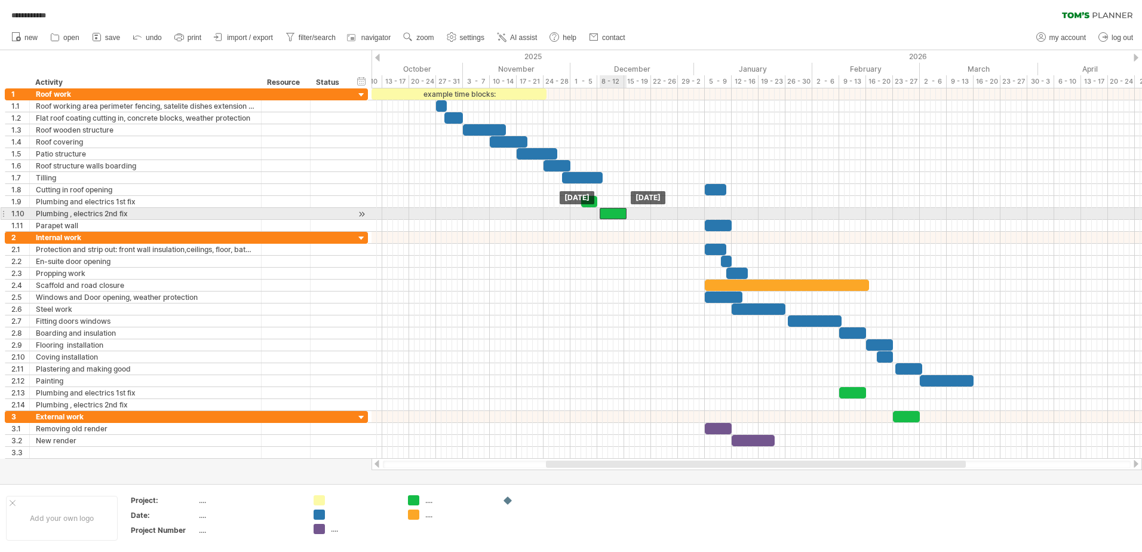
drag, startPoint x: 639, startPoint y: 210, endPoint x: 612, endPoint y: 214, distance: 27.7
click at [612, 214] on div at bounding box center [613, 213] width 27 height 11
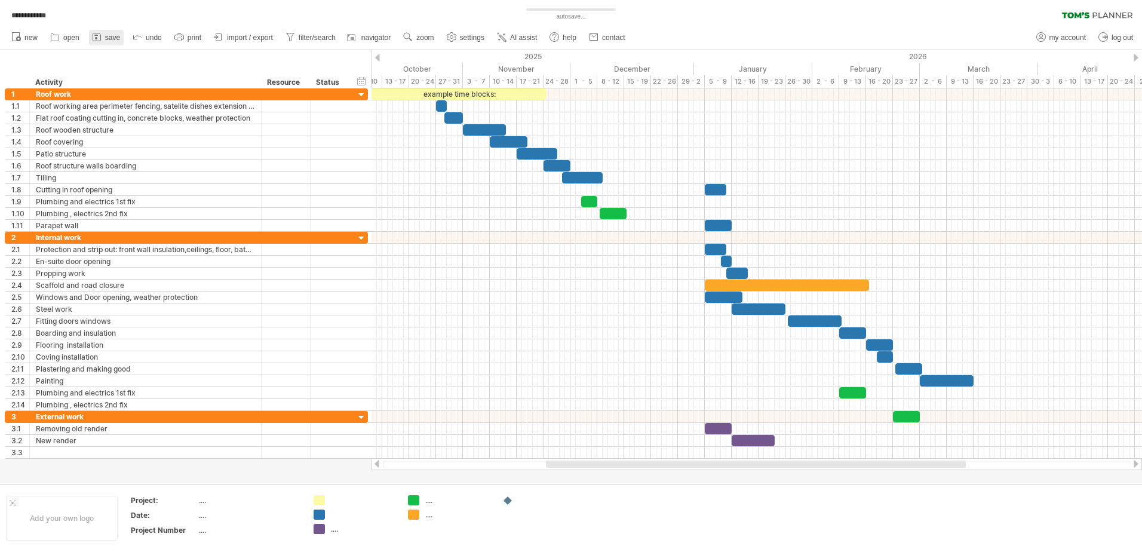
click at [99, 39] on icon at bounding box center [97, 37] width 12 height 12
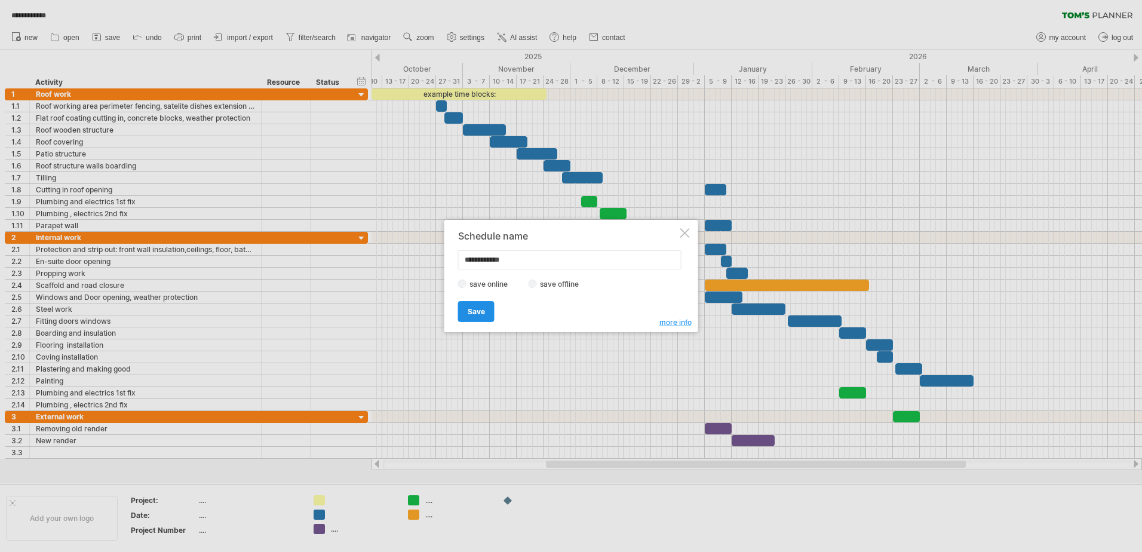
click at [468, 308] on span "Save" at bounding box center [476, 311] width 17 height 9
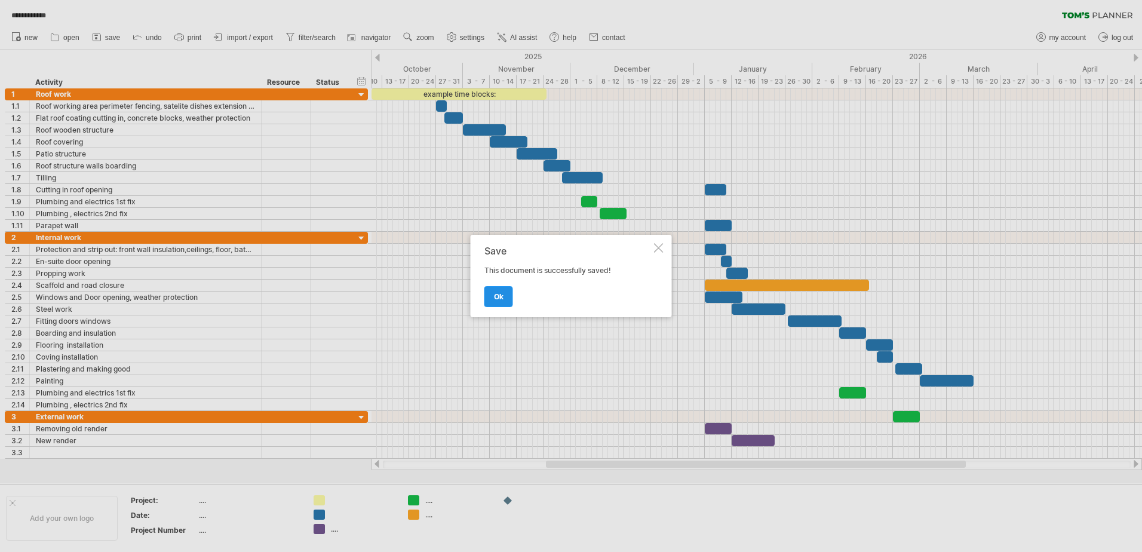
click at [498, 289] on link "ok" at bounding box center [498, 296] width 29 height 21
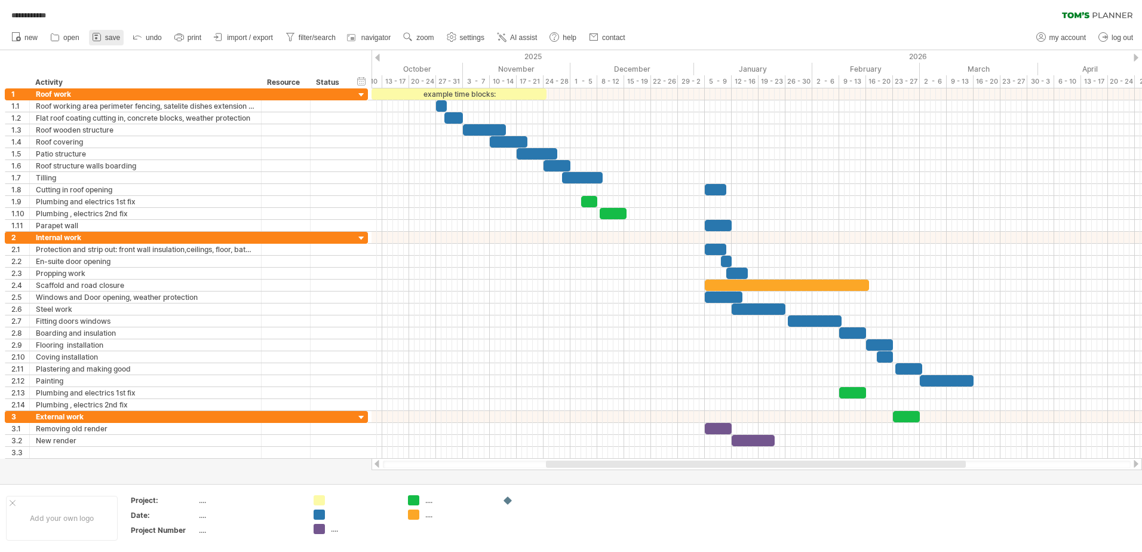
click at [114, 41] on span "save" at bounding box center [112, 37] width 15 height 8
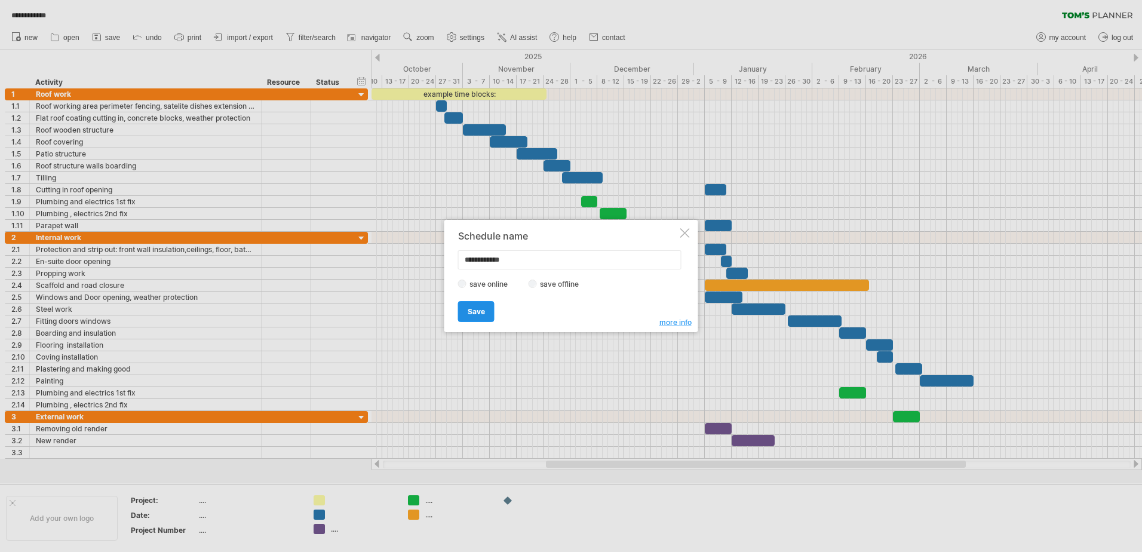
click at [465, 309] on link "Save" at bounding box center [476, 311] width 36 height 21
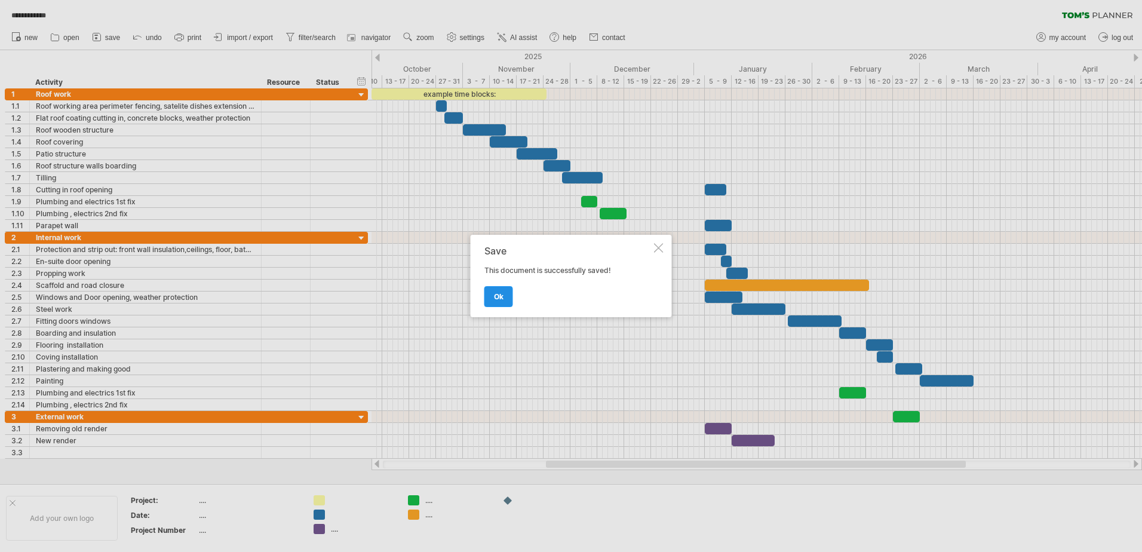
click at [505, 292] on link "ok" at bounding box center [498, 296] width 29 height 21
